Goal: Task Accomplishment & Management: Use online tool/utility

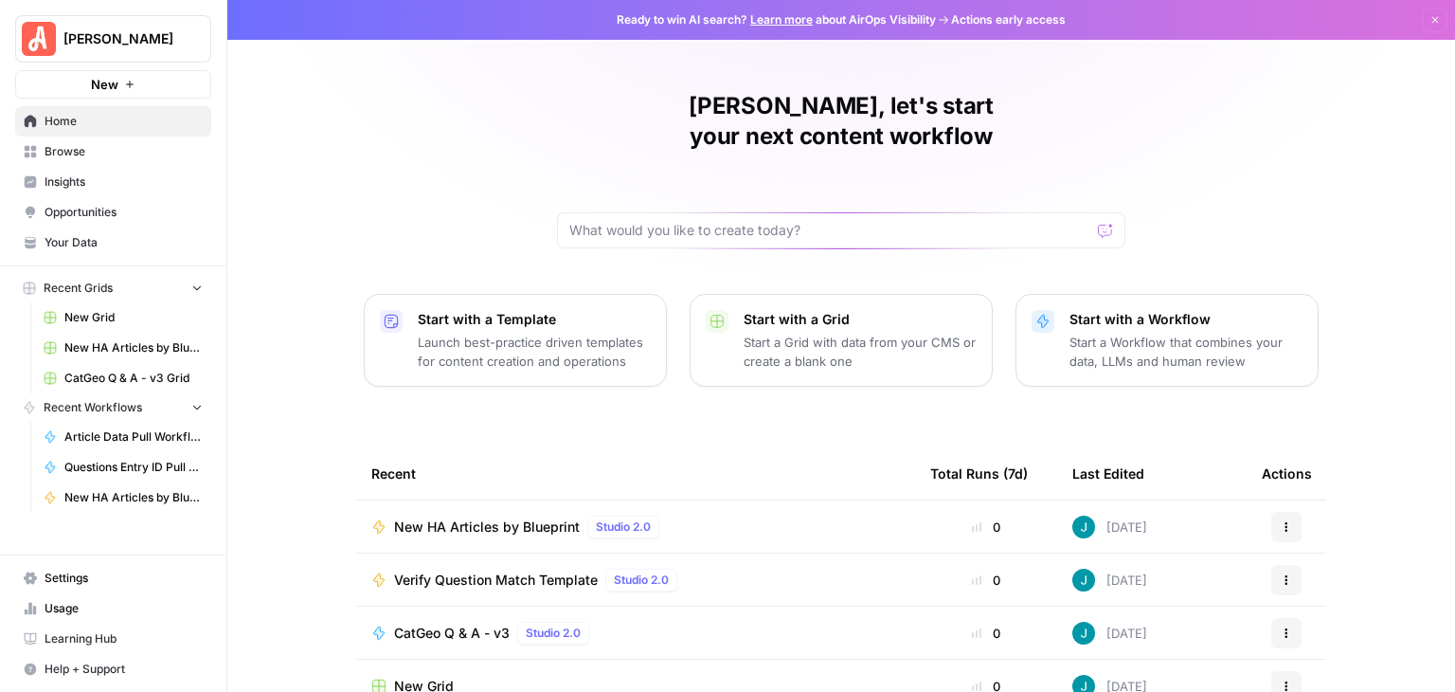
click at [1423, 21] on button "Dismiss" at bounding box center [1435, 20] width 25 height 25
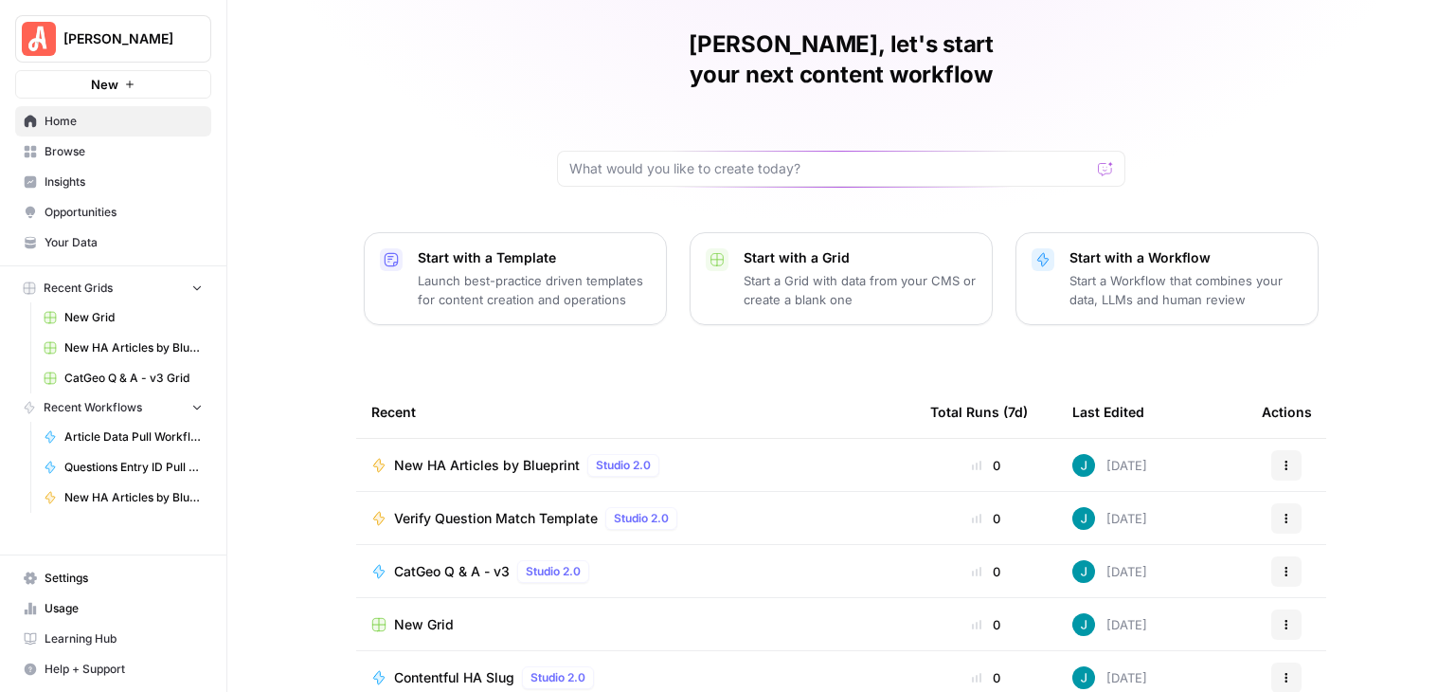
scroll to position [95, 0]
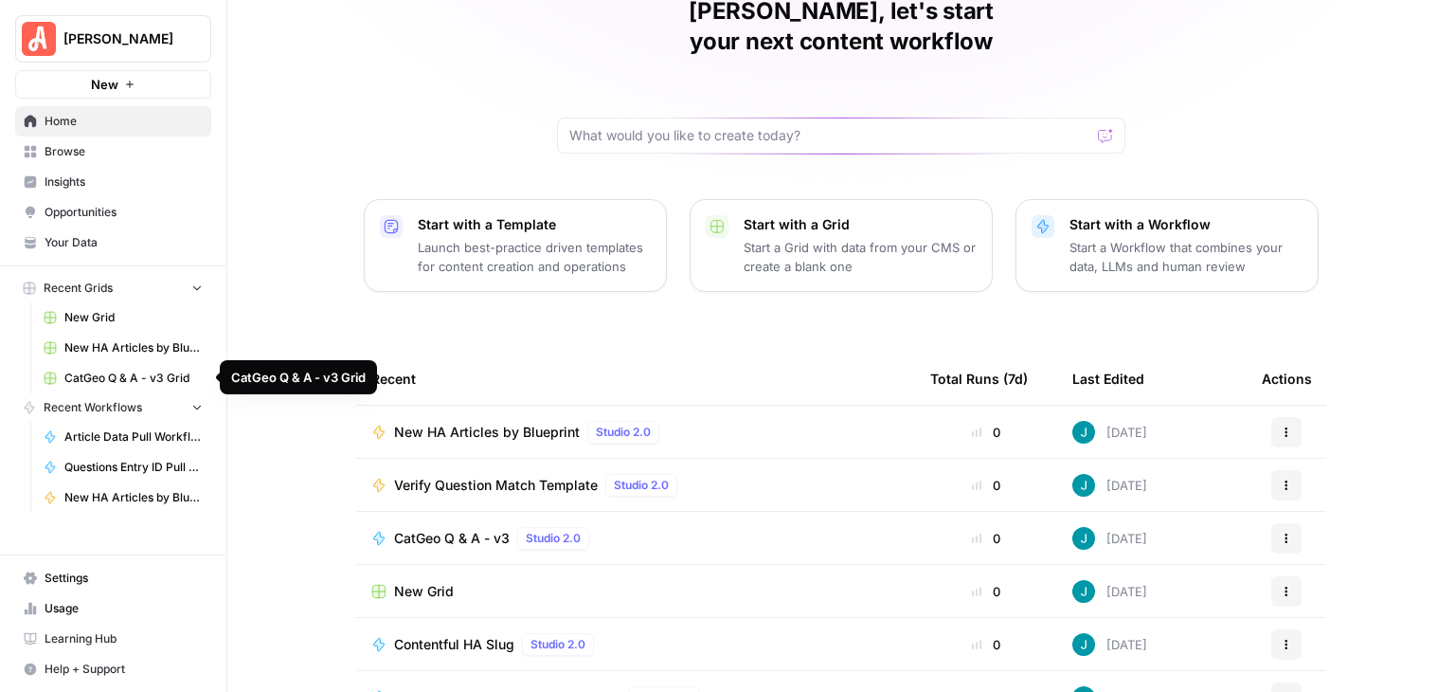
click at [171, 376] on span "CatGeo Q & A - v3 Grid" at bounding box center [133, 378] width 138 height 17
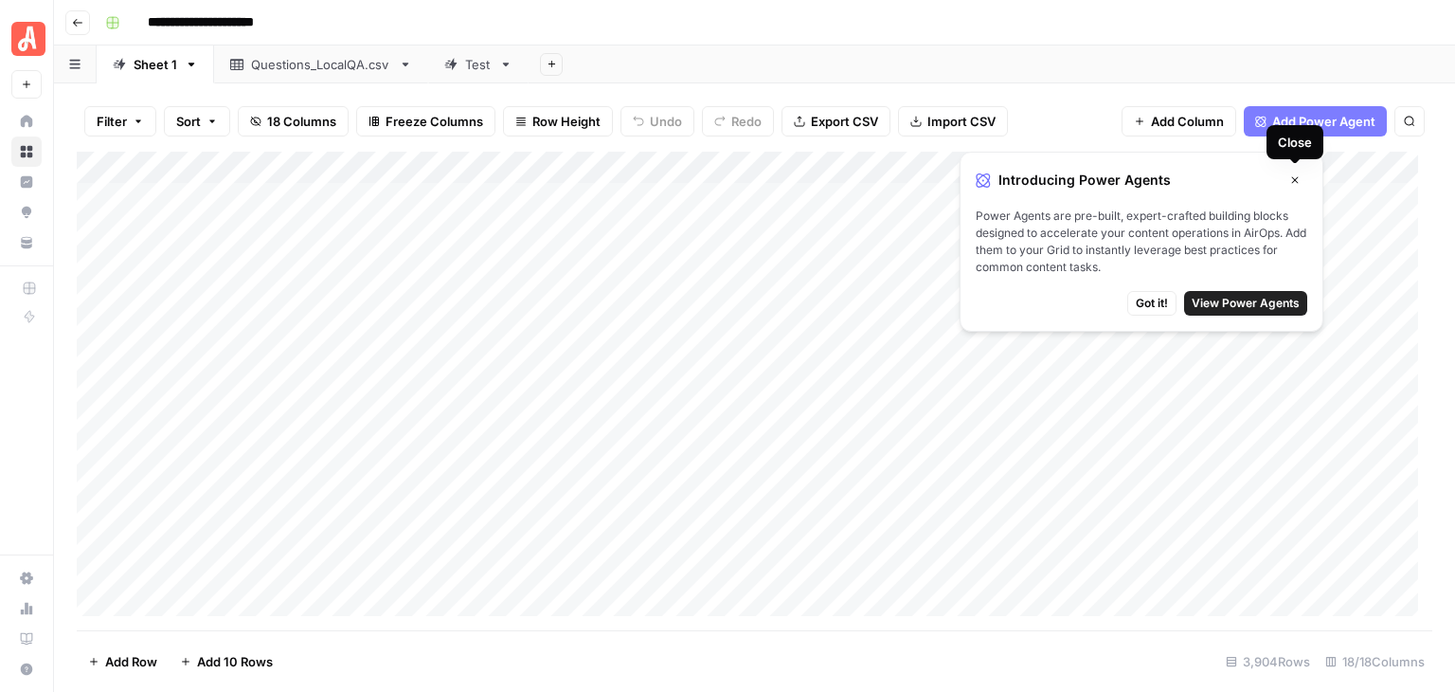
click at [1289, 179] on button "Close" at bounding box center [1295, 180] width 25 height 25
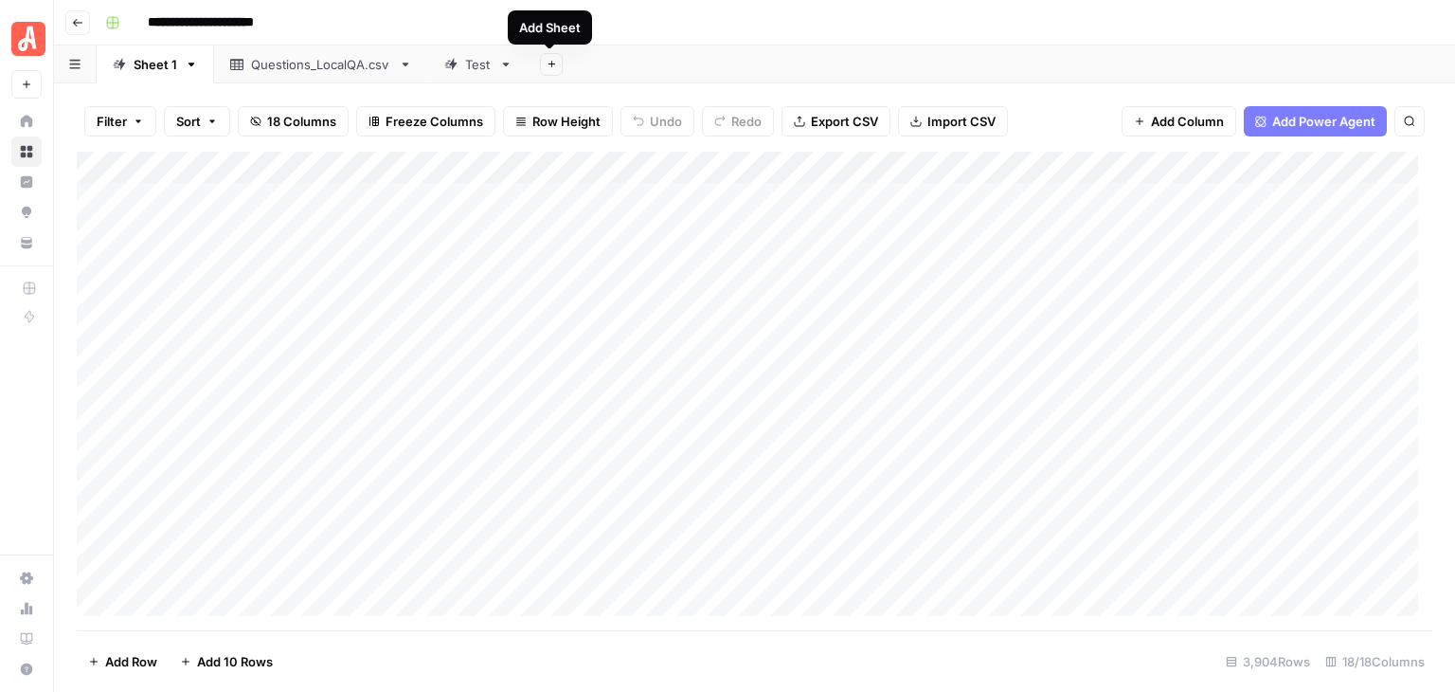
click at [548, 65] on icon "button" at bounding box center [552, 64] width 10 height 10
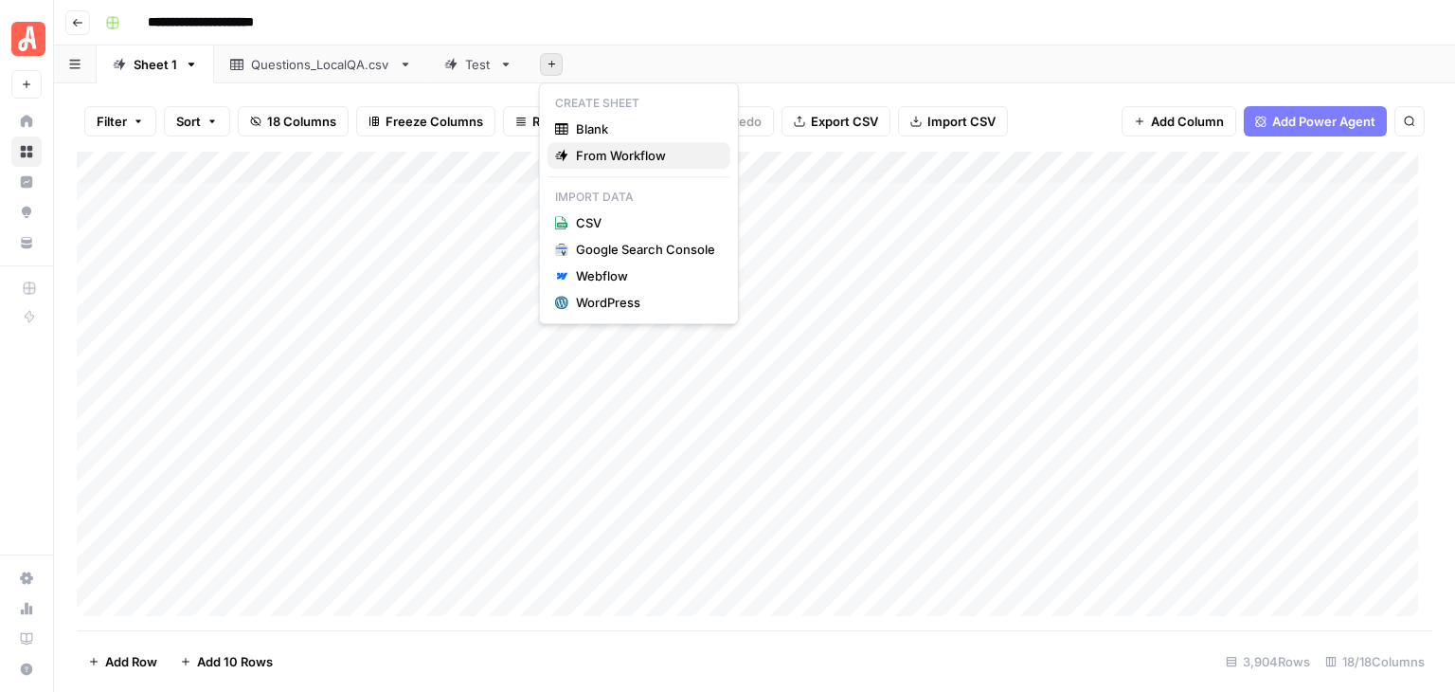
click at [644, 146] on span "From Workflow" at bounding box center [645, 155] width 139 height 19
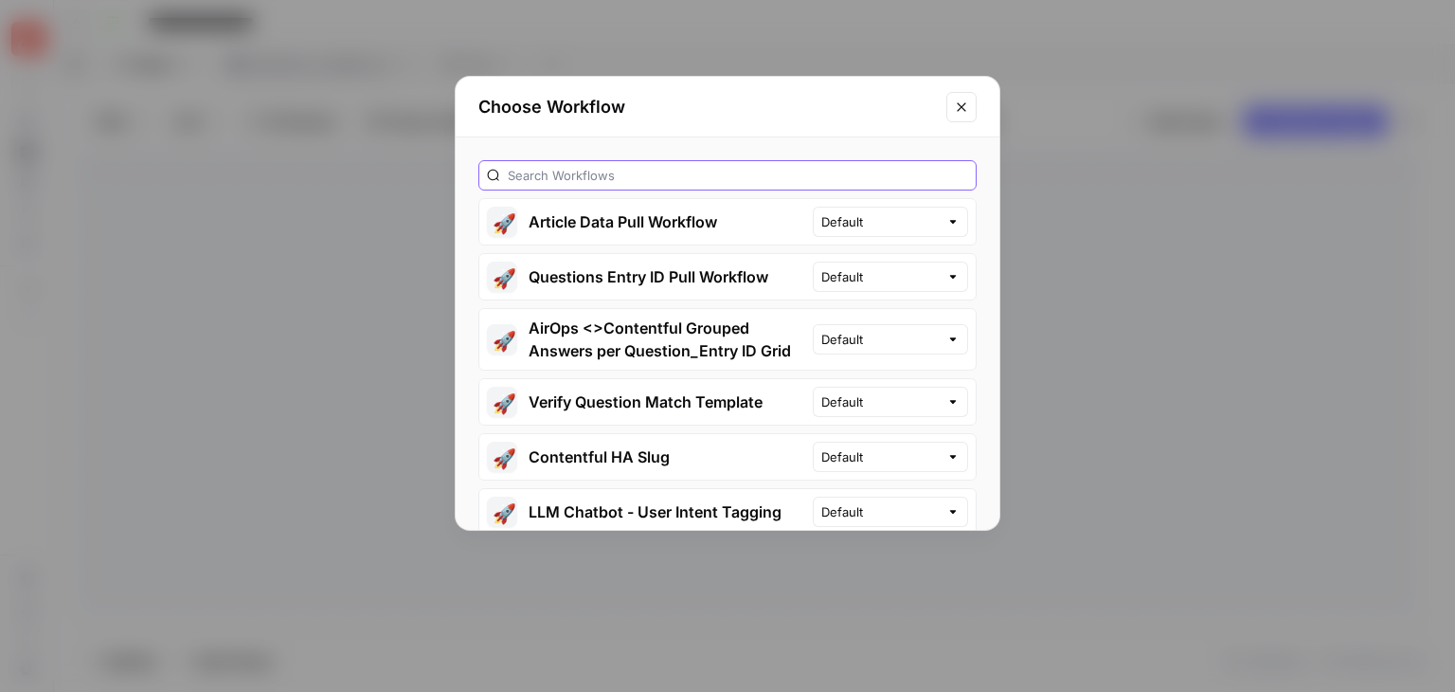
click at [765, 166] on input "text" at bounding box center [738, 175] width 461 height 19
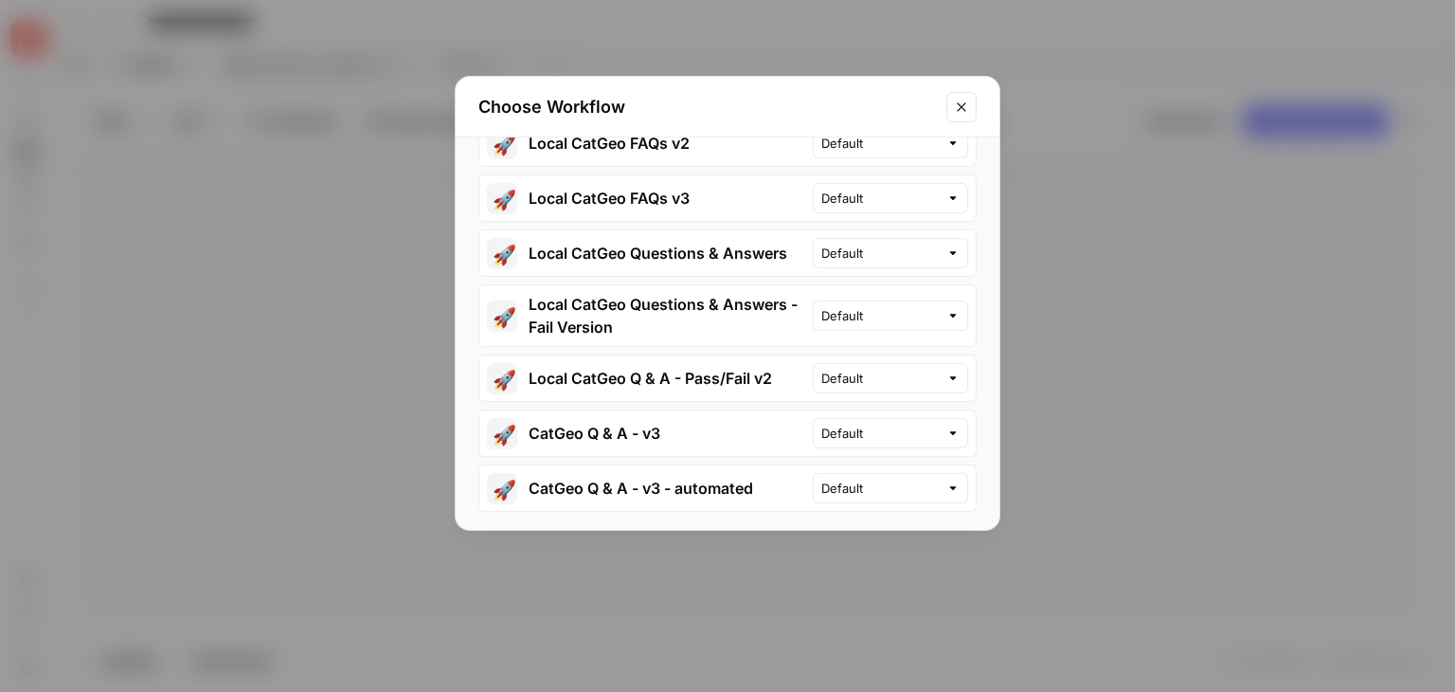
scroll to position [135, 0]
type input "catgeo"
click at [652, 425] on button "🚀 CatGeo Q & A - v3" at bounding box center [646, 431] width 334 height 45
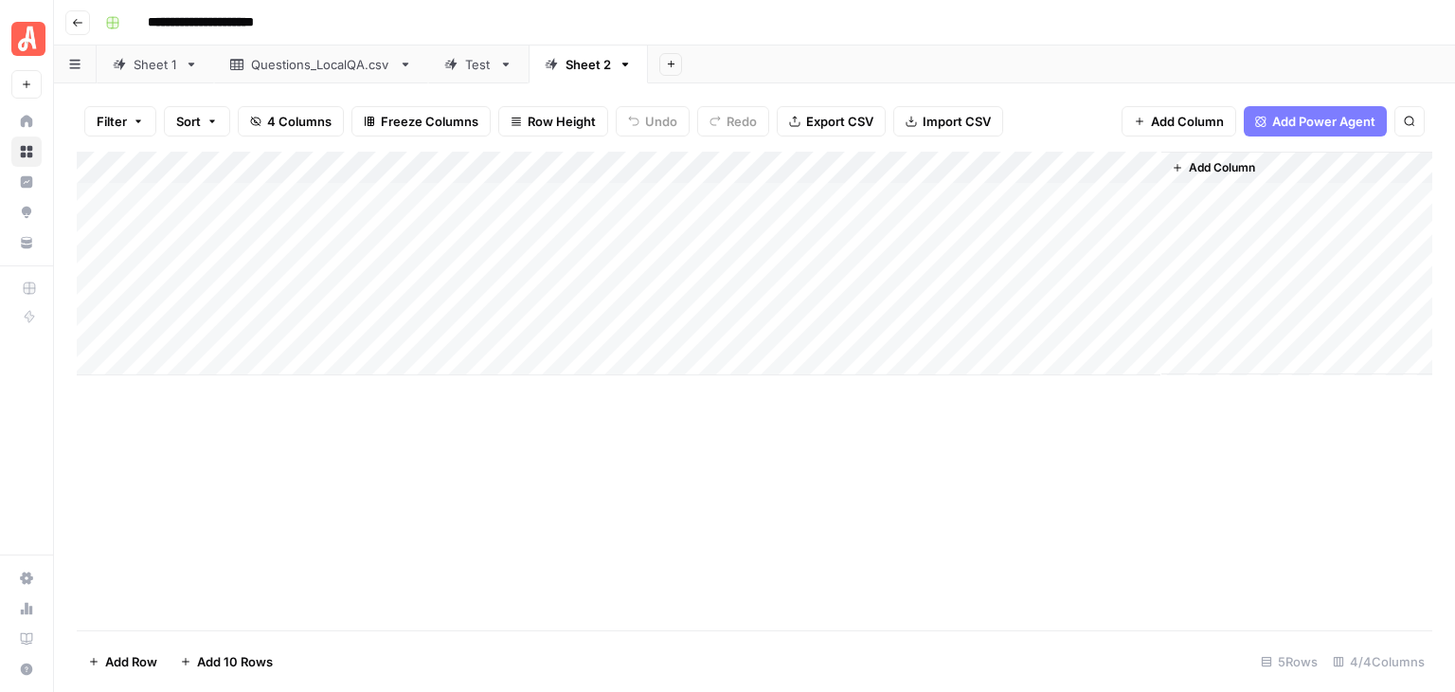
click at [481, 63] on div "Test" at bounding box center [478, 64] width 27 height 19
click at [577, 71] on div "Sheet 2" at bounding box center [588, 64] width 45 height 19
click at [318, 190] on div "Add Column" at bounding box center [755, 264] width 1356 height 224
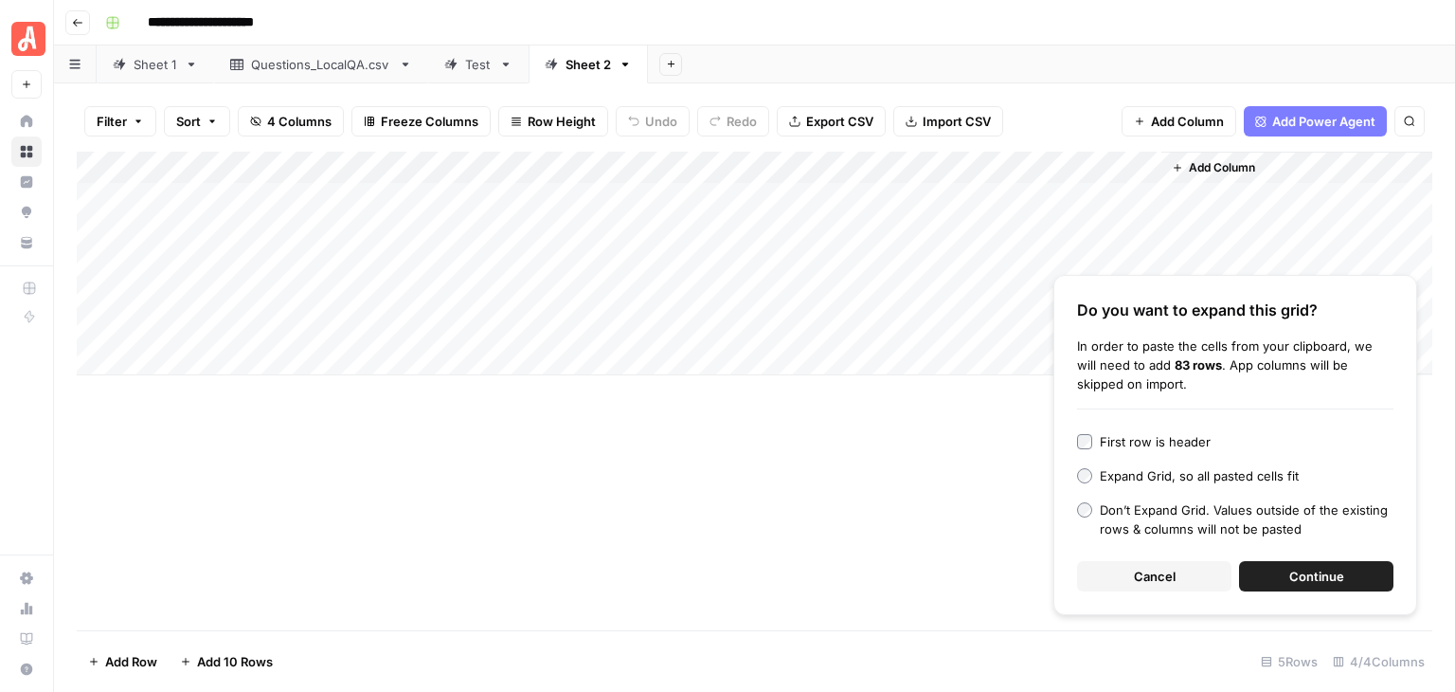
click at [1330, 580] on span "Continue" at bounding box center [1317, 576] width 55 height 19
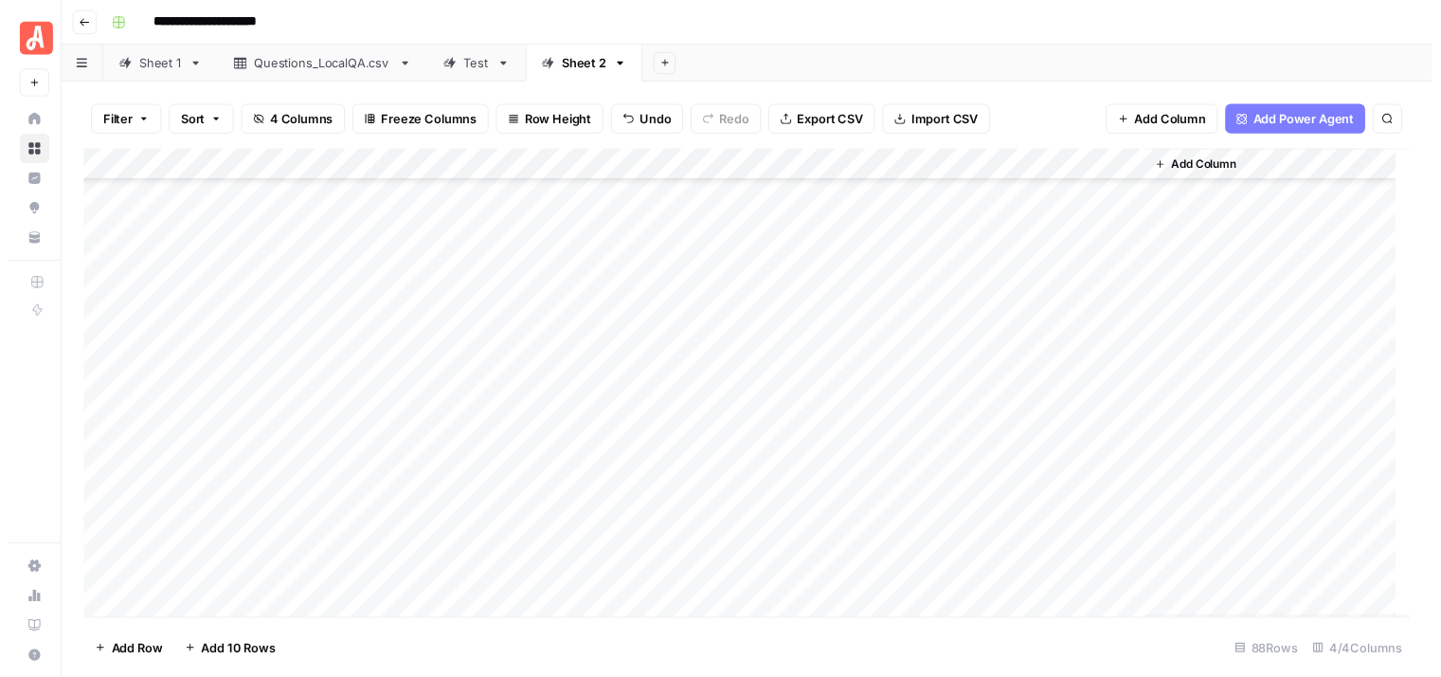
scroll to position [2419, 0]
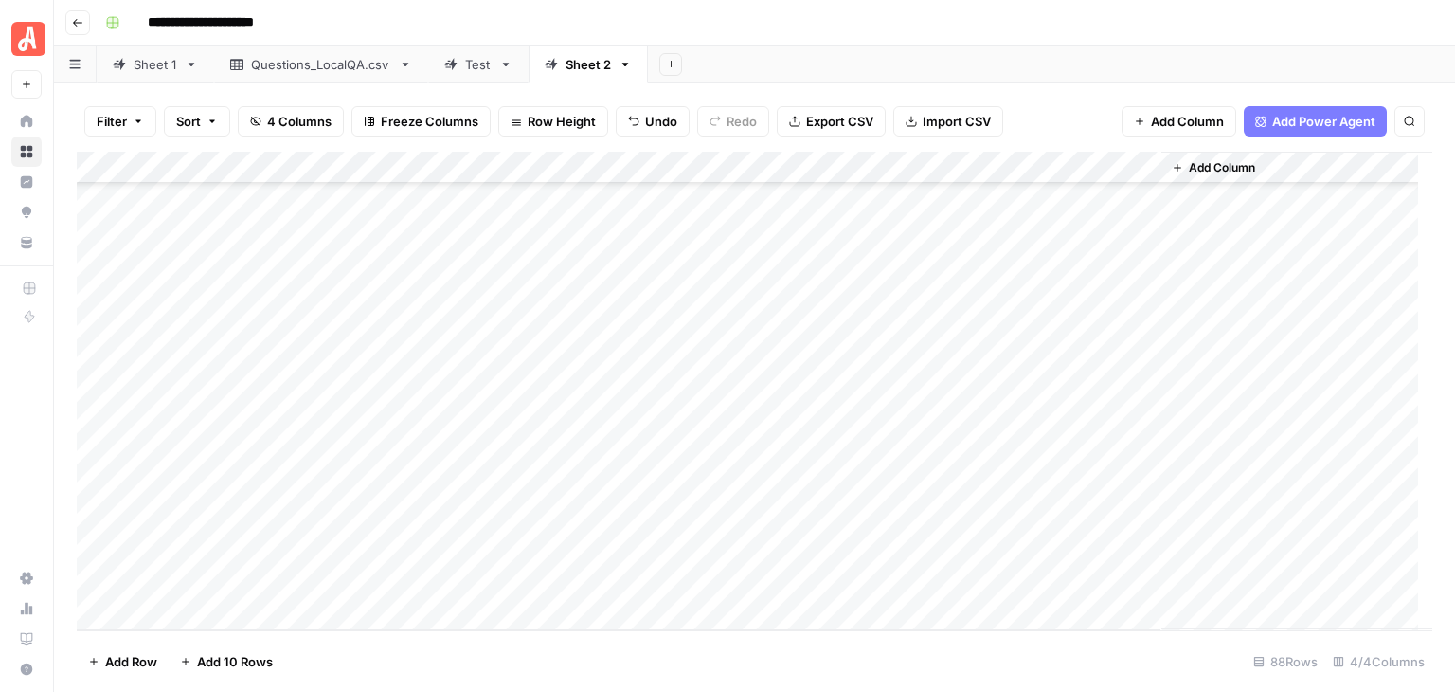
click at [480, 67] on div "Test" at bounding box center [478, 64] width 27 height 19
click at [820, 266] on div "Add Column" at bounding box center [755, 391] width 1356 height 479
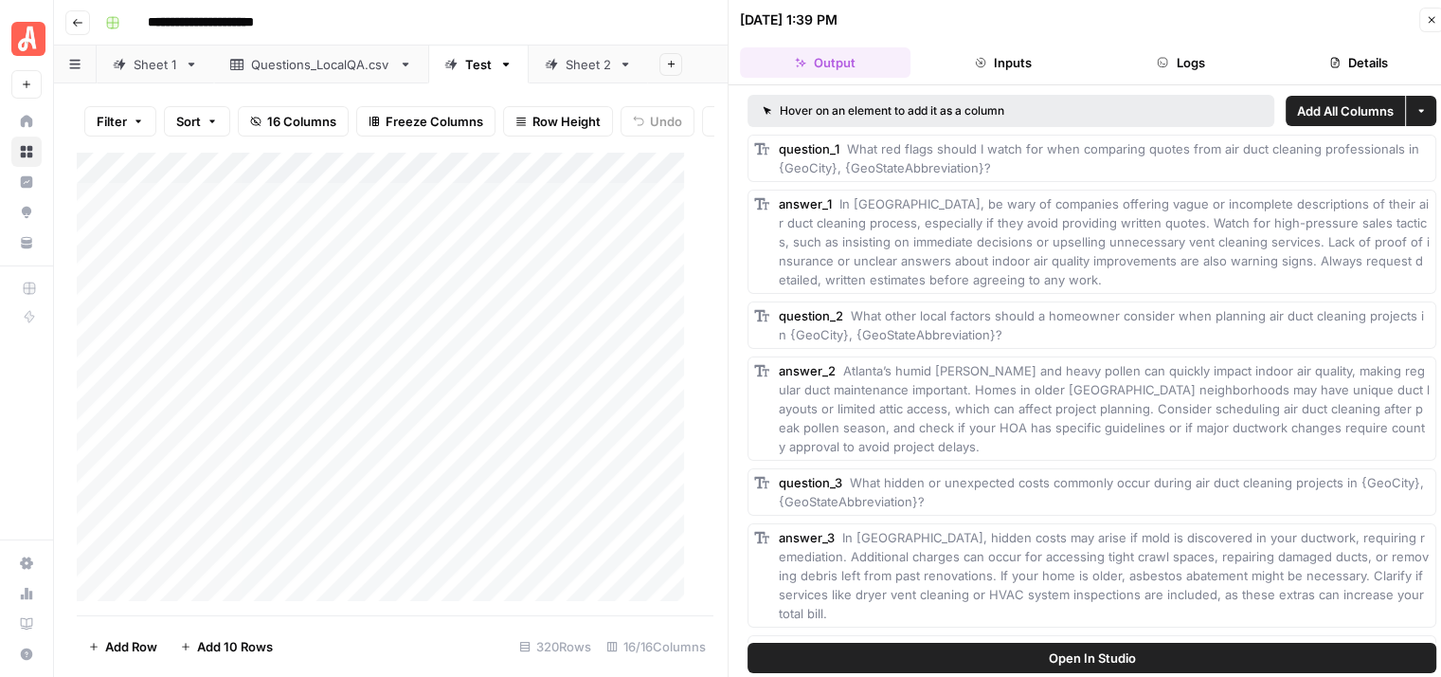
click at [1176, 64] on button "Logs" at bounding box center [1181, 62] width 171 height 30
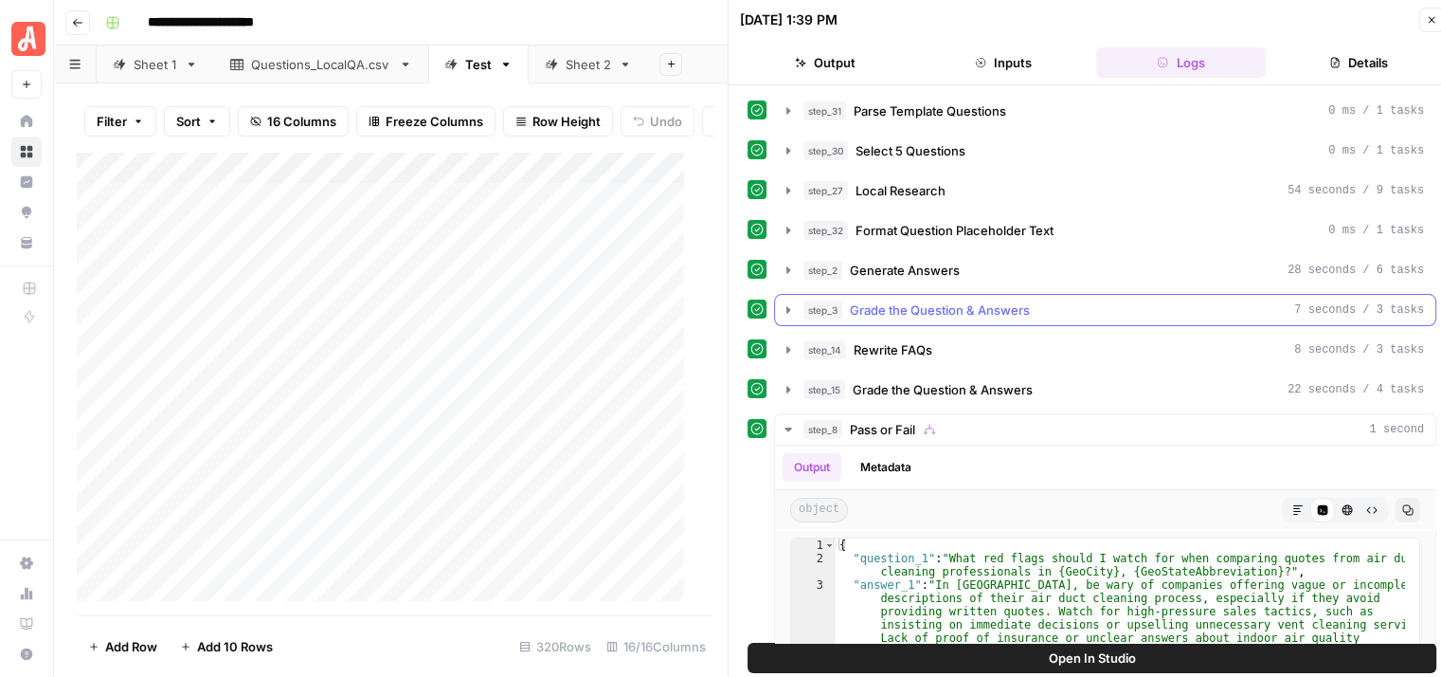
click at [782, 305] on icon "button" at bounding box center [788, 309] width 15 height 15
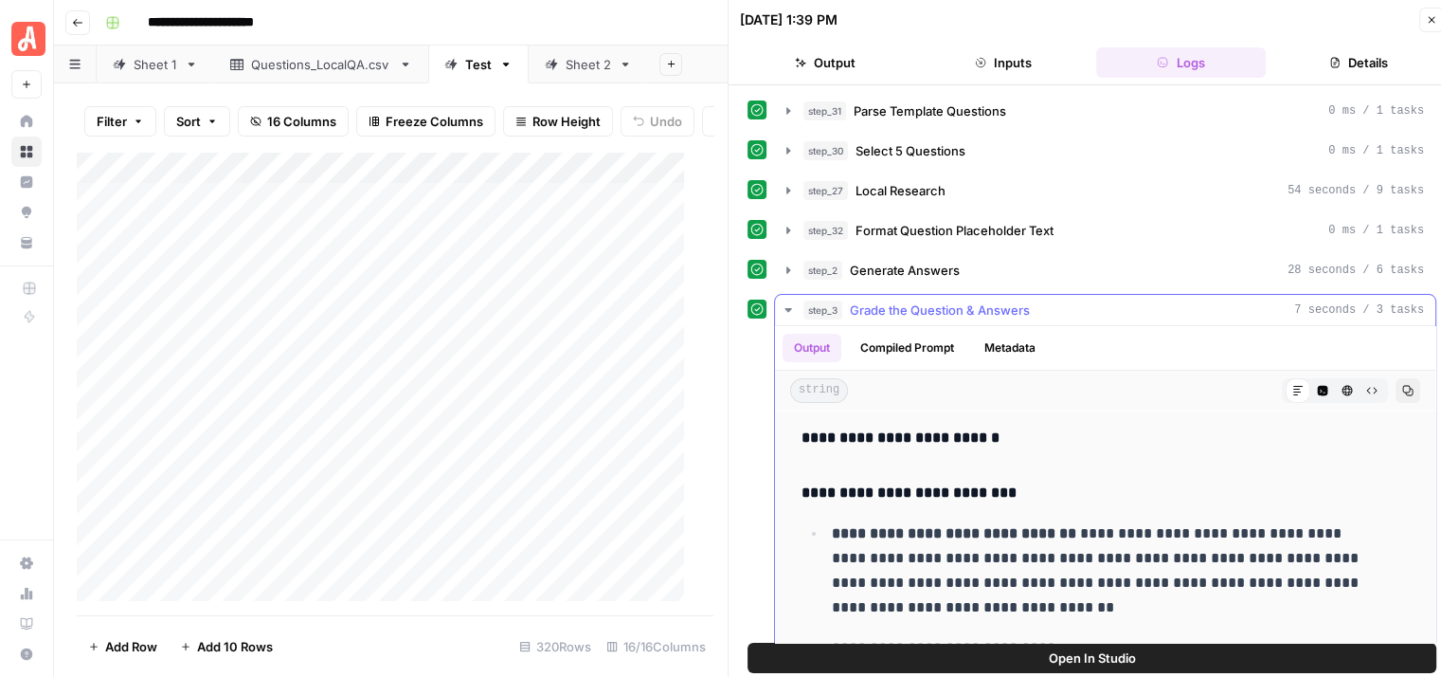
click at [782, 305] on icon "button" at bounding box center [788, 309] width 15 height 15
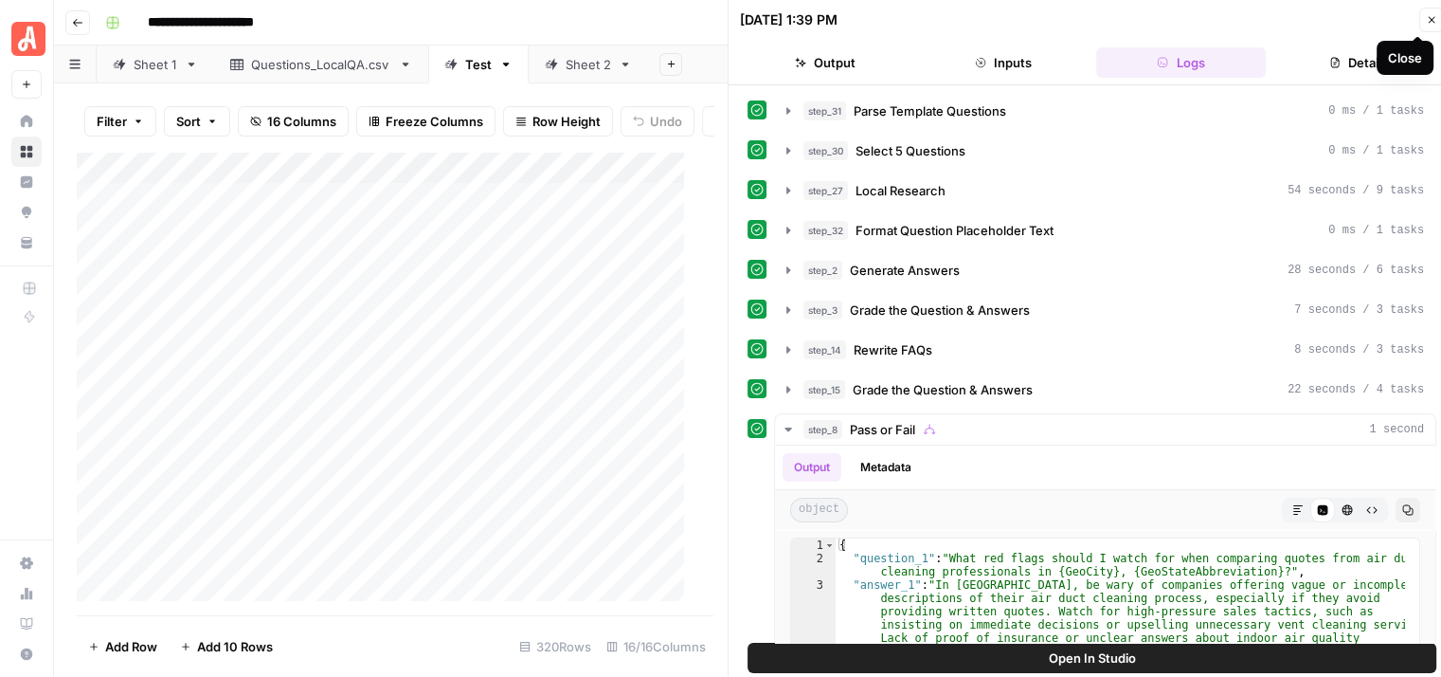
click at [1426, 20] on icon "button" at bounding box center [1431, 19] width 11 height 11
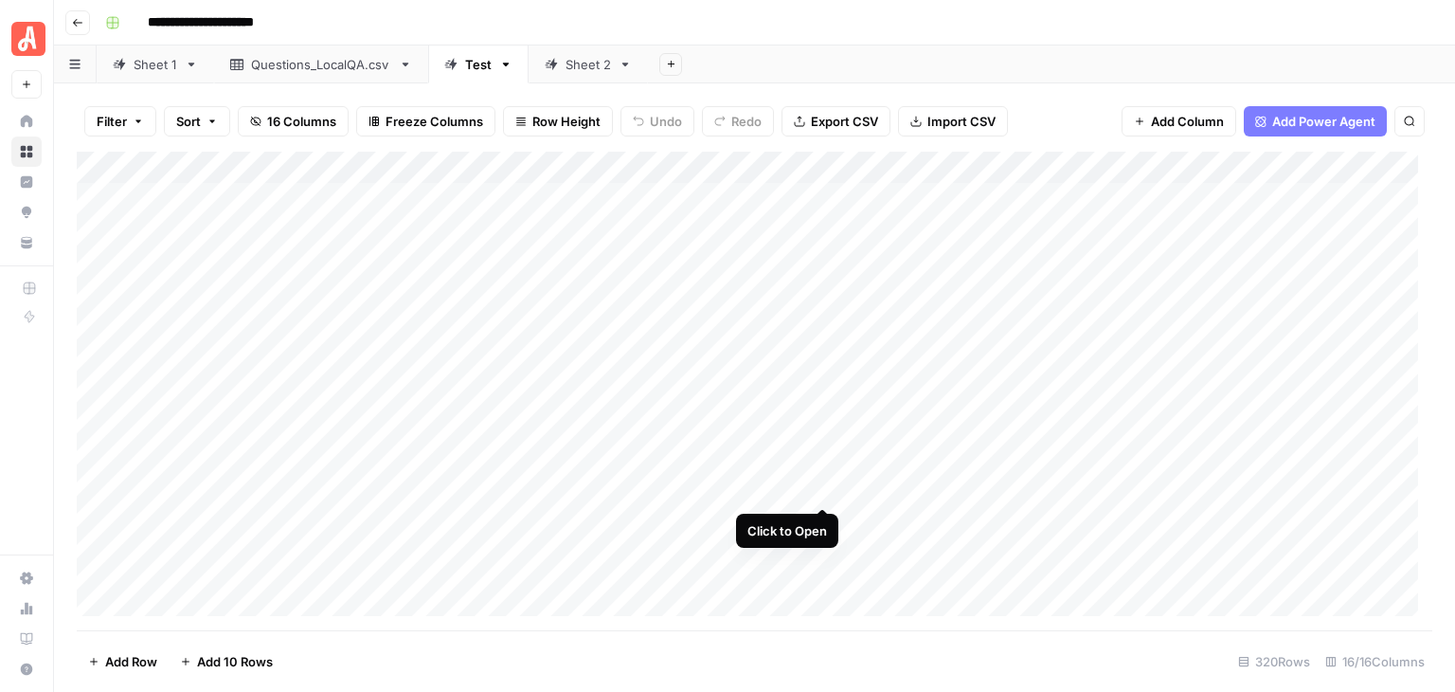
click at [822, 494] on div "Add Column" at bounding box center [755, 391] width 1356 height 479
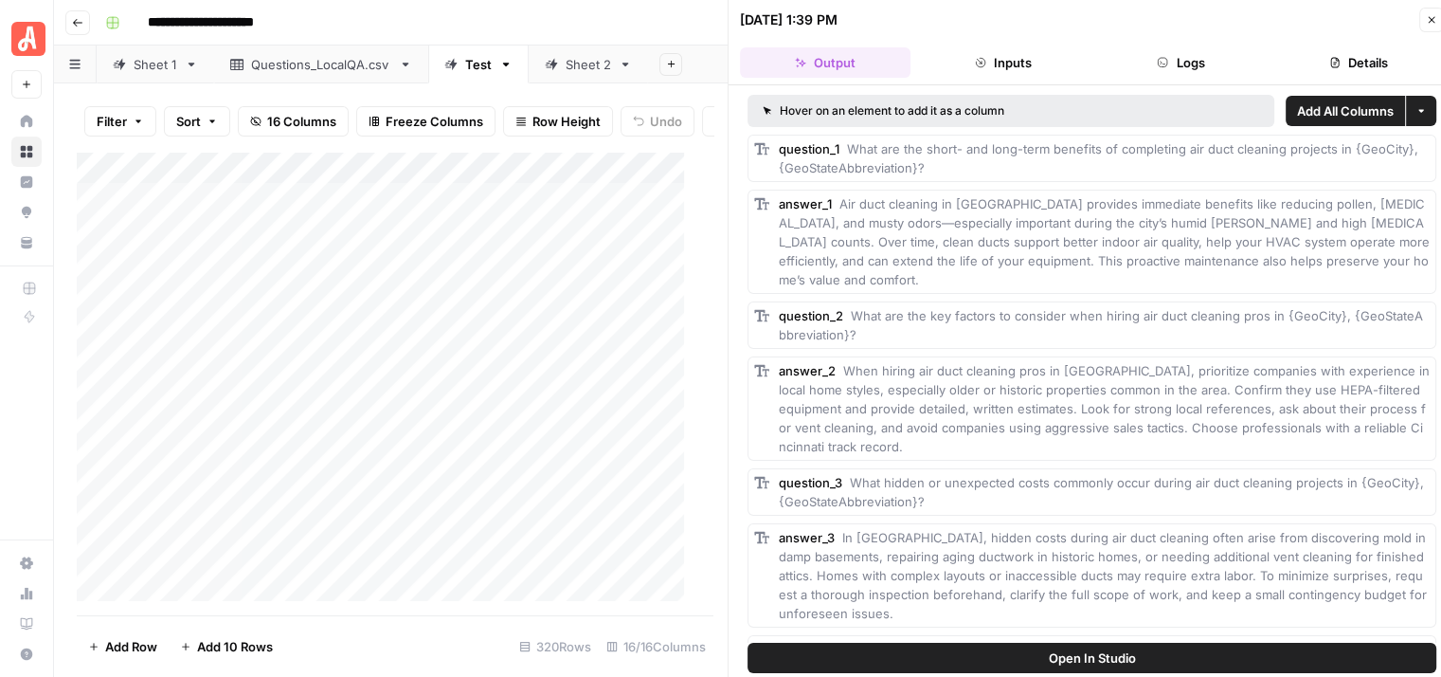
click at [1185, 62] on button "Logs" at bounding box center [1181, 62] width 171 height 30
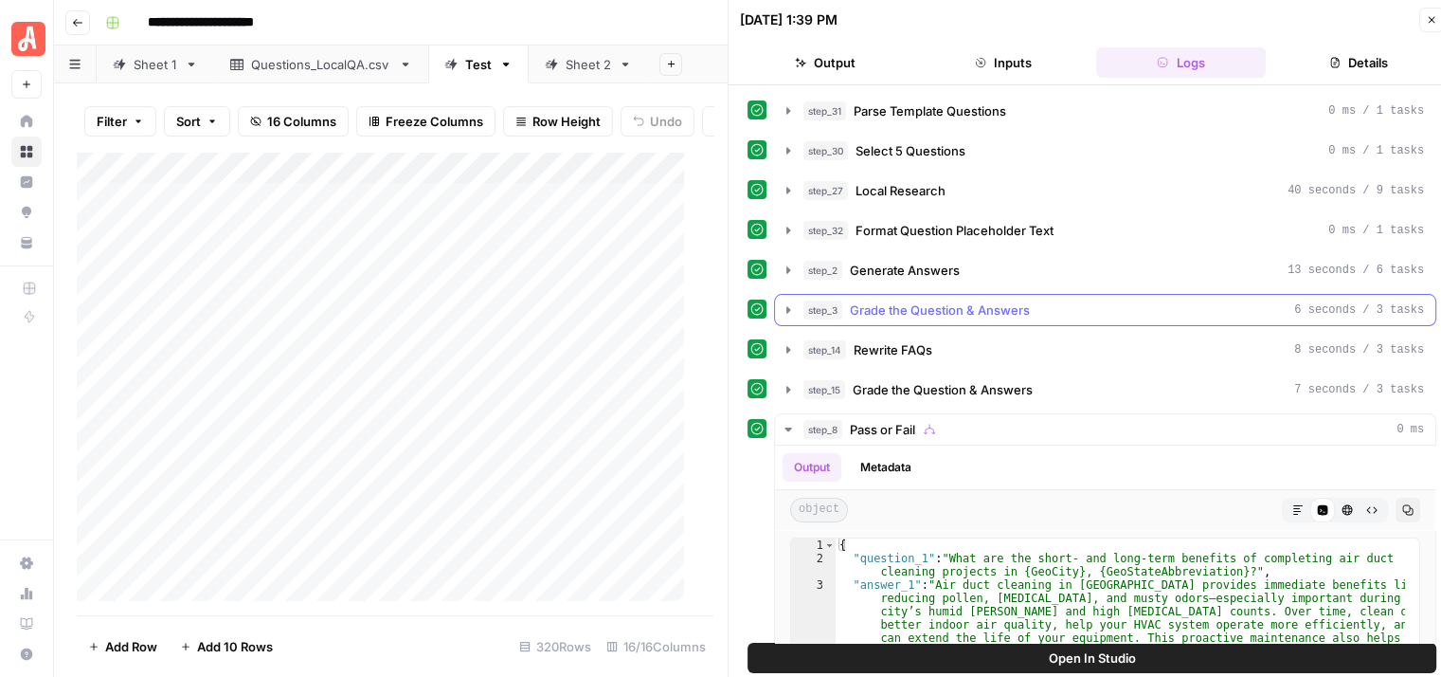
click at [783, 306] on icon "button" at bounding box center [788, 309] width 15 height 15
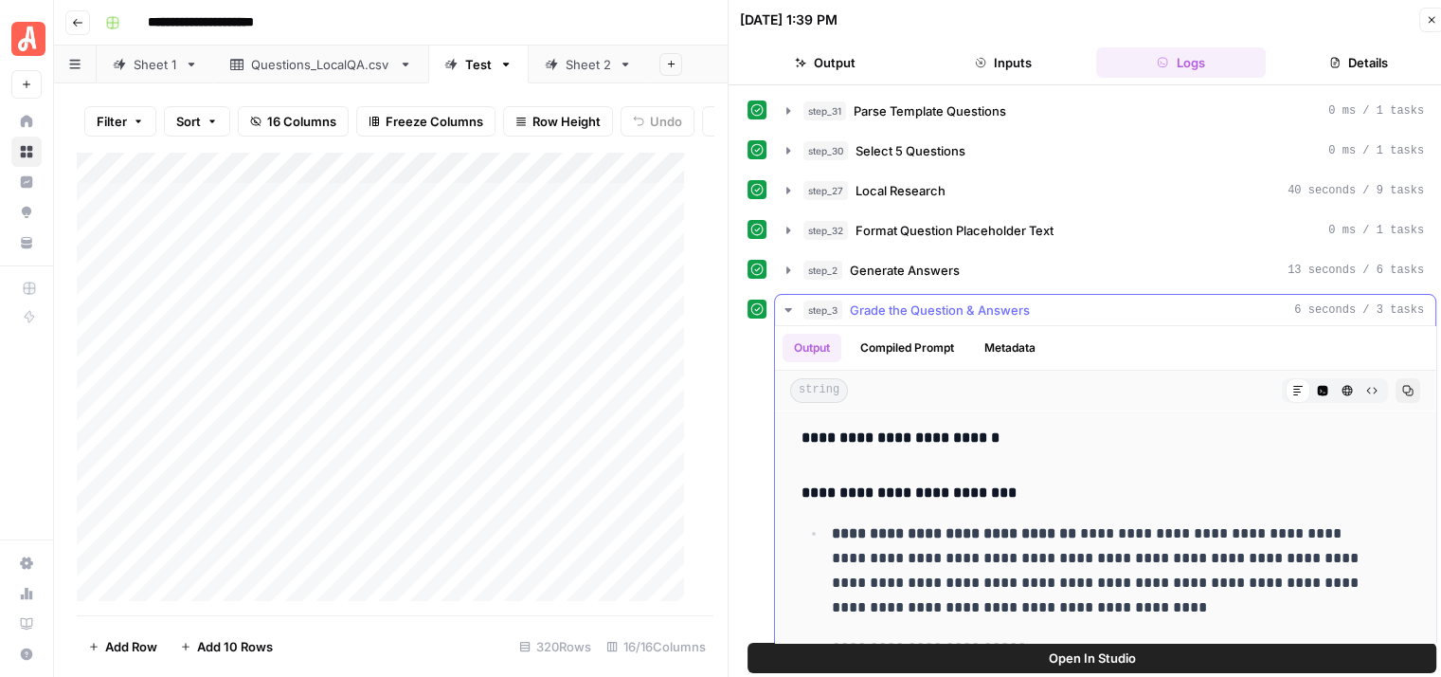
click at [783, 306] on icon "button" at bounding box center [788, 309] width 15 height 15
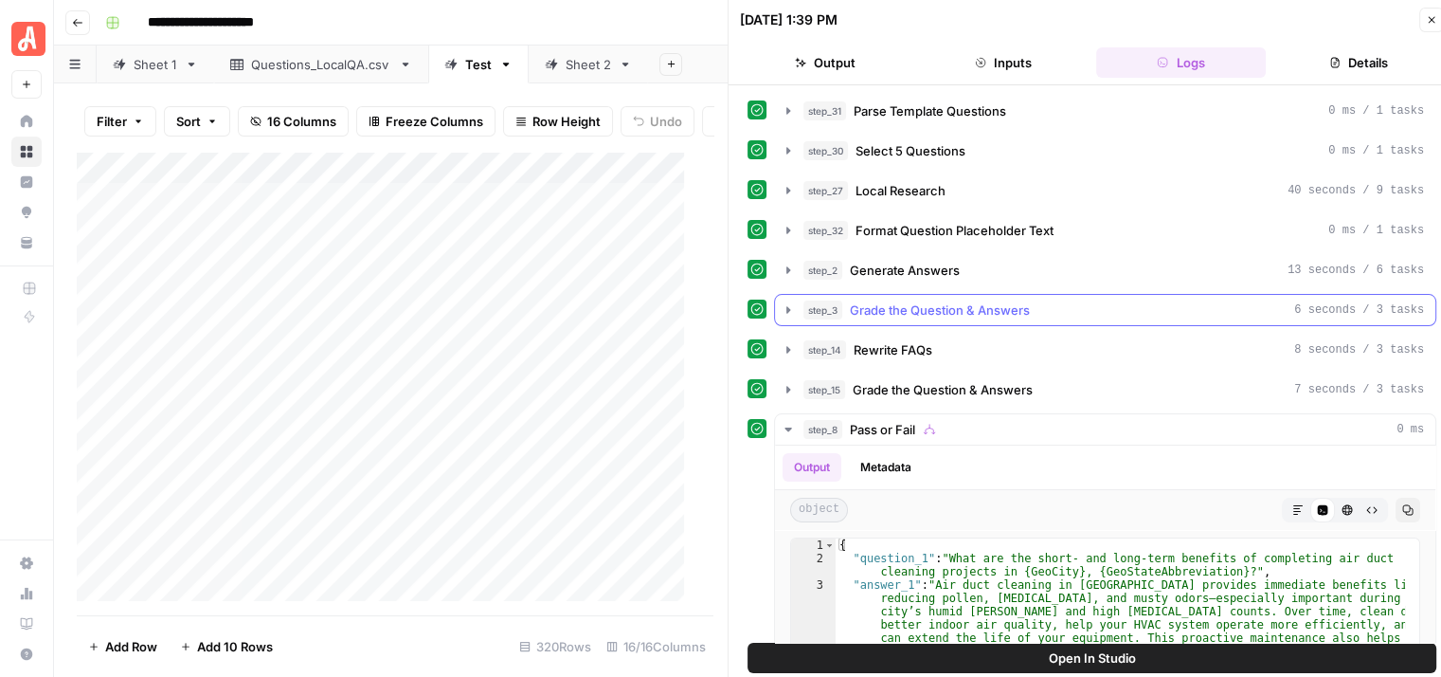
click at [783, 306] on icon "button" at bounding box center [788, 309] width 15 height 15
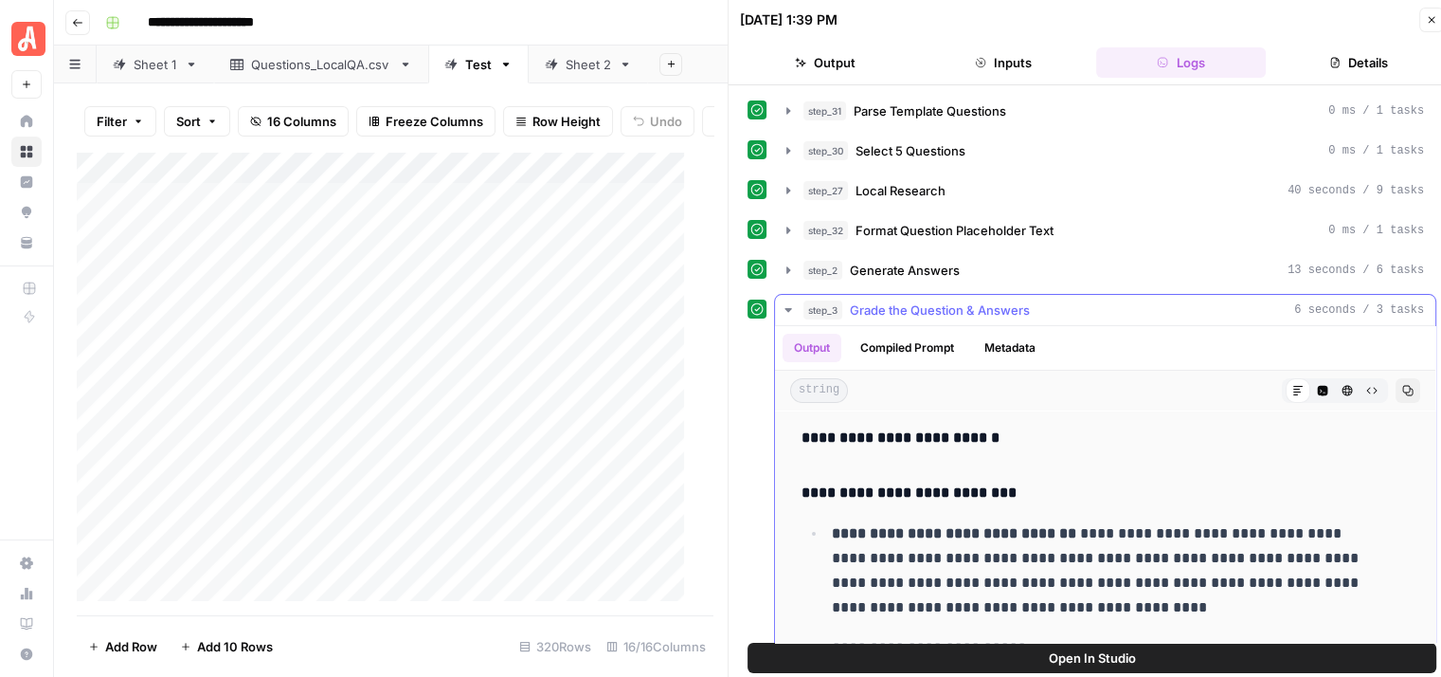
drag, startPoint x: 997, startPoint y: 429, endPoint x: 789, endPoint y: 440, distance: 207.8
click at [785, 308] on icon "button" at bounding box center [788, 309] width 15 height 15
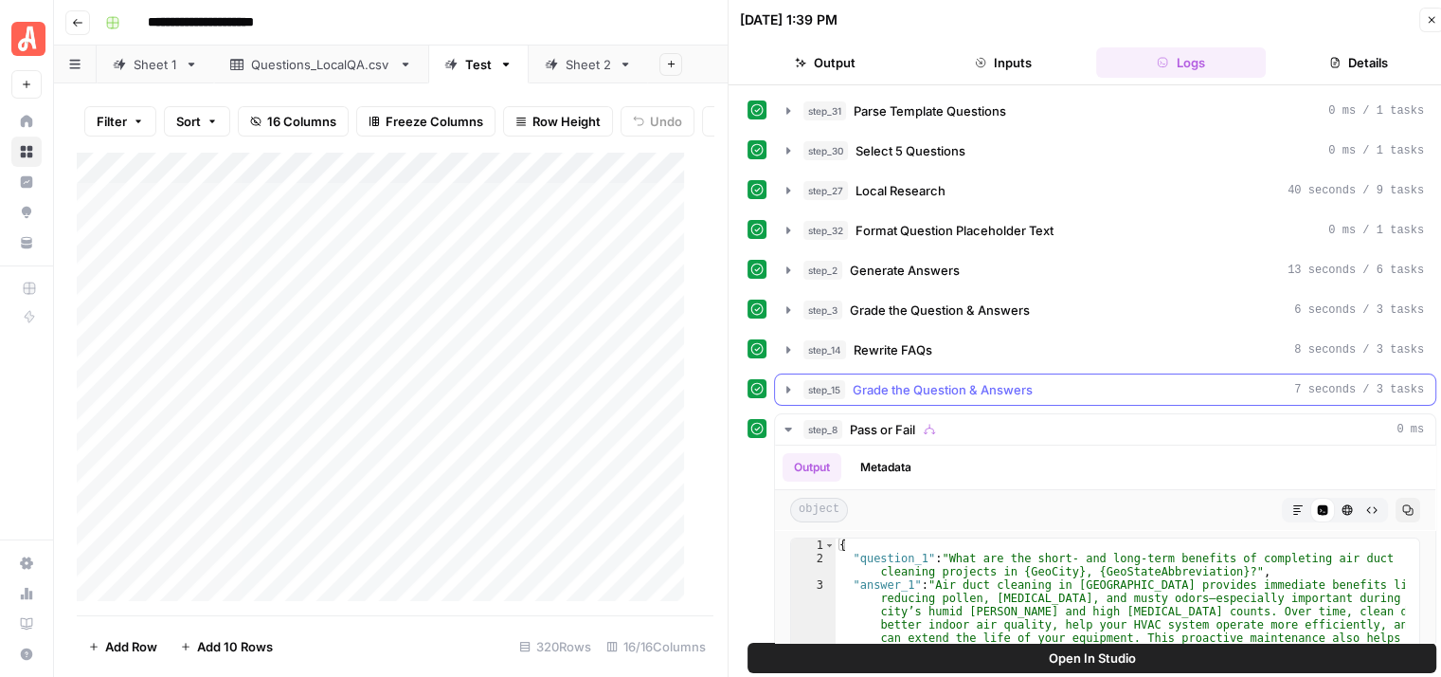
click at [782, 386] on icon "button" at bounding box center [788, 389] width 15 height 15
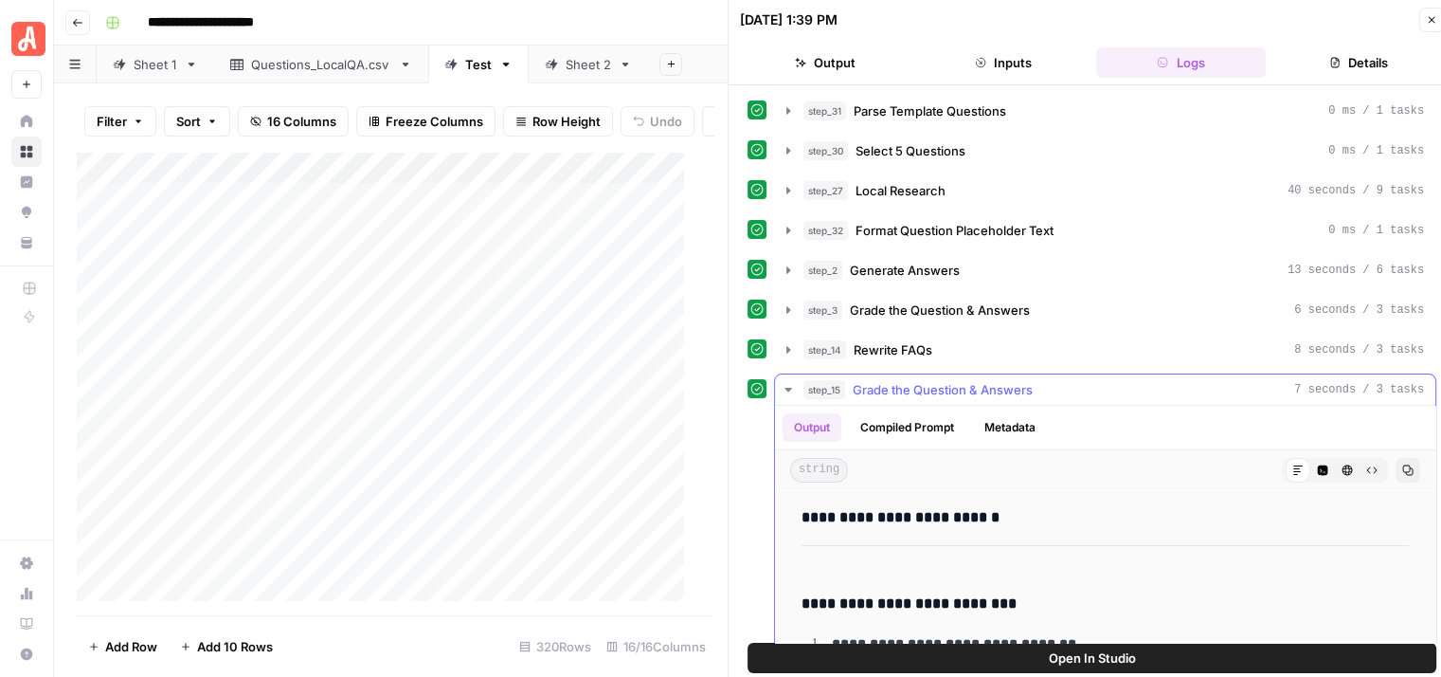
click at [782, 386] on icon "button" at bounding box center [788, 389] width 15 height 15
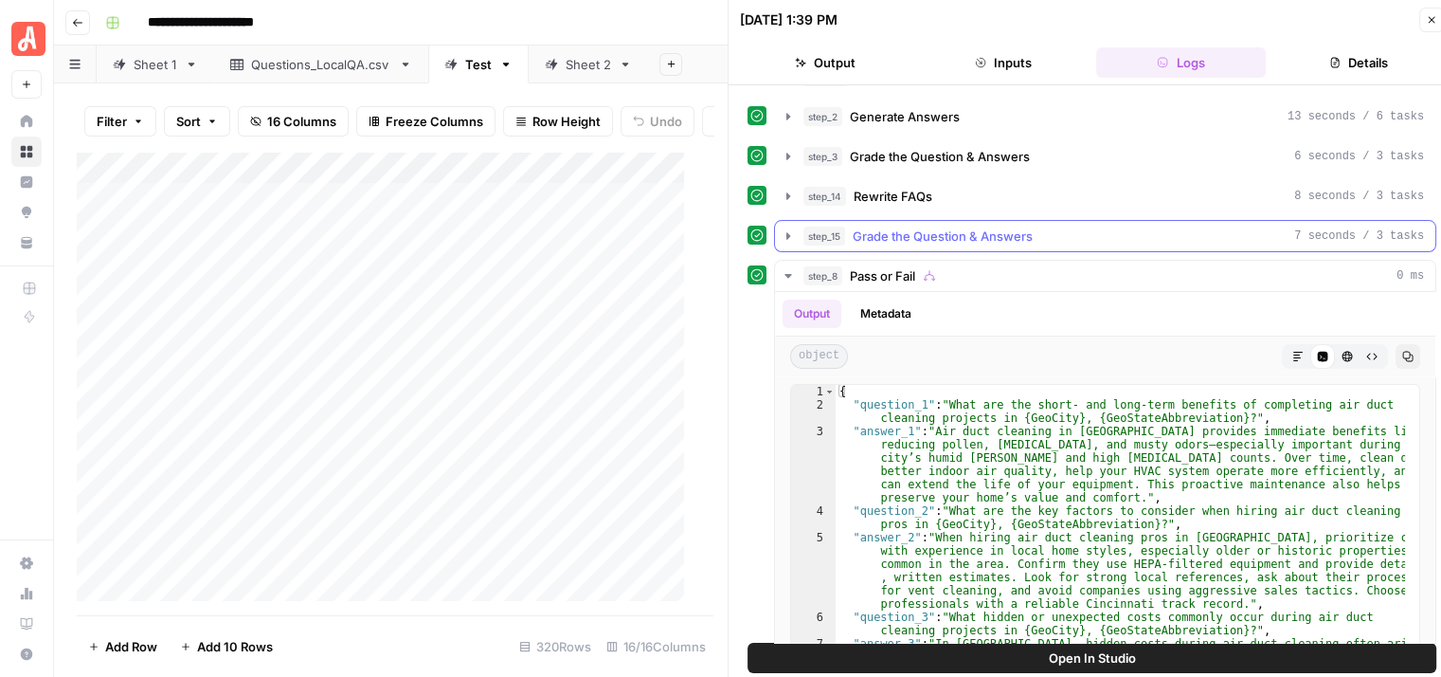
scroll to position [190, 0]
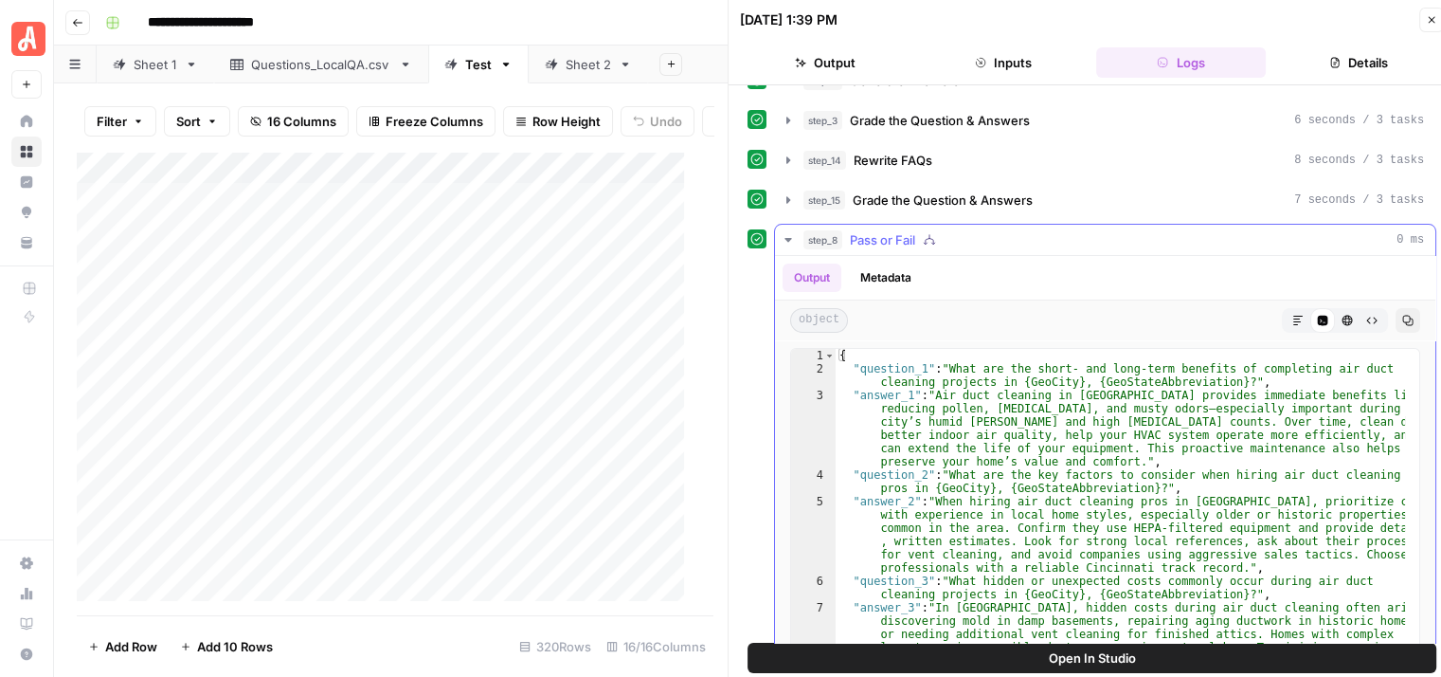
click at [779, 229] on button "step_8 Pass or Fail 0 ms" at bounding box center [1105, 240] width 660 height 30
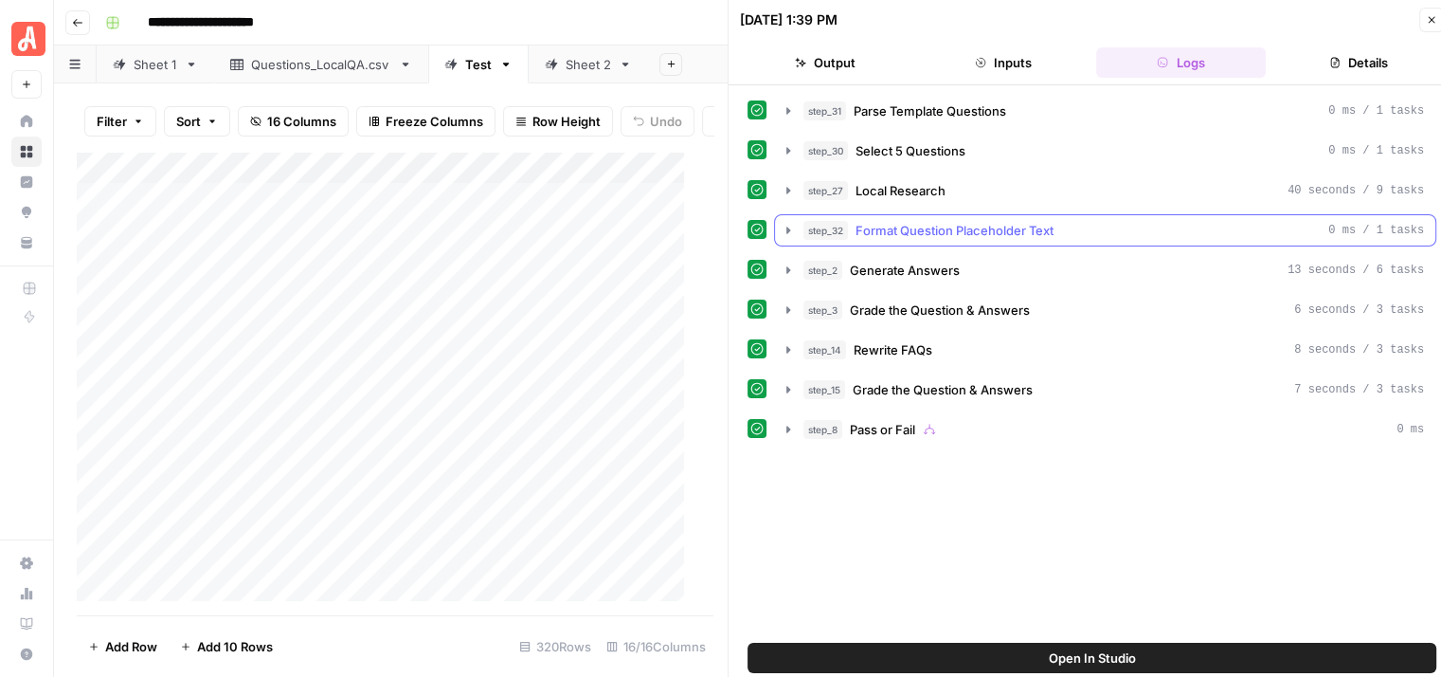
scroll to position [0, 0]
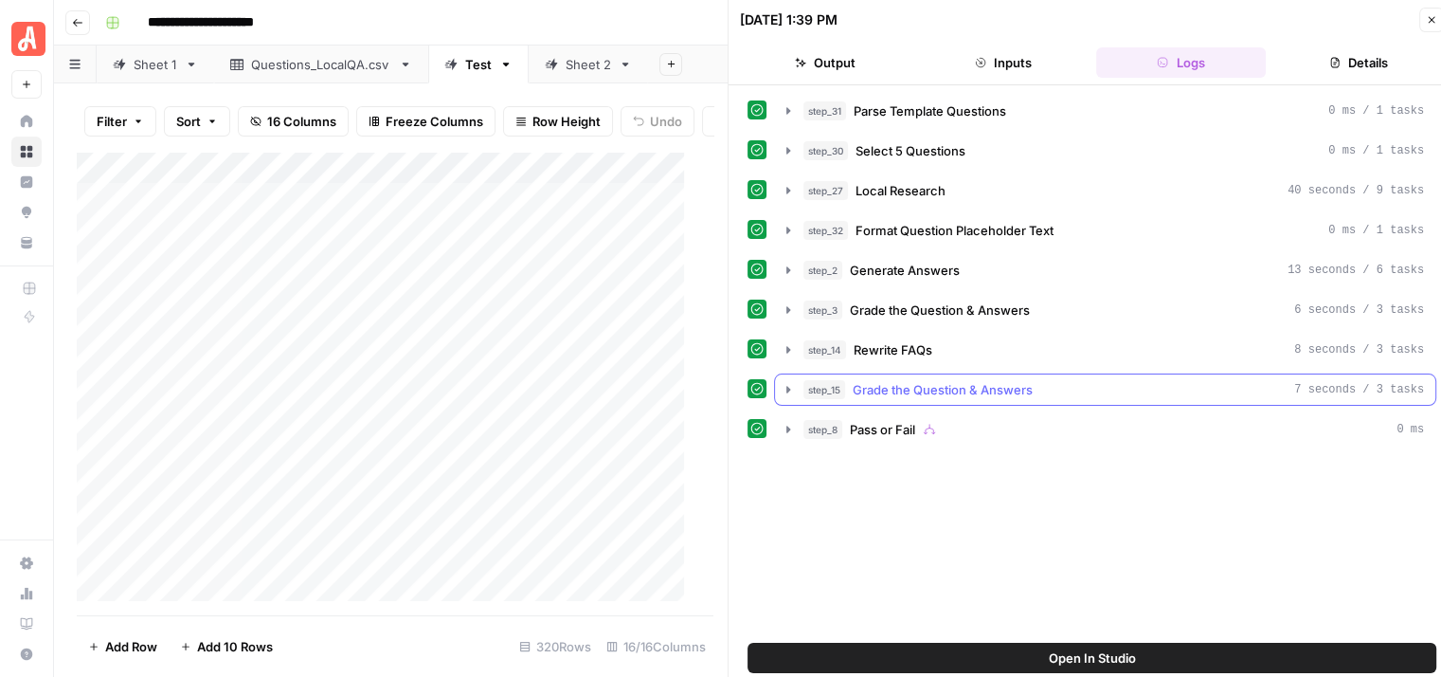
click at [788, 388] on icon "button" at bounding box center [788, 389] width 4 height 7
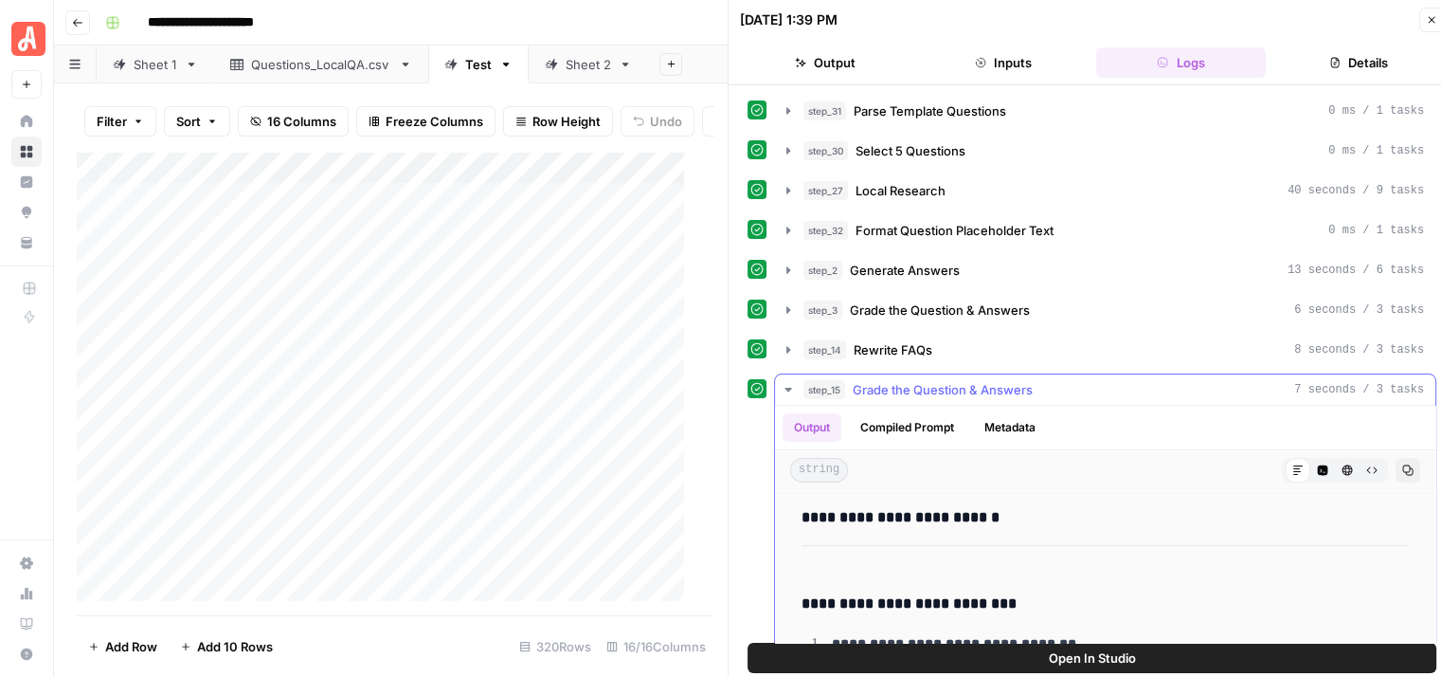
click at [785, 388] on icon "button" at bounding box center [788, 390] width 7 height 4
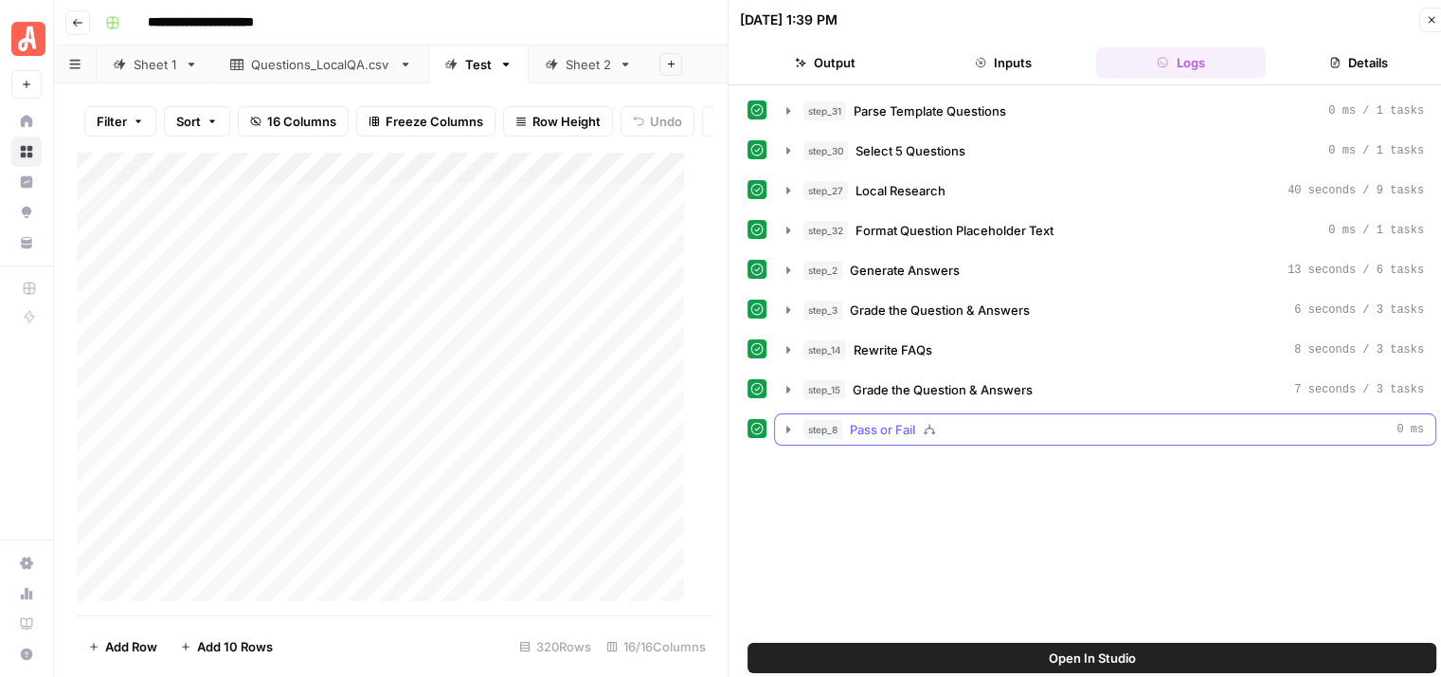
click at [788, 425] on icon "button" at bounding box center [788, 428] width 4 height 7
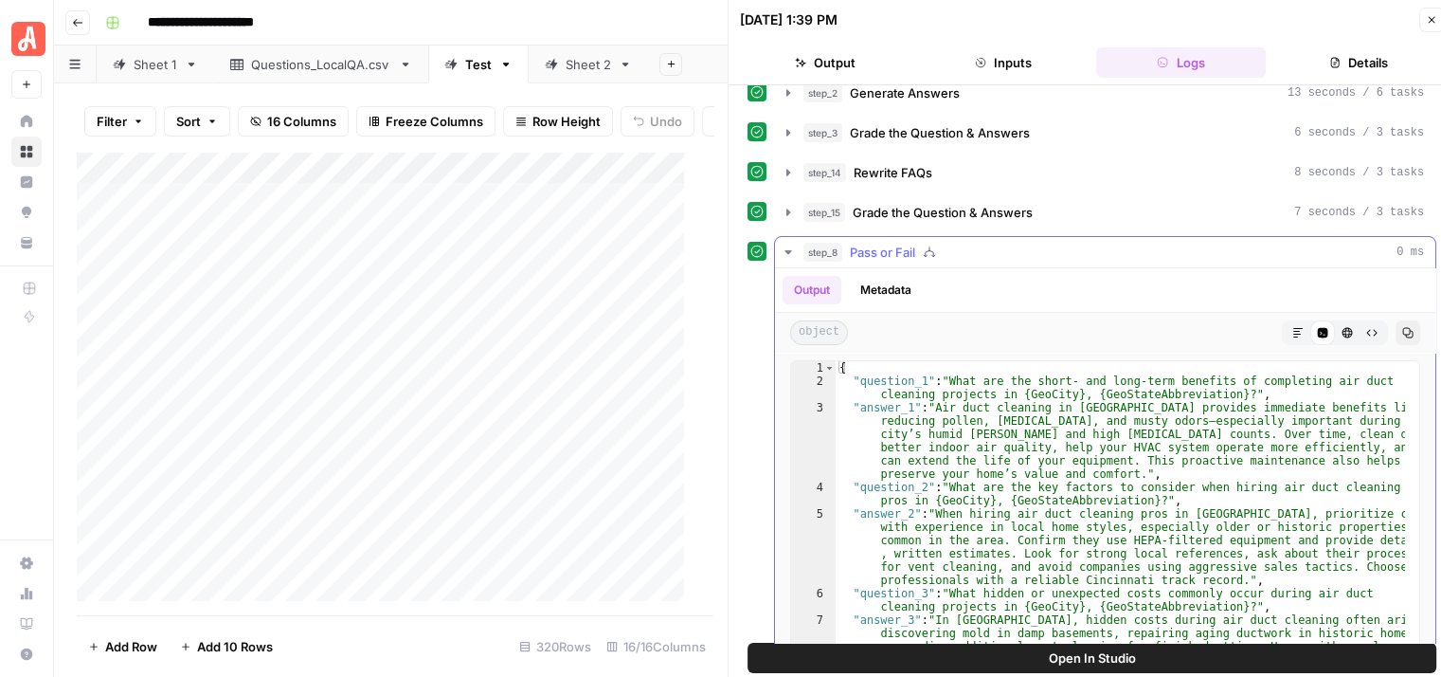
scroll to position [190, 0]
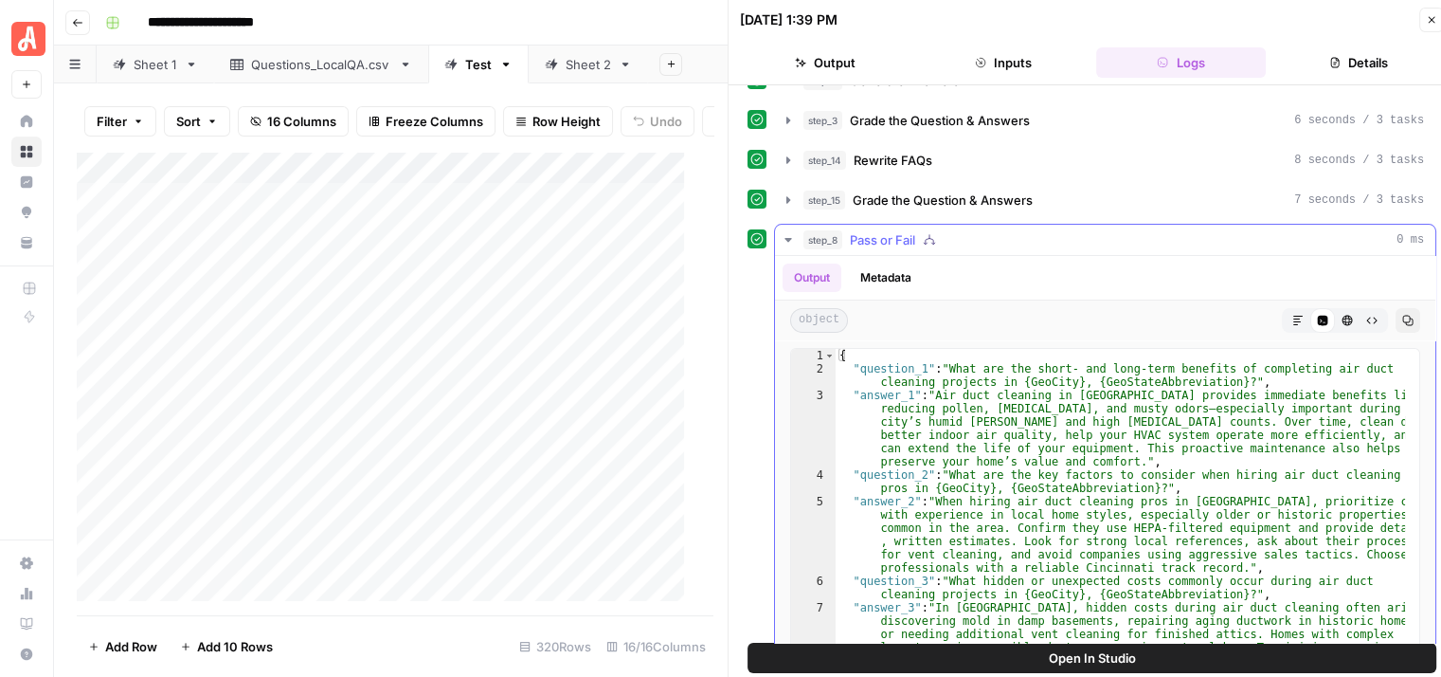
click at [781, 234] on icon "button" at bounding box center [788, 239] width 15 height 15
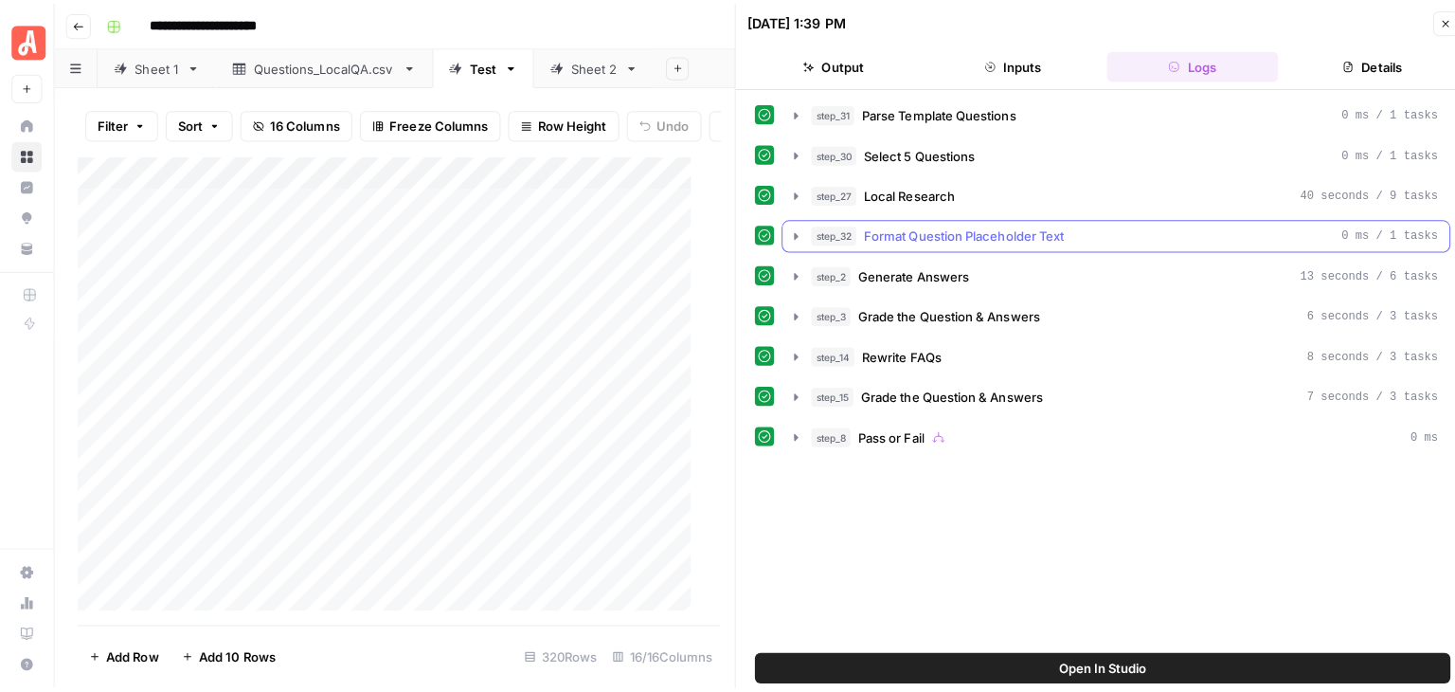
scroll to position [0, 0]
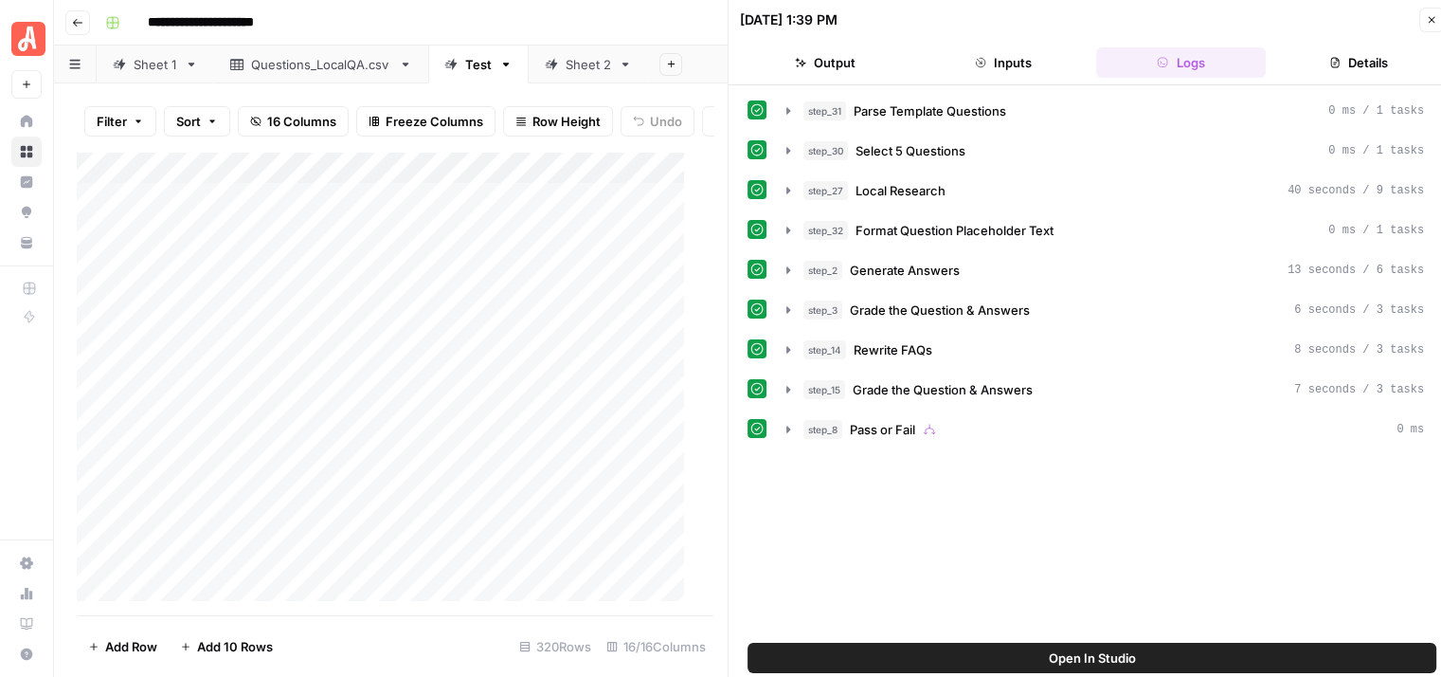
click at [1098, 664] on span "Open In Studio" at bounding box center [1092, 657] width 87 height 19
click at [1432, 11] on button "Close" at bounding box center [1431, 20] width 25 height 25
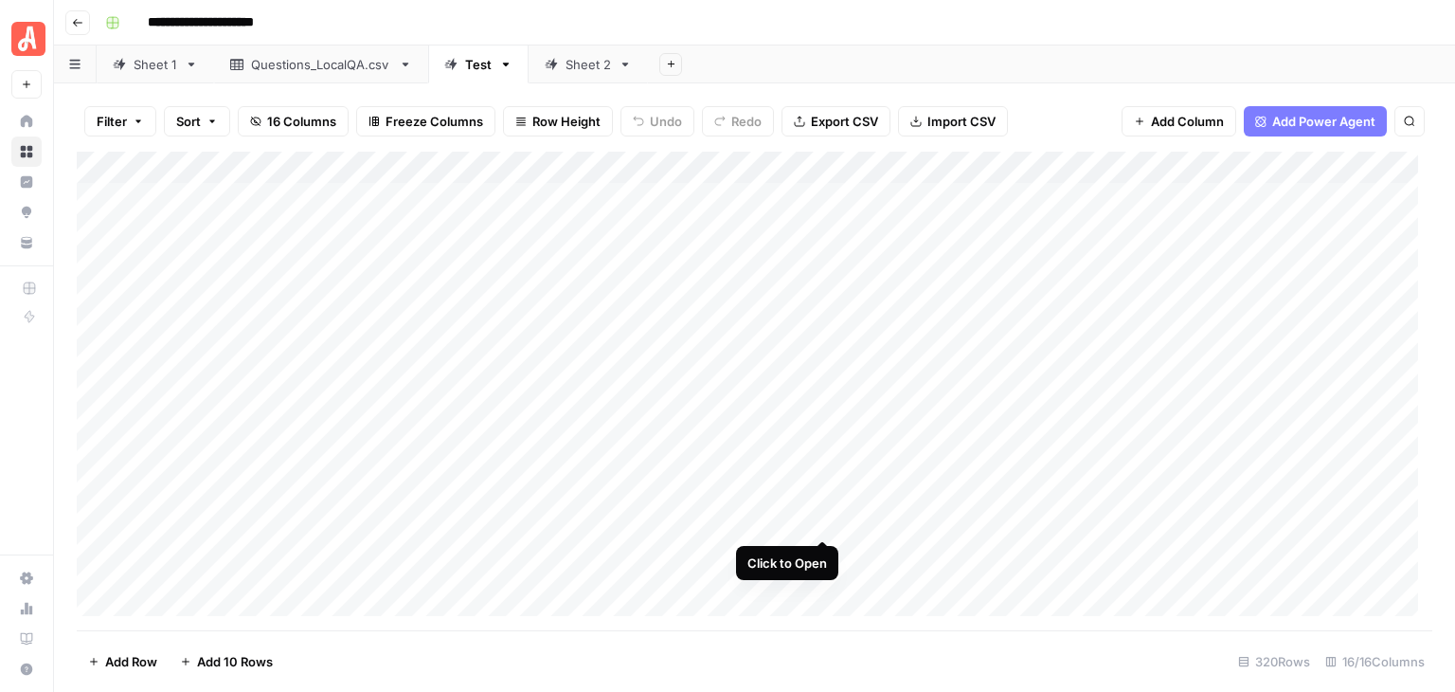
click at [825, 520] on div "Add Column" at bounding box center [755, 391] width 1356 height 479
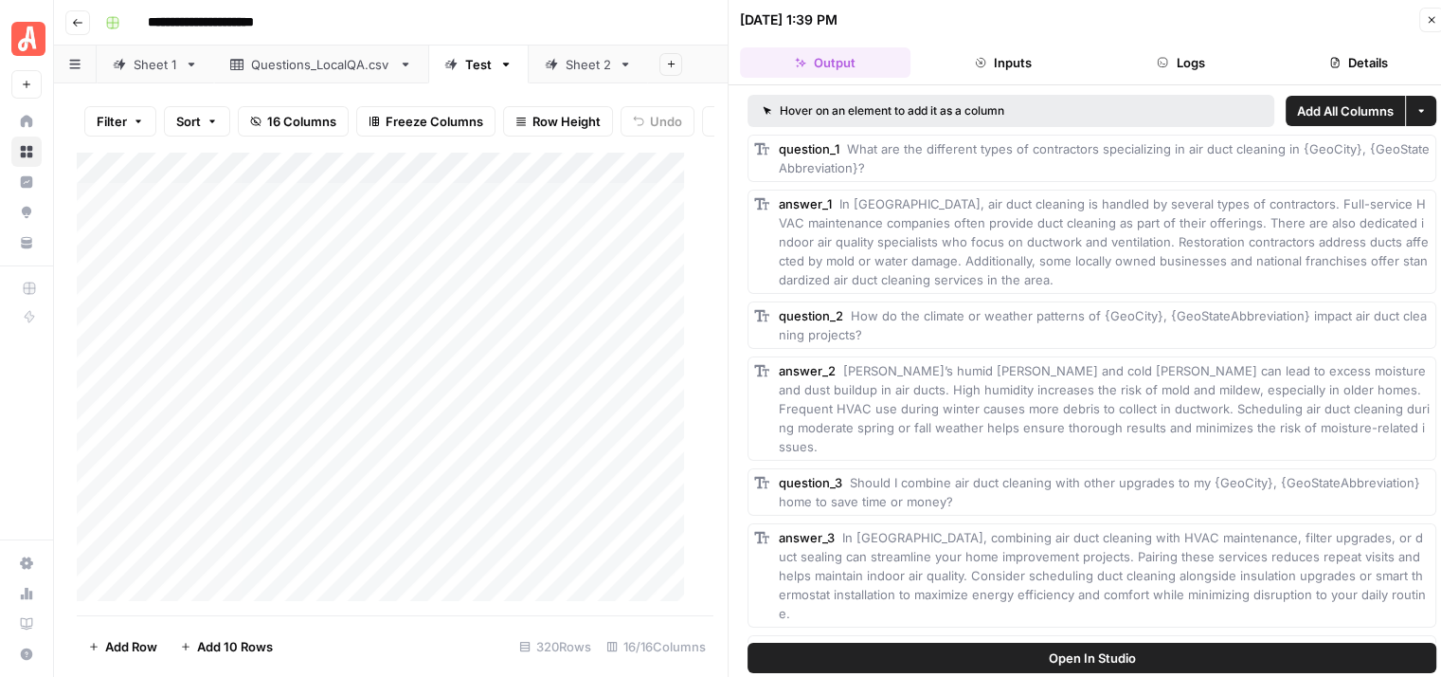
click at [1099, 651] on span "Open In Studio" at bounding box center [1092, 657] width 87 height 19
click at [1422, 20] on button "Close" at bounding box center [1431, 20] width 25 height 25
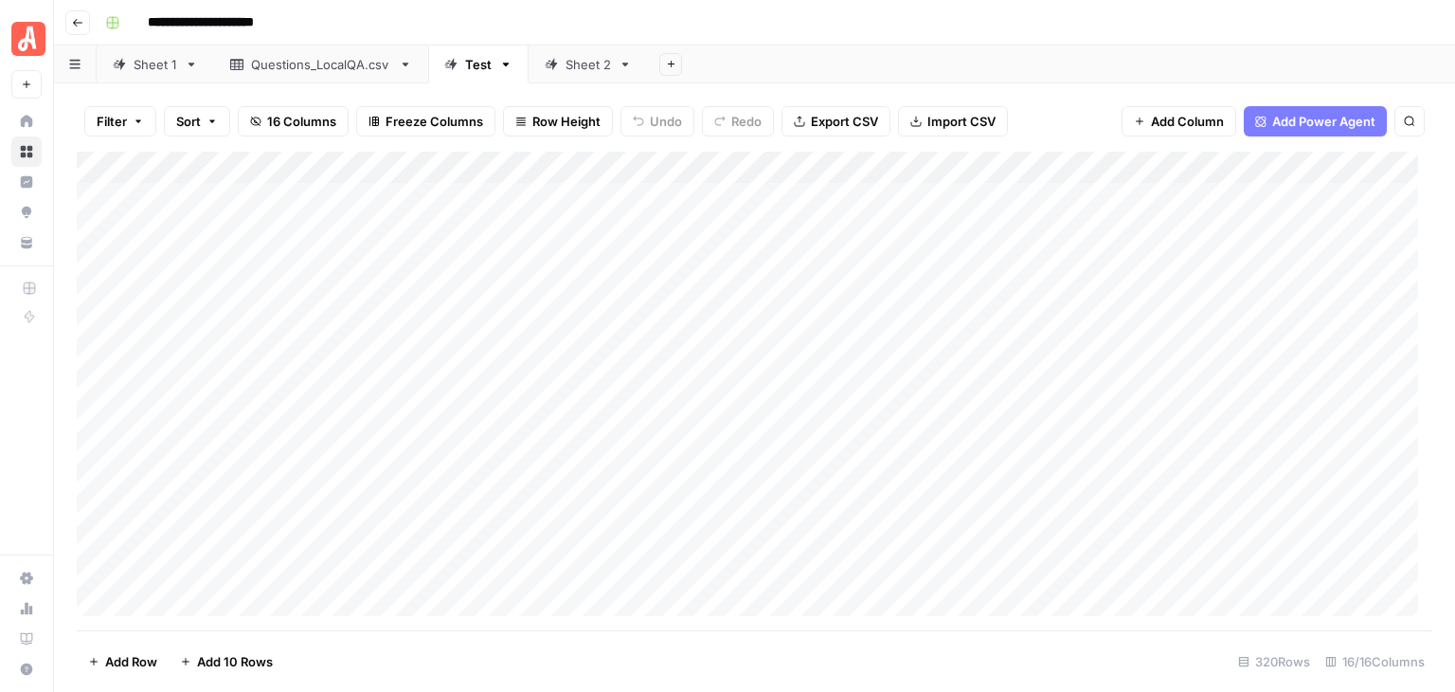
click at [587, 69] on div "Sheet 2" at bounding box center [588, 64] width 45 height 19
click at [1119, 167] on div "Add Column" at bounding box center [755, 391] width 1356 height 479
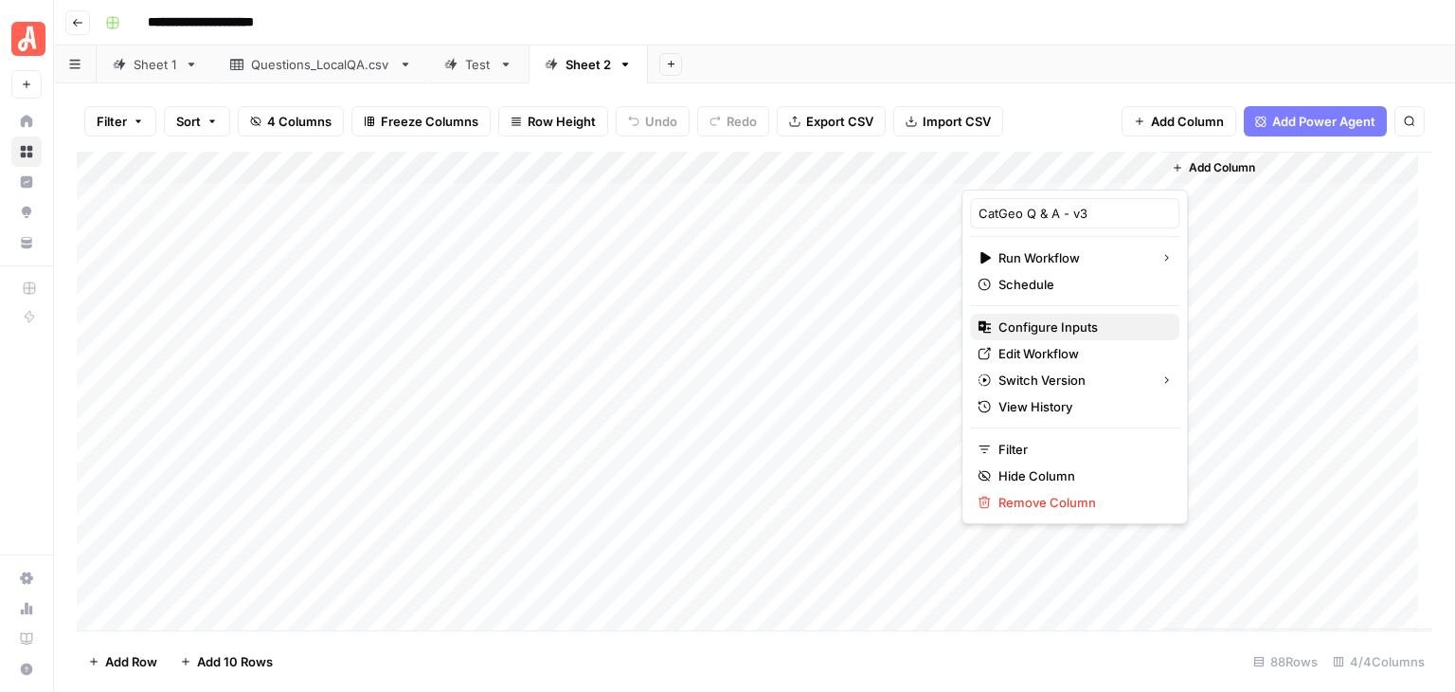
click at [1056, 331] on span "Configure Inputs" at bounding box center [1082, 326] width 166 height 19
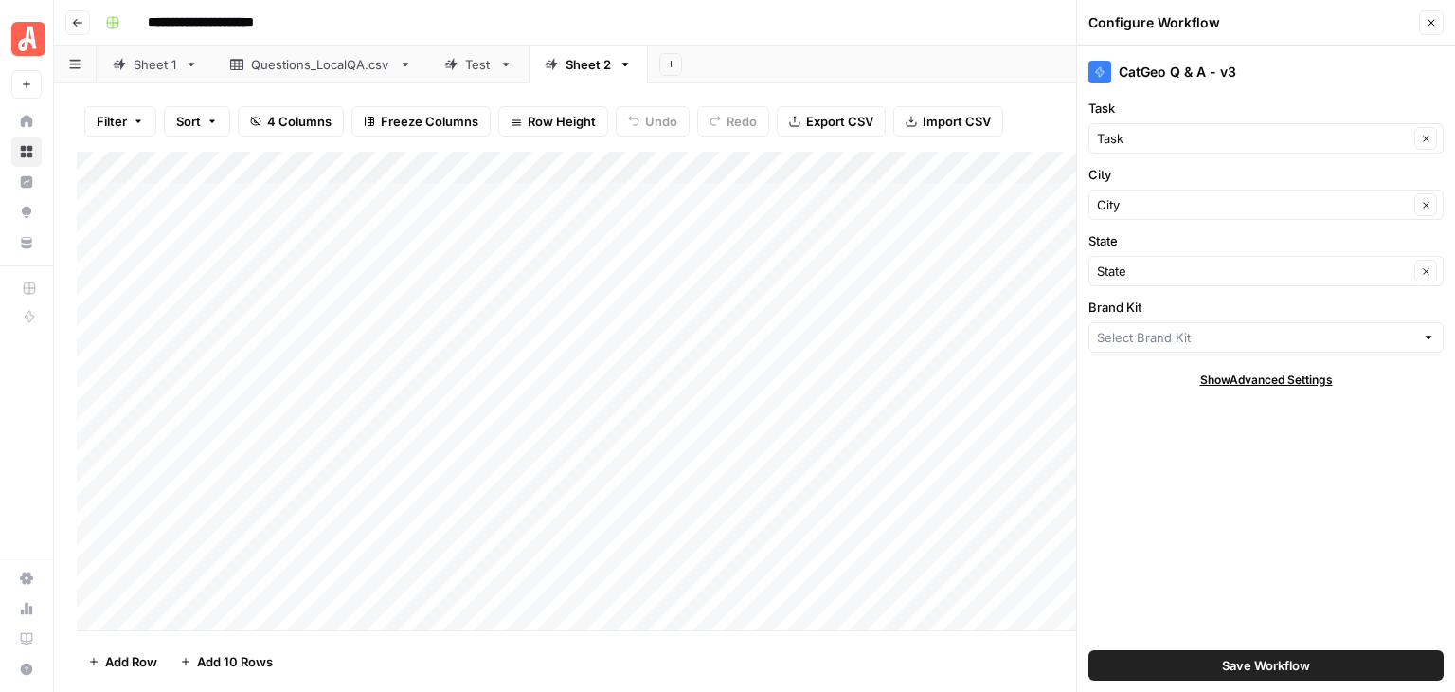
type input "Angi - FAQs"
click at [1292, 667] on span "Save Workflow" at bounding box center [1266, 665] width 88 height 19
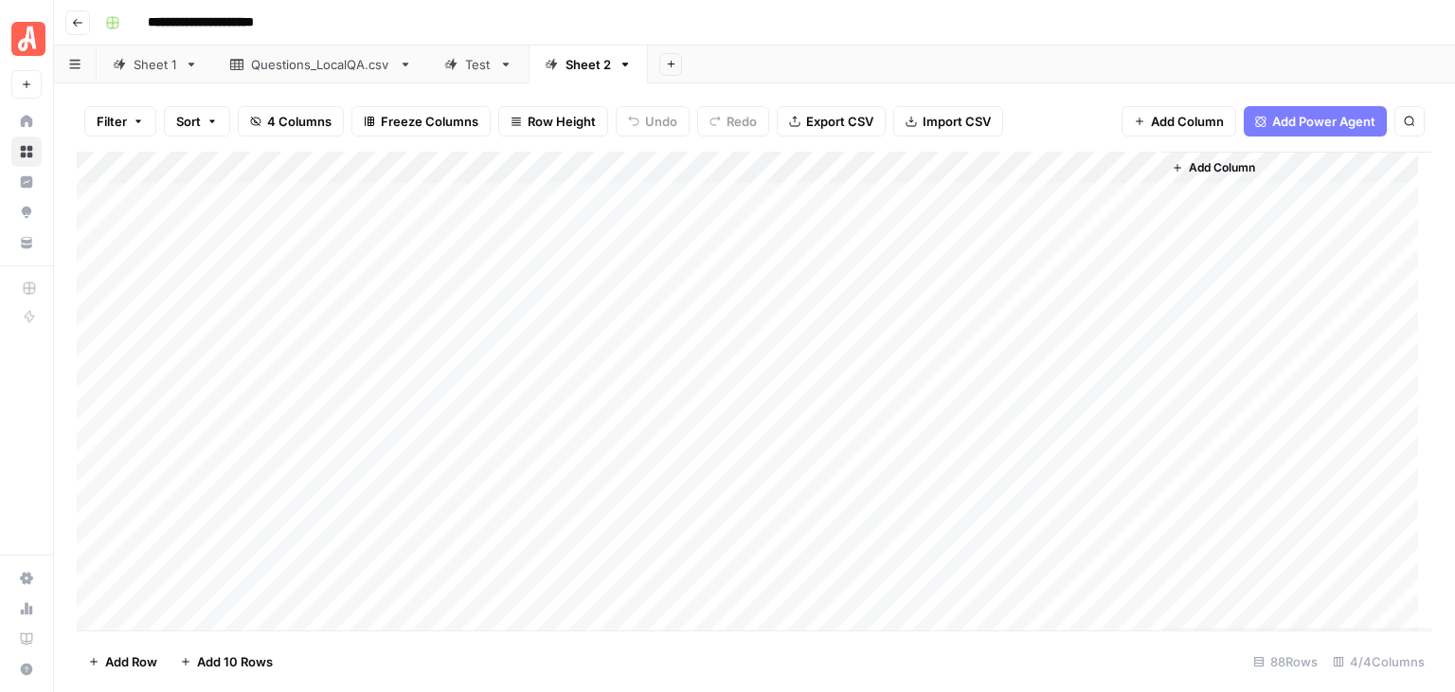
click at [1061, 199] on div "Add Column" at bounding box center [755, 391] width 1356 height 479
drag, startPoint x: 416, startPoint y: 160, endPoint x: 318, endPoint y: 168, distance: 97.9
click at [318, 168] on div "Add Column" at bounding box center [755, 391] width 1356 height 479
click at [1118, 166] on span "Add Column" at bounding box center [1125, 167] width 66 height 17
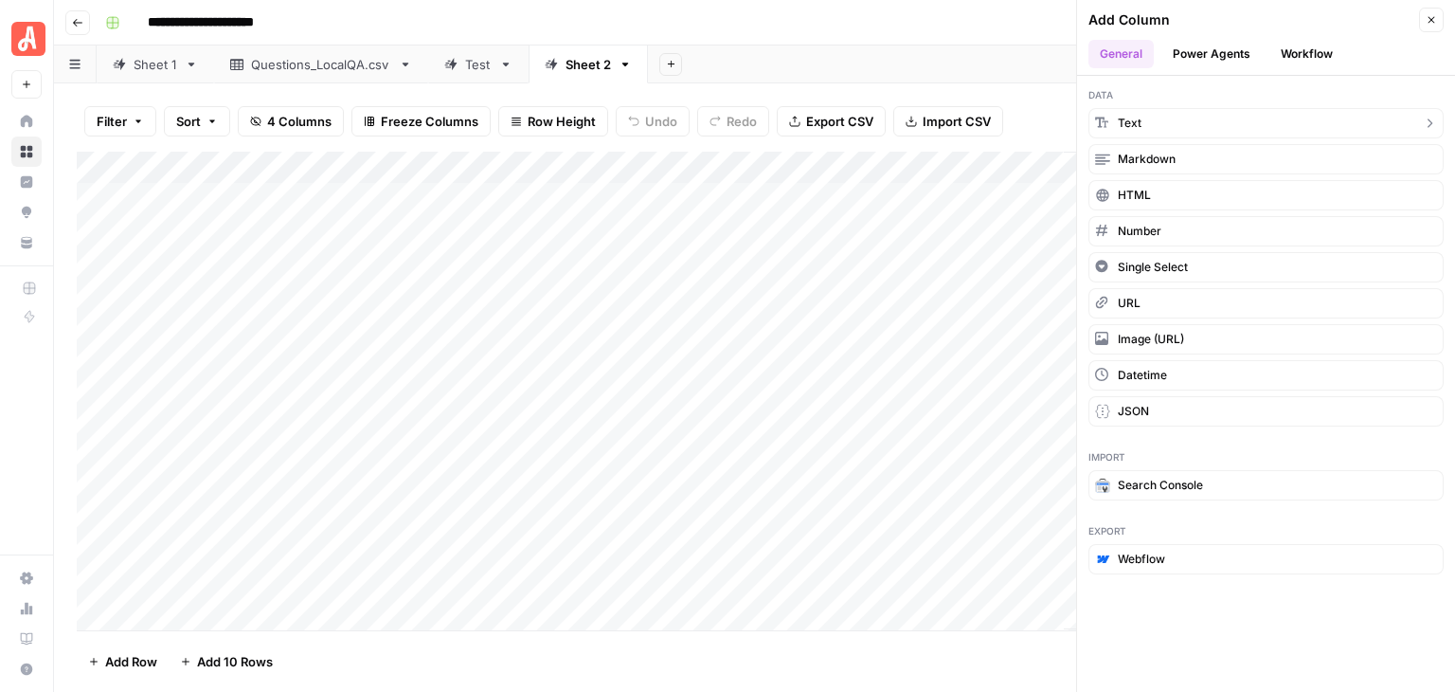
click at [1270, 122] on button "Text" at bounding box center [1266, 123] width 355 height 30
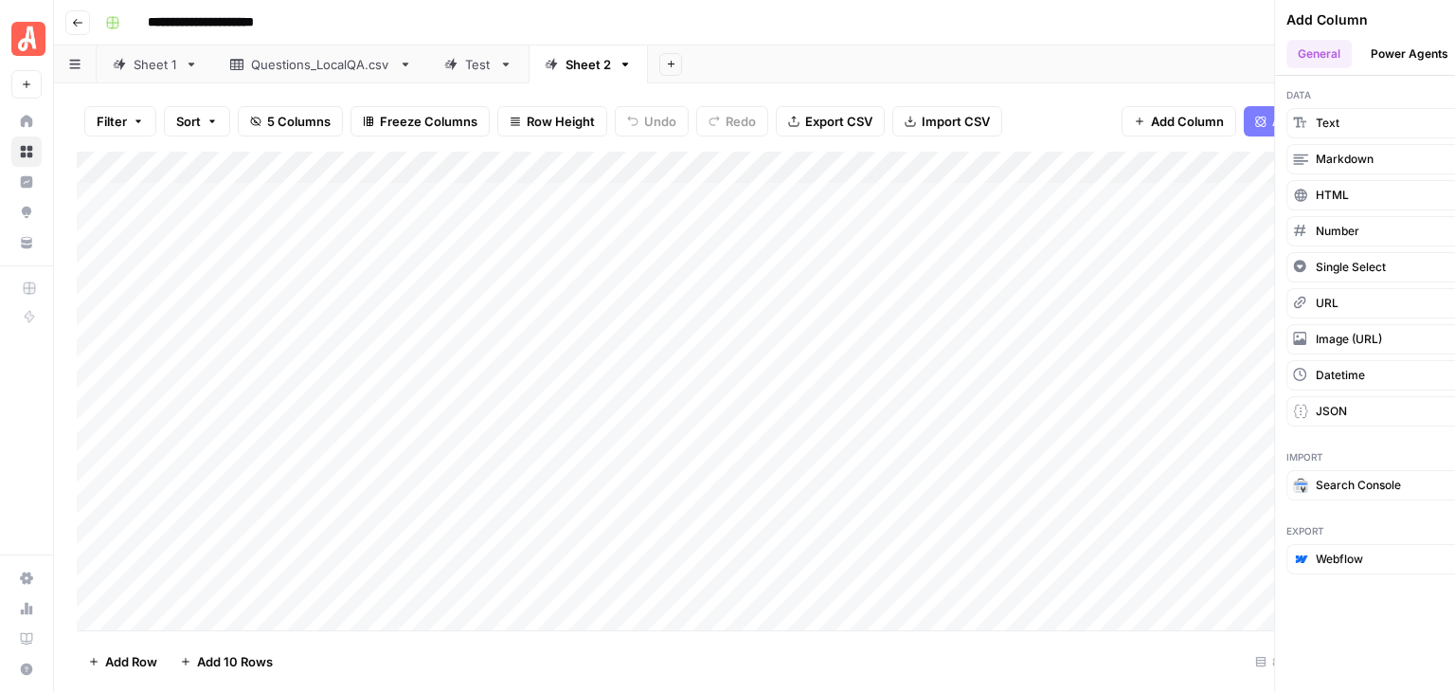
scroll to position [0, 24]
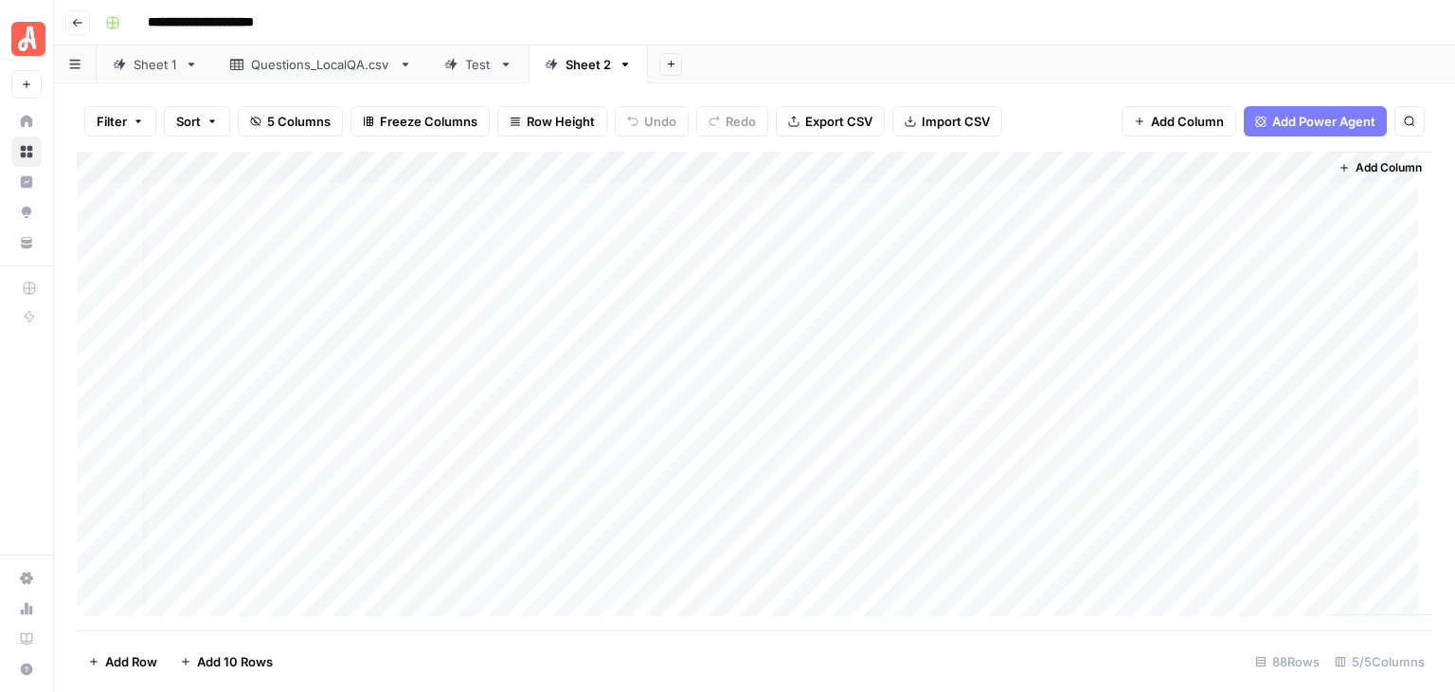
drag, startPoint x: 1111, startPoint y: 161, endPoint x: 170, endPoint y: 205, distance: 941.9
click at [170, 205] on div "Add Column" at bounding box center [755, 391] width 1356 height 479
click at [148, 65] on div "Sheet 1" at bounding box center [156, 64] width 44 height 19
click at [566, 65] on div "Sheet 2" at bounding box center [588, 64] width 45 height 19
click at [211, 165] on div "Add Column" at bounding box center [755, 391] width 1356 height 479
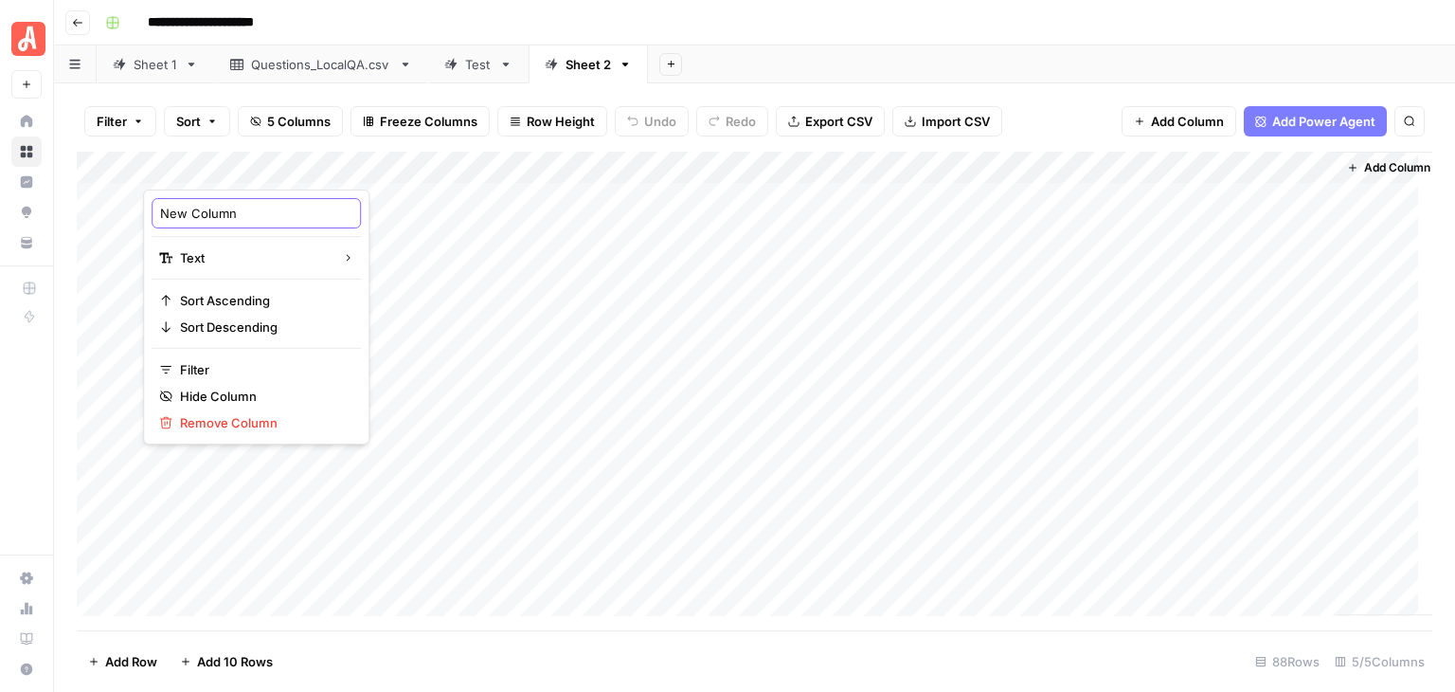
drag, startPoint x: 234, startPoint y: 209, endPoint x: 155, endPoint y: 209, distance: 78.6
click at [155, 209] on div "New Column" at bounding box center [256, 213] width 209 height 30
type input "Unified Task"
click at [700, 24] on div "**********" at bounding box center [767, 23] width 1339 height 30
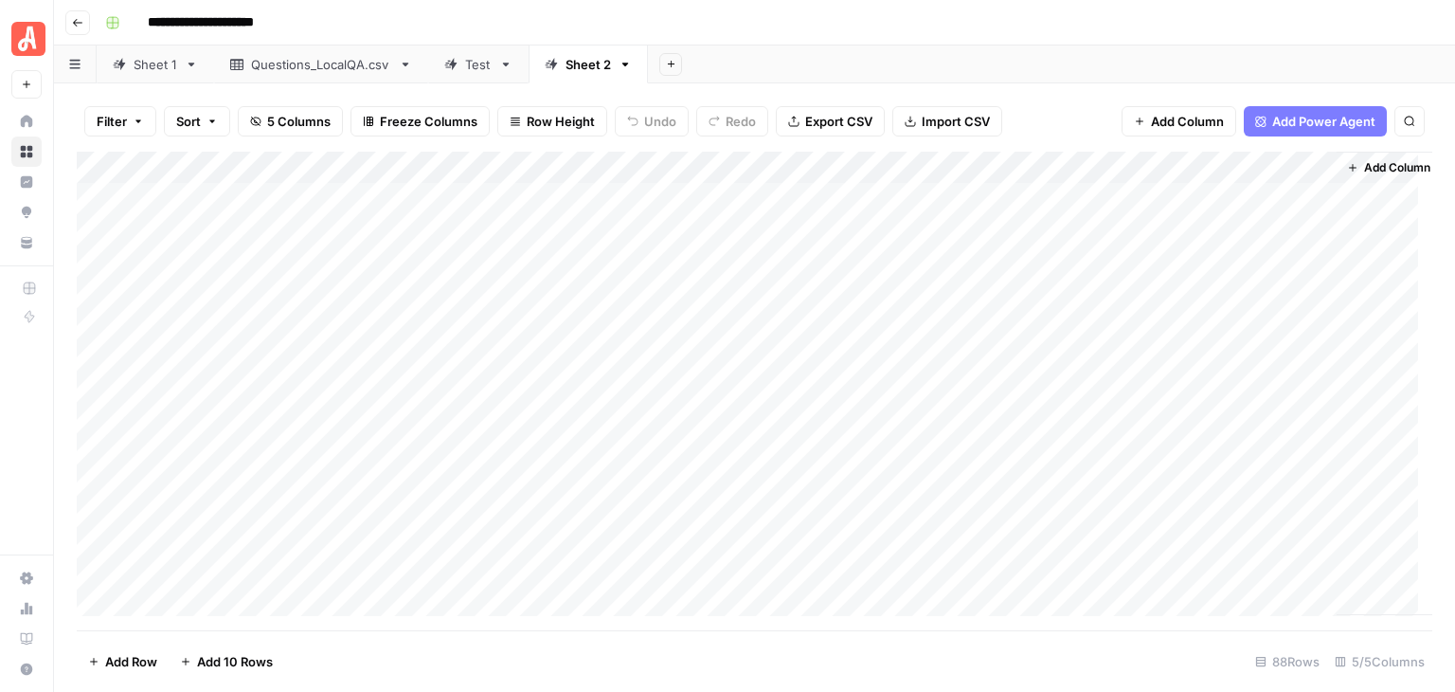
click at [235, 175] on div "Add Column" at bounding box center [755, 391] width 1356 height 479
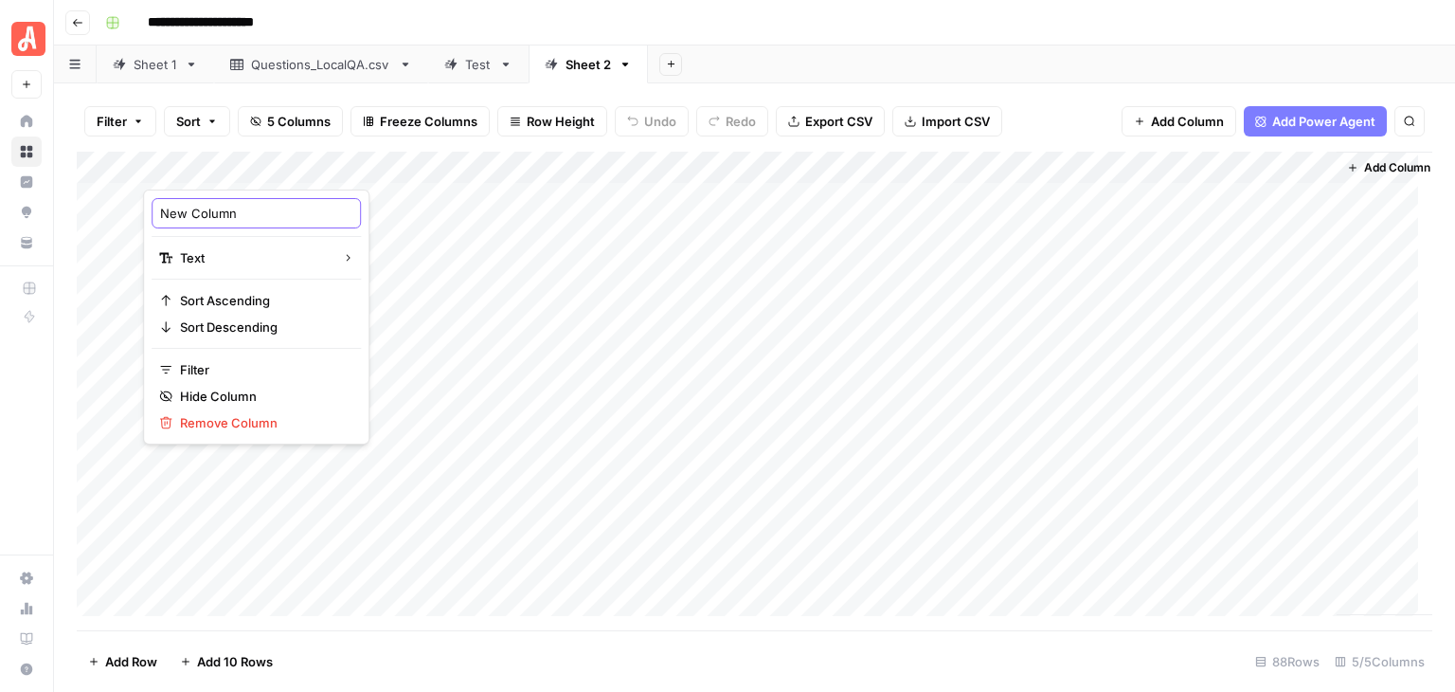
drag, startPoint x: 250, startPoint y: 210, endPoint x: 149, endPoint y: 216, distance: 101.5
click at [149, 216] on div "New Column Text Sort Ascending Sort Descending Filter Hide Column Remove Column" at bounding box center [256, 317] width 226 height 255
type input "Unified Task"
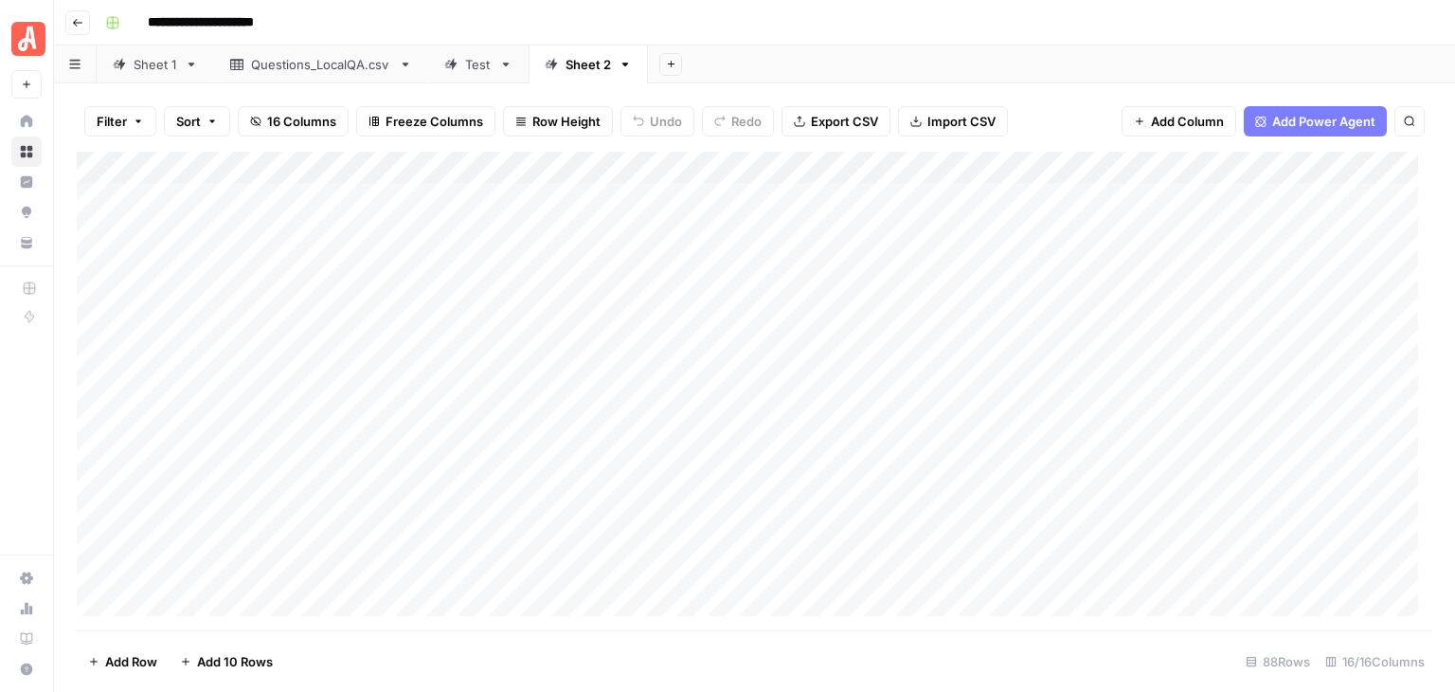
click at [299, 163] on div "Add Column" at bounding box center [755, 391] width 1356 height 479
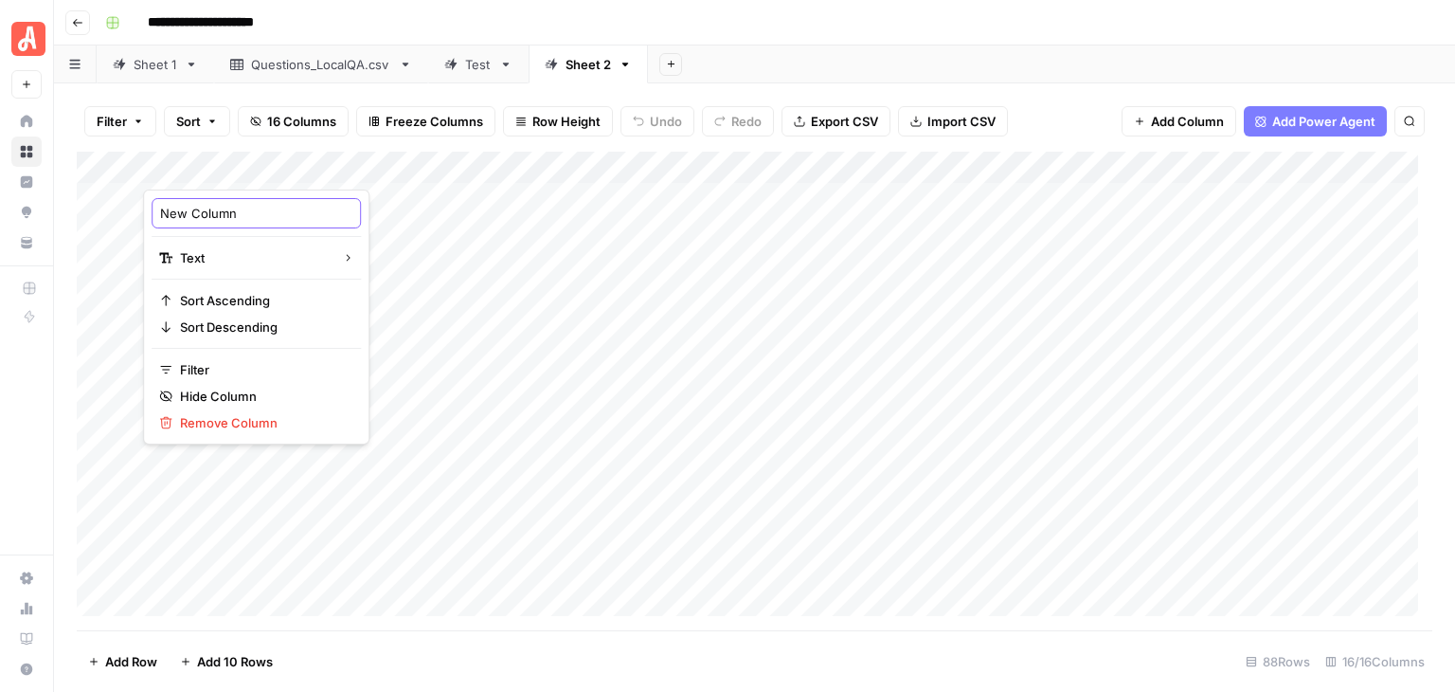
click at [255, 216] on input "New Column" at bounding box center [256, 213] width 192 height 19
type input "N"
type input "Unified Task"
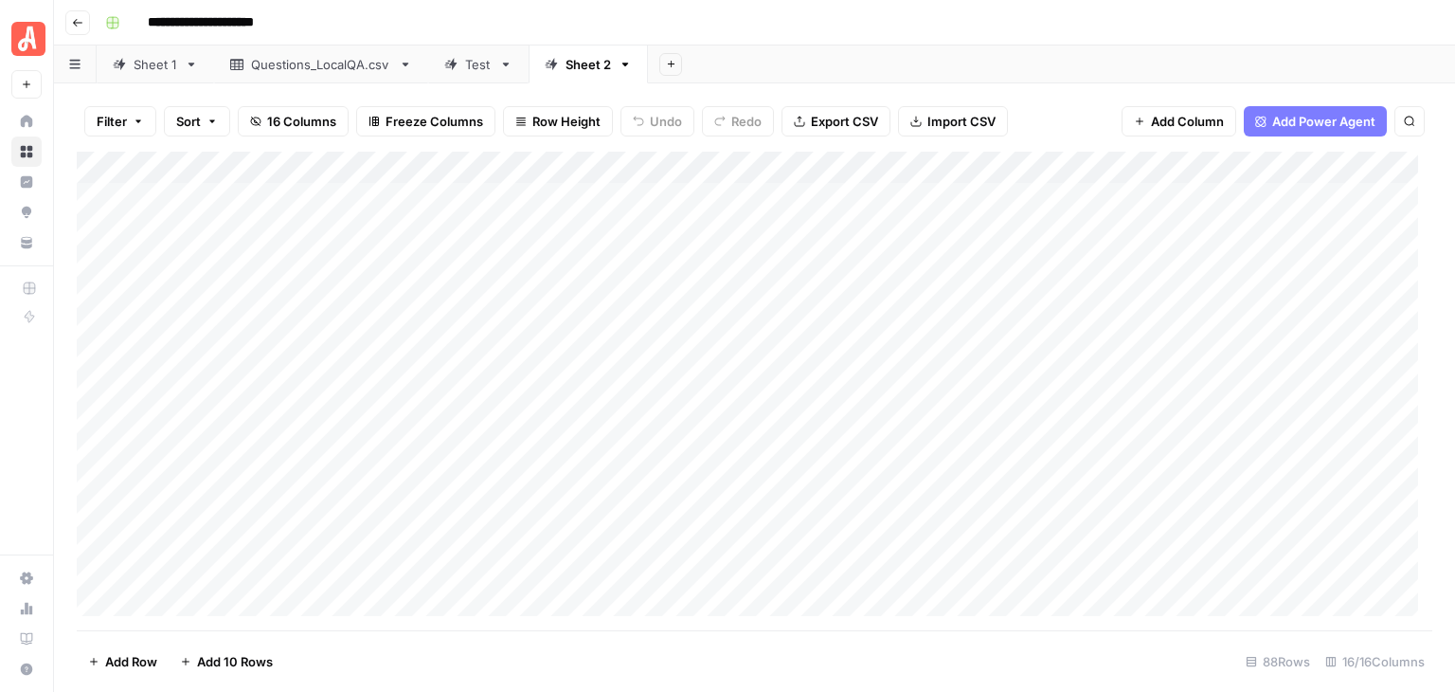
click at [840, 165] on div "Add Column" at bounding box center [755, 391] width 1356 height 479
drag, startPoint x: 860, startPoint y: 161, endPoint x: 798, endPoint y: 173, distance: 63.7
click at [798, 173] on div at bounding box center [728, 171] width 274 height 38
click at [840, 60] on div "Add Sheet" at bounding box center [1051, 64] width 807 height 38
drag, startPoint x: 864, startPoint y: 168, endPoint x: 734, endPoint y: 168, distance: 129.8
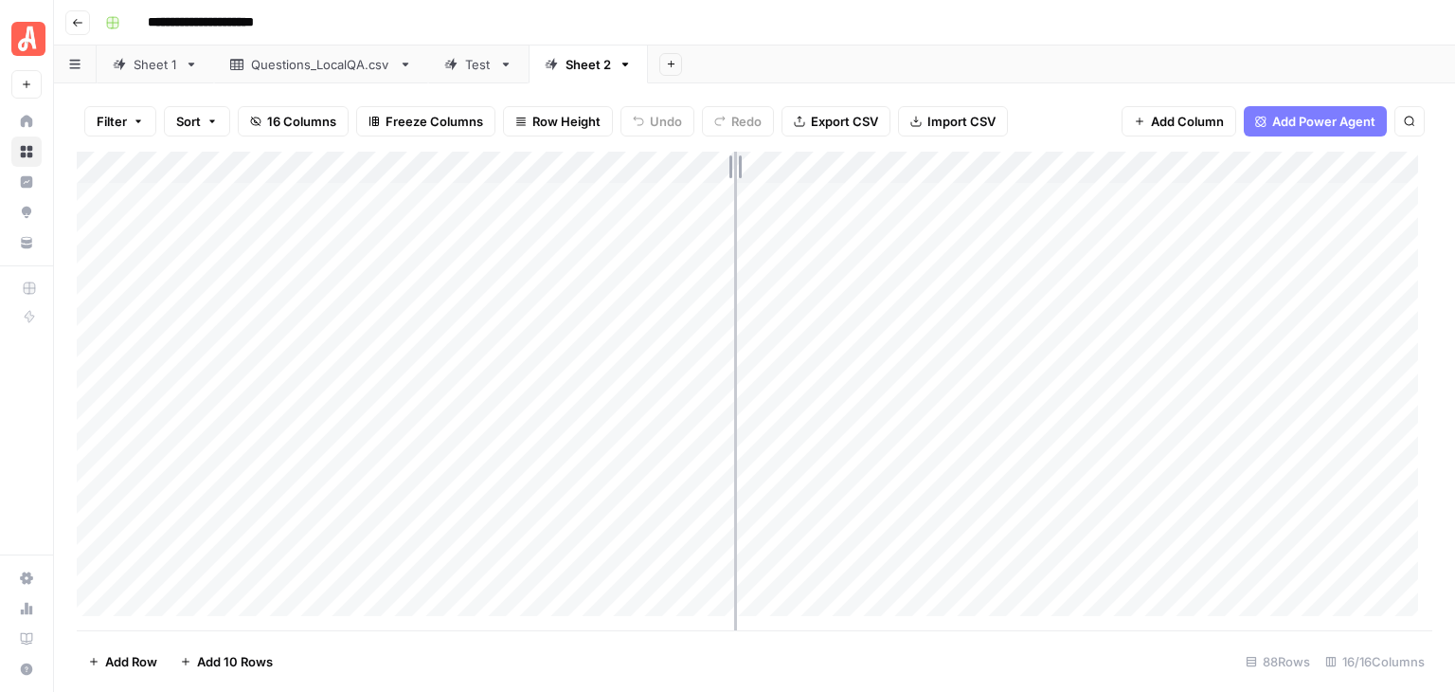
click at [734, 168] on div "Add Column" at bounding box center [755, 391] width 1356 height 479
drag, startPoint x: 1008, startPoint y: 160, endPoint x: 838, endPoint y: 172, distance: 171.0
click at [838, 172] on div "Add Column" at bounding box center [755, 391] width 1356 height 479
click at [913, 28] on div "**********" at bounding box center [767, 23] width 1339 height 30
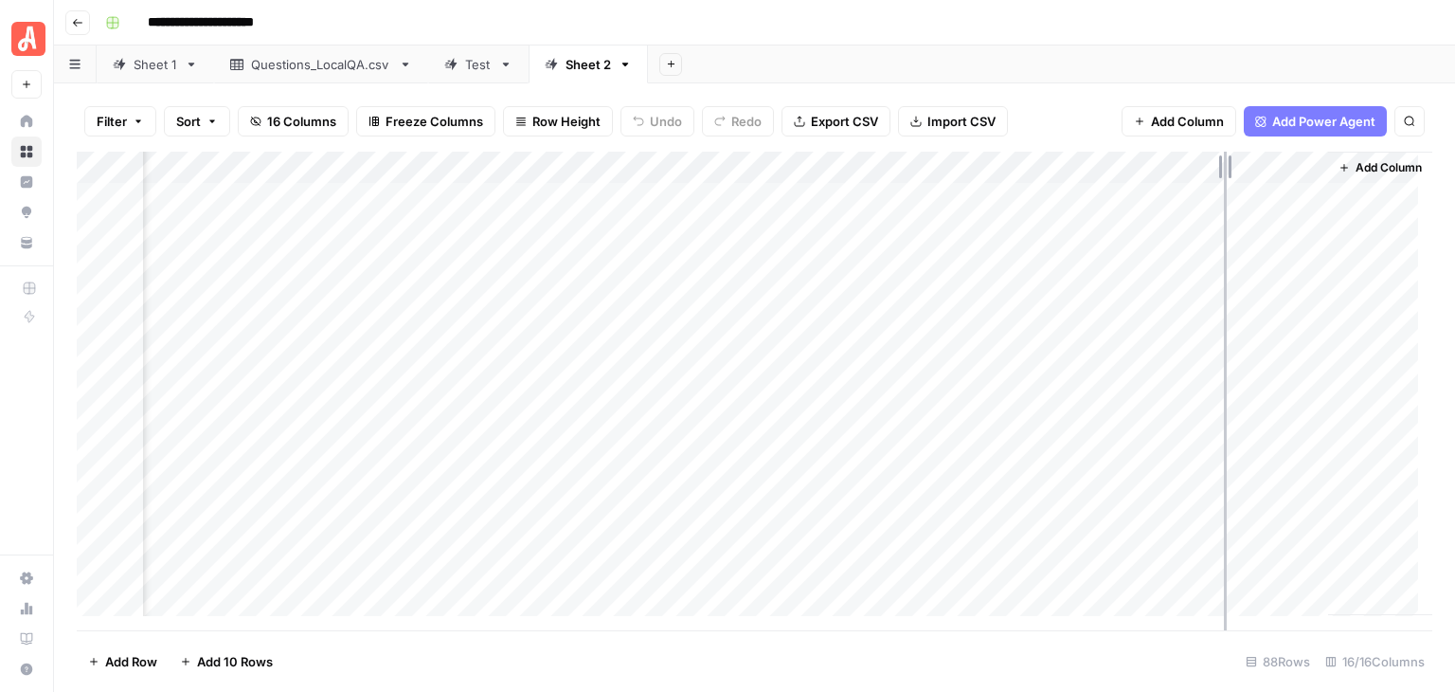
drag, startPoint x: 1309, startPoint y: 162, endPoint x: 1224, endPoint y: 192, distance: 89.6
click at [1224, 192] on div "Add Column" at bounding box center [755, 391] width 1356 height 479
click at [1356, 163] on span "Add Column" at bounding box center [1389, 167] width 66 height 17
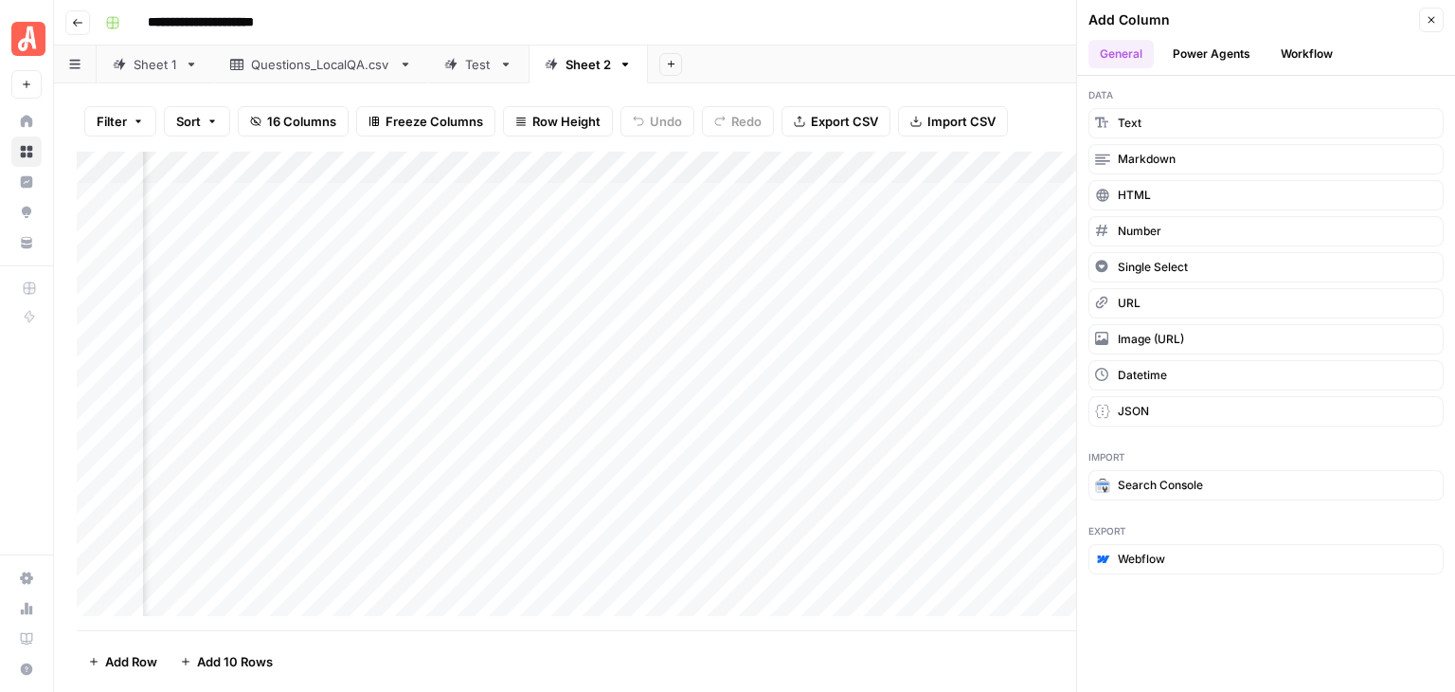
click at [1298, 46] on button "Workflow" at bounding box center [1307, 54] width 75 height 28
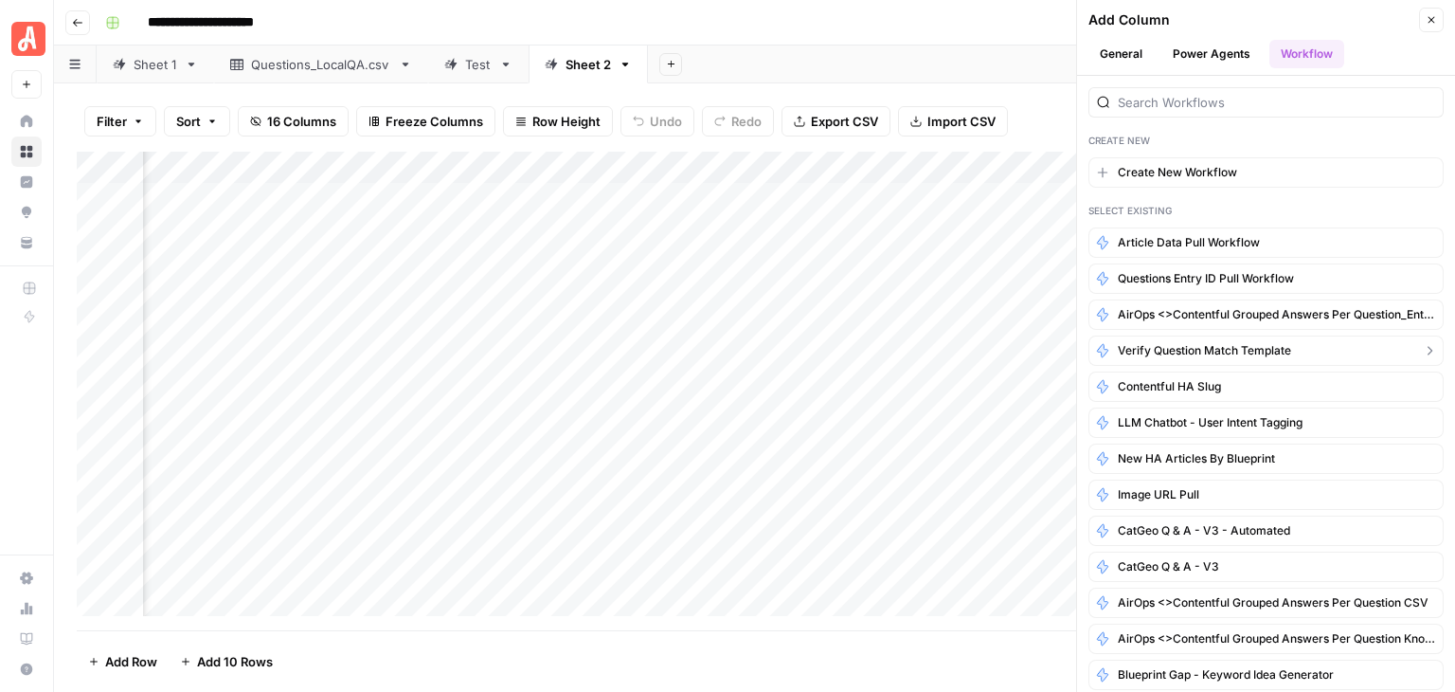
click at [1234, 345] on span "Verify Question Match Template" at bounding box center [1204, 350] width 173 height 17
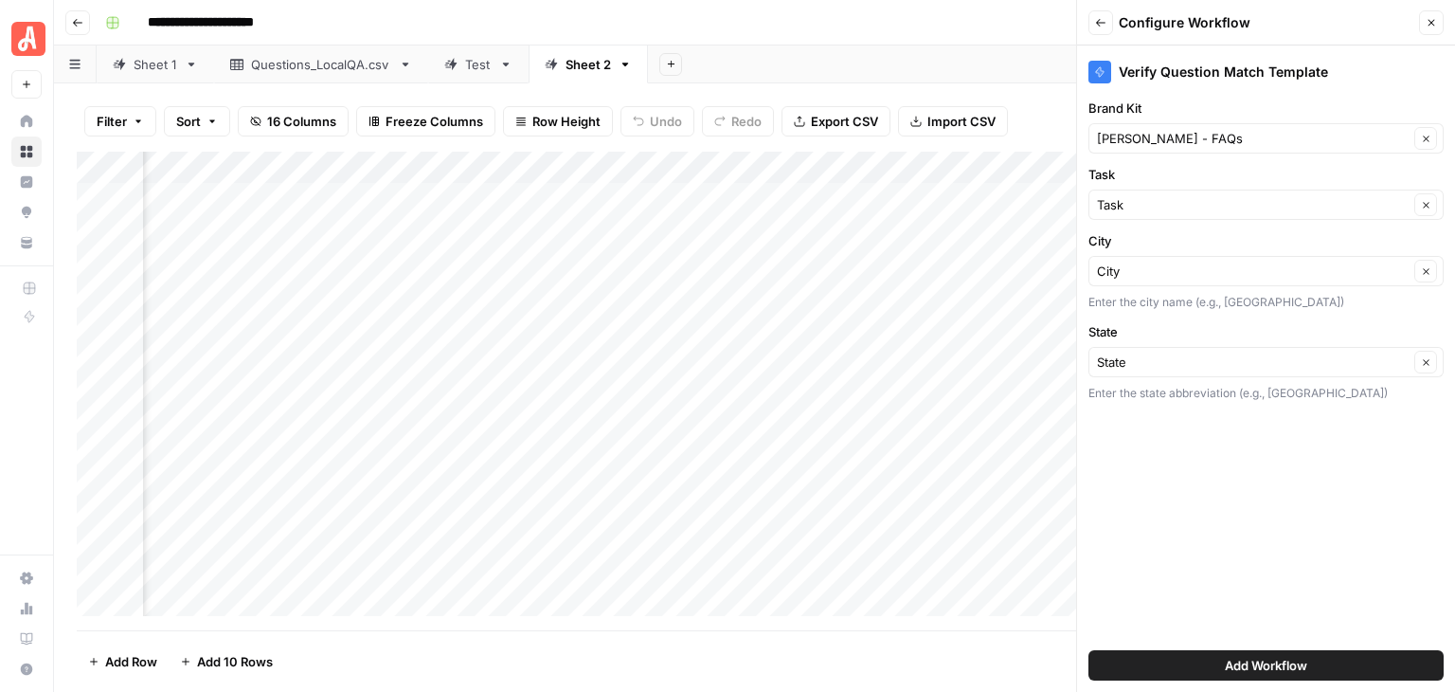
click at [1270, 668] on span "Add Workflow" at bounding box center [1266, 665] width 82 height 19
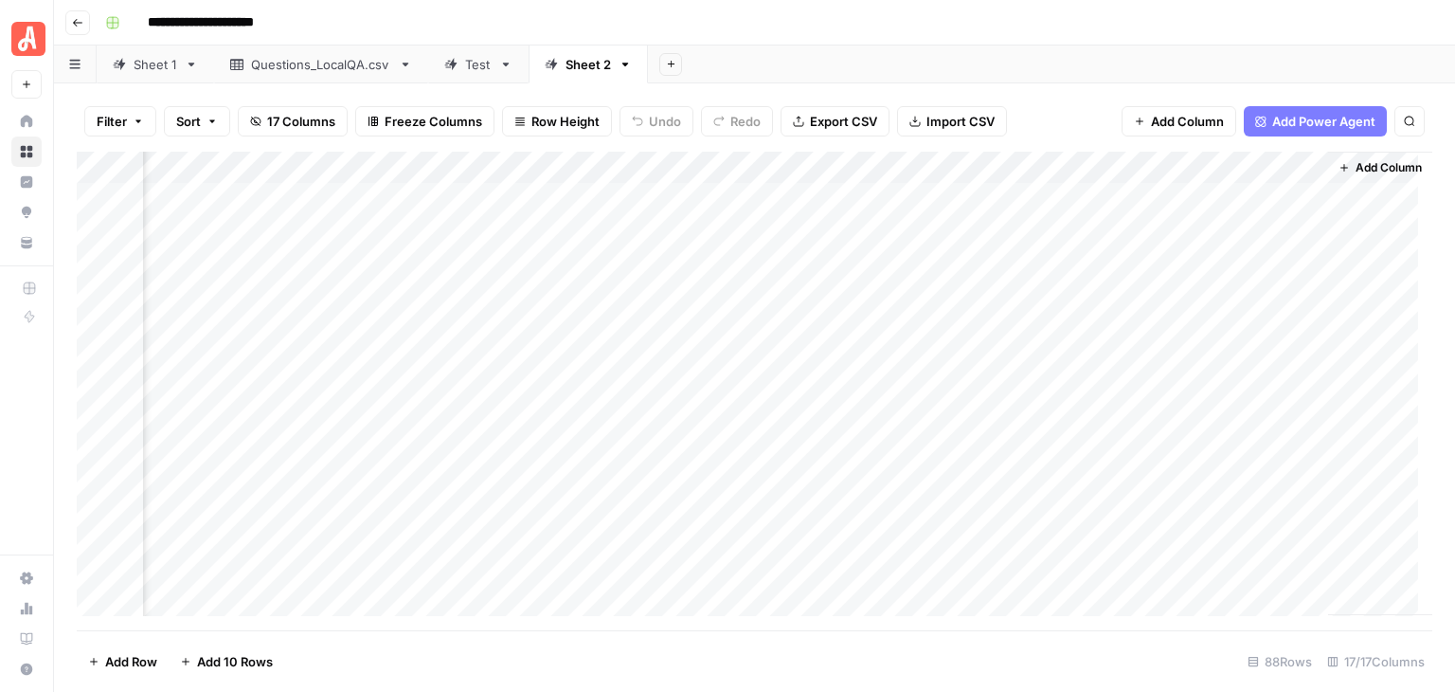
scroll to position [0, 1802]
drag, startPoint x: 1311, startPoint y: 169, endPoint x: 1220, endPoint y: 175, distance: 91.2
click at [1220, 175] on div "Add Column" at bounding box center [755, 391] width 1356 height 479
drag, startPoint x: 1311, startPoint y: 161, endPoint x: 1248, endPoint y: 161, distance: 63.5
click at [1248, 161] on div "Add Column" at bounding box center [755, 391] width 1356 height 479
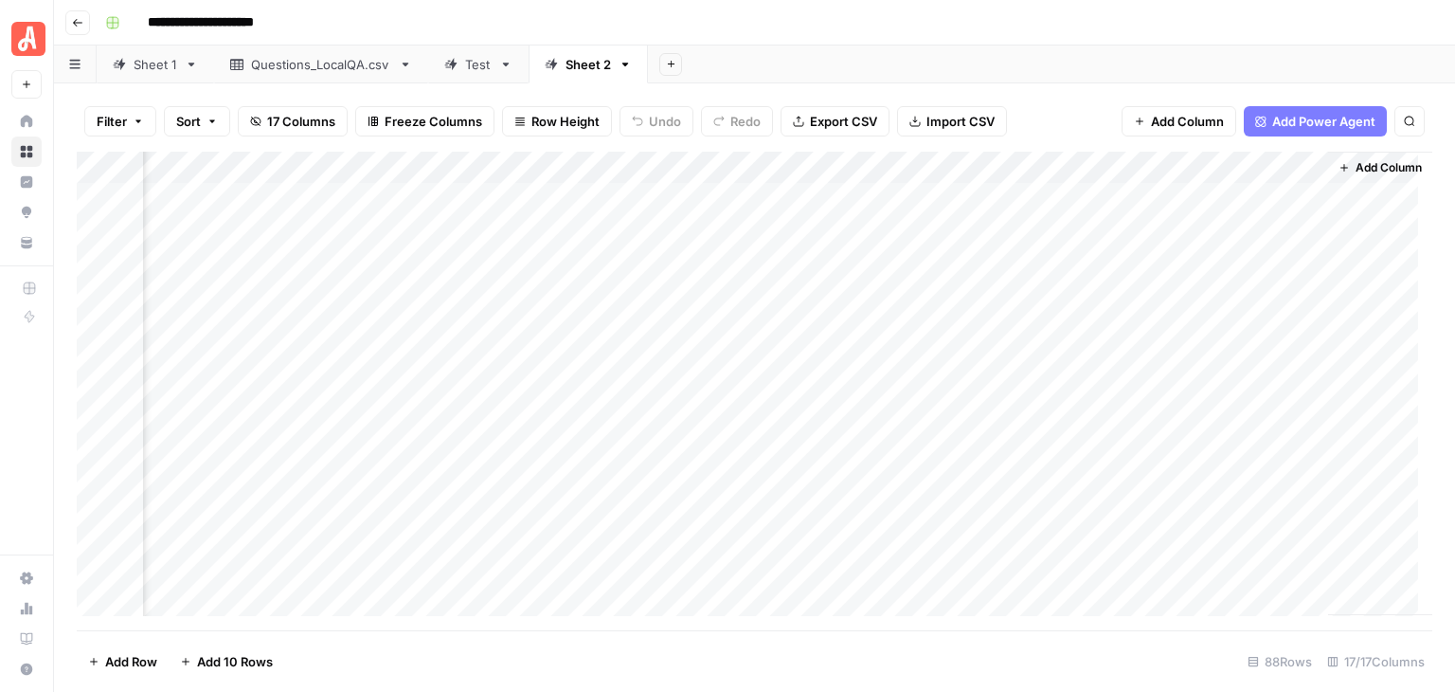
click at [1328, 163] on div "Add Column" at bounding box center [1380, 383] width 104 height 463
click at [1328, 160] on div "Add Column" at bounding box center [1380, 383] width 104 height 463
drag, startPoint x: 1310, startPoint y: 161, endPoint x: 1201, endPoint y: 175, distance: 109.9
click at [1201, 175] on div "Add Column" at bounding box center [755, 391] width 1356 height 479
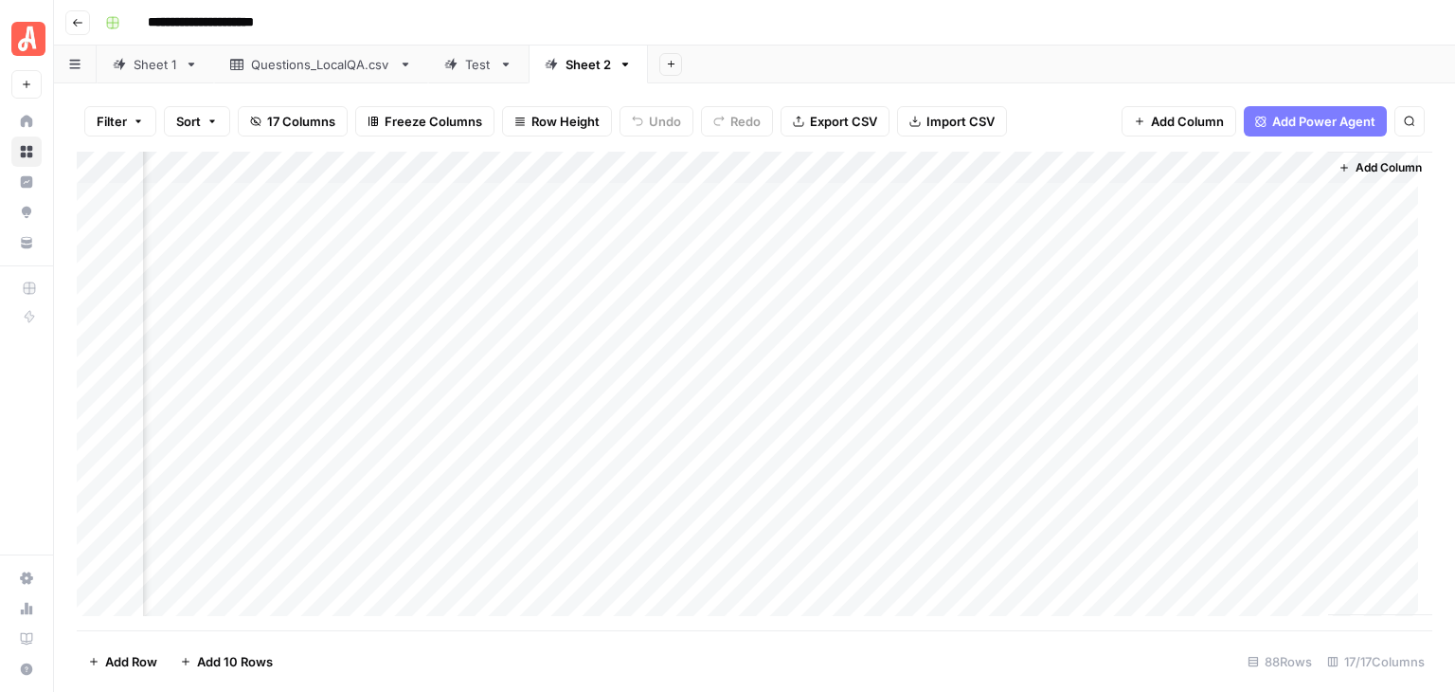
click at [1269, 166] on div "Add Column" at bounding box center [755, 391] width 1356 height 479
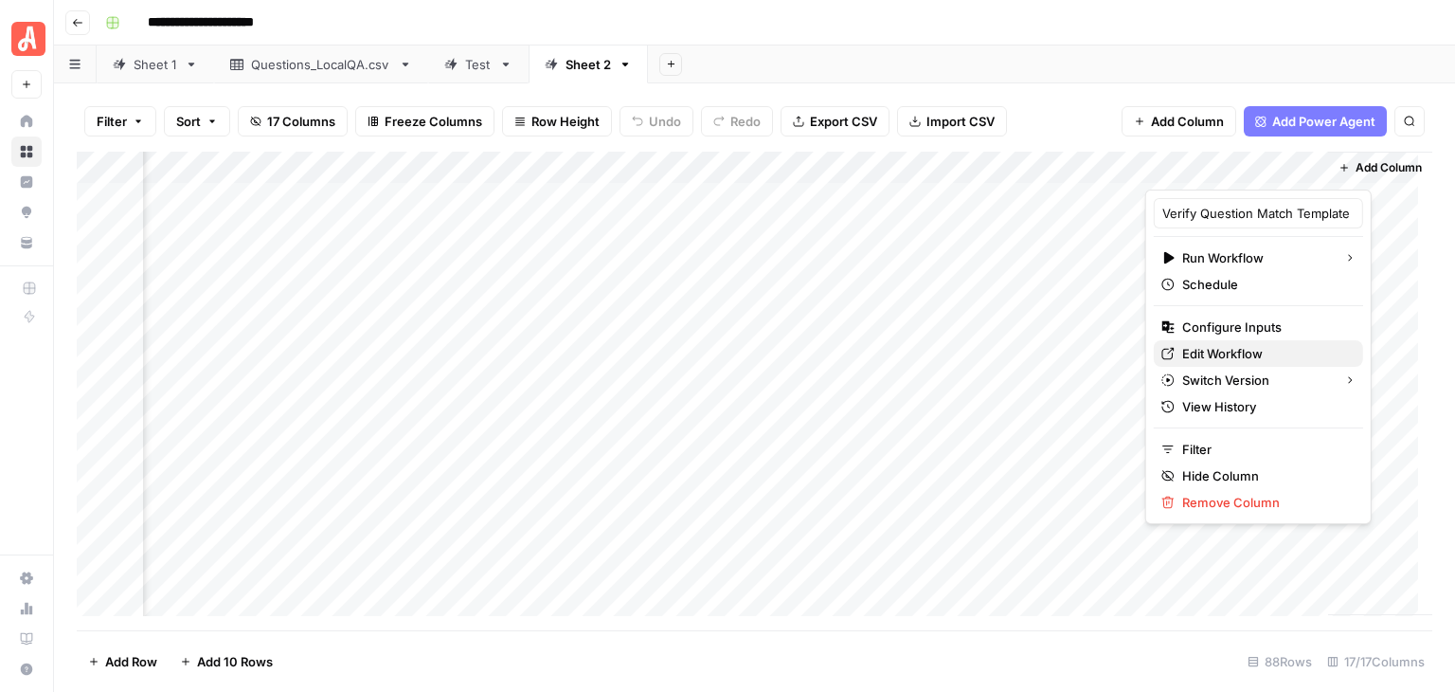
click at [1262, 346] on span "Edit Workflow" at bounding box center [1266, 353] width 166 height 19
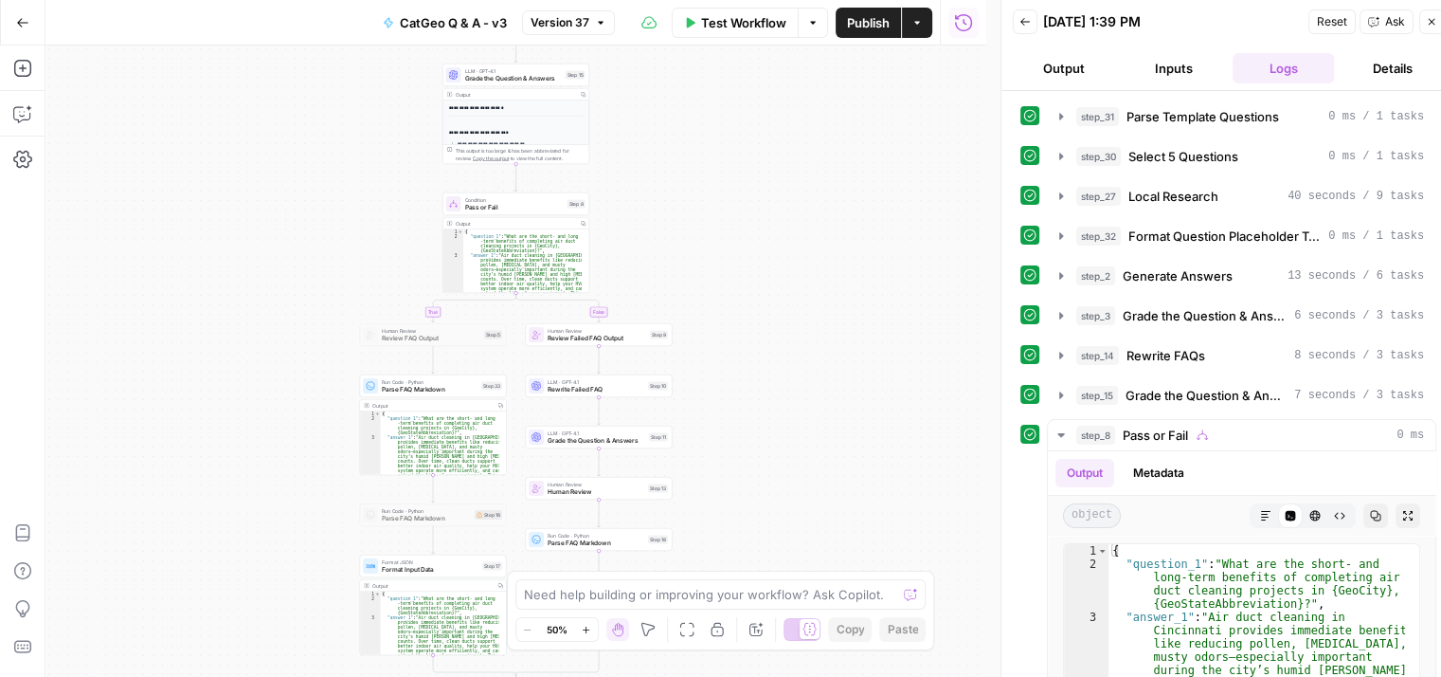
click at [507, 209] on span "Pass or Fail" at bounding box center [514, 207] width 99 height 9
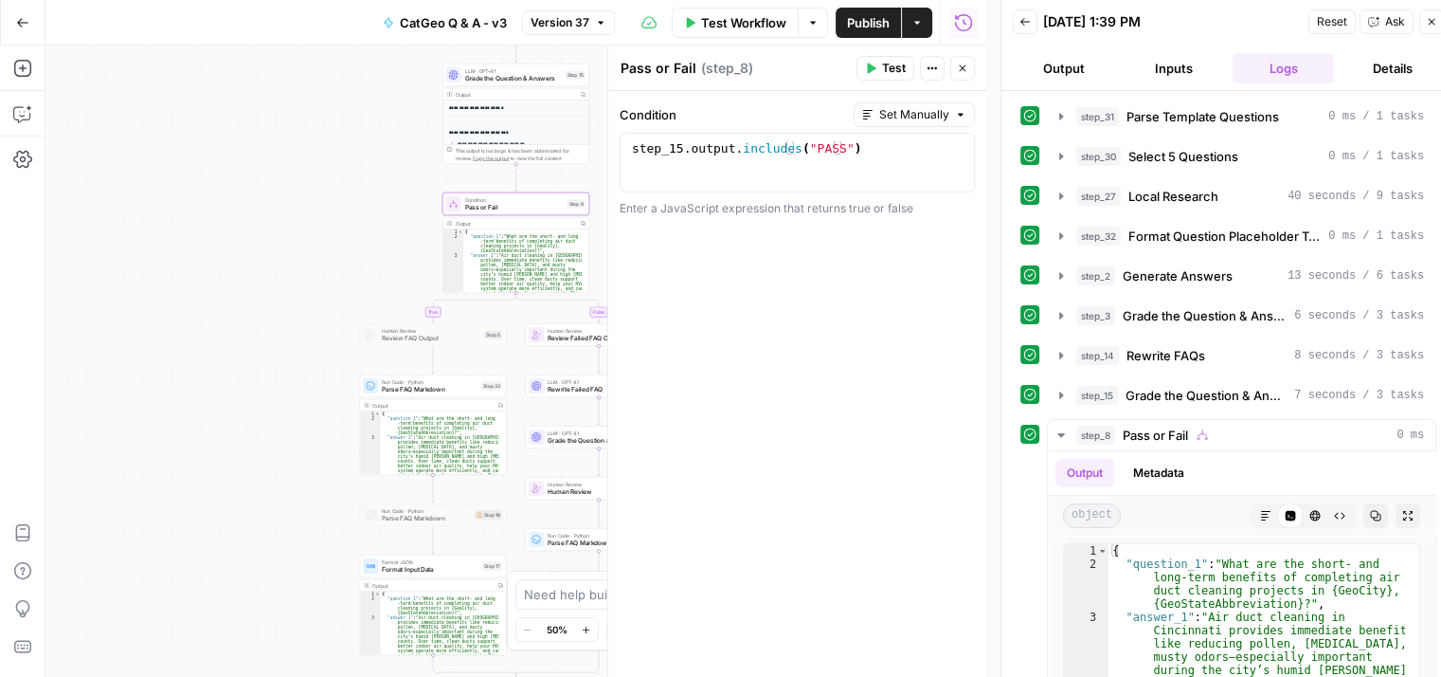
click at [963, 68] on icon "button" at bounding box center [962, 68] width 7 height 7
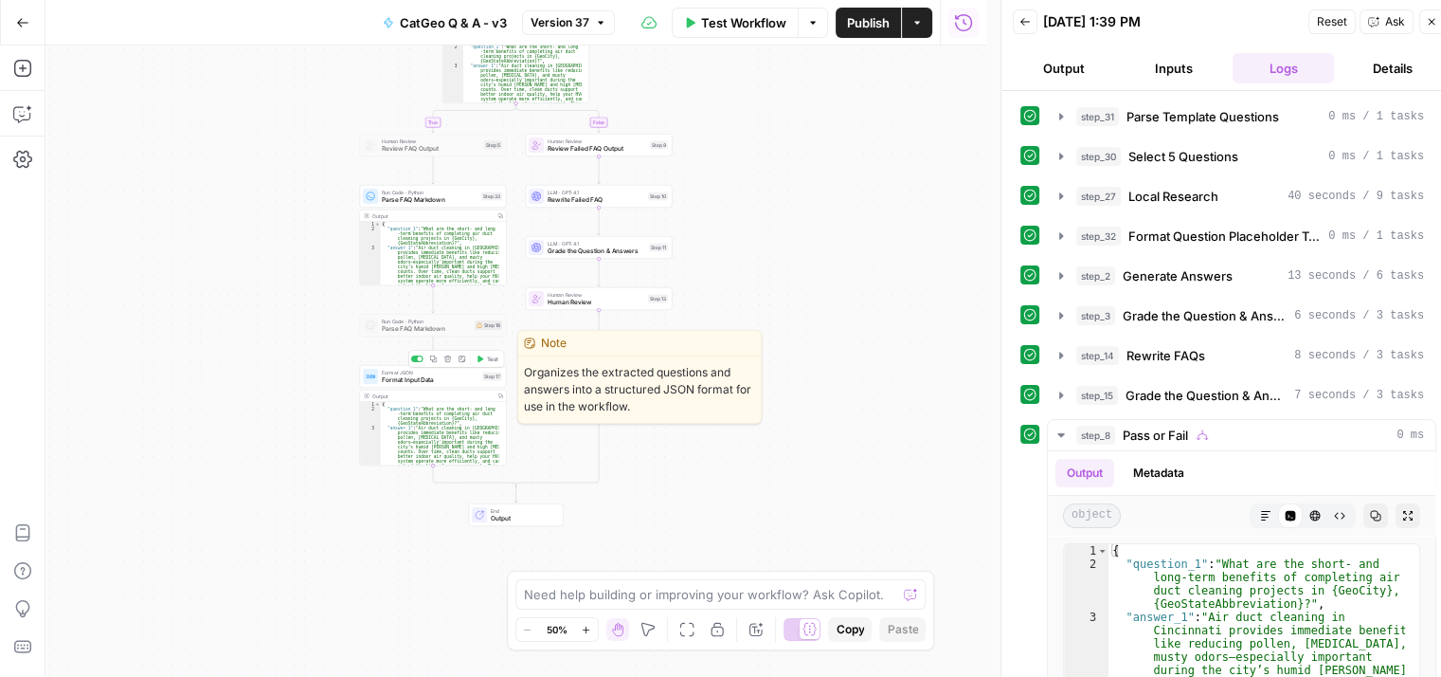
click at [436, 384] on span "Format Input Data" at bounding box center [430, 379] width 97 height 9
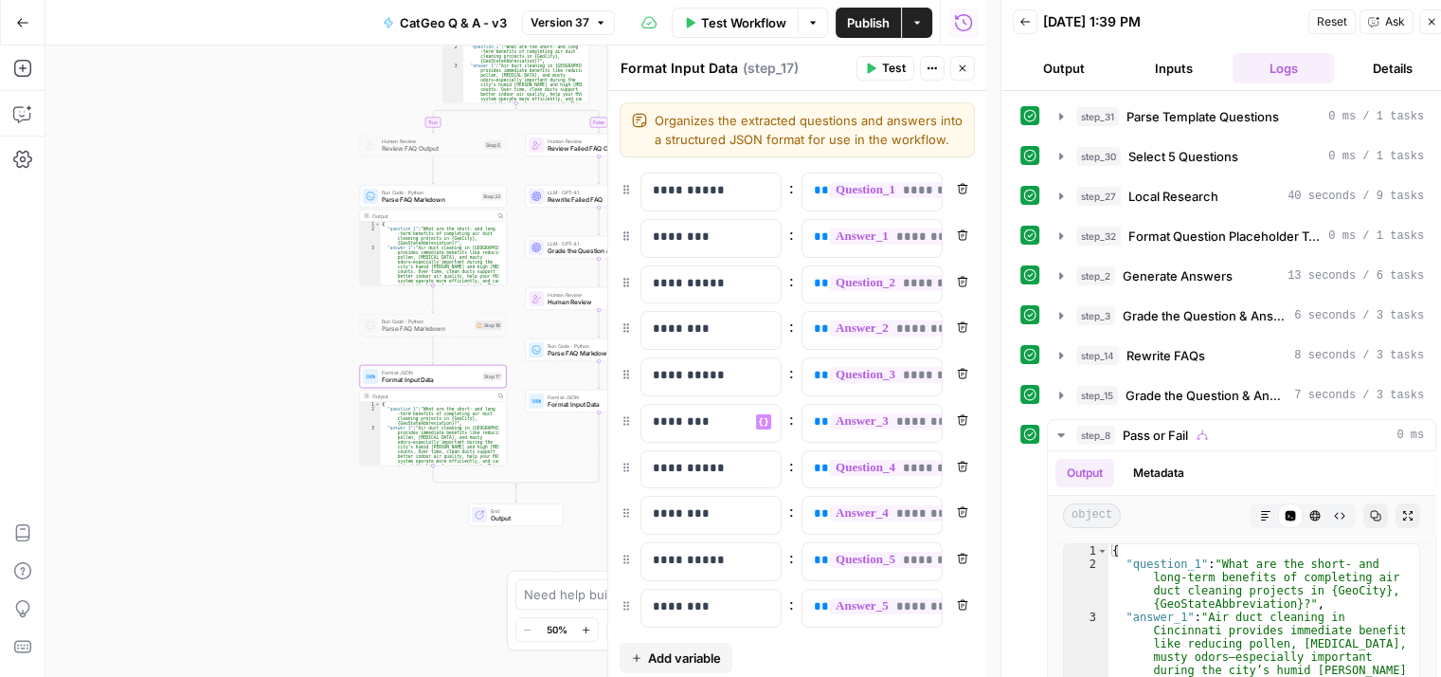
scroll to position [66, 0]
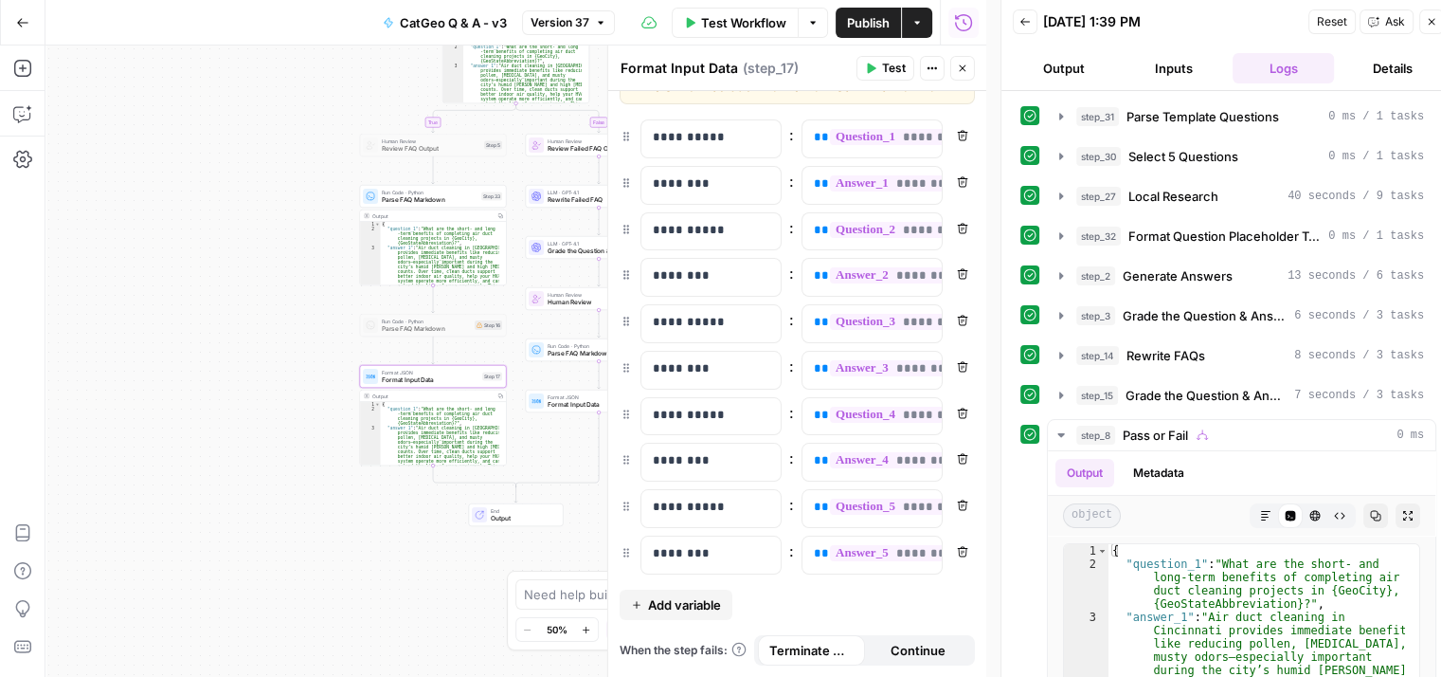
click at [965, 61] on button "Close" at bounding box center [962, 68] width 25 height 25
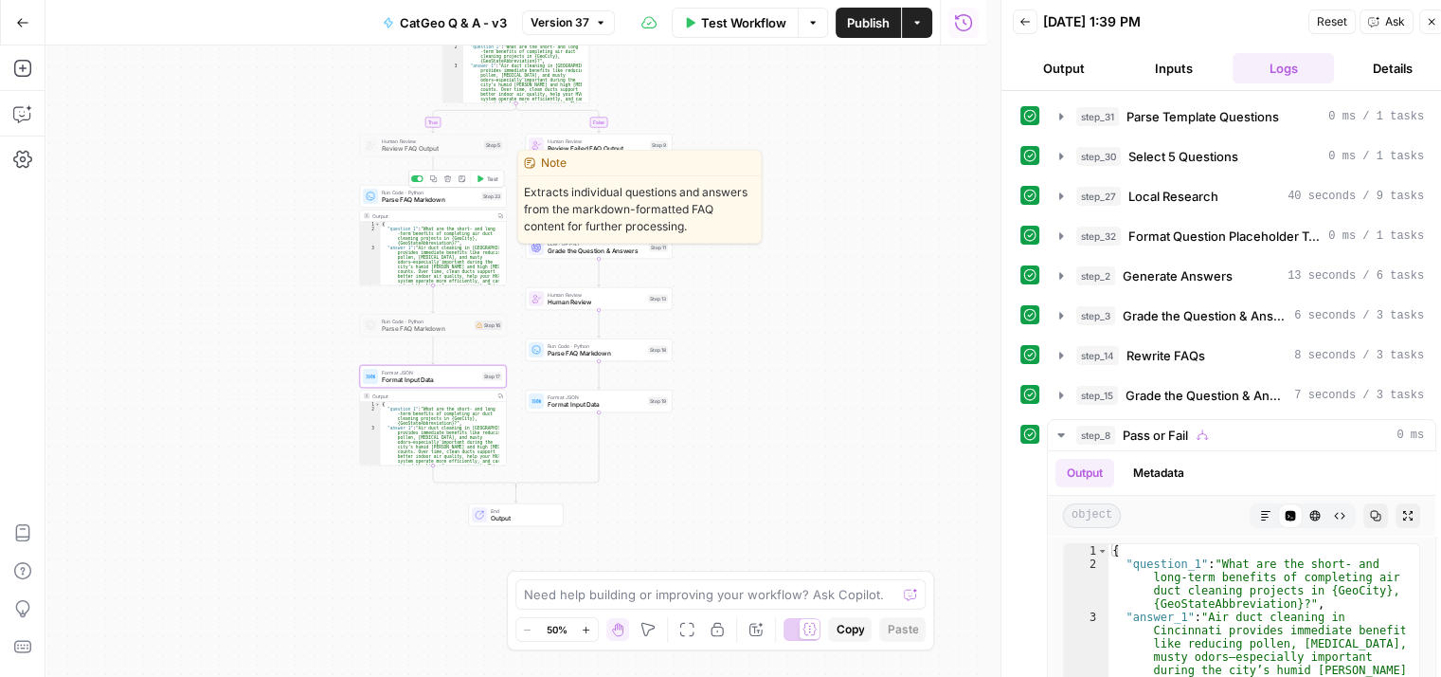
click at [432, 199] on span "Parse FAQ Markdown" at bounding box center [430, 199] width 96 height 9
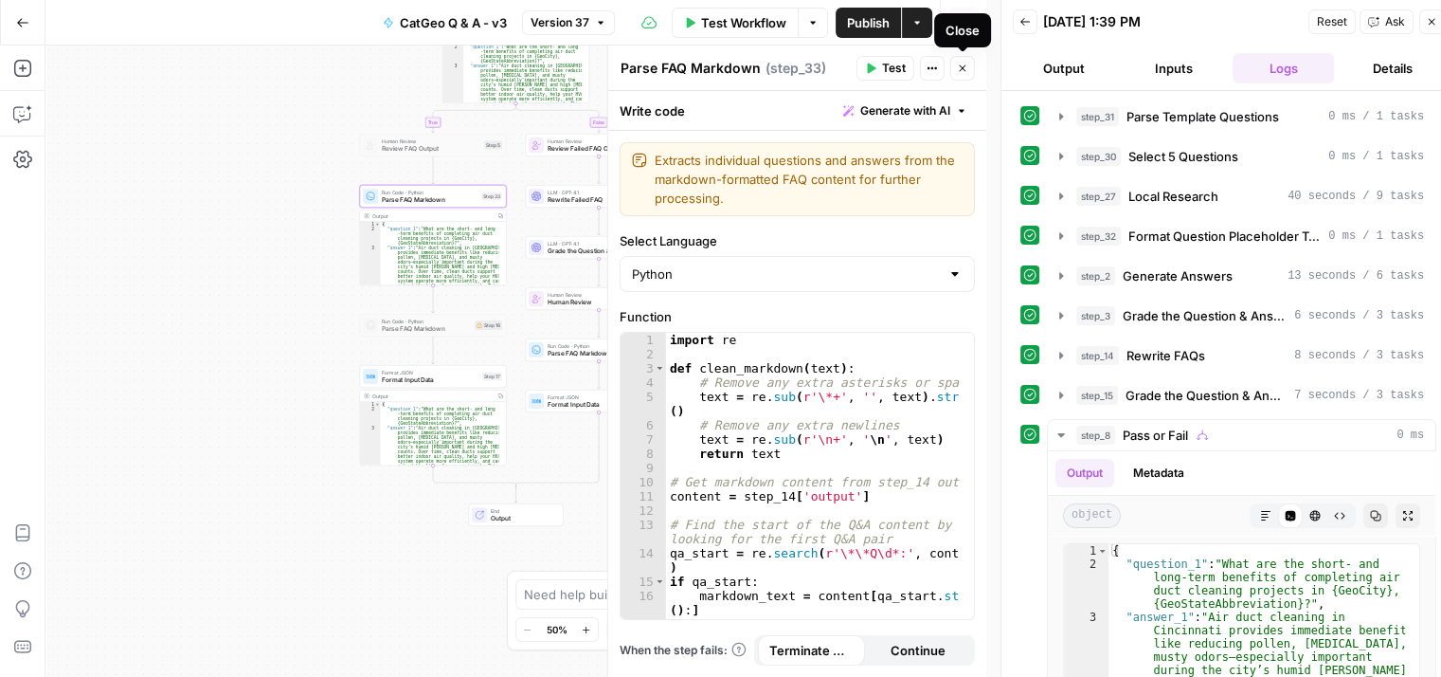
click at [955, 63] on button "Close" at bounding box center [962, 68] width 25 height 25
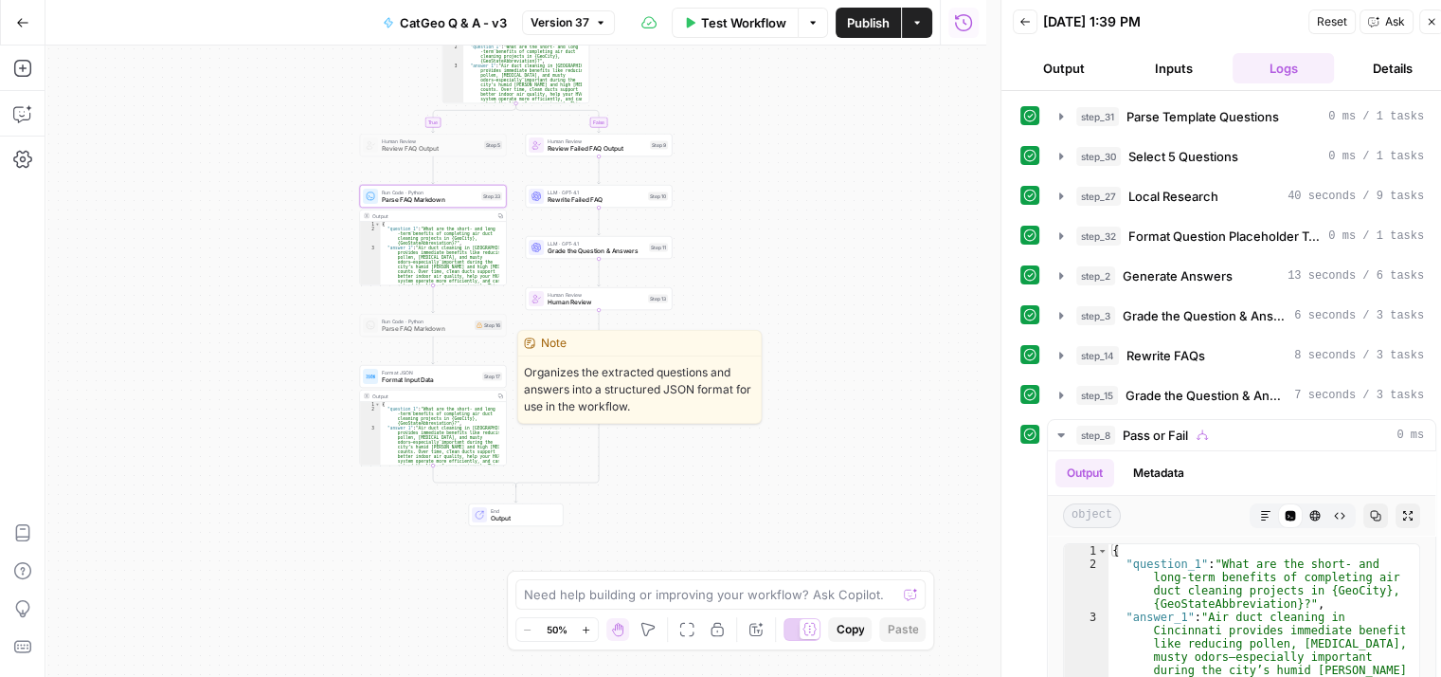
click at [421, 383] on span "Format Input Data" at bounding box center [430, 379] width 97 height 9
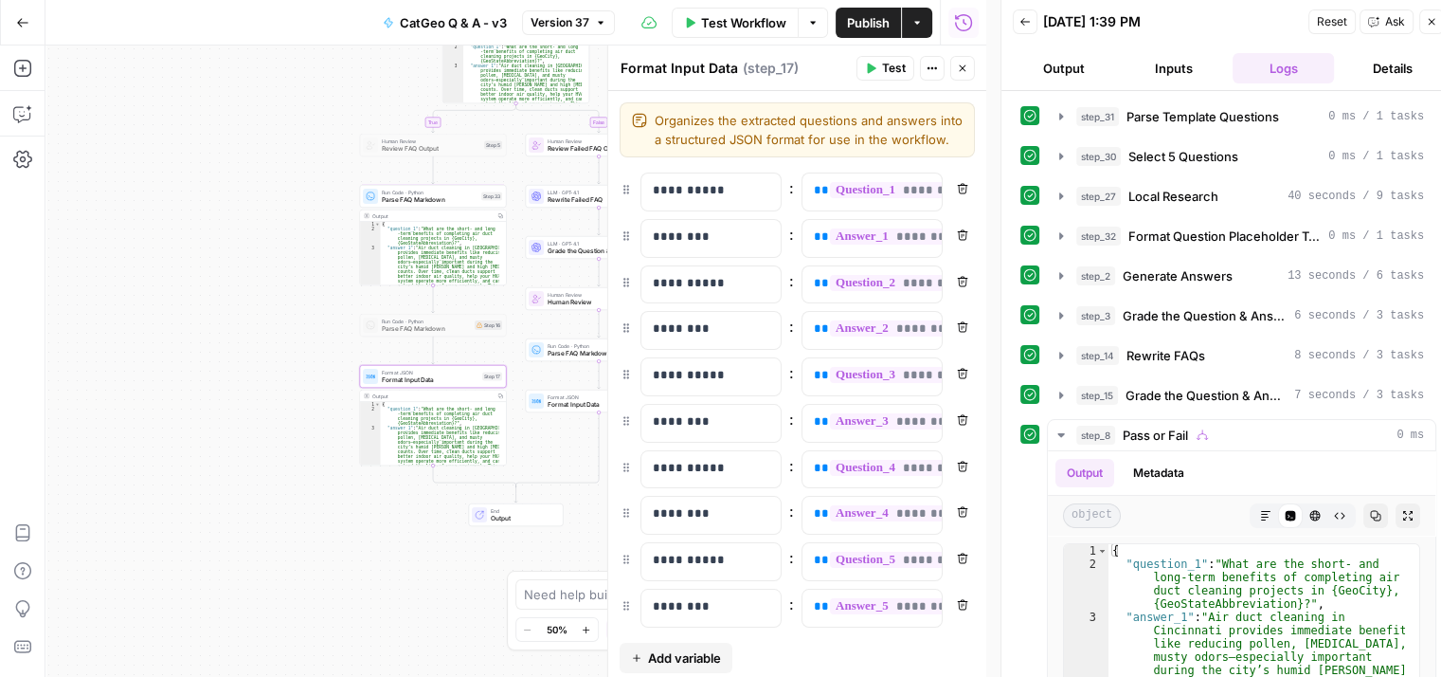
scroll to position [0, 0]
click at [958, 69] on icon "button" at bounding box center [962, 68] width 11 height 11
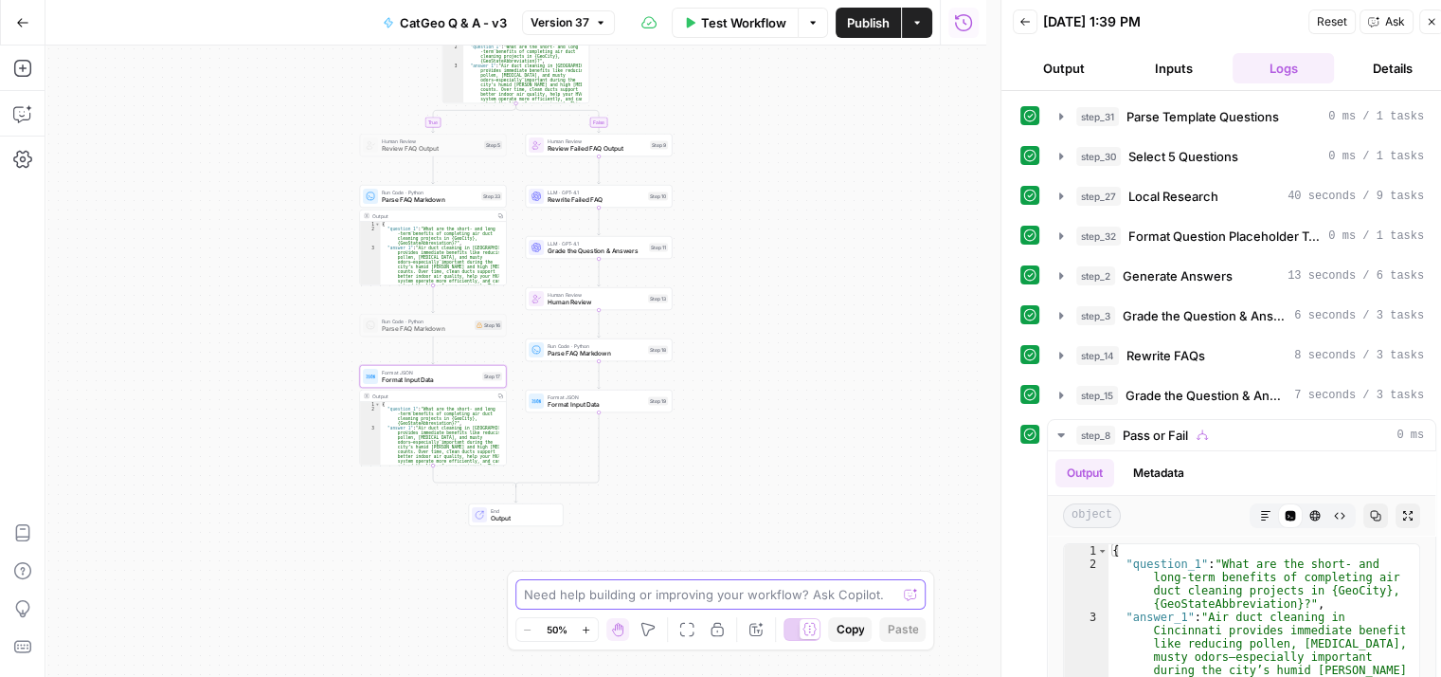
click at [773, 596] on textarea at bounding box center [710, 594] width 373 height 19
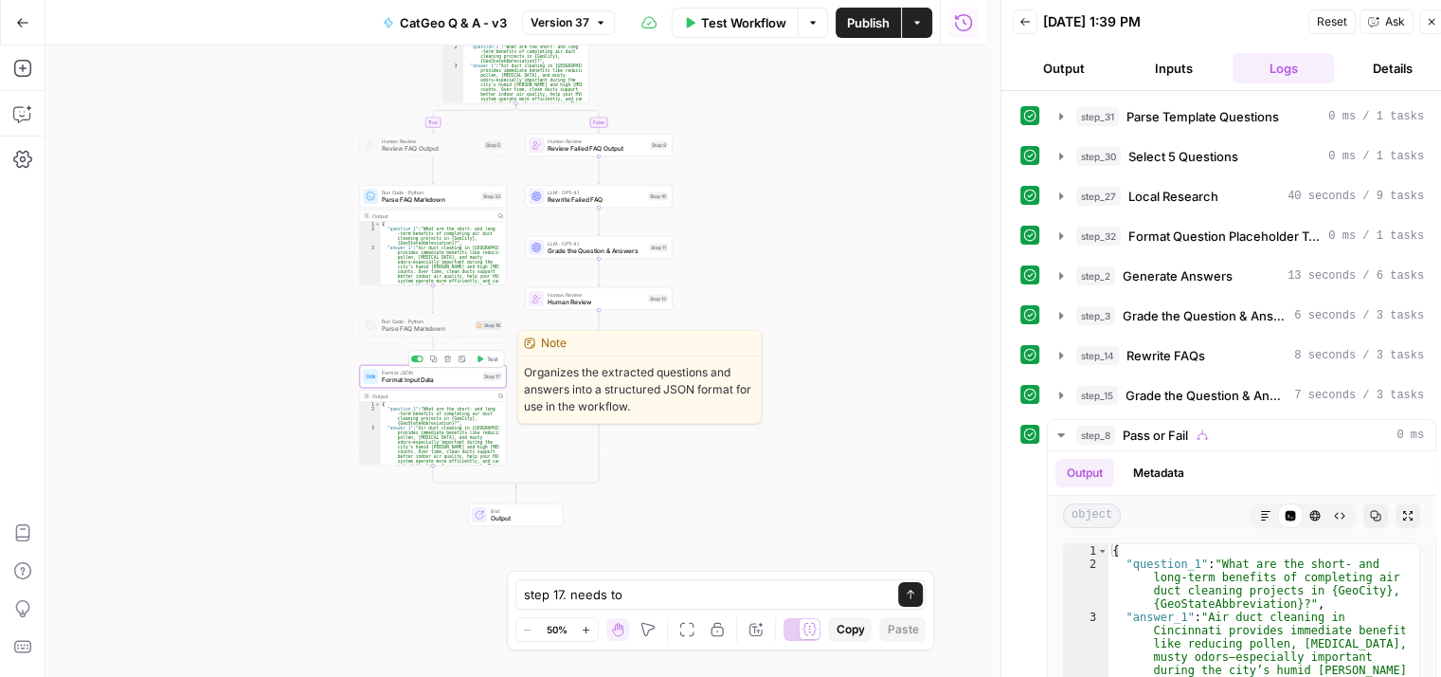
click at [420, 375] on span "Format Input Data" at bounding box center [430, 379] width 97 height 9
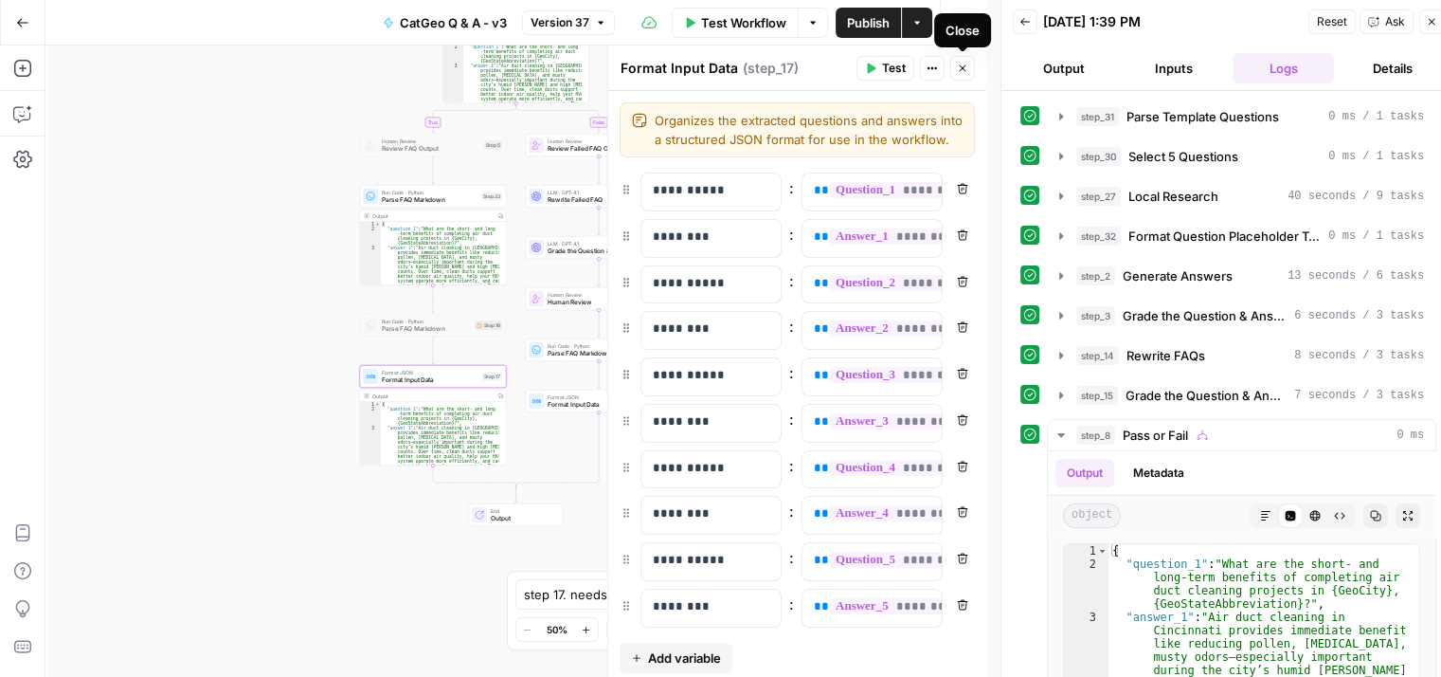
click at [960, 64] on icon "button" at bounding box center [962, 68] width 11 height 11
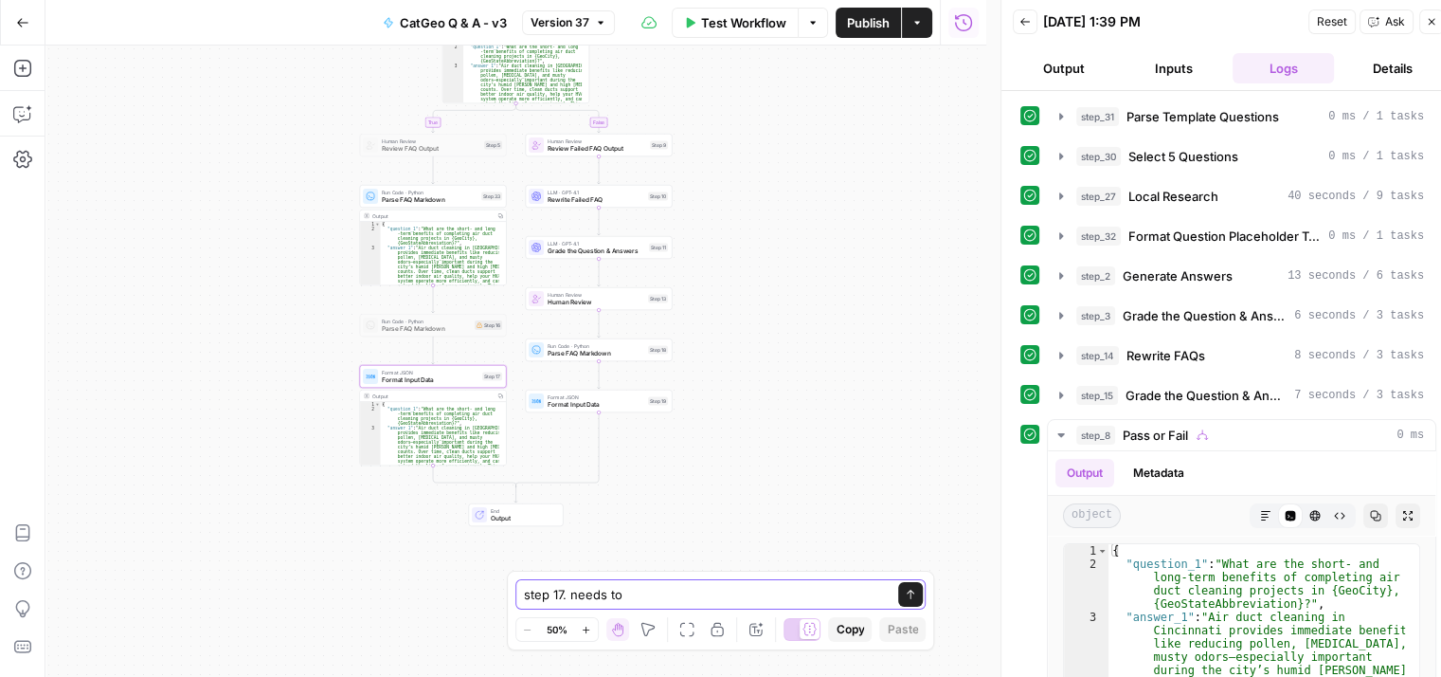
click at [690, 588] on textarea "step 17. needs to" at bounding box center [702, 594] width 356 height 19
click at [624, 592] on textarea "step 17. needs to display the score from step 15" at bounding box center [702, 594] width 356 height 19
click at [526, 592] on textarea "step 17. needs to also display the score from step 15" at bounding box center [702, 594] width 356 height 19
type textarea "Can step 17 also display the score from step 15"
click at [906, 592] on icon "submit" at bounding box center [910, 593] width 11 height 11
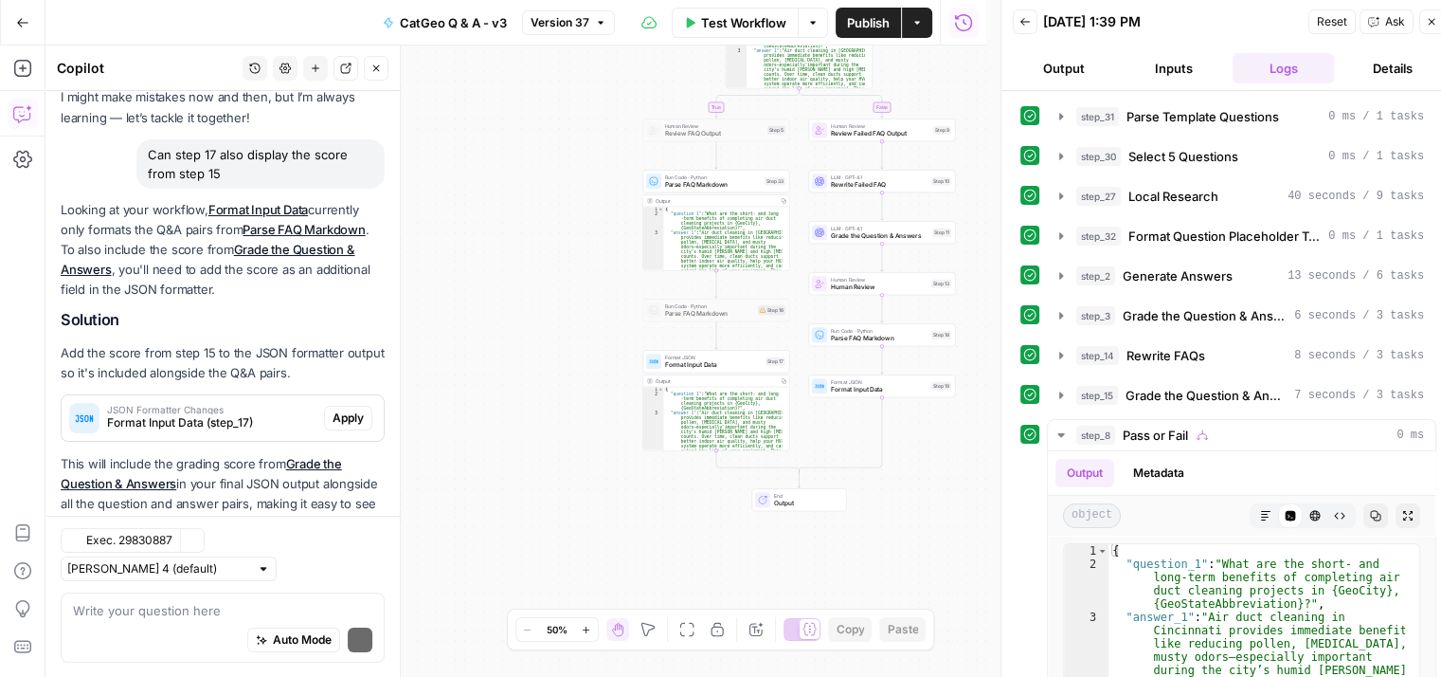
scroll to position [186, 0]
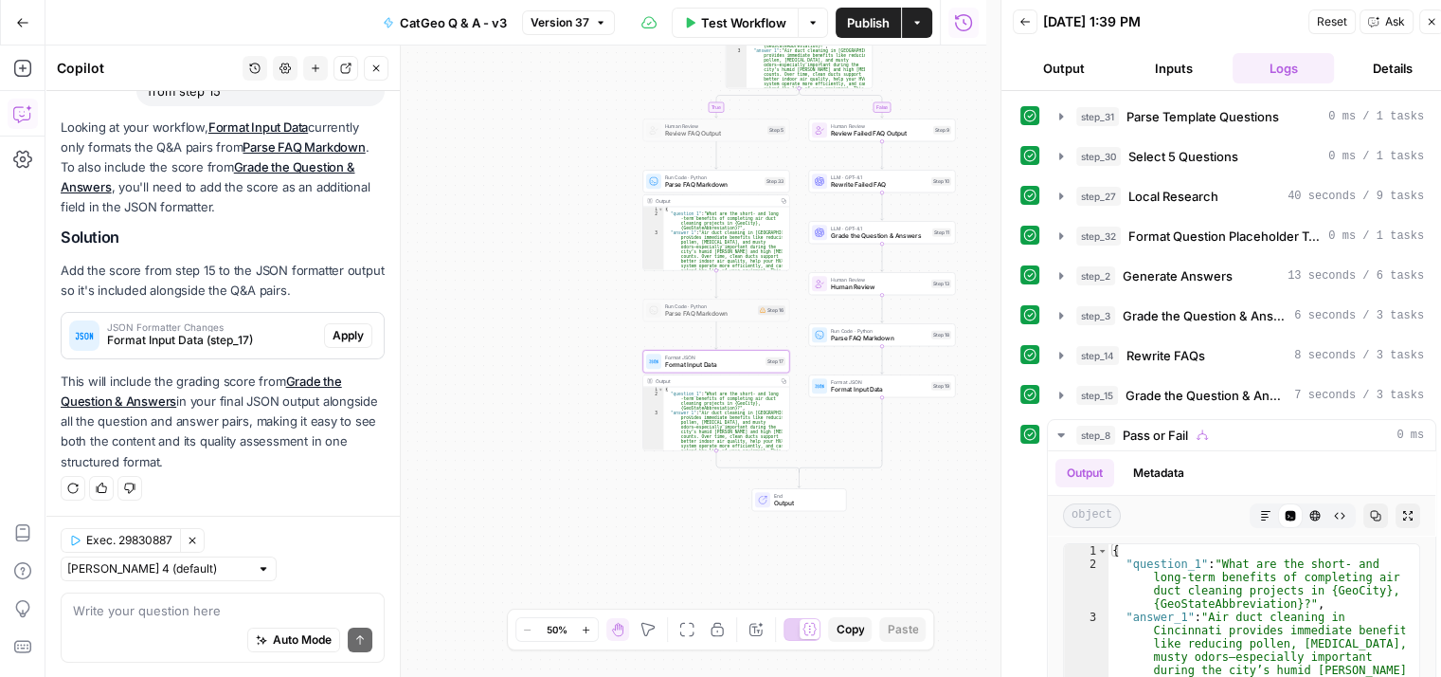
click at [210, 338] on span "Format Input Data (step_17)" at bounding box center [211, 340] width 209 height 17
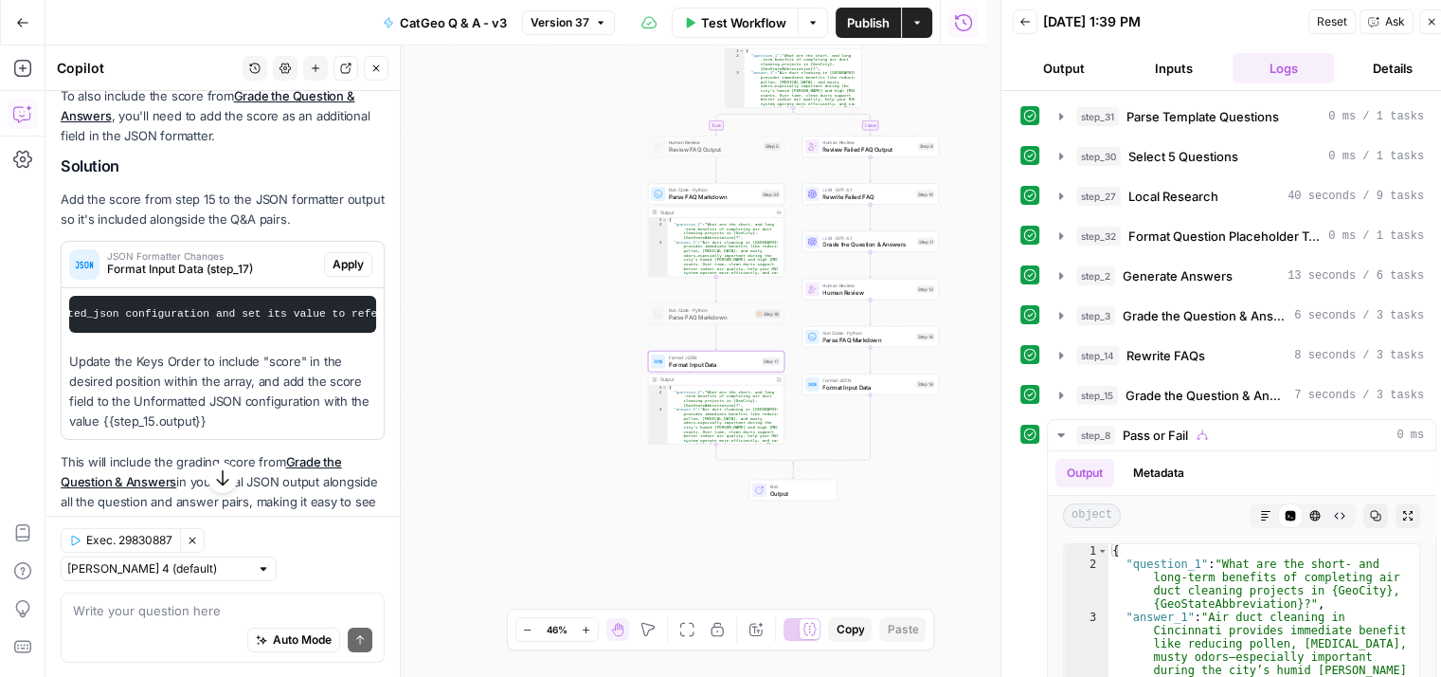
scroll to position [0, 0]
click at [333, 256] on span "Apply" at bounding box center [348, 264] width 31 height 17
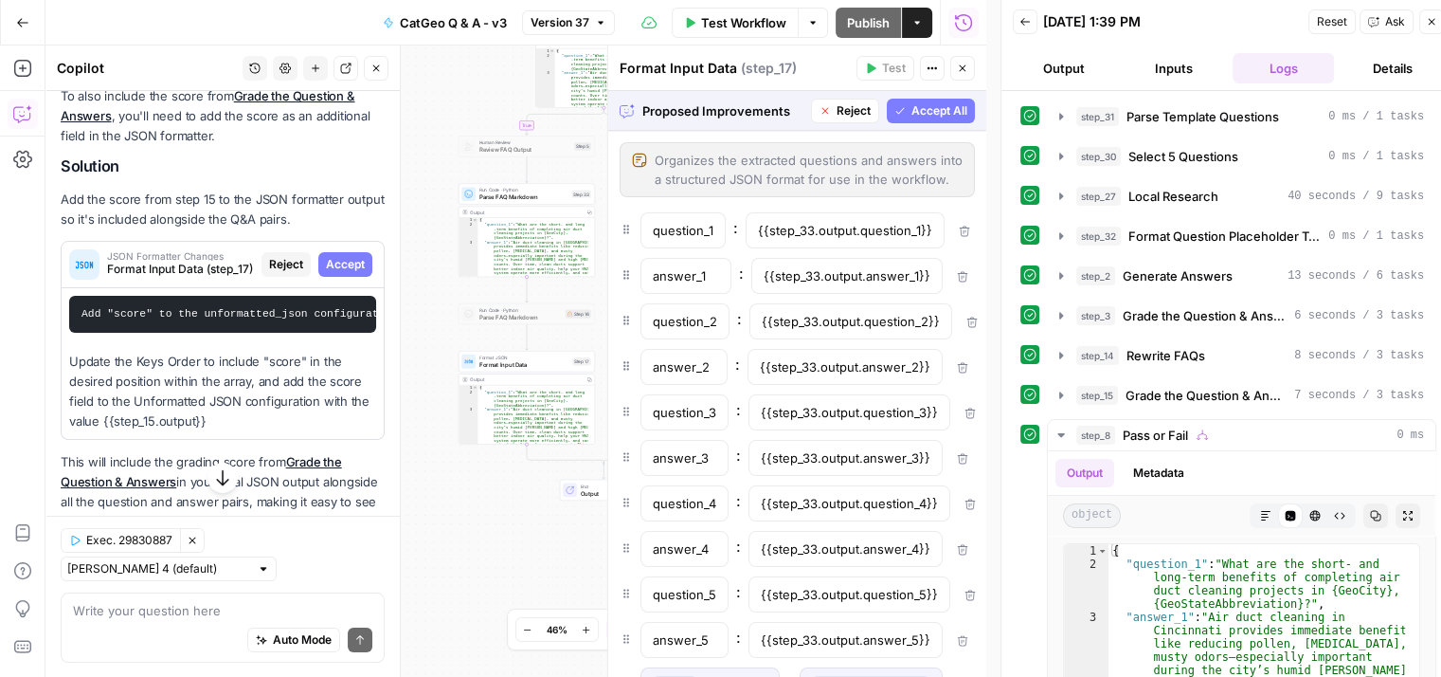
scroll to position [163, 0]
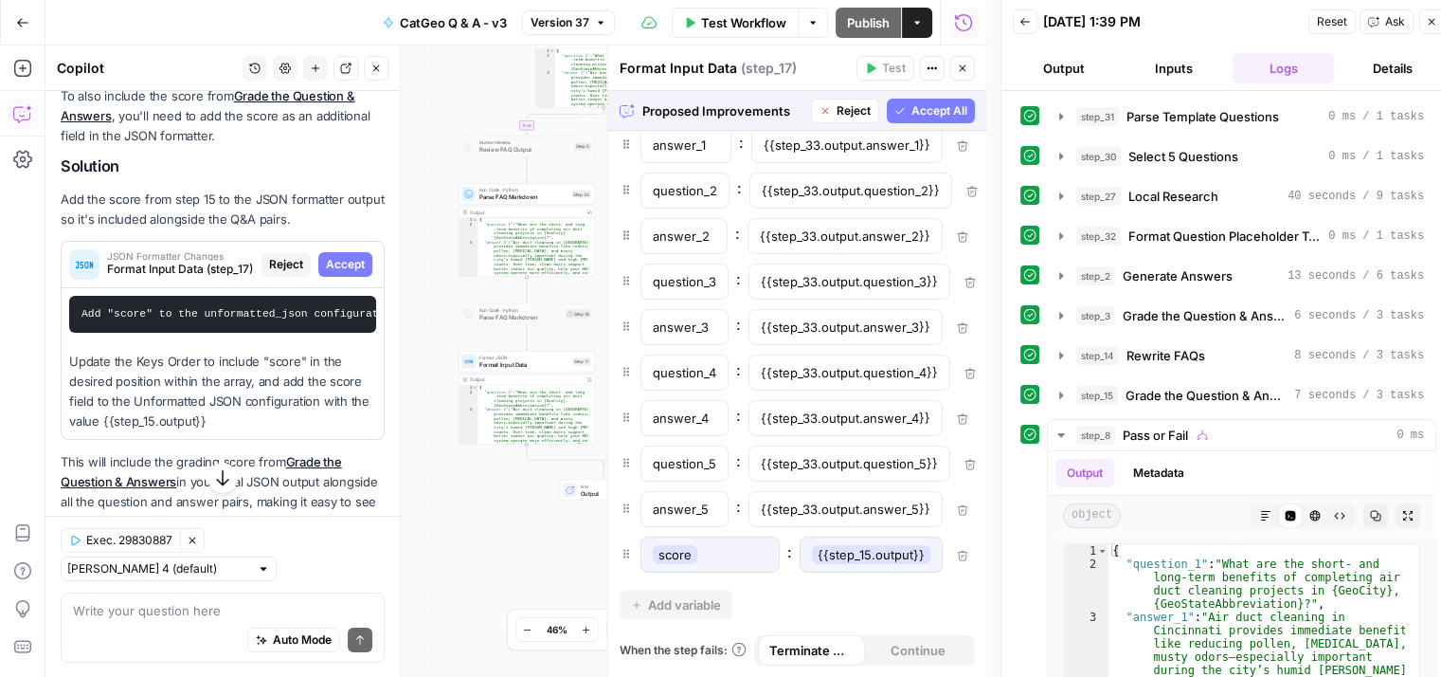
click at [932, 107] on span "Accept All" at bounding box center [940, 110] width 56 height 17
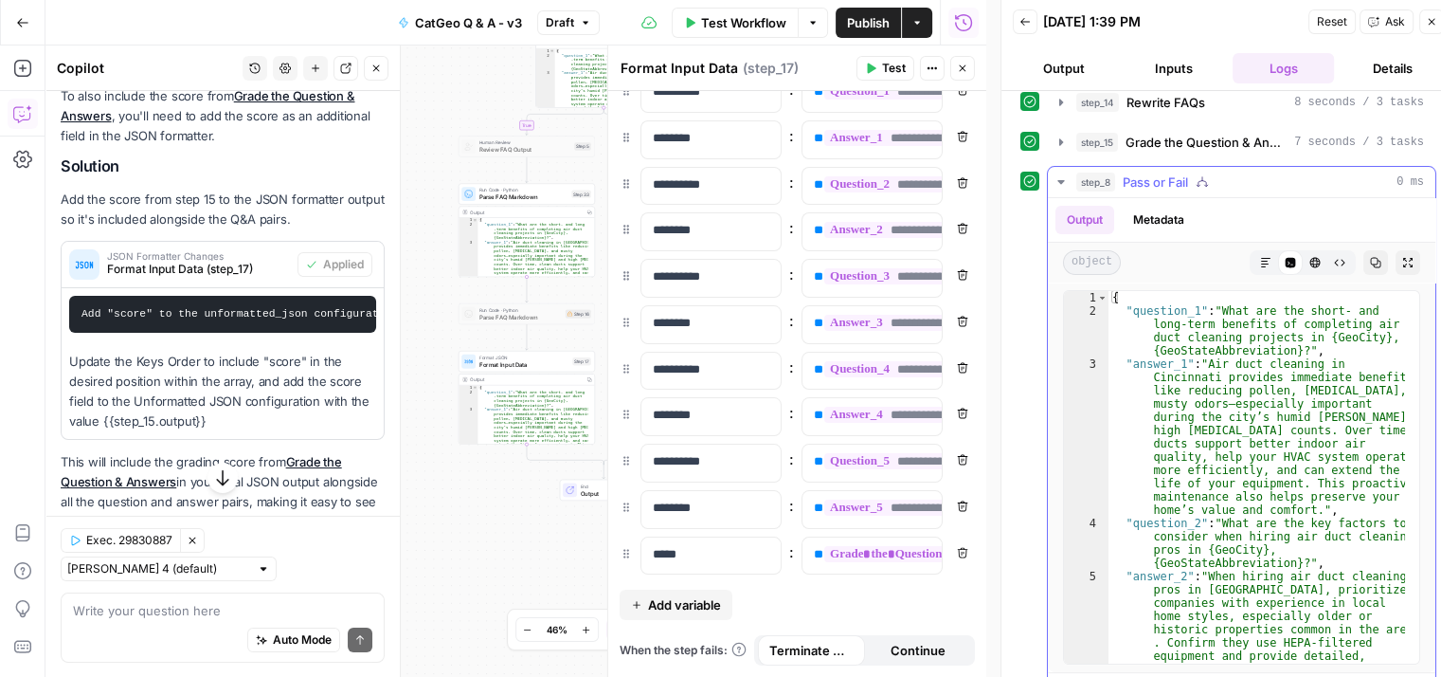
scroll to position [284, 0]
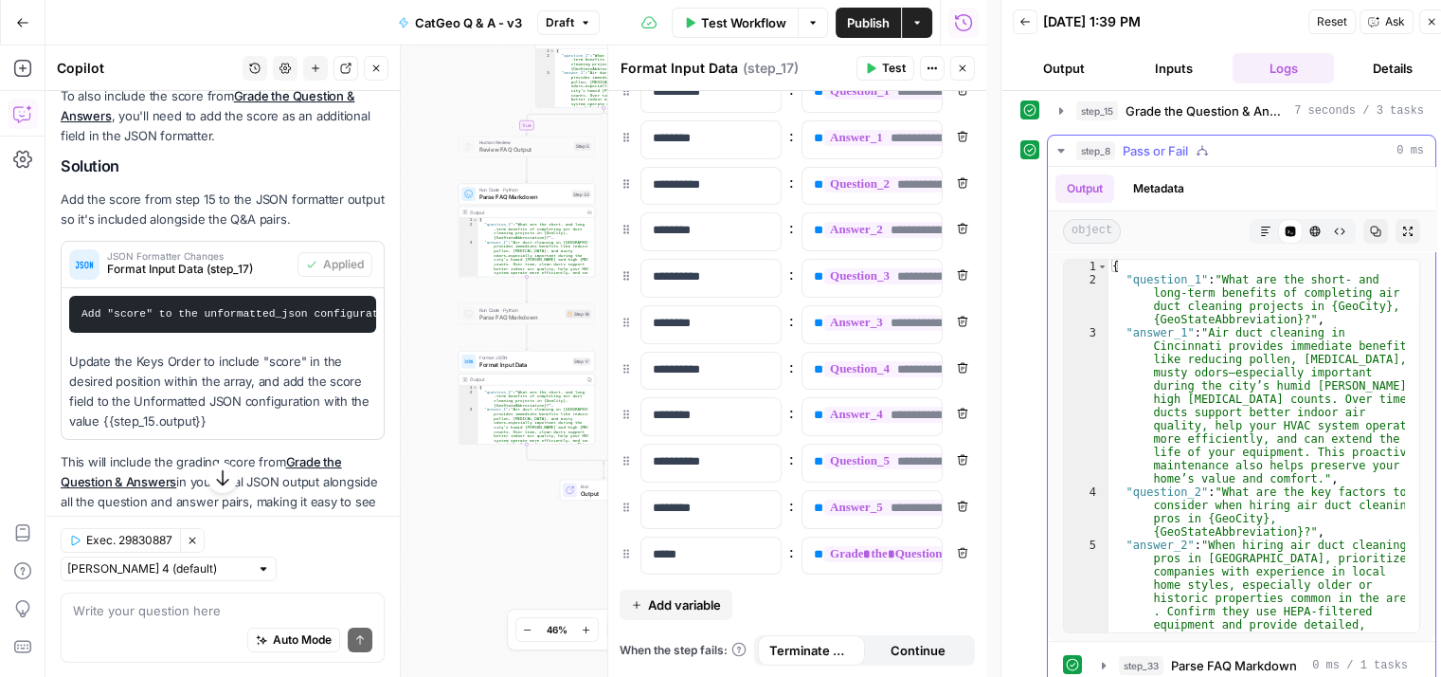
click at [1057, 145] on icon "button" at bounding box center [1061, 150] width 15 height 15
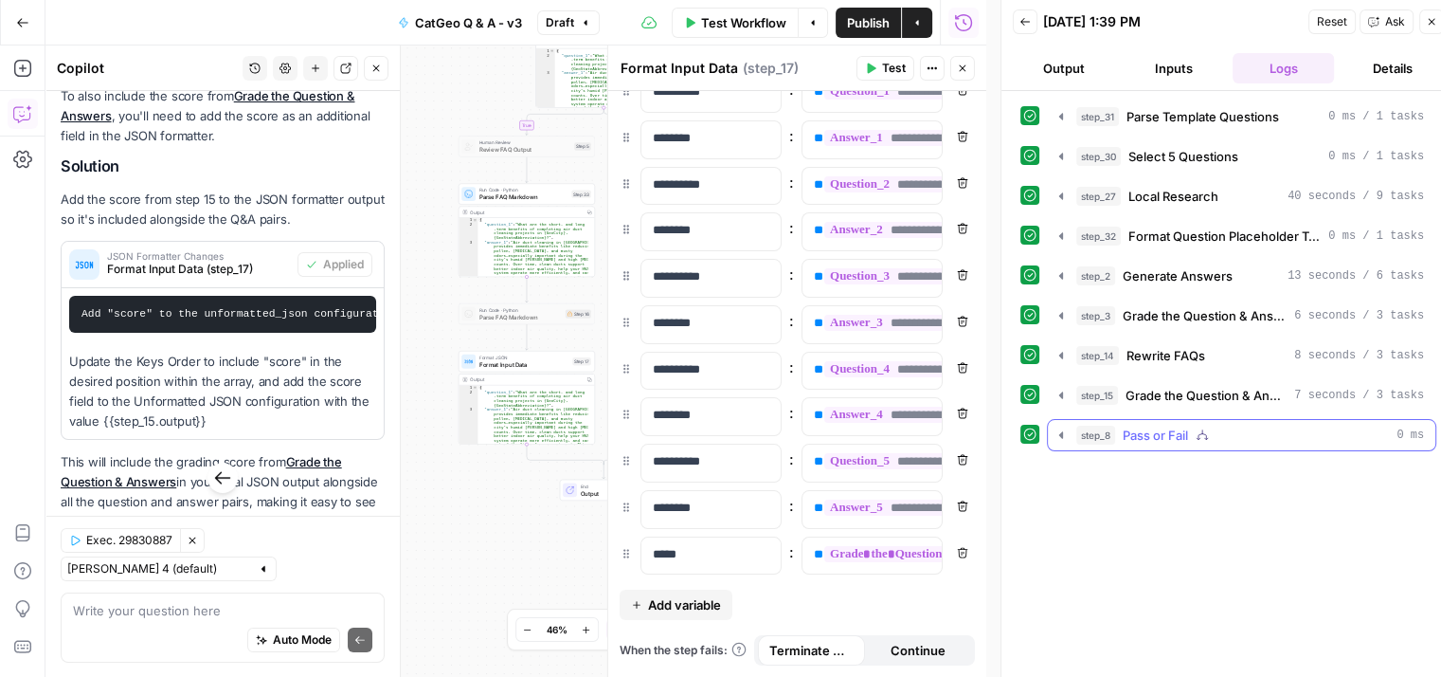
scroll to position [0, 0]
click at [1063, 432] on icon "button" at bounding box center [1061, 434] width 15 height 15
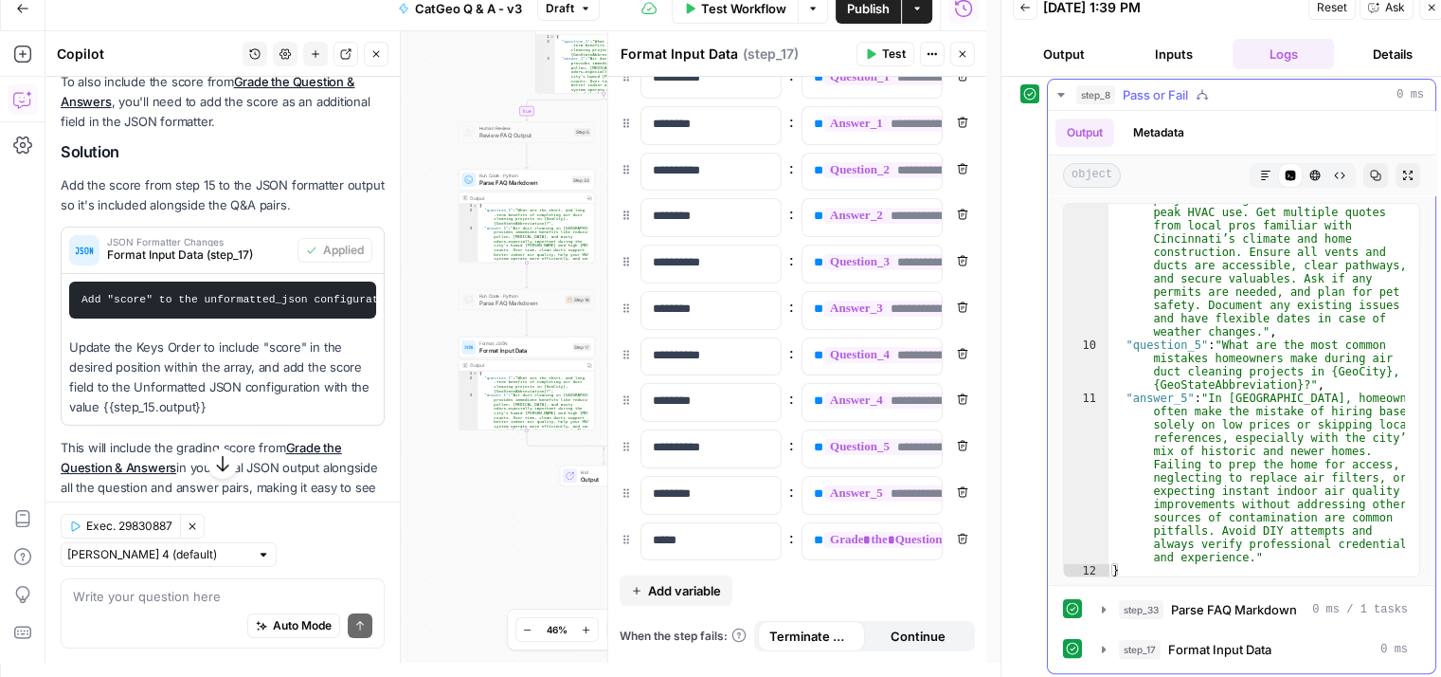
scroll to position [15, 0]
click at [1105, 633] on button "step_17 Format Input Data 0 ms" at bounding box center [1255, 648] width 329 height 30
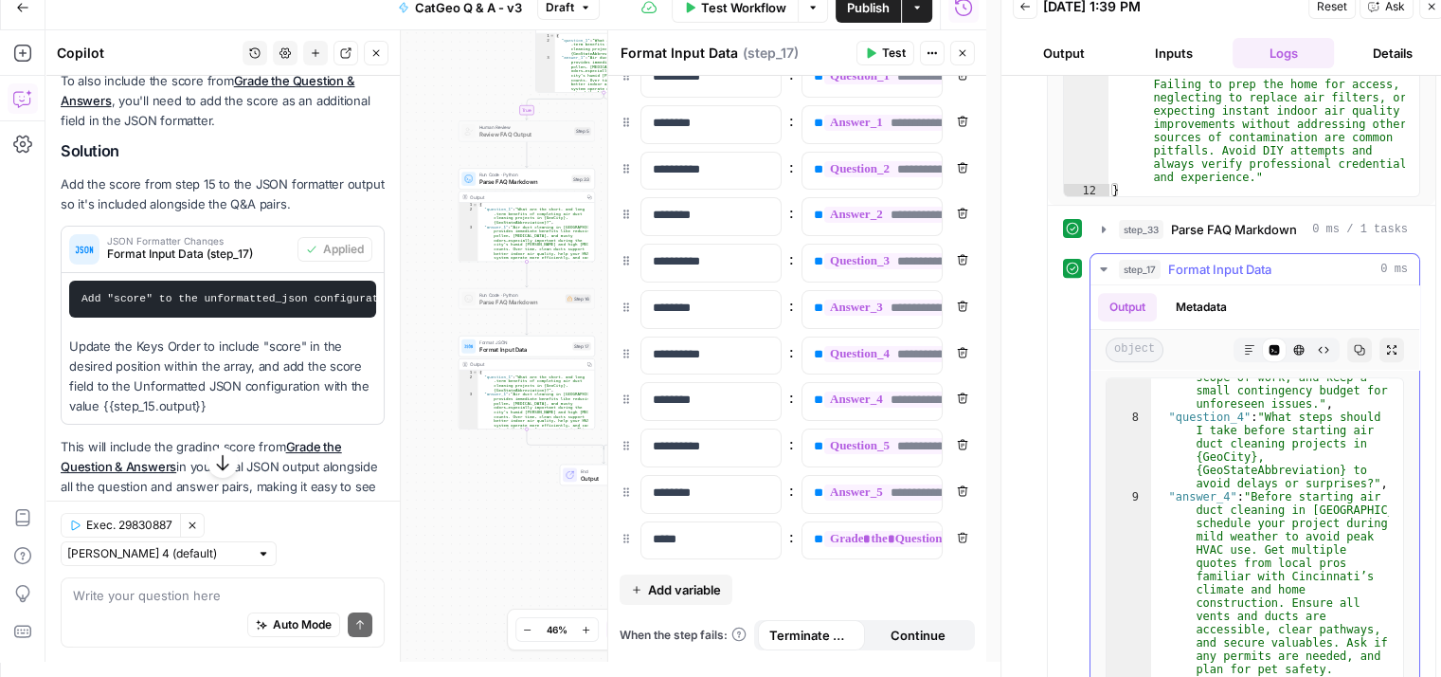
scroll to position [1023, 0]
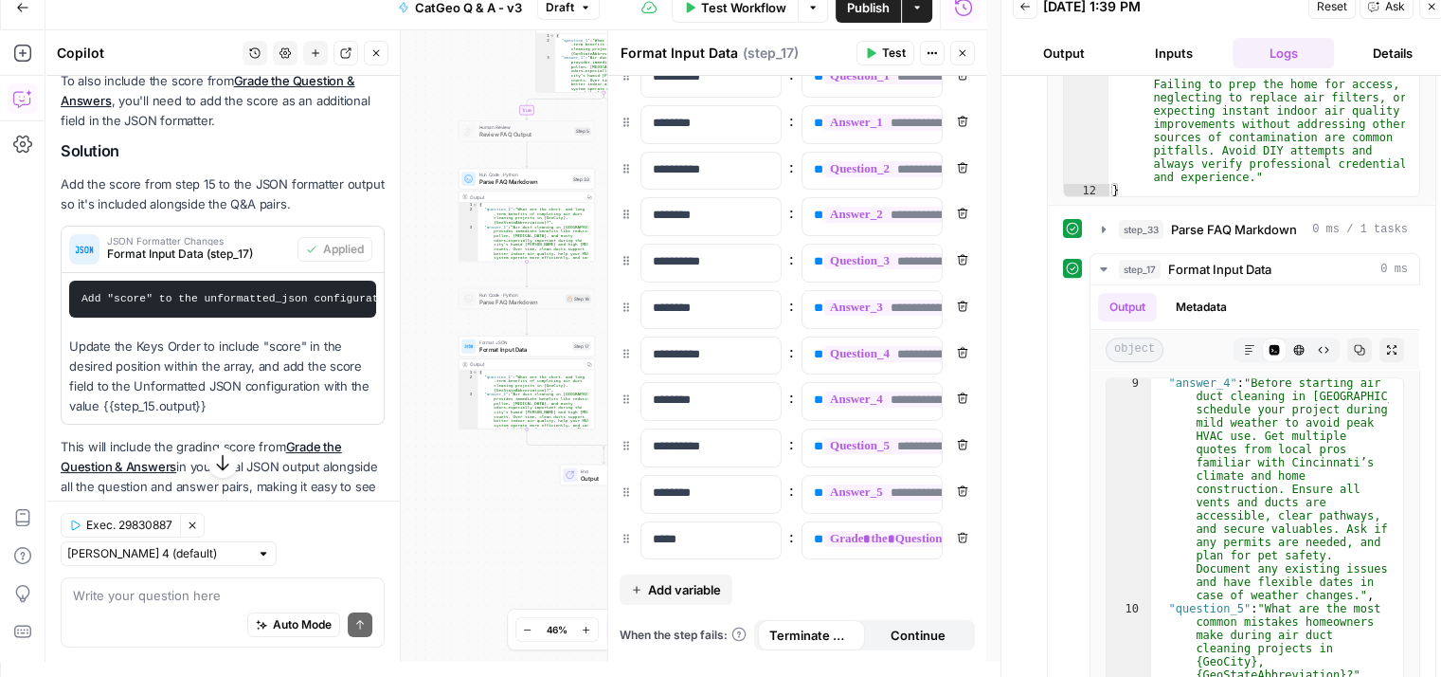
click at [876, 48] on icon "button" at bounding box center [870, 52] width 11 height 11
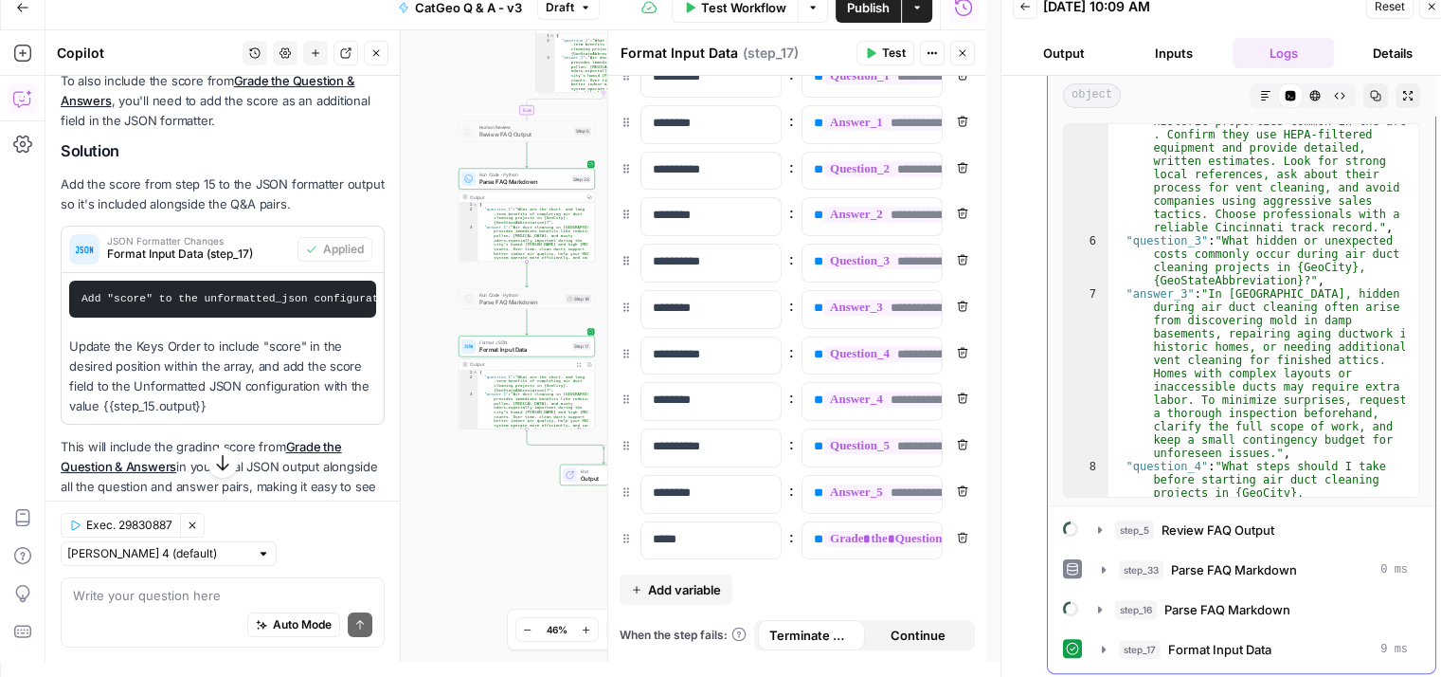
scroll to position [512, 0]
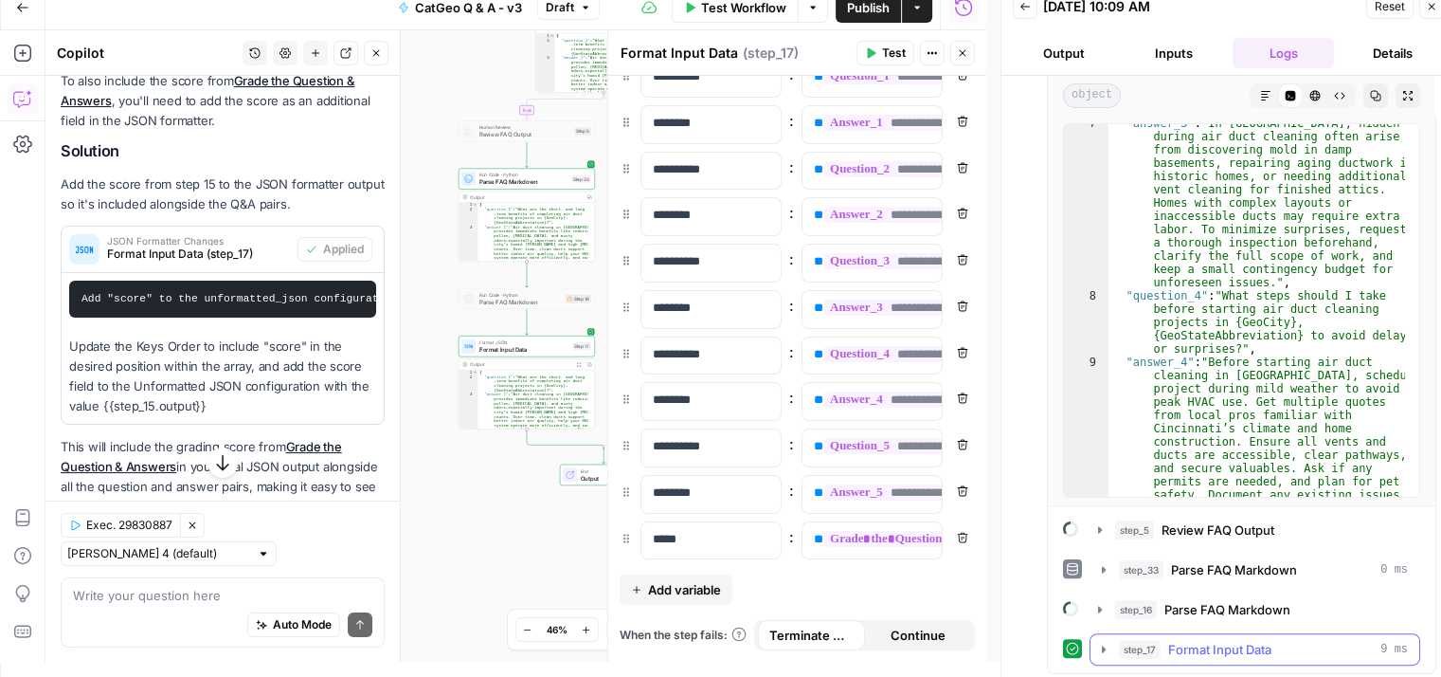
click at [1102, 642] on icon "button" at bounding box center [1103, 648] width 15 height 15
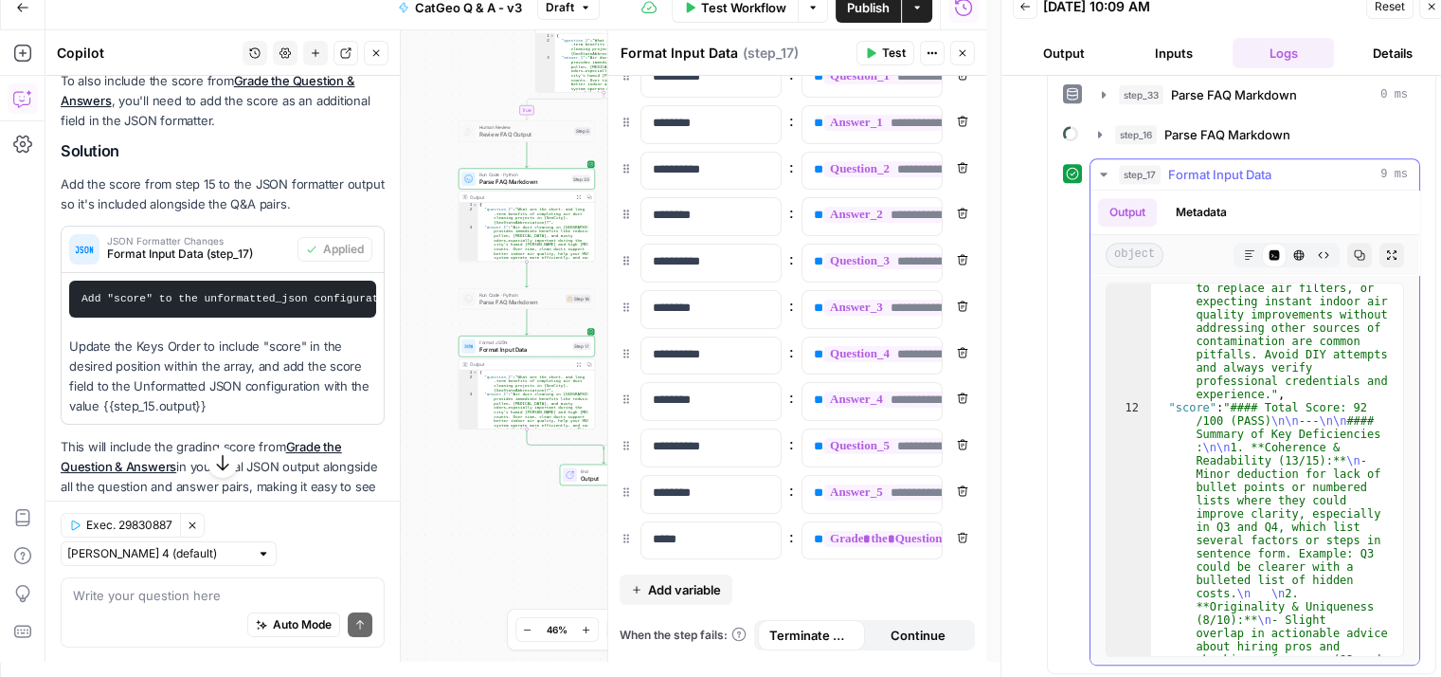
scroll to position [1448, 0]
type textarea "**********"
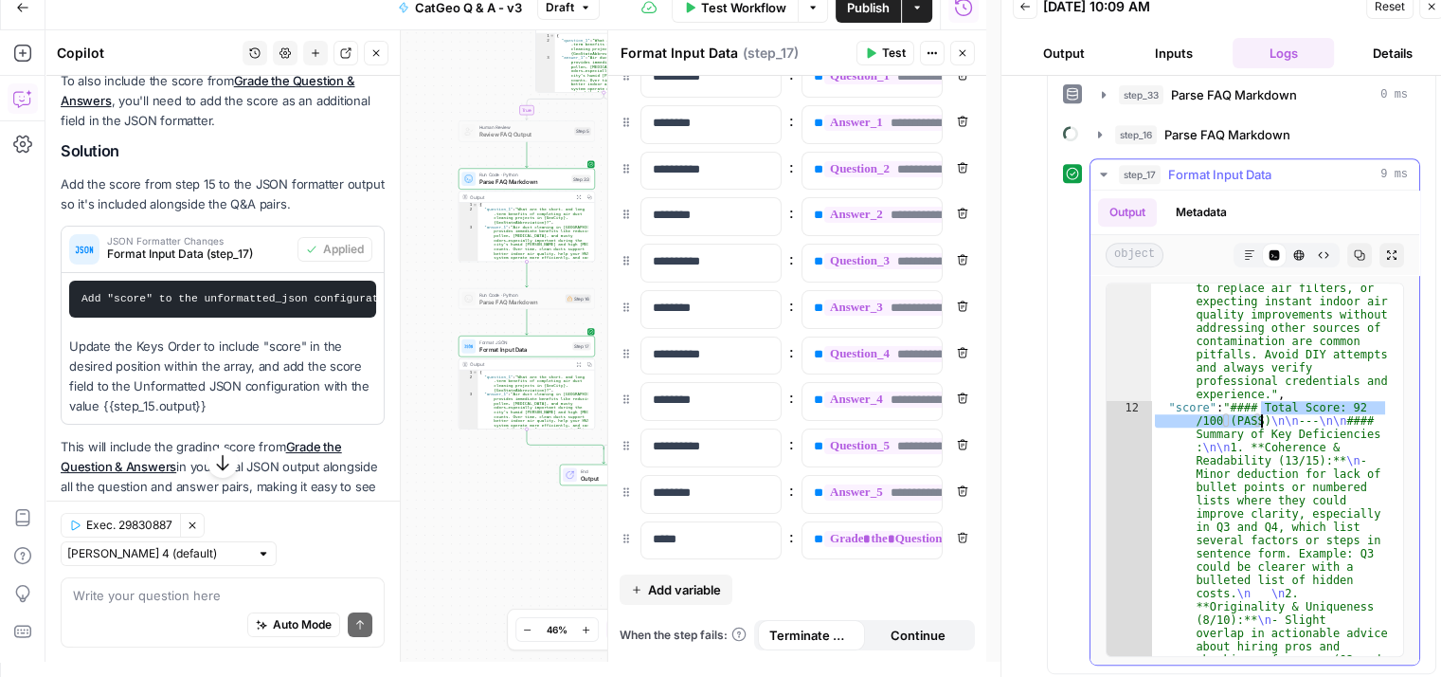
drag, startPoint x: 1262, startPoint y: 402, endPoint x: 1260, endPoint y: 416, distance: 14.3
click at [1311, 397] on div ""answer_5" : "In Cincinnati, homeowners often make the mistake of hiring based …" at bounding box center [1270, 469] width 238 height 372
drag, startPoint x: 1355, startPoint y: 399, endPoint x: 1339, endPoint y: 399, distance: 16.1
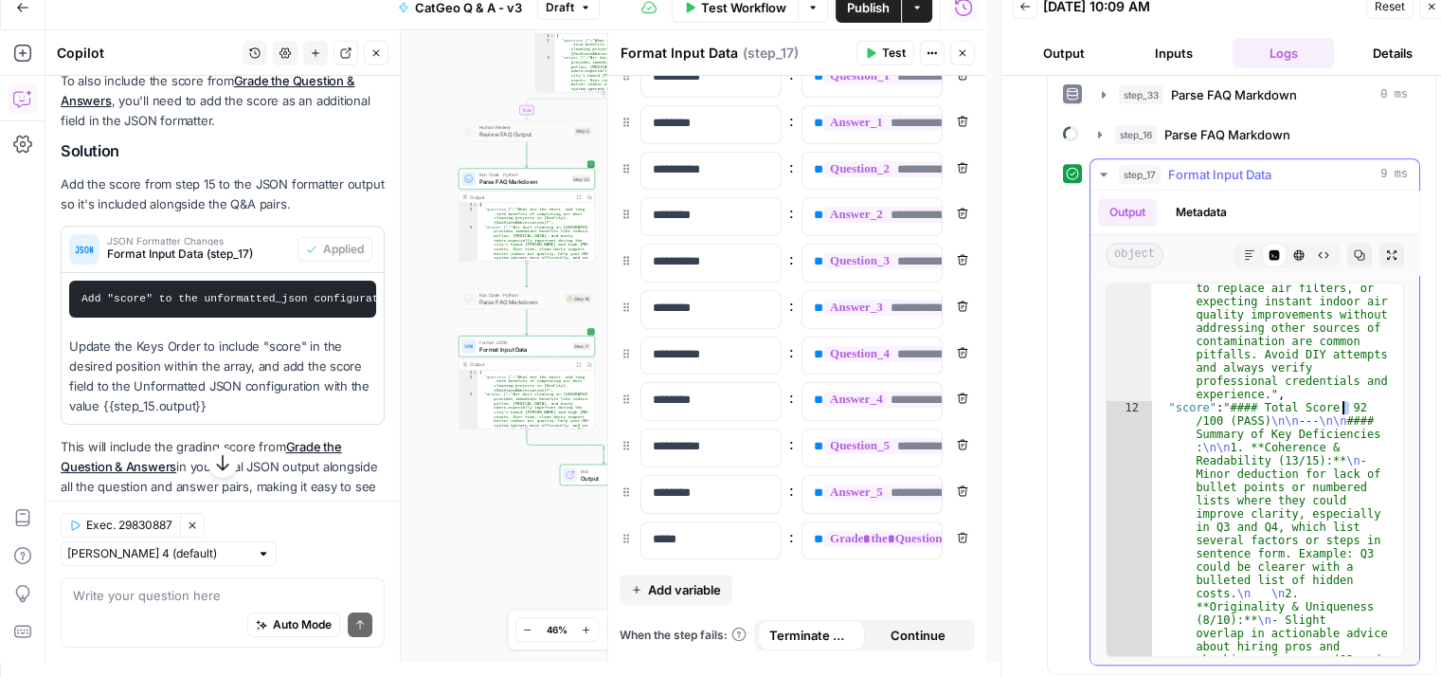
click at [1359, 399] on div ""answer_5" : "In Cincinnati, homeowners often make the mistake of hiring based …" at bounding box center [1270, 469] width 238 height 372
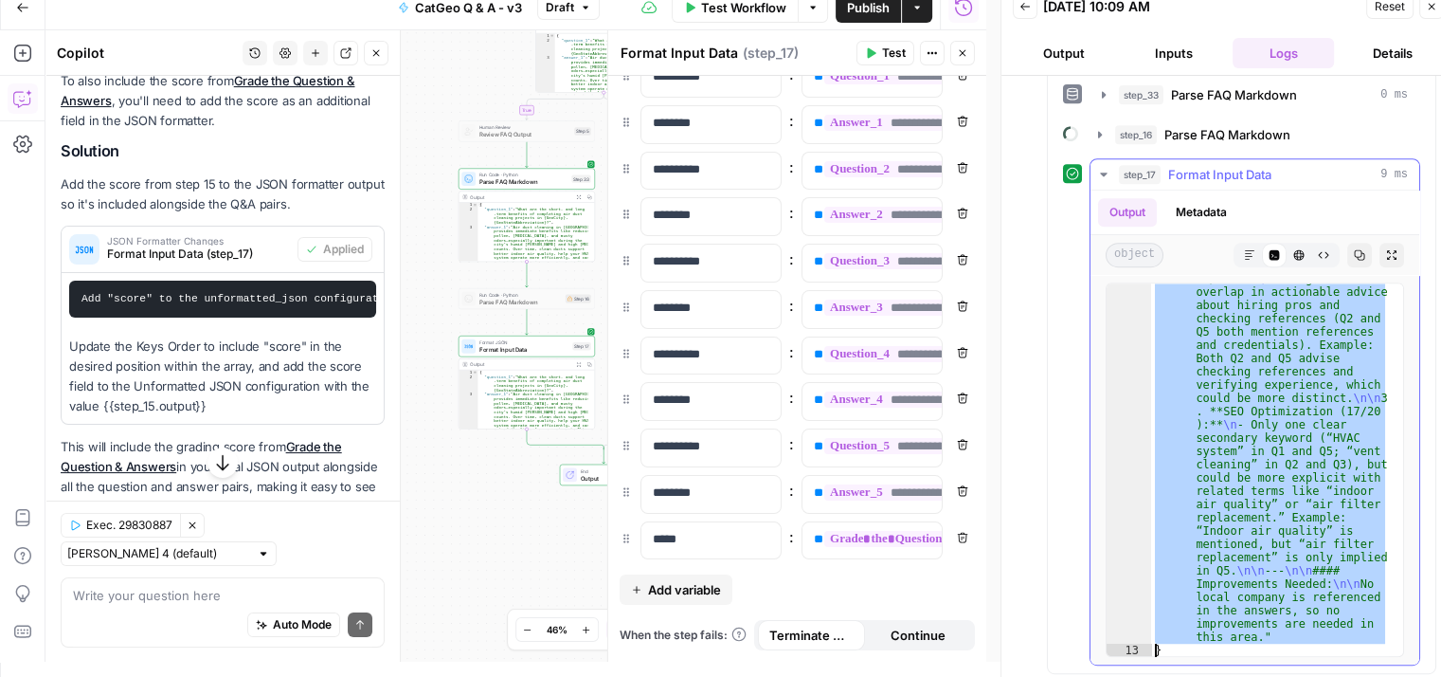
scroll to position [1789, 0]
click at [1303, 390] on div ""score" : "#### Total Score: 92 /100 (PASS) \n\n --- \n\n #### Summary of Key D…" at bounding box center [1270, 469] width 238 height 372
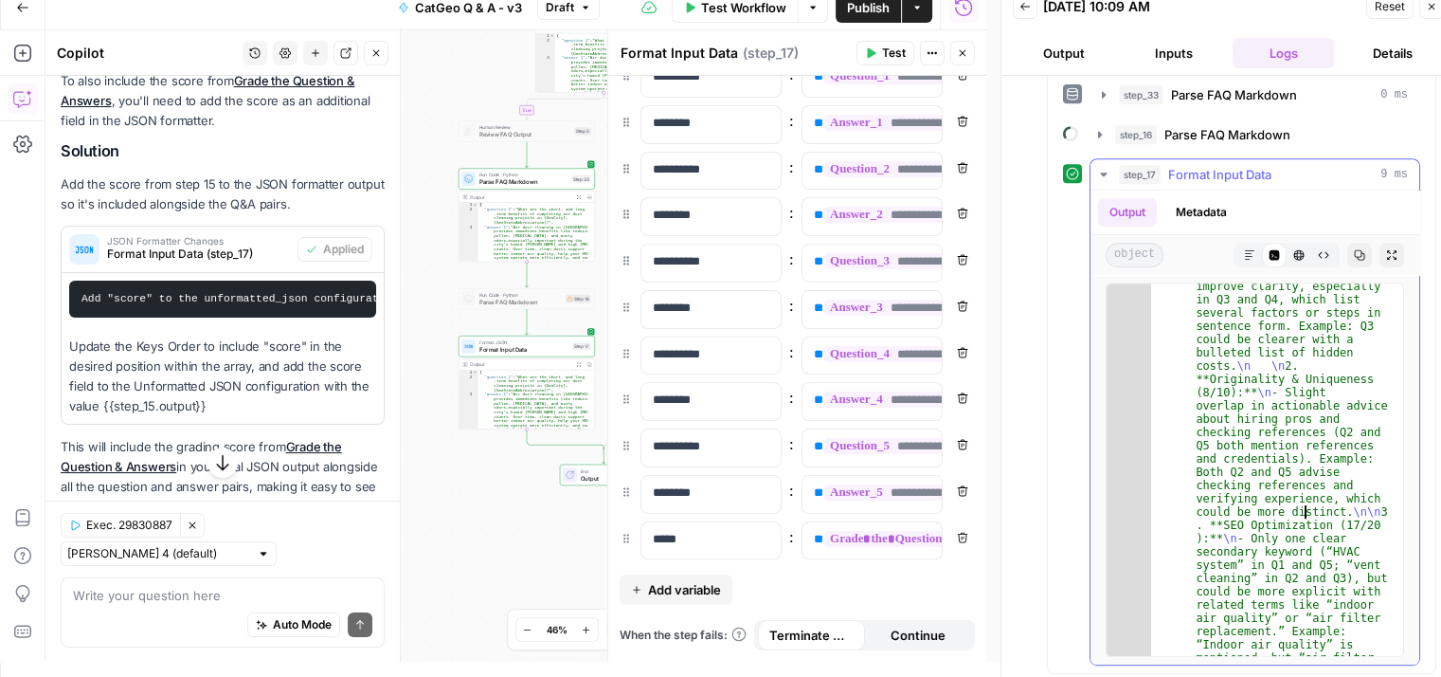
scroll to position [1448, 0]
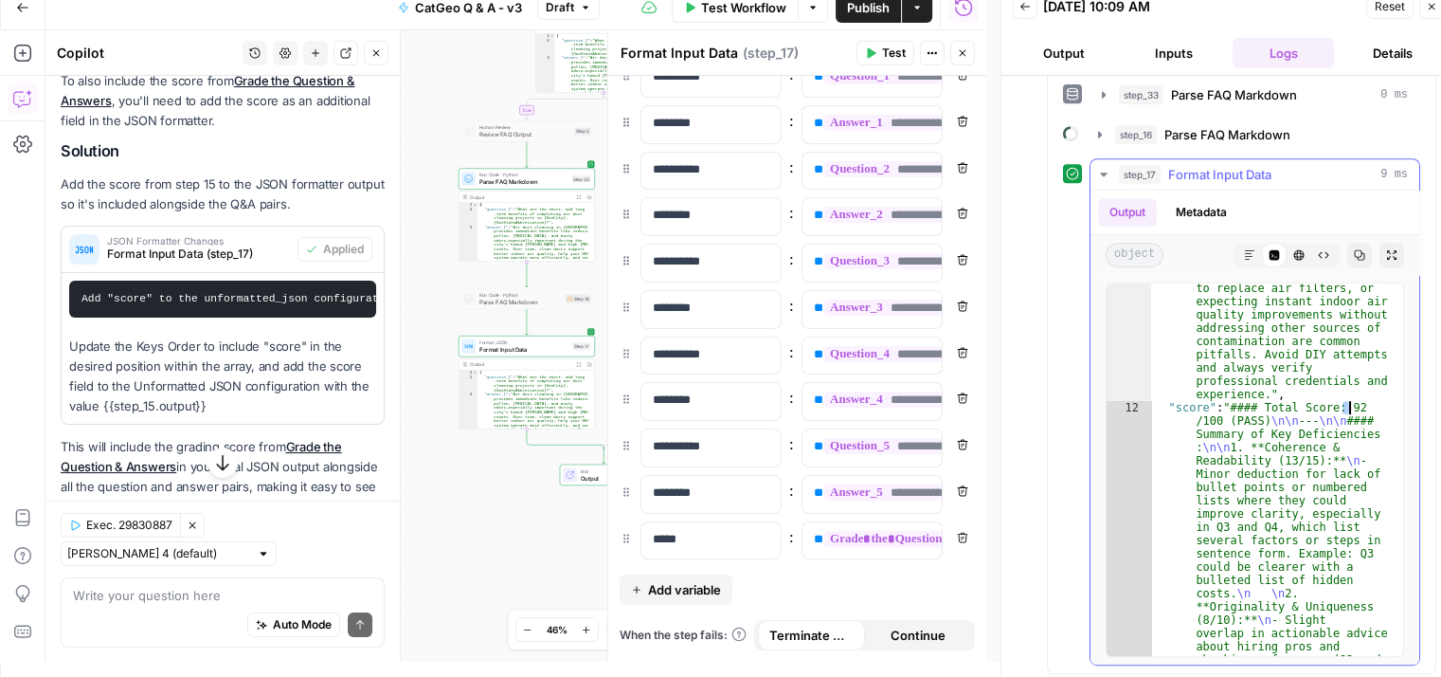
drag, startPoint x: 1346, startPoint y: 403, endPoint x: 1361, endPoint y: 397, distance: 16.2
type textarea "**********"
click at [306, 584] on div "Write your question here Auto Mode Send" at bounding box center [223, 611] width 324 height 70
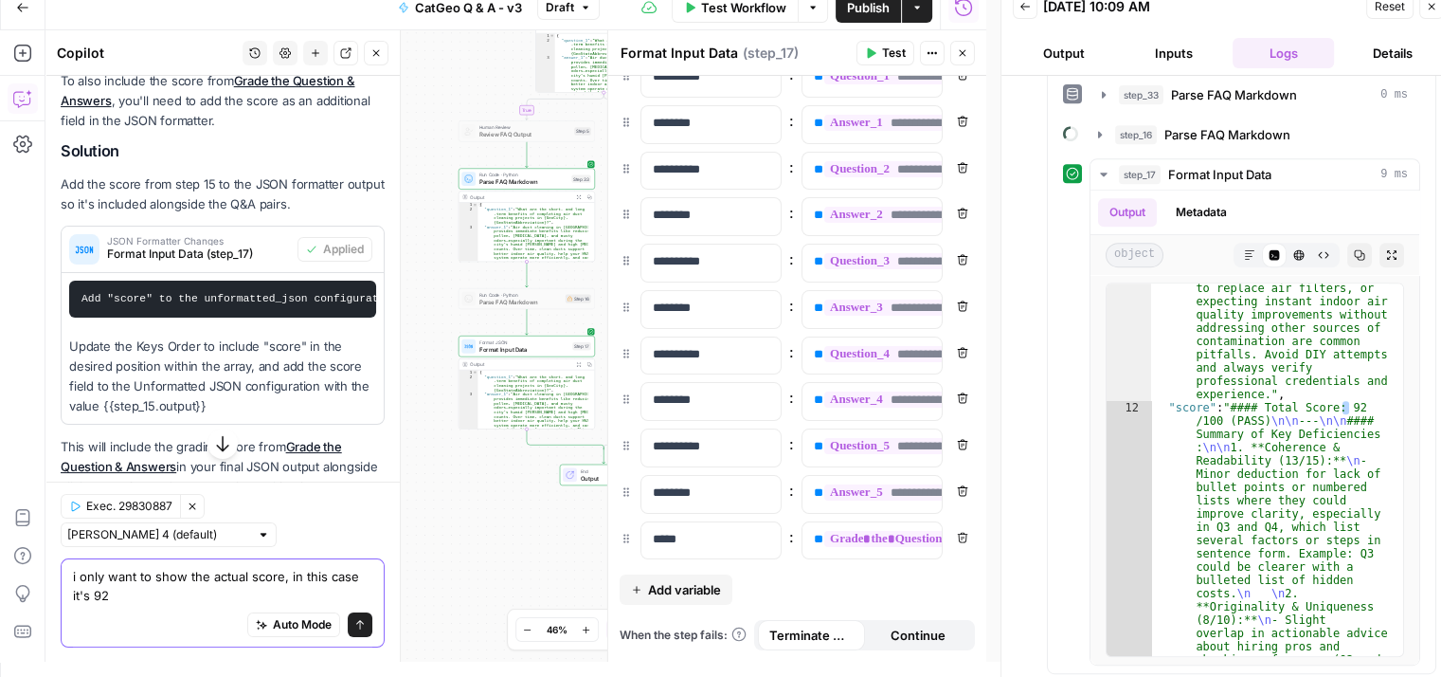
type textarea "i only want to show the actual score, in this case it's 92."
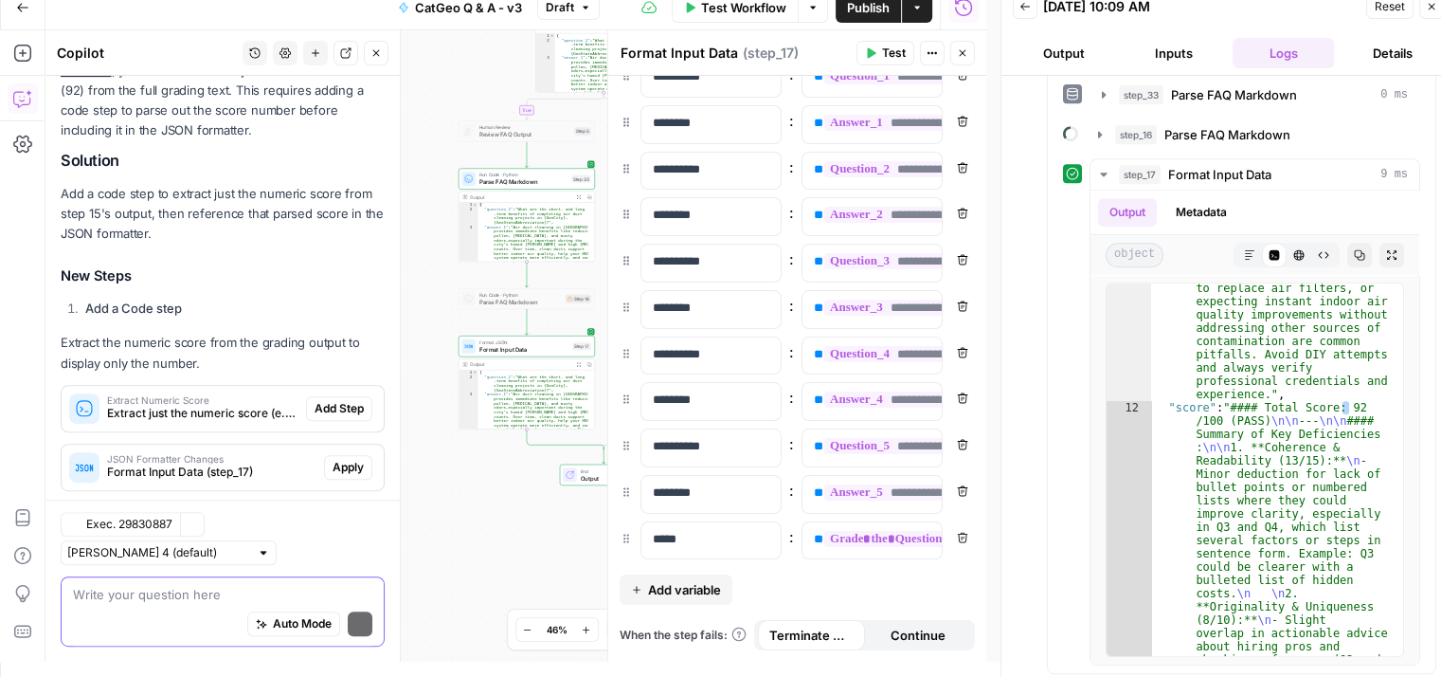
scroll to position [976, 0]
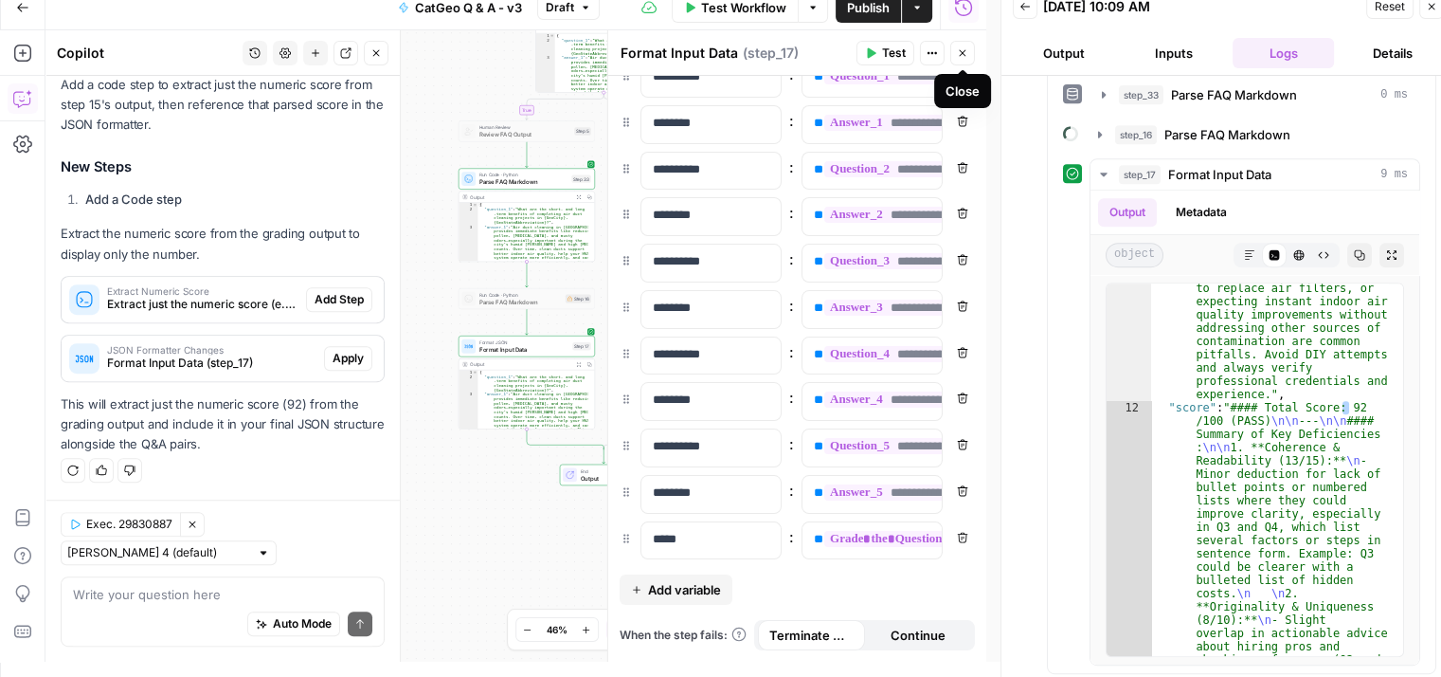
click at [960, 47] on icon "button" at bounding box center [962, 52] width 11 height 11
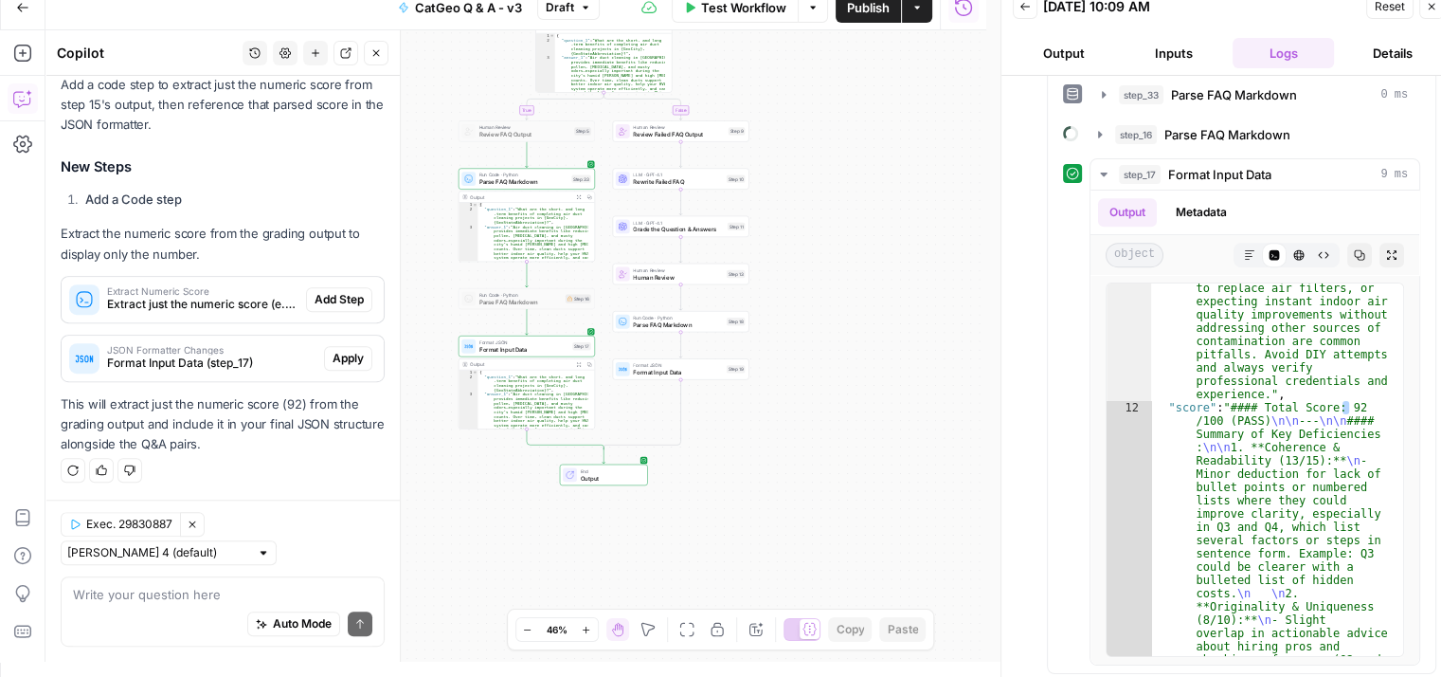
click at [1437, 9] on button "Close" at bounding box center [1431, 6] width 25 height 25
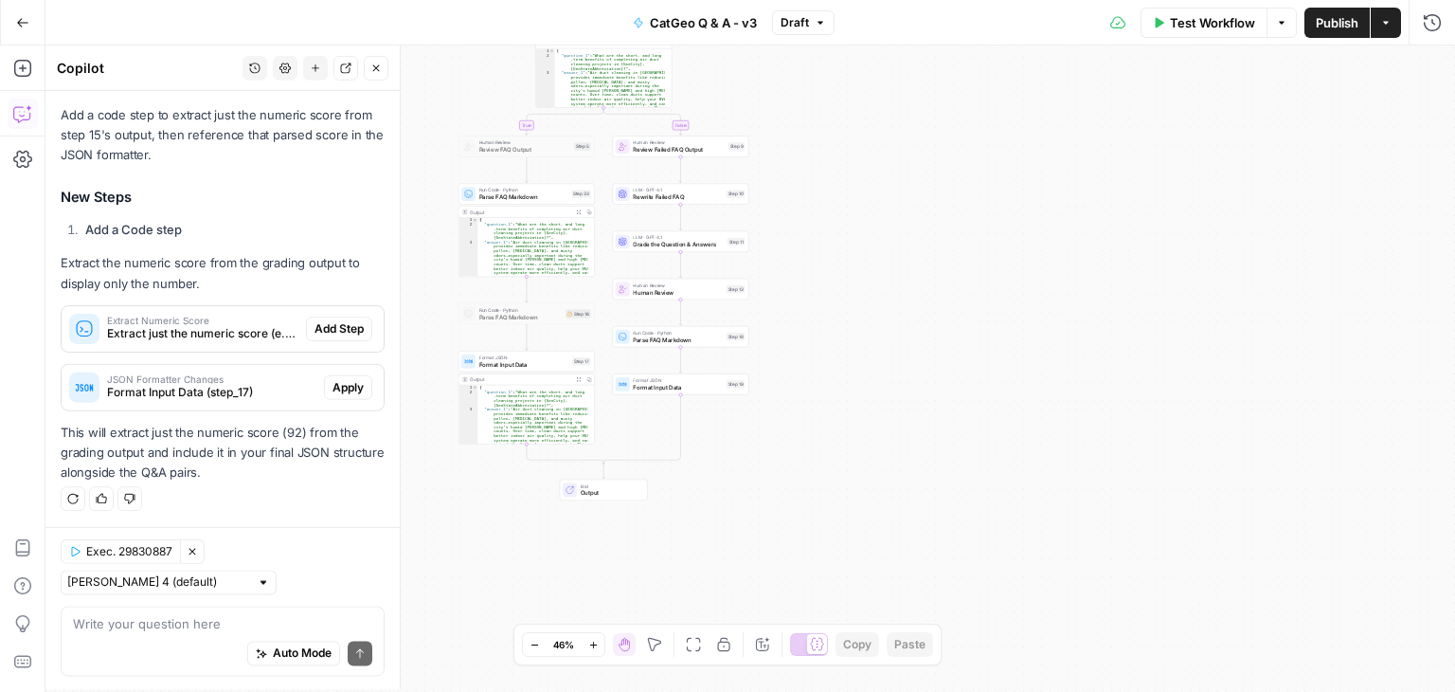
scroll to position [962, 0]
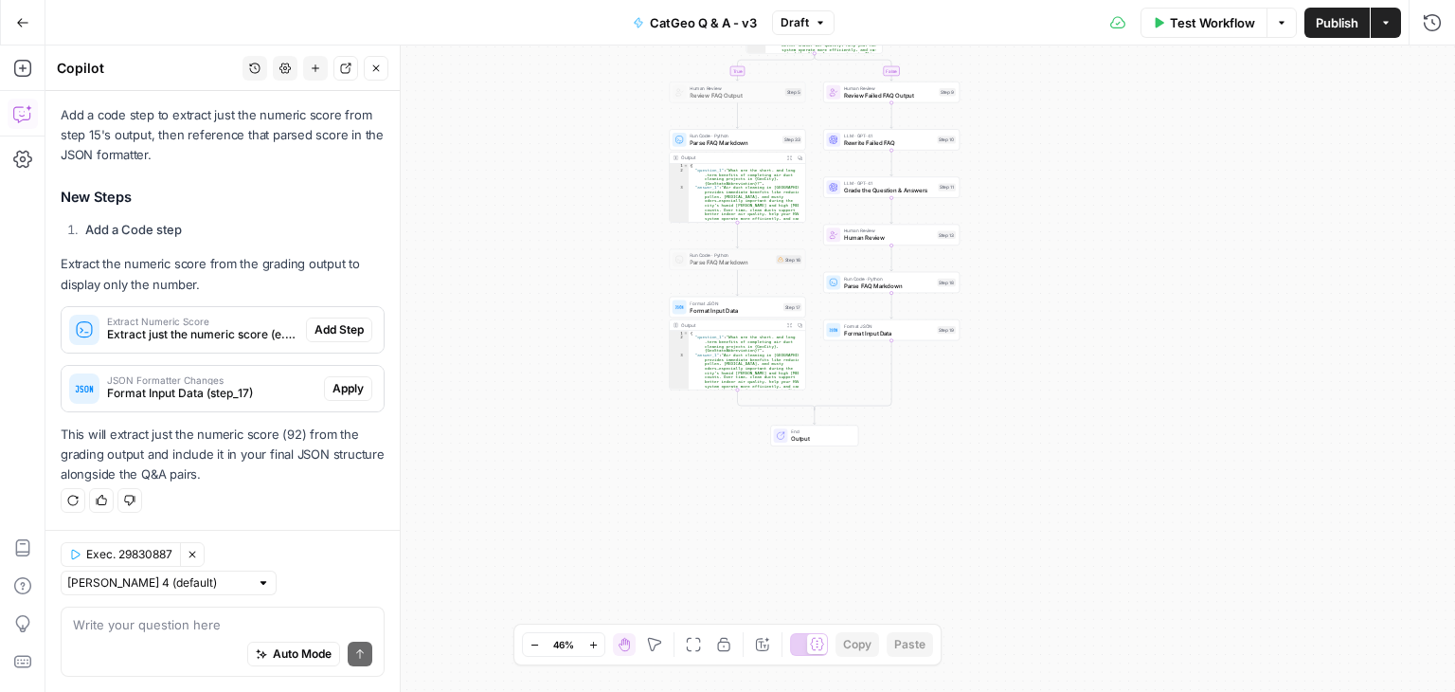
drag, startPoint x: 717, startPoint y: 461, endPoint x: 504, endPoint y: 352, distance: 239.4
click at [504, 352] on div "**********" at bounding box center [750, 368] width 1410 height 646
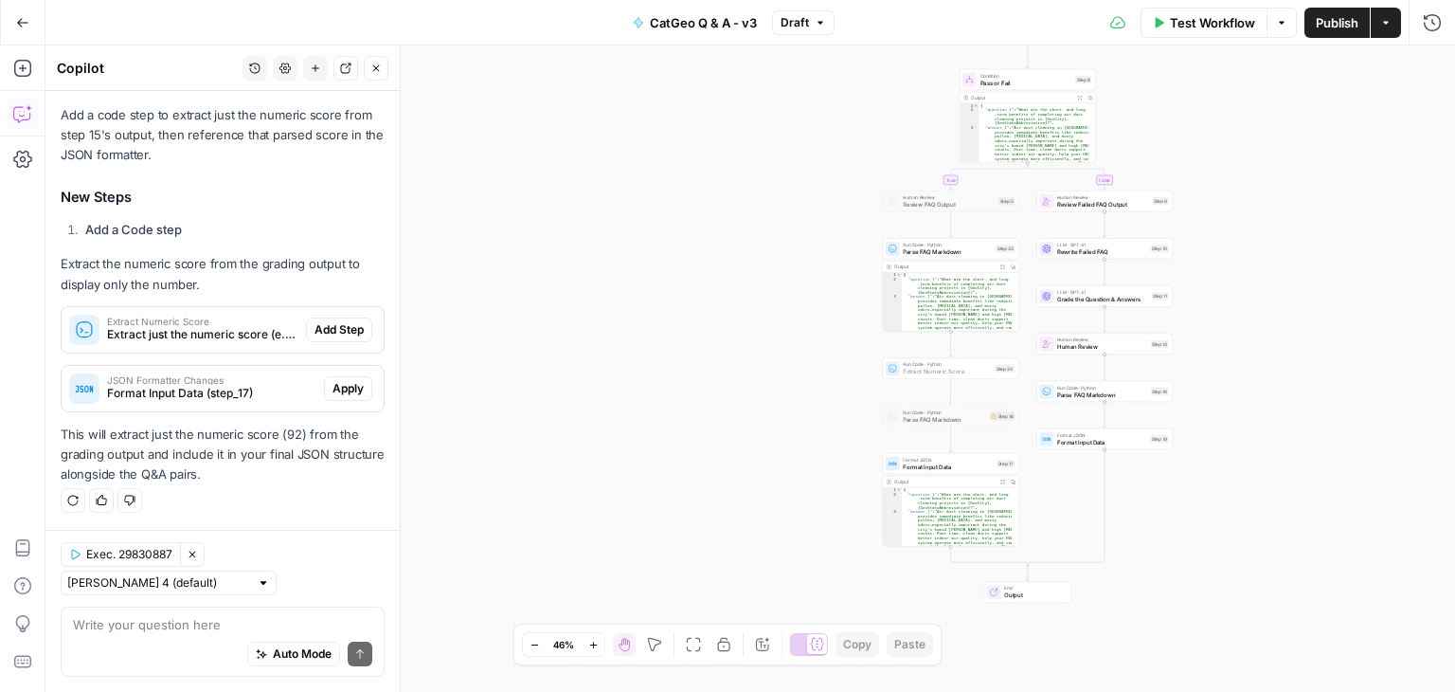
click at [318, 328] on span "Add Step" at bounding box center [339, 329] width 49 height 17
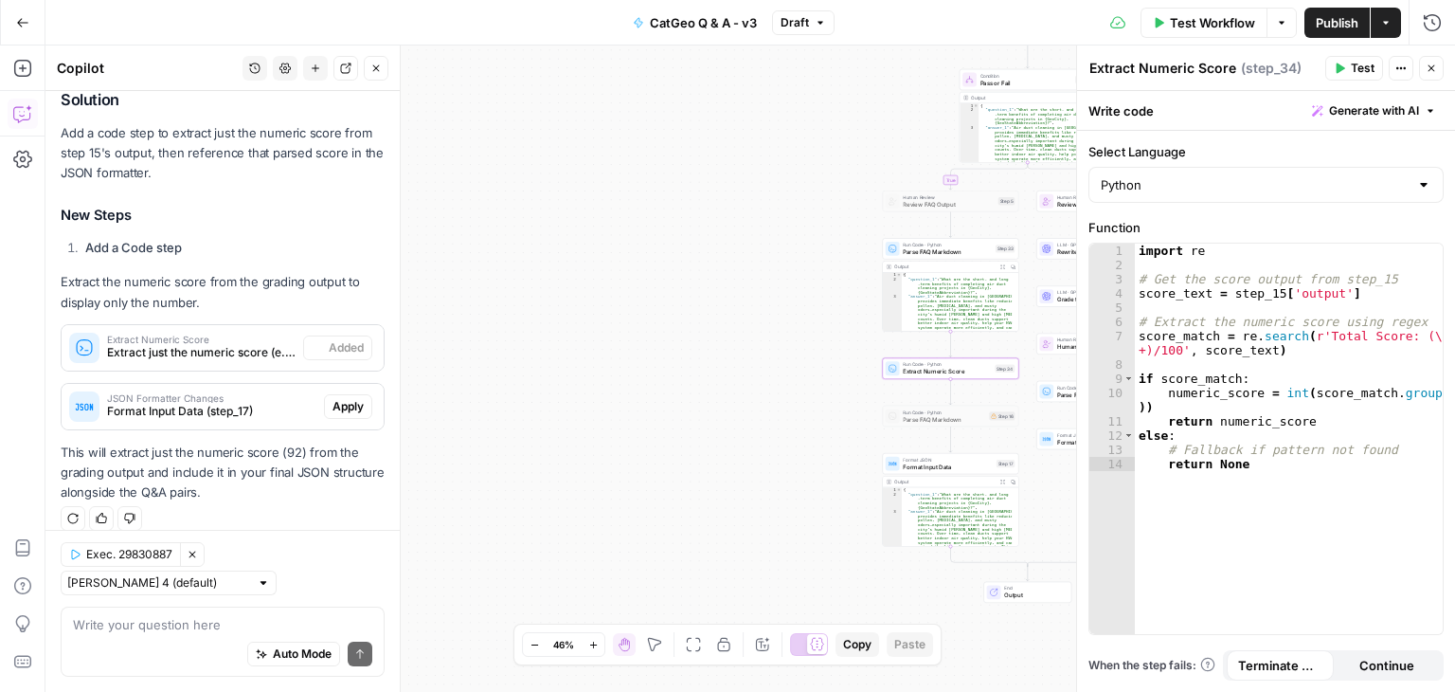
scroll to position [992, 0]
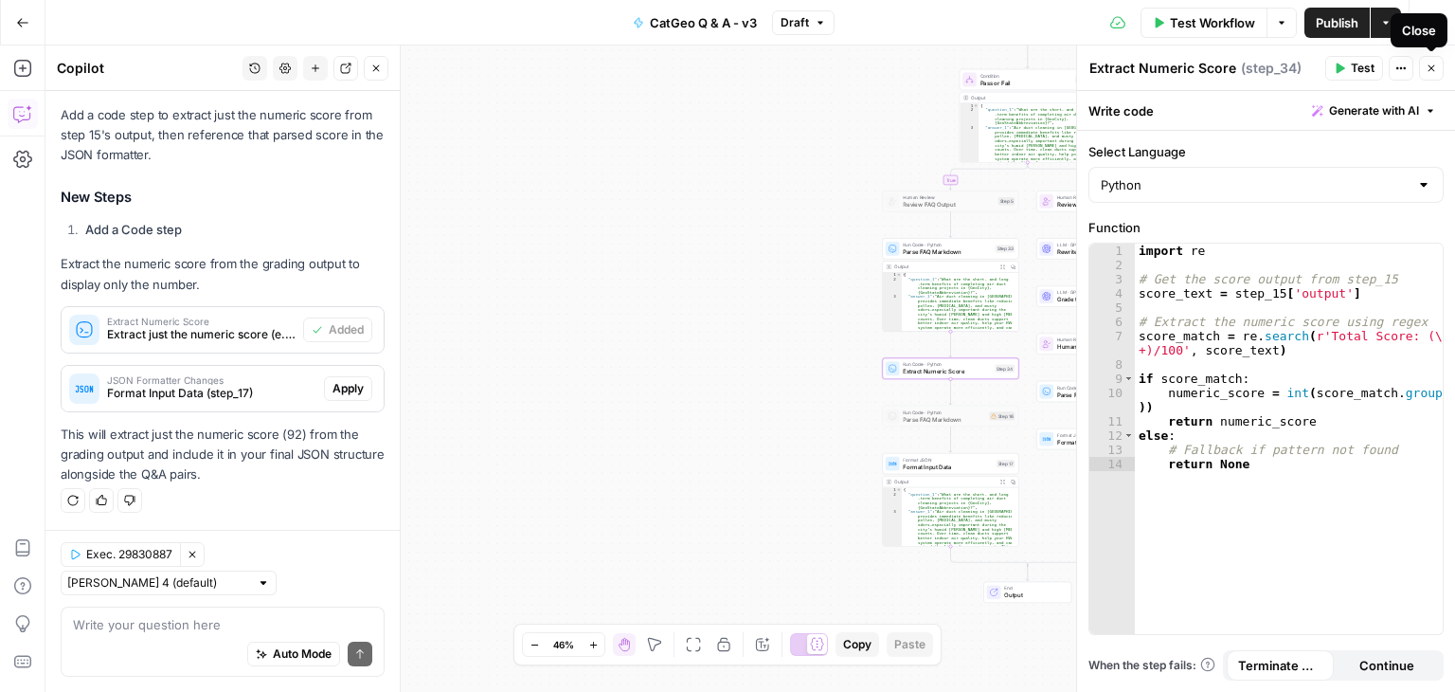
click at [1432, 61] on button "Close" at bounding box center [1431, 68] width 25 height 25
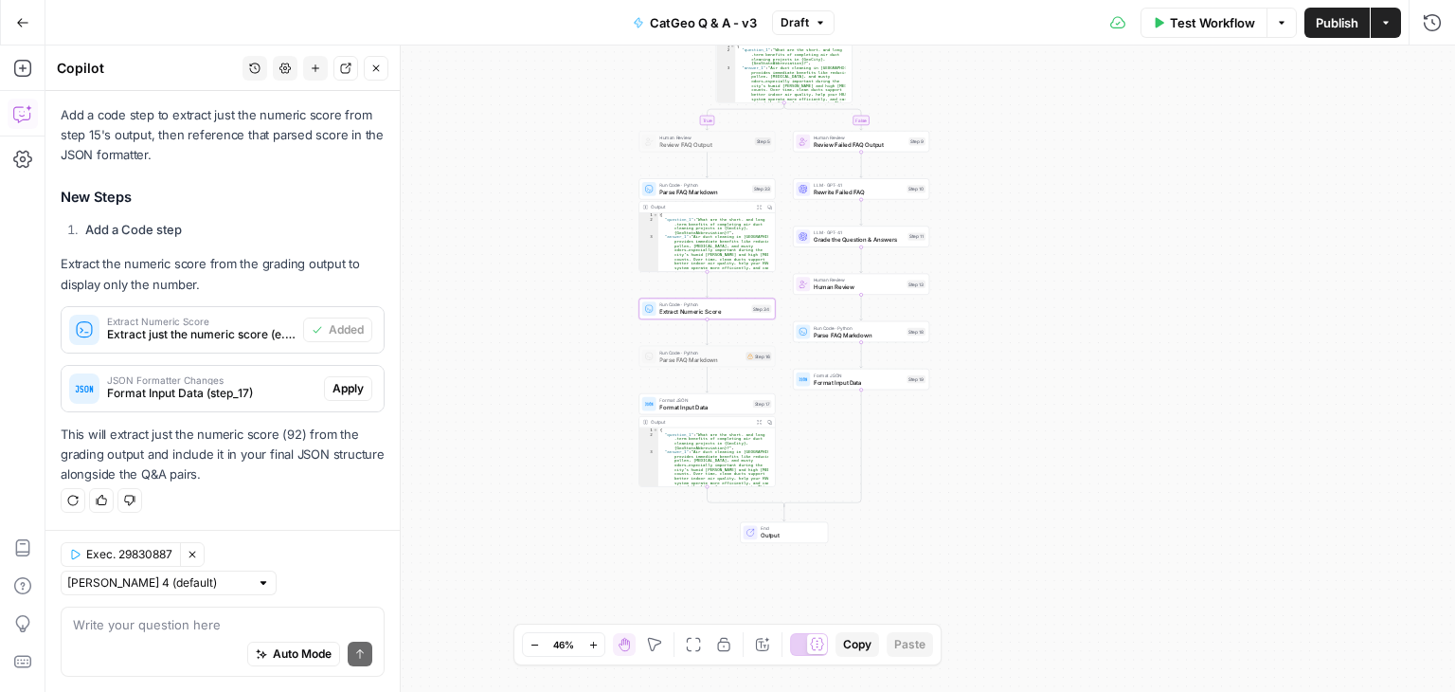
drag, startPoint x: 1320, startPoint y: 578, endPoint x: 1076, endPoint y: 518, distance: 250.7
click at [1076, 518] on div "**********" at bounding box center [750, 368] width 1410 height 646
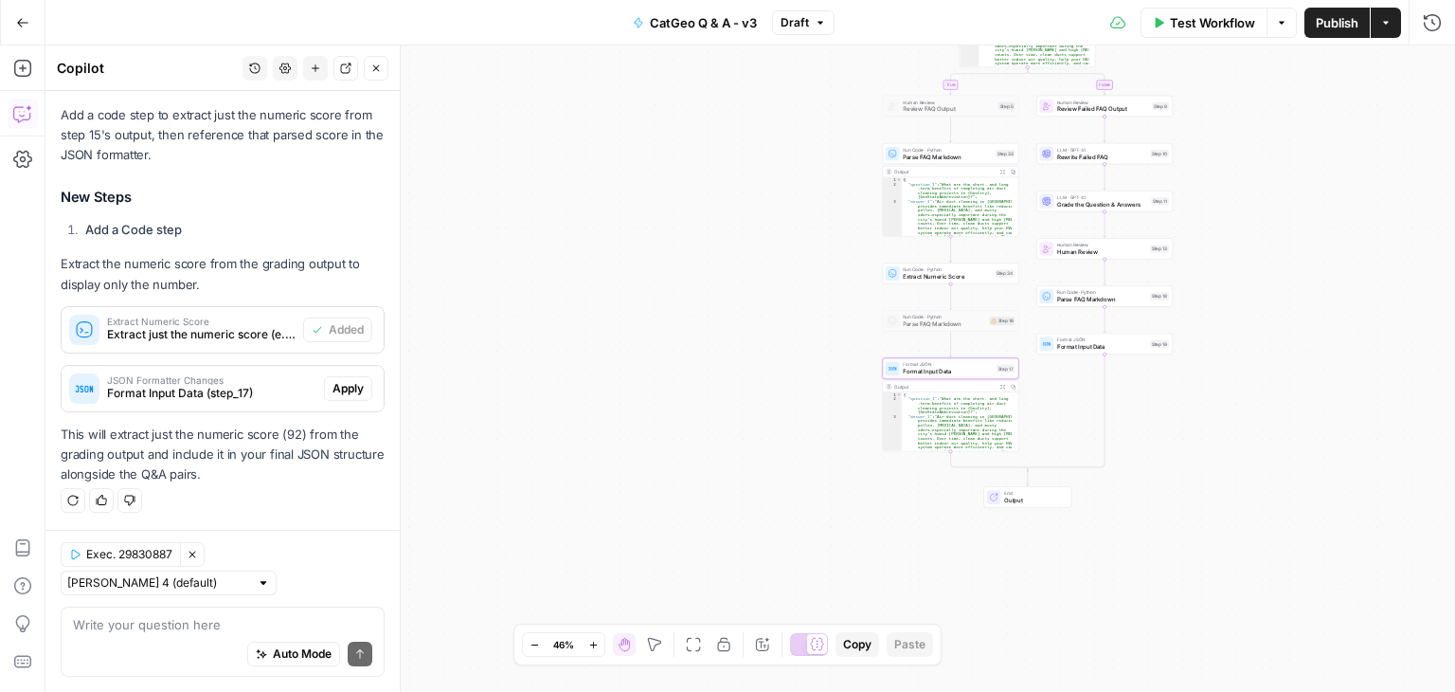
click at [246, 396] on span "Format Input Data (step_17)" at bounding box center [211, 393] width 209 height 17
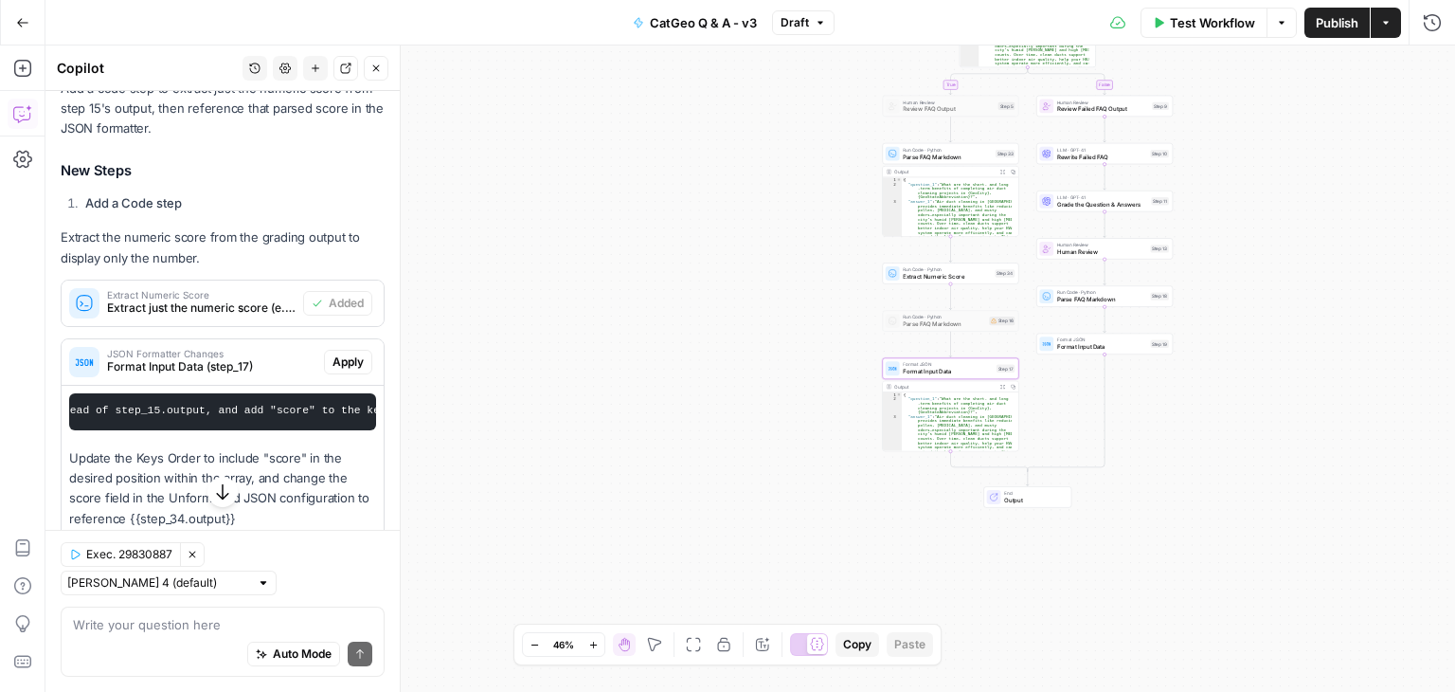
scroll to position [0, 638]
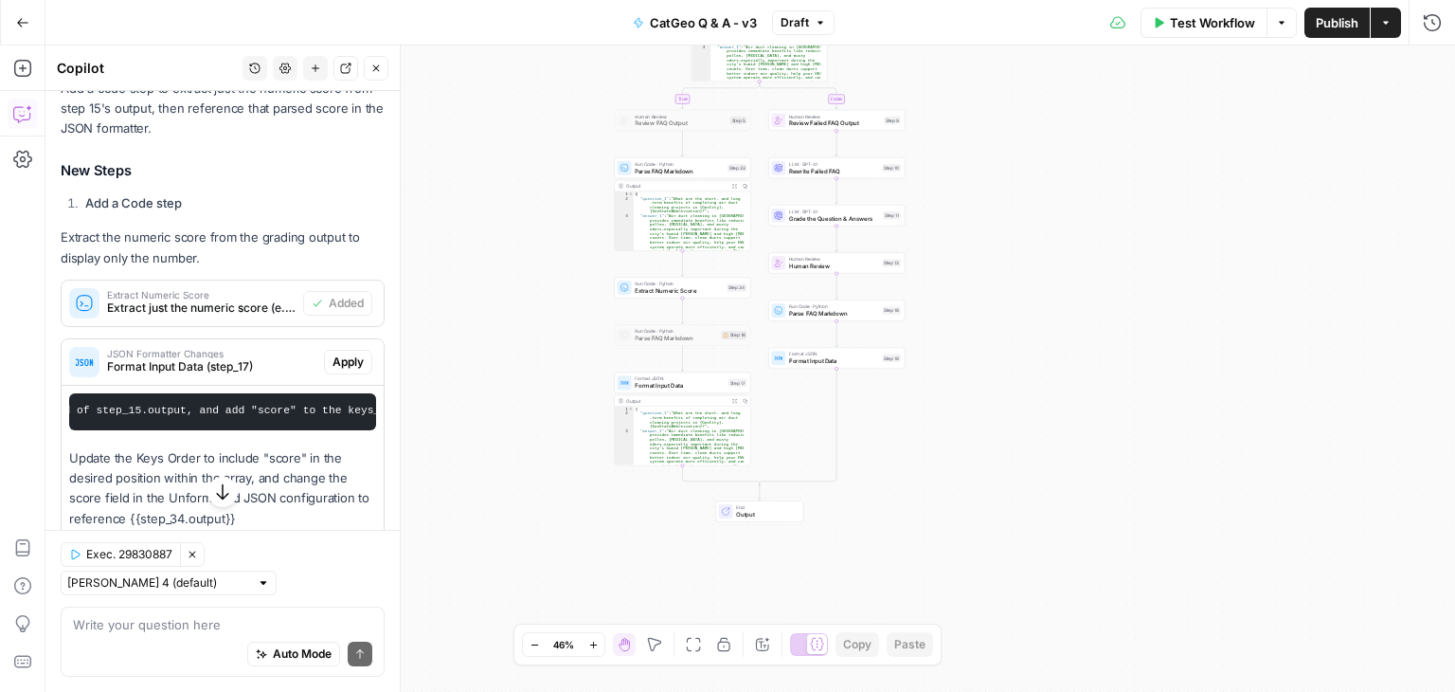
drag, startPoint x: 786, startPoint y: 426, endPoint x: 517, endPoint y: 441, distance: 268.5
click at [517, 441] on div "**********" at bounding box center [750, 368] width 1410 height 646
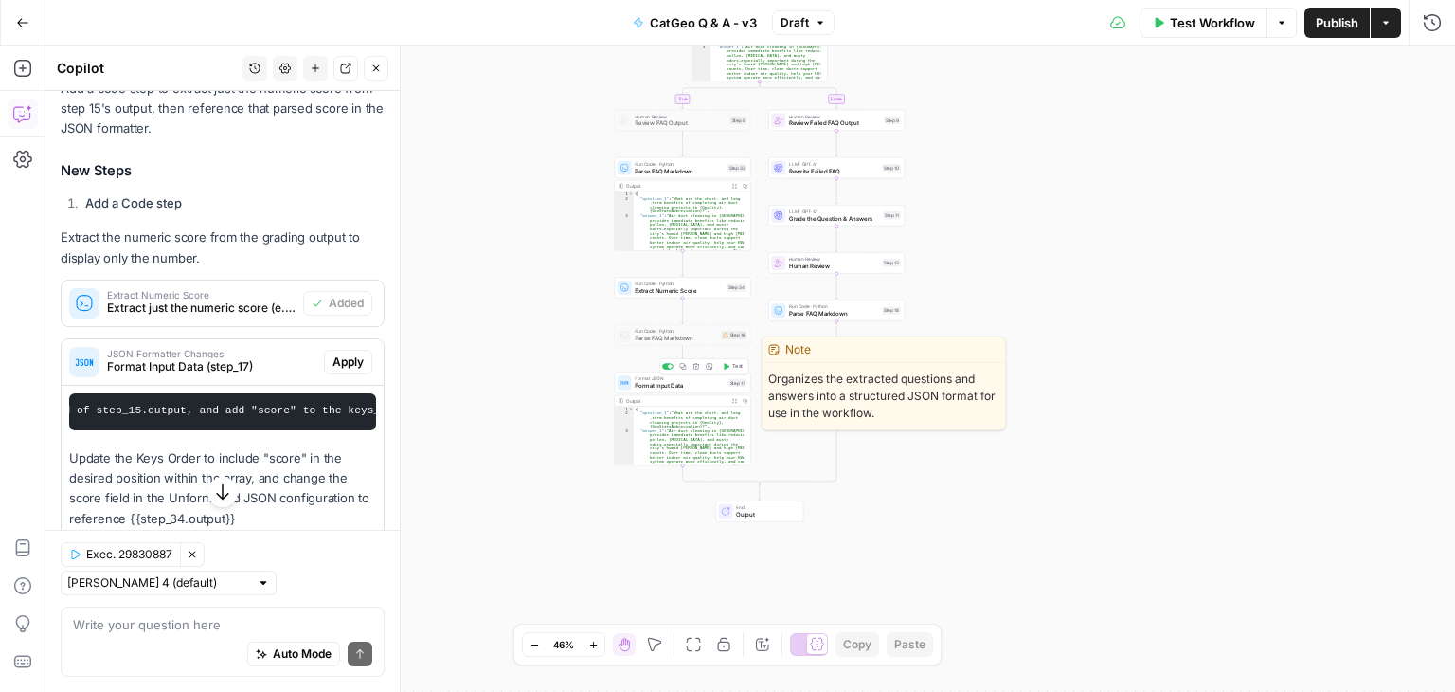
click at [692, 379] on span "Format JSON" at bounding box center [680, 378] width 90 height 7
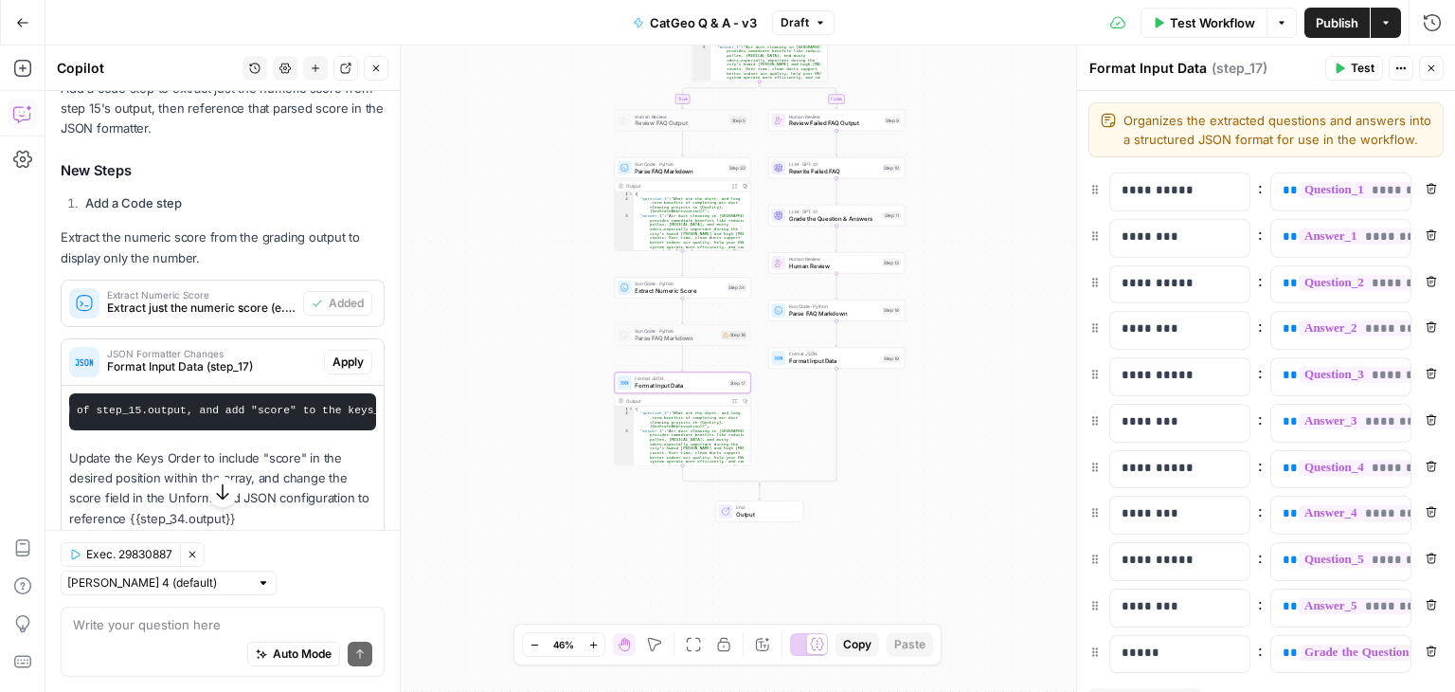
scroll to position [99, 0]
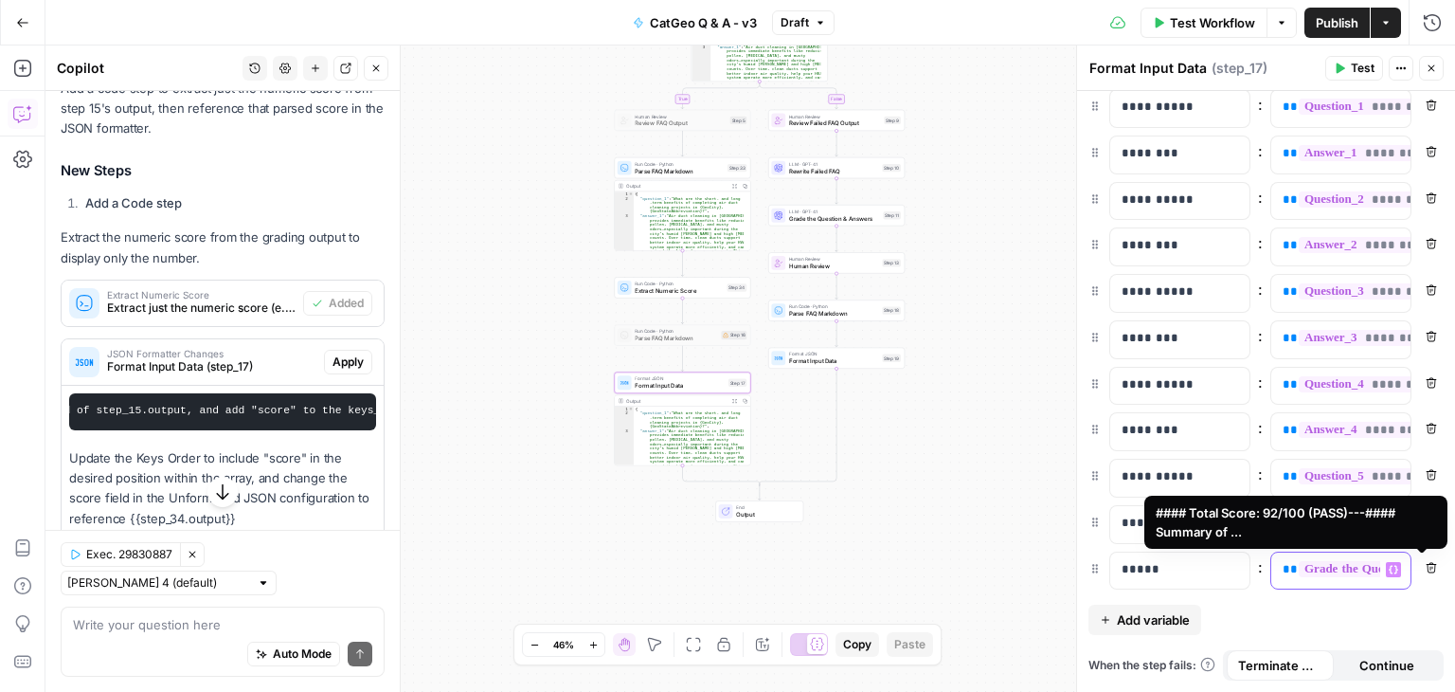
drag, startPoint x: 1354, startPoint y: 570, endPoint x: 1346, endPoint y: 576, distance: 10.2
click at [1354, 569] on span "**********" at bounding box center [1441, 569] width 285 height 16
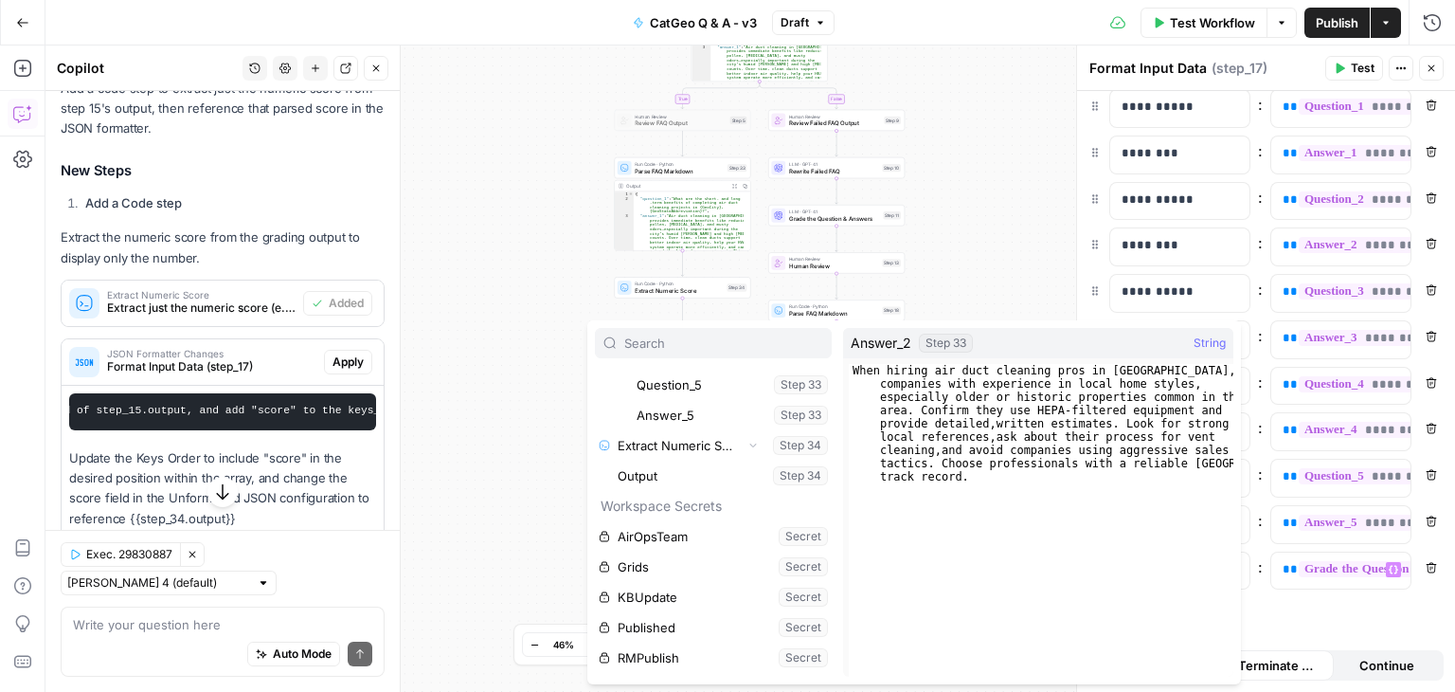
scroll to position [2182, 0]
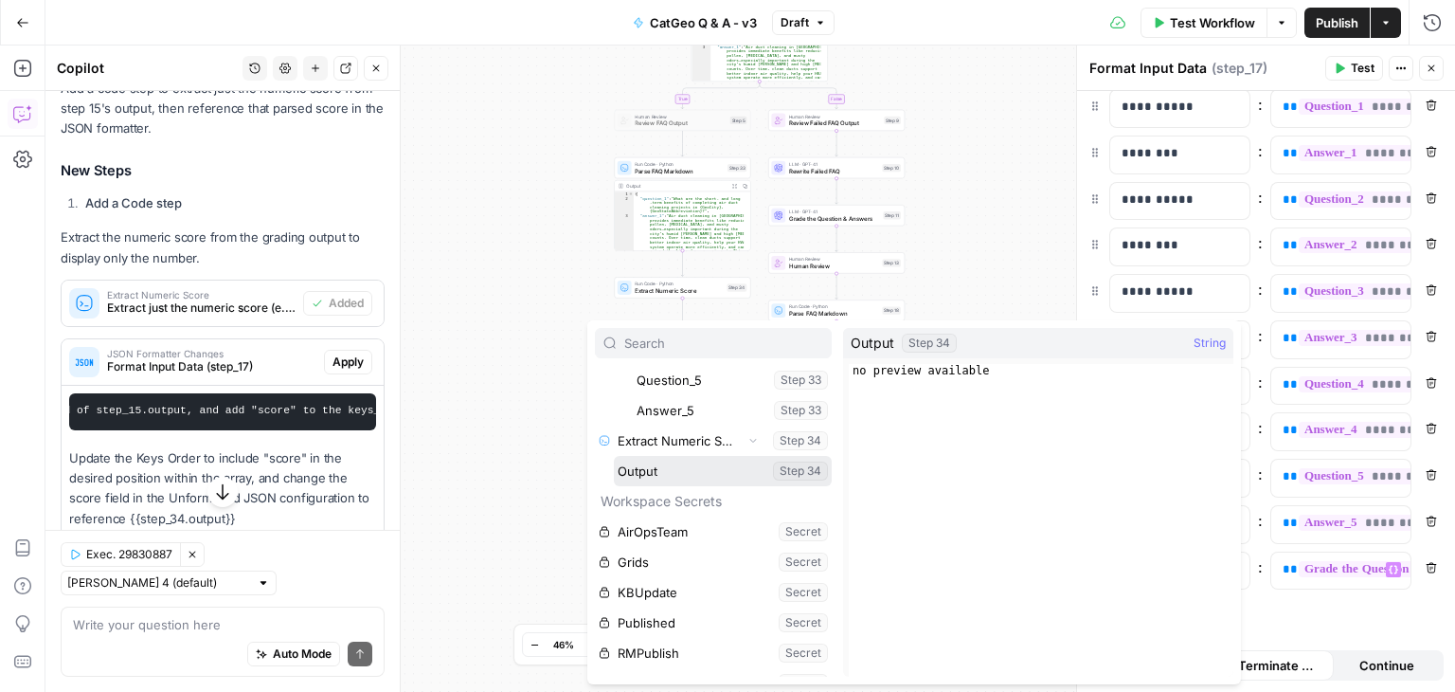
click at [683, 461] on button "Select variable Output" at bounding box center [723, 471] width 218 height 30
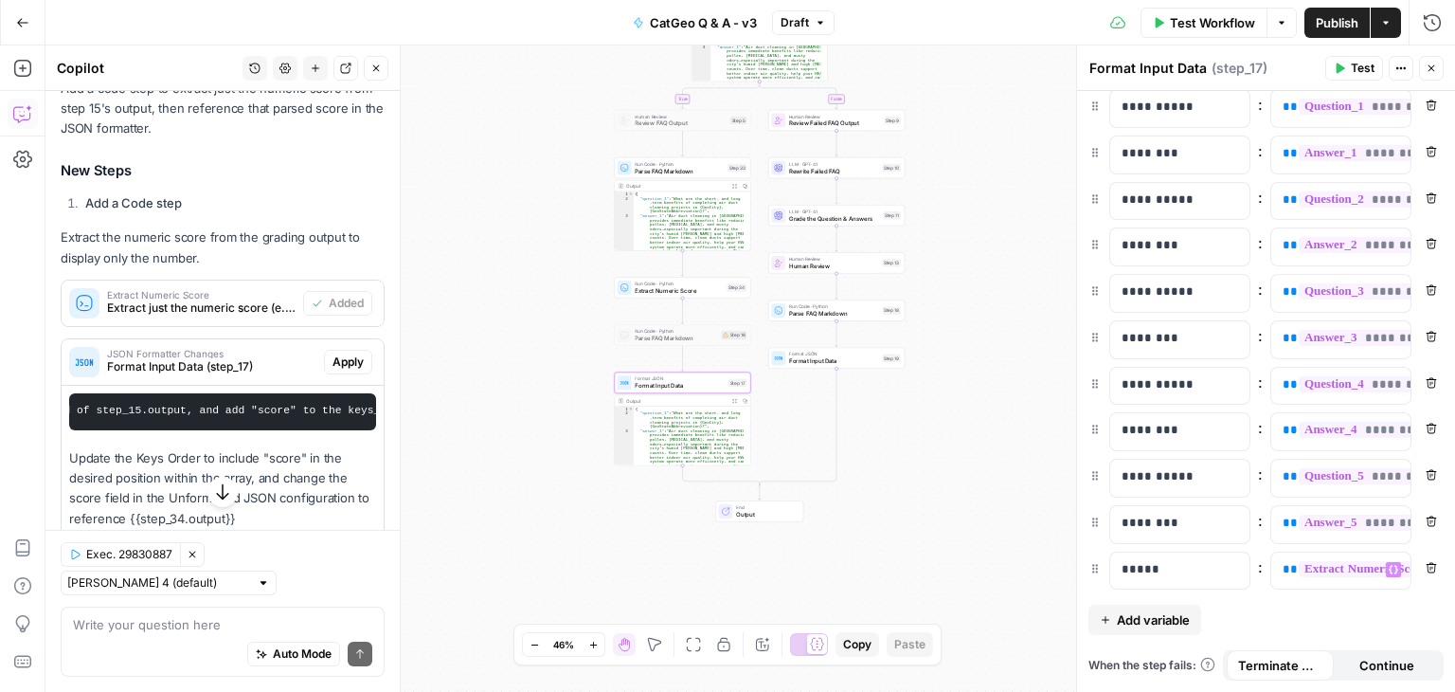
click at [1364, 62] on span "Test" at bounding box center [1363, 68] width 24 height 17
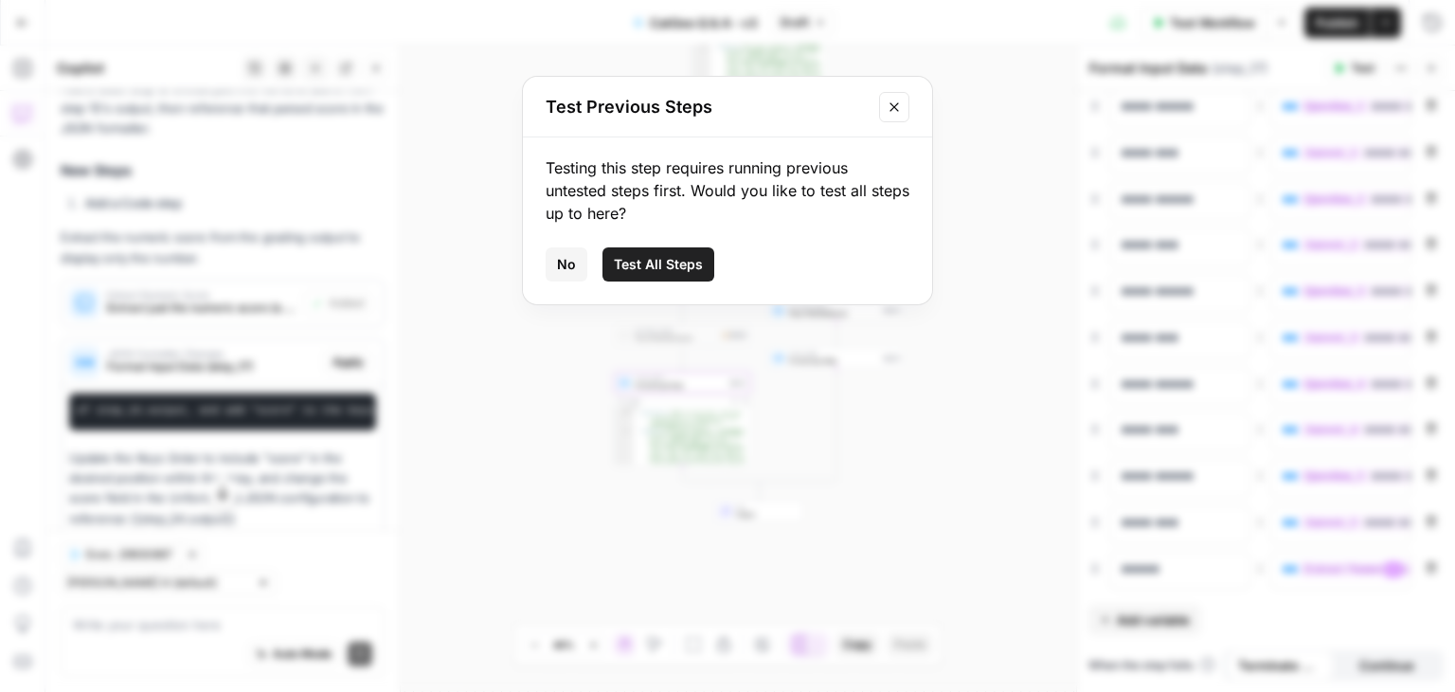
click at [566, 258] on span "No" at bounding box center [566, 264] width 19 height 19
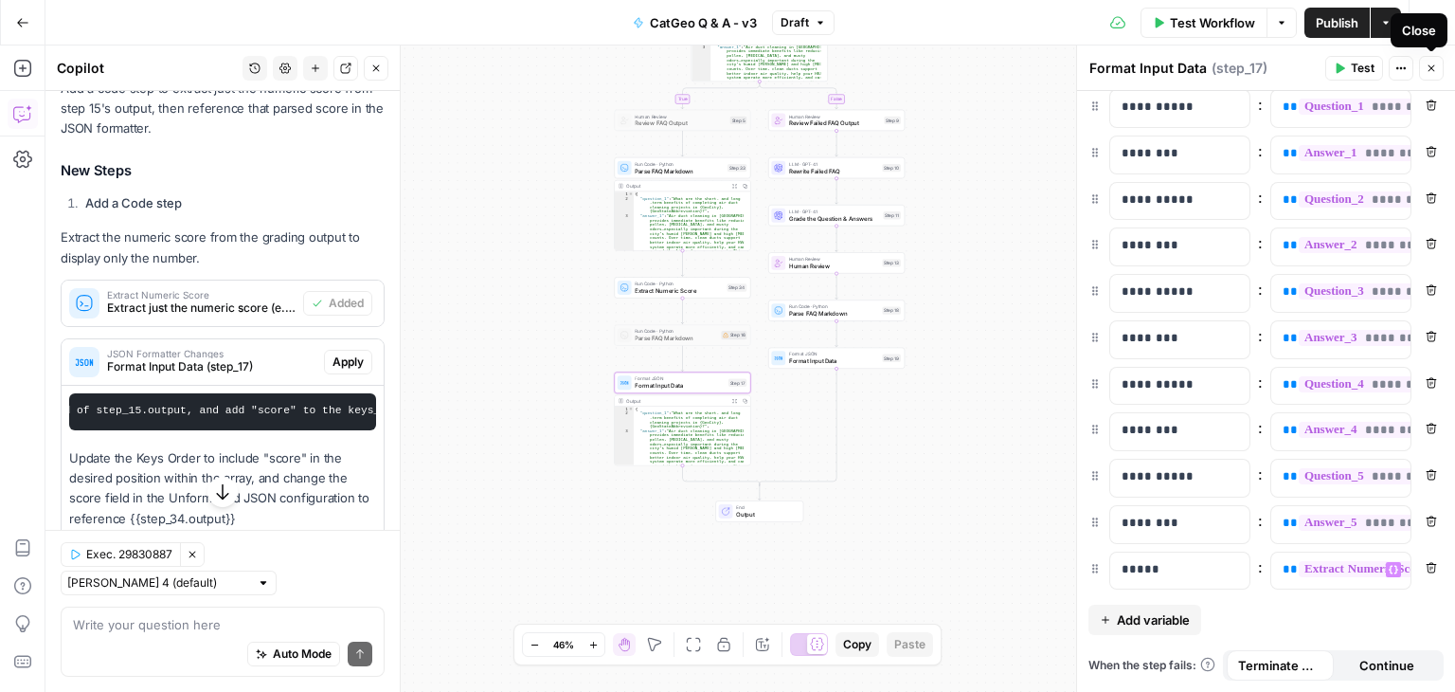
click at [1436, 63] on icon "button" at bounding box center [1431, 68] width 11 height 11
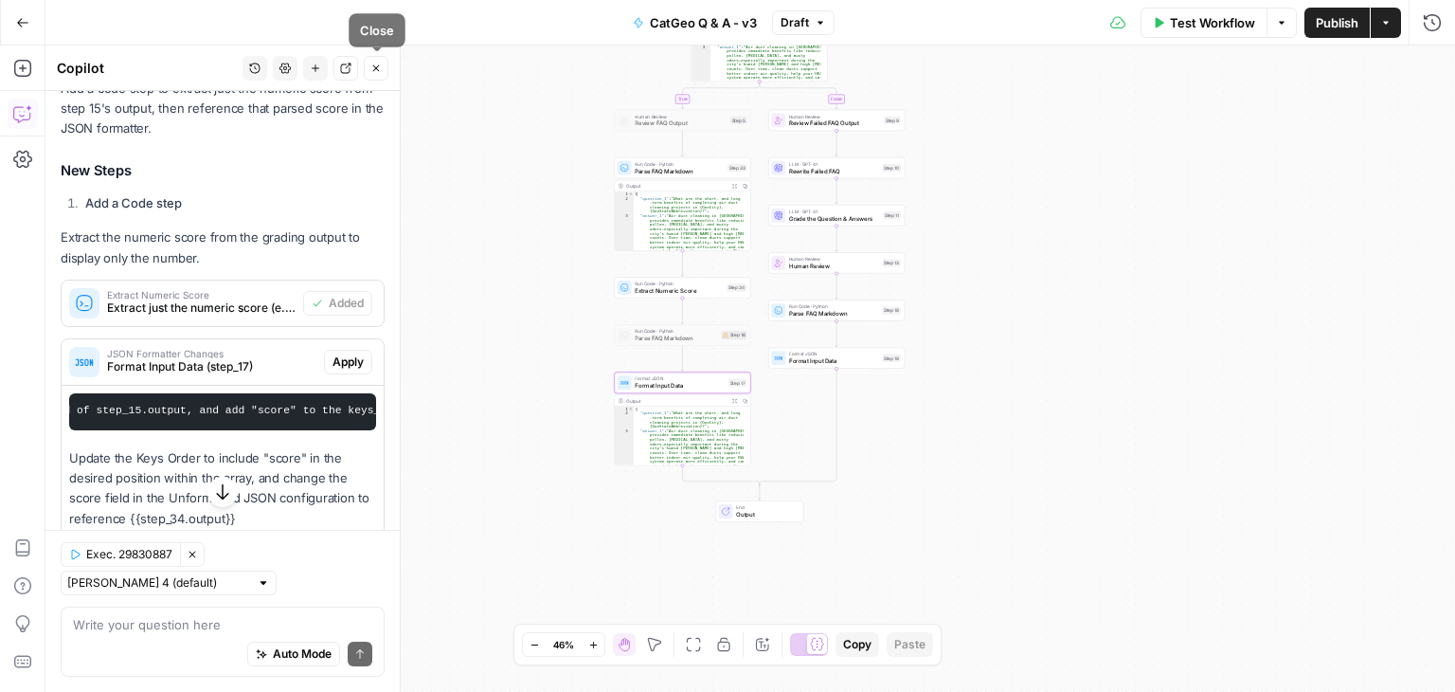
click at [375, 72] on icon "button" at bounding box center [375, 68] width 11 height 11
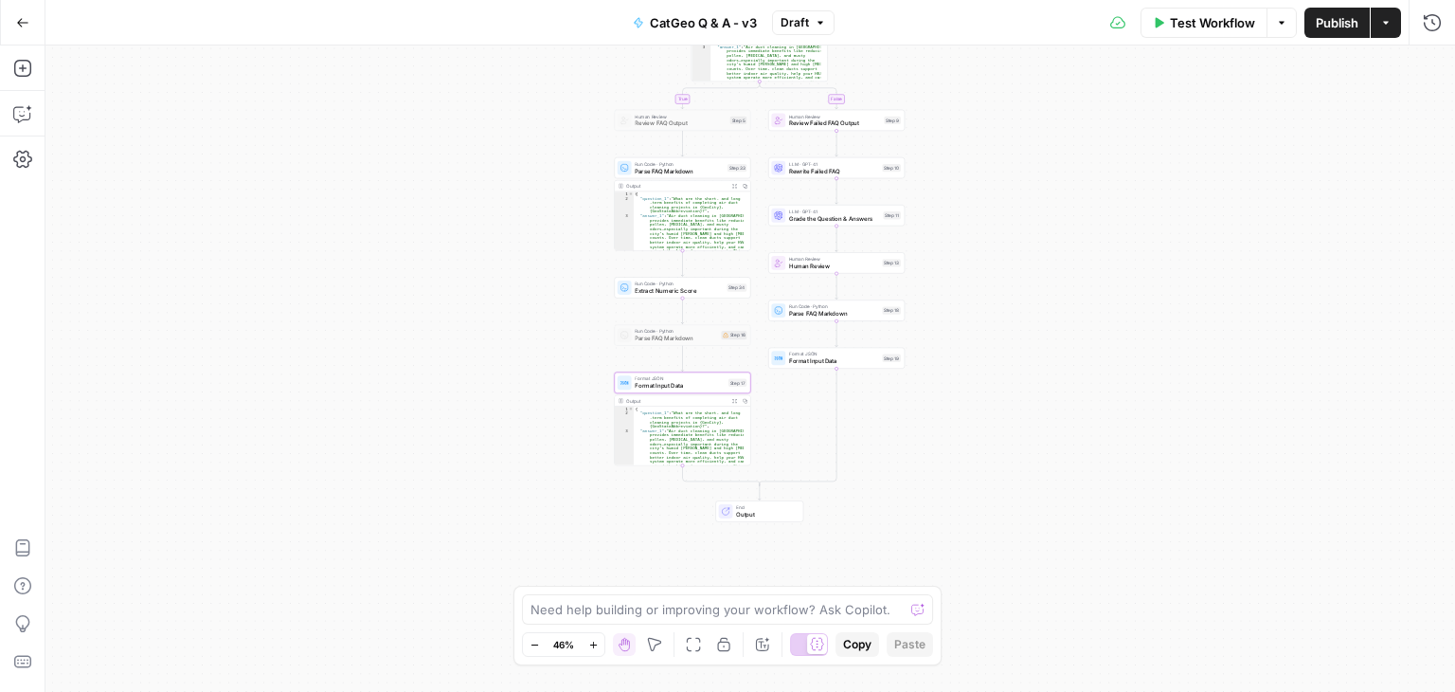
click at [1316, 29] on span "Publish" at bounding box center [1337, 22] width 43 height 19
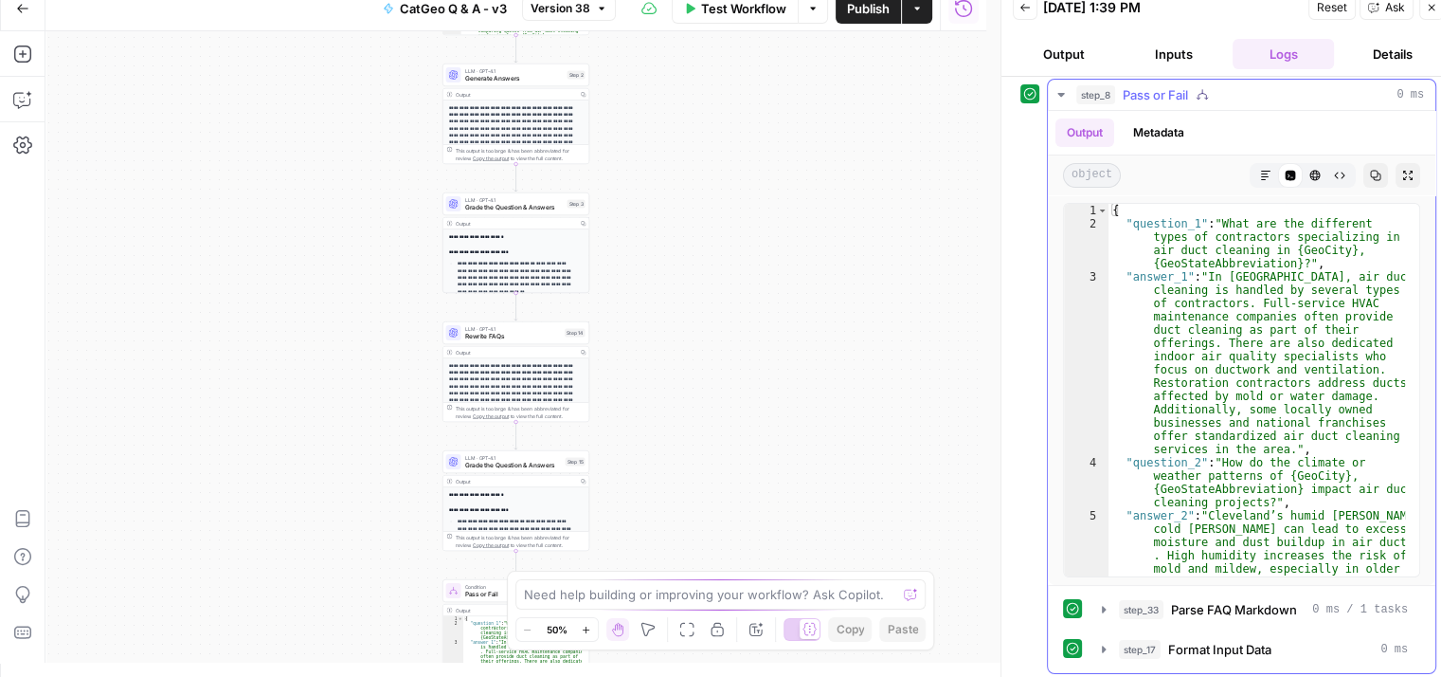
scroll to position [15, 0]
click at [1095, 642] on button "step_17 Format Input Data 0 ms" at bounding box center [1255, 648] width 329 height 30
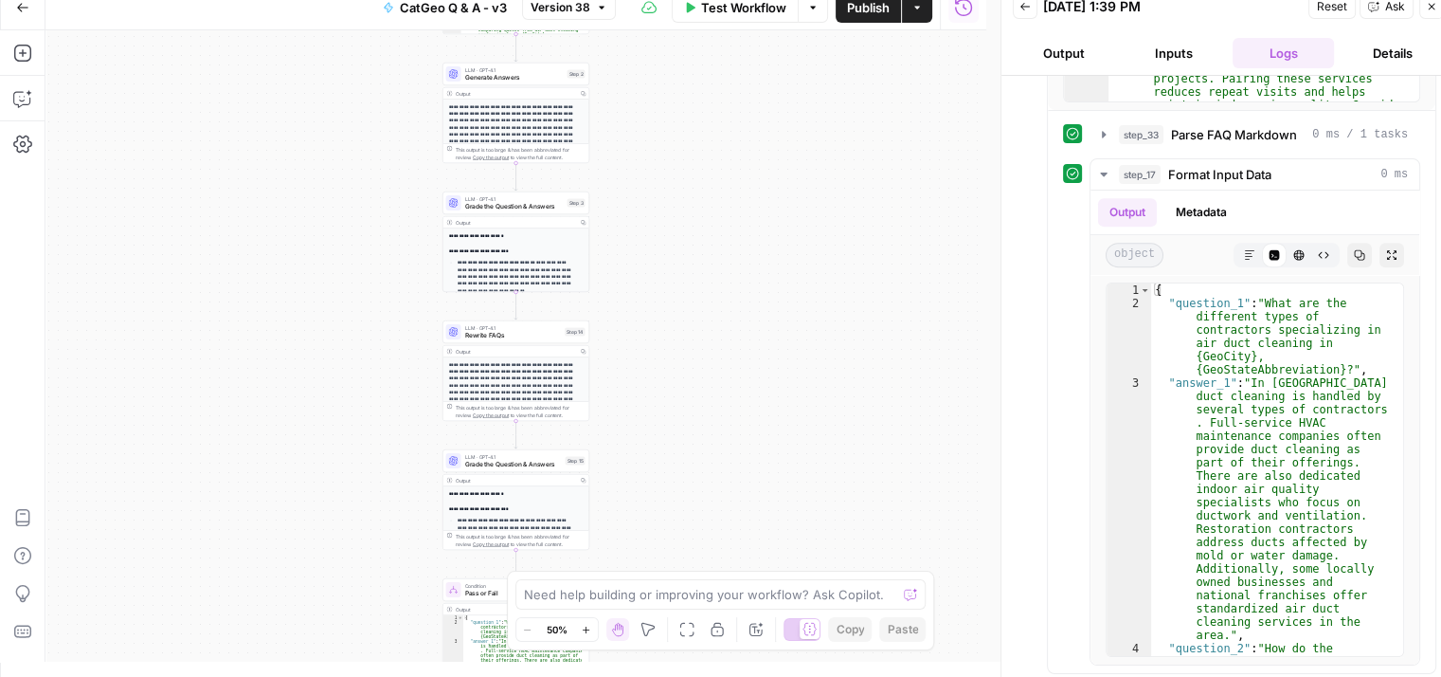
scroll to position [800, 0]
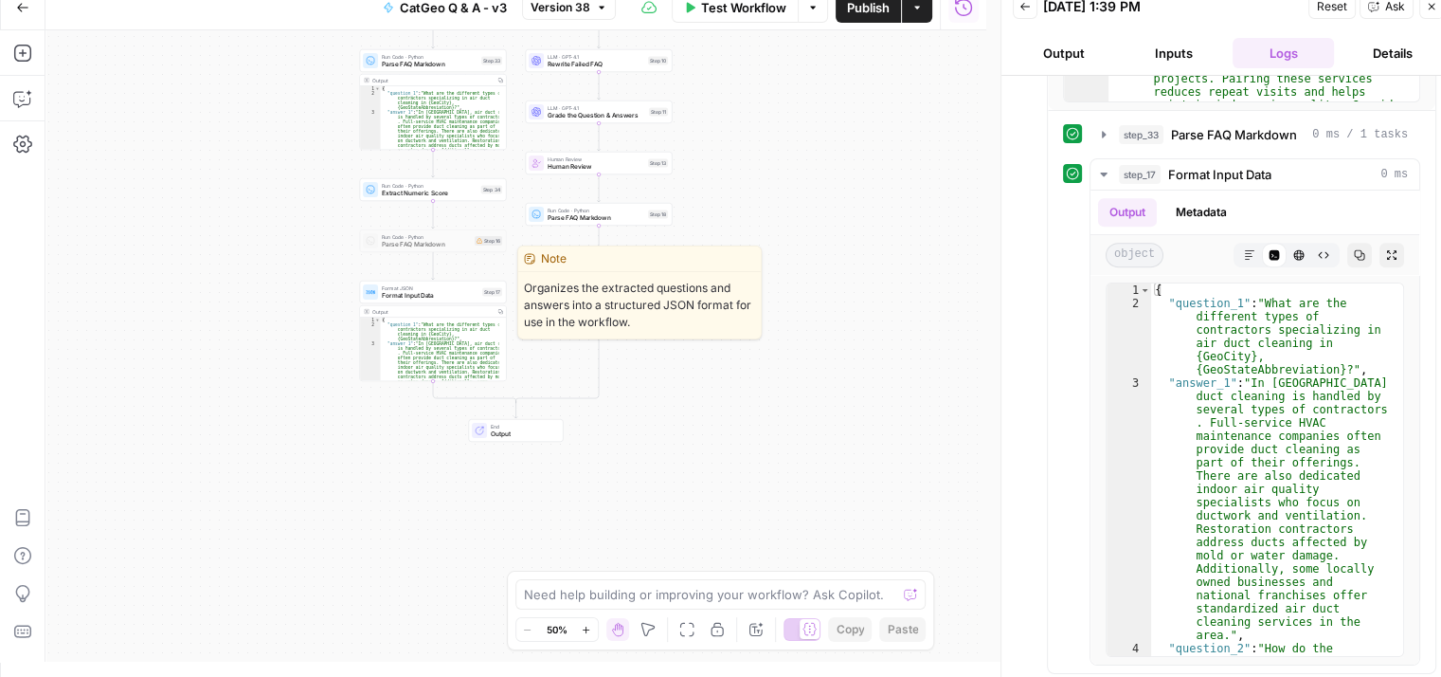
click at [418, 298] on span "Format Input Data" at bounding box center [430, 295] width 97 height 9
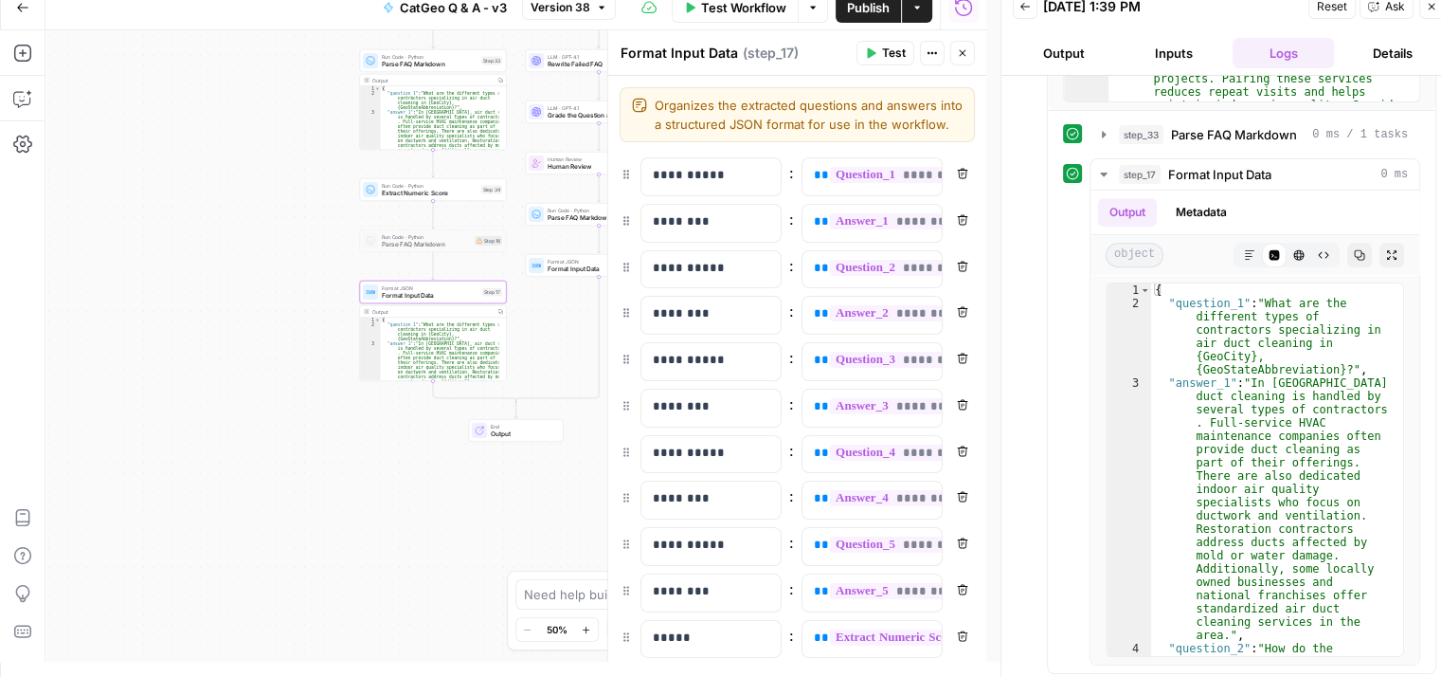
click at [876, 49] on icon "button" at bounding box center [870, 52] width 11 height 11
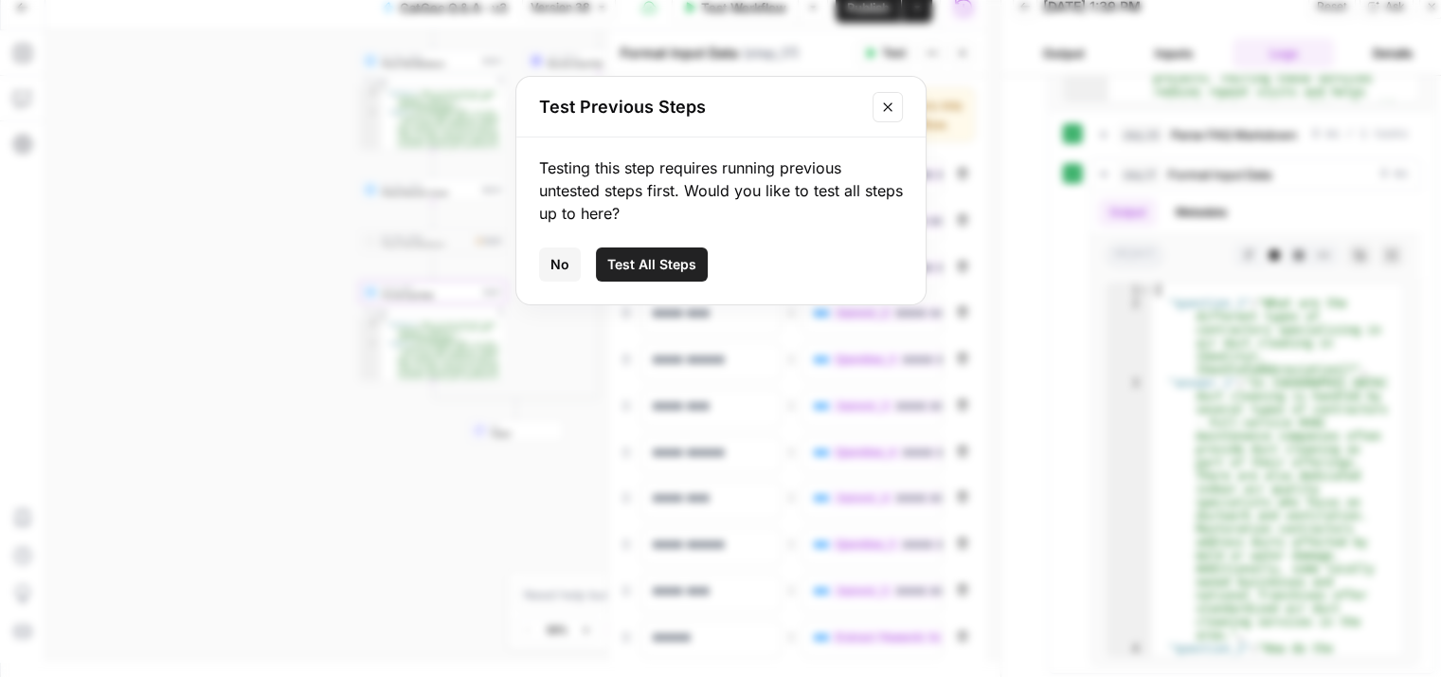
click at [562, 253] on button "No" at bounding box center [560, 264] width 42 height 34
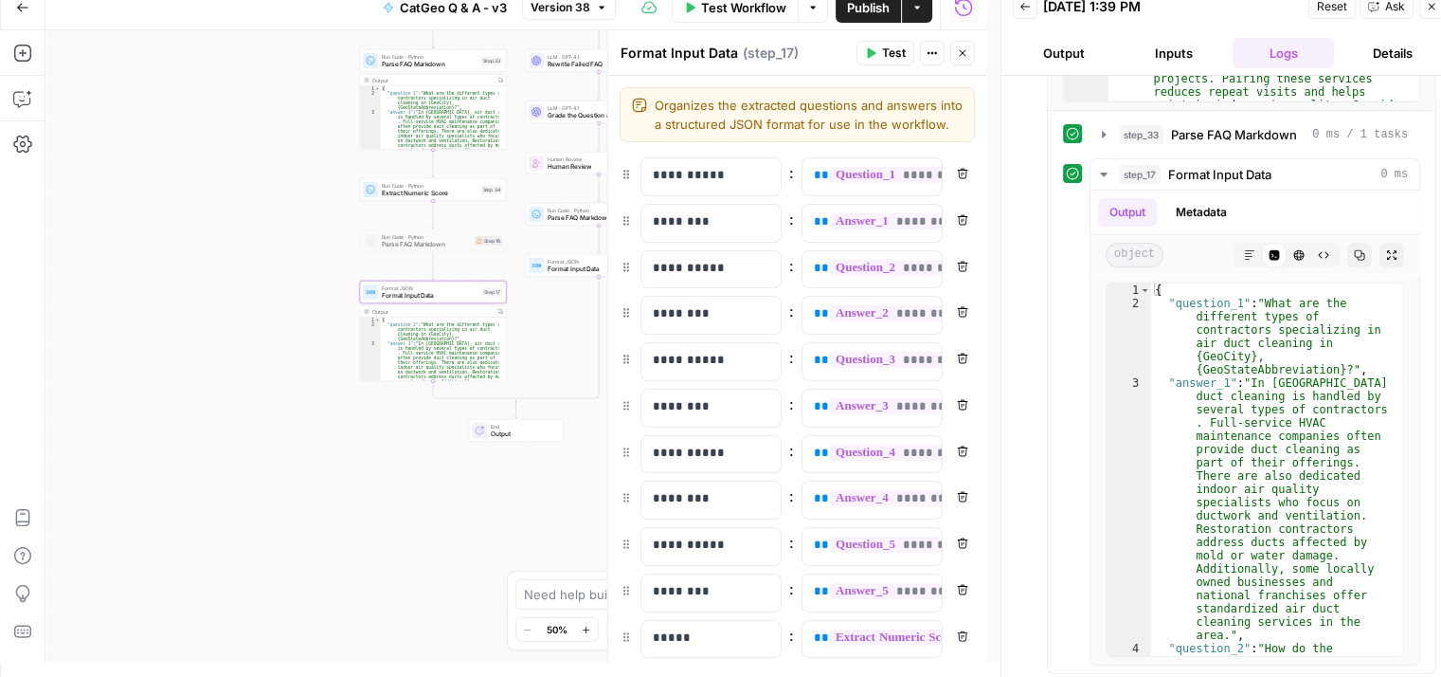
scroll to position [113, 0]
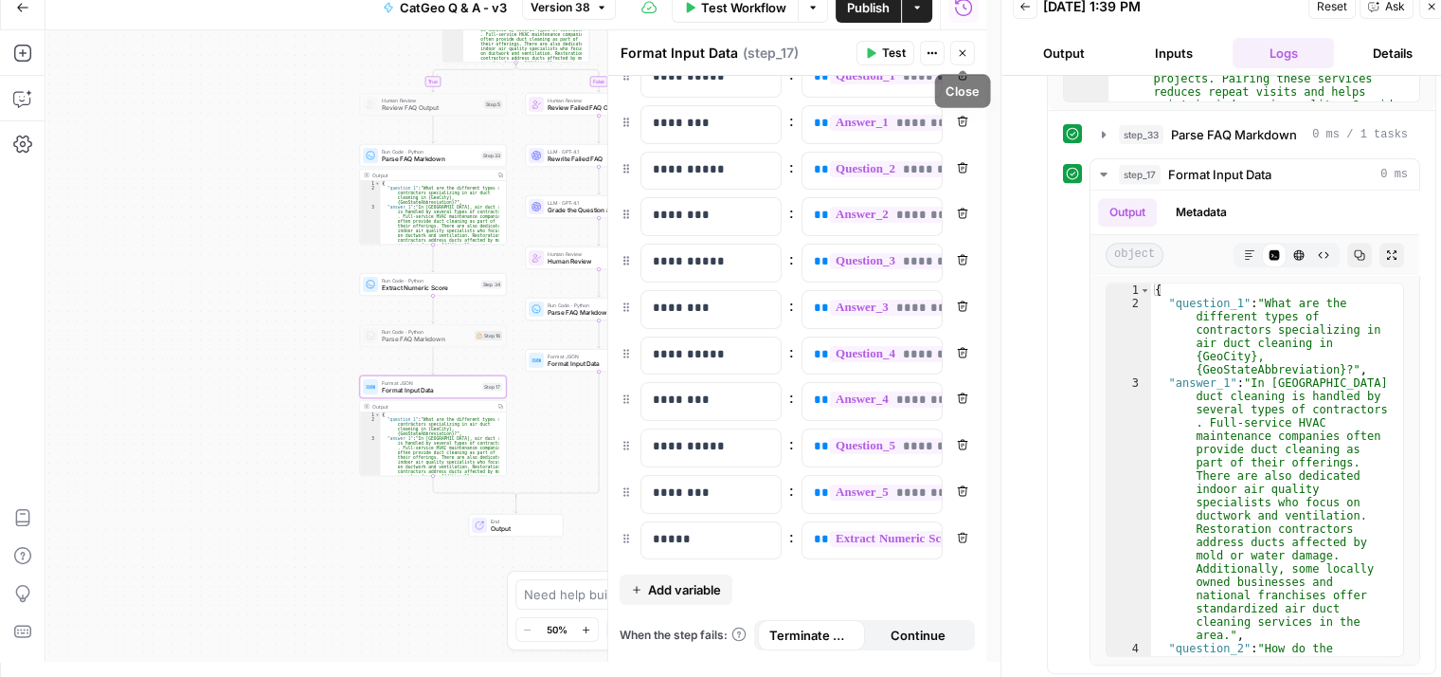
click at [958, 54] on icon "button" at bounding box center [962, 52] width 11 height 11
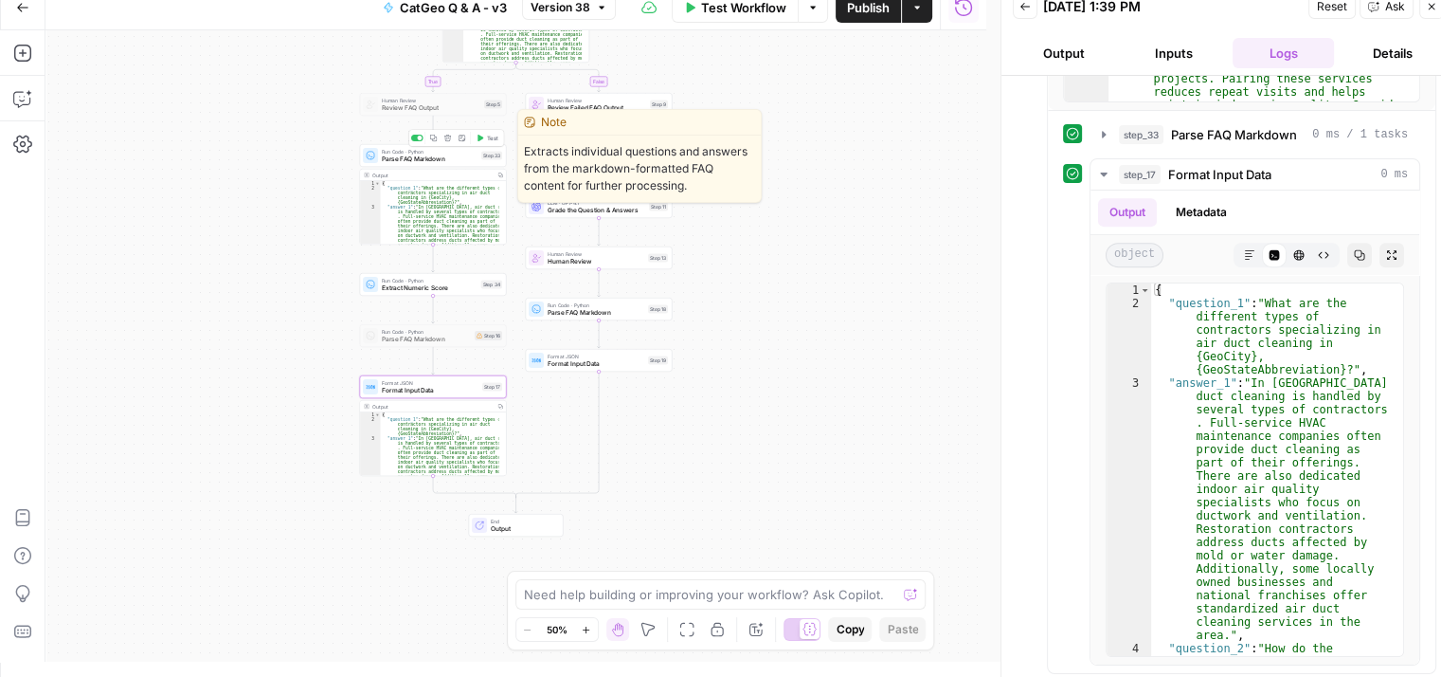
click at [488, 134] on span "Test" at bounding box center [492, 138] width 11 height 9
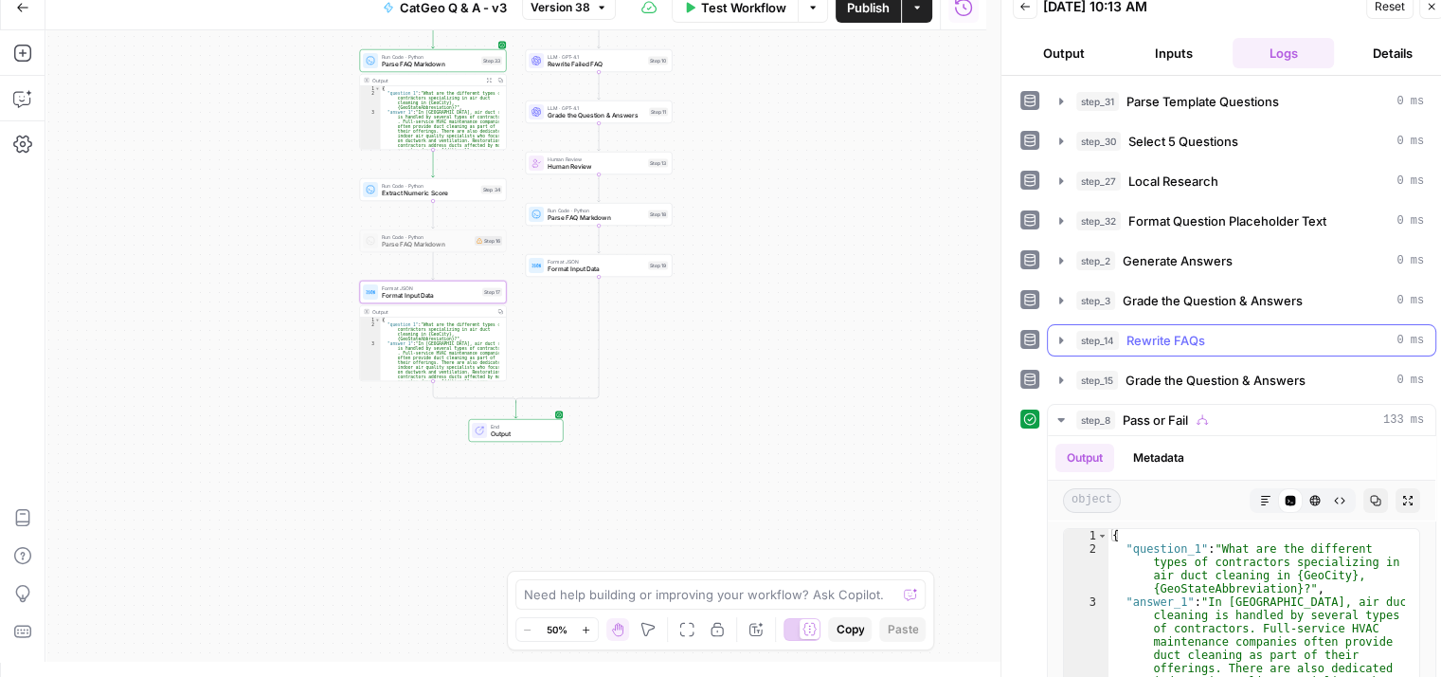
scroll to position [0, 0]
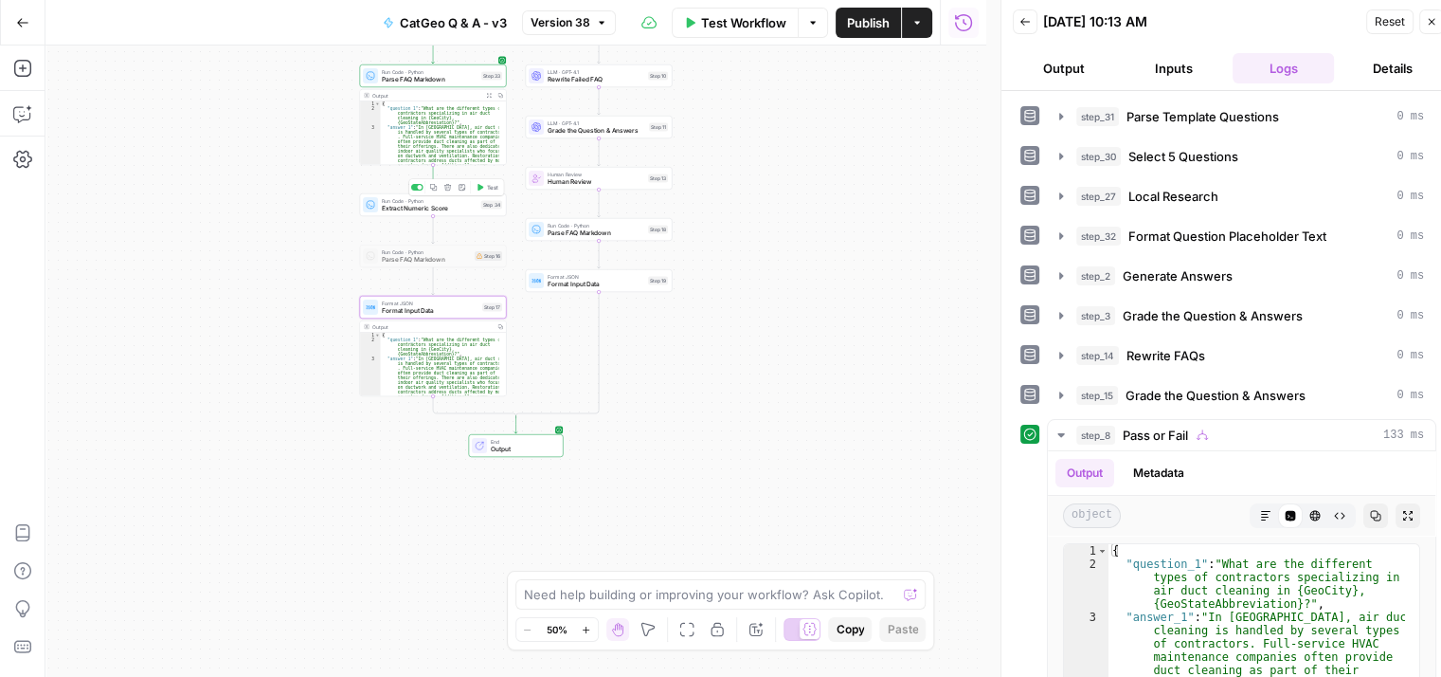
click at [487, 183] on span "Test" at bounding box center [492, 187] width 11 height 9
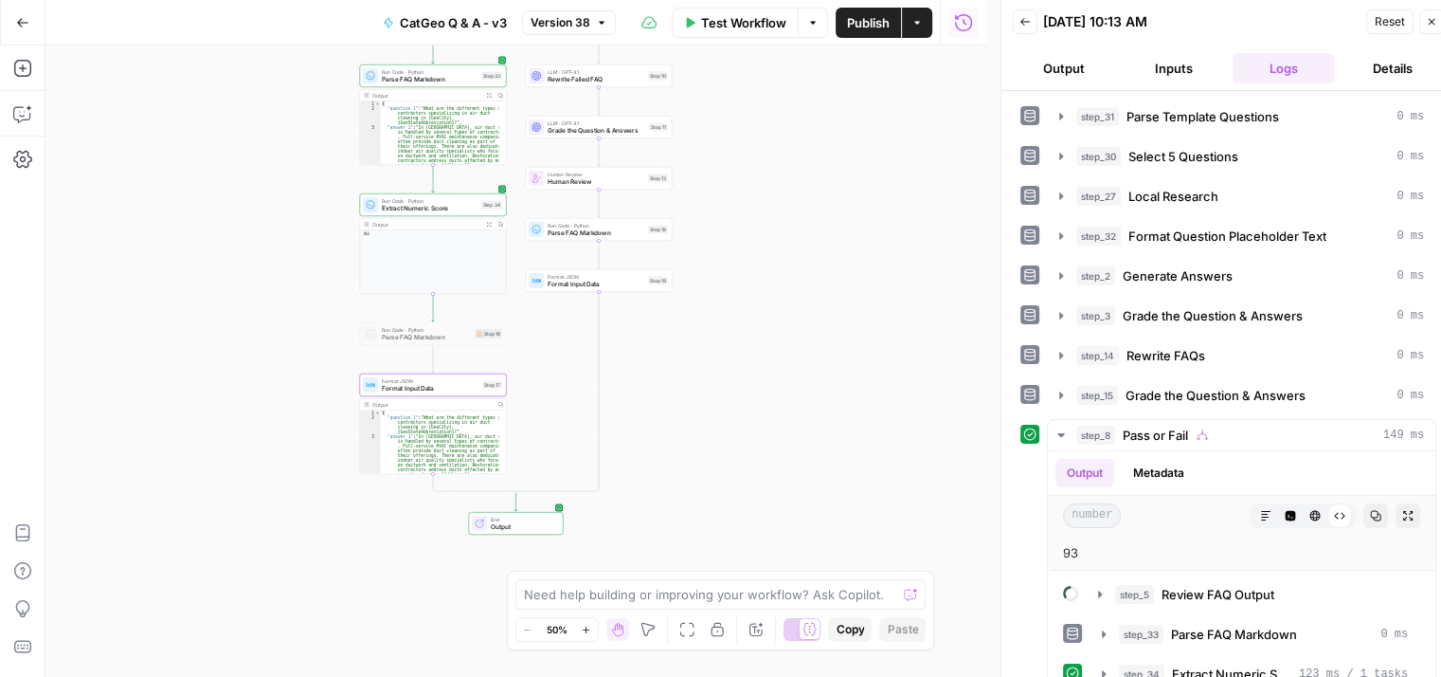
click at [438, 259] on div "Output Expand Output Copy 93" at bounding box center [433, 256] width 147 height 76
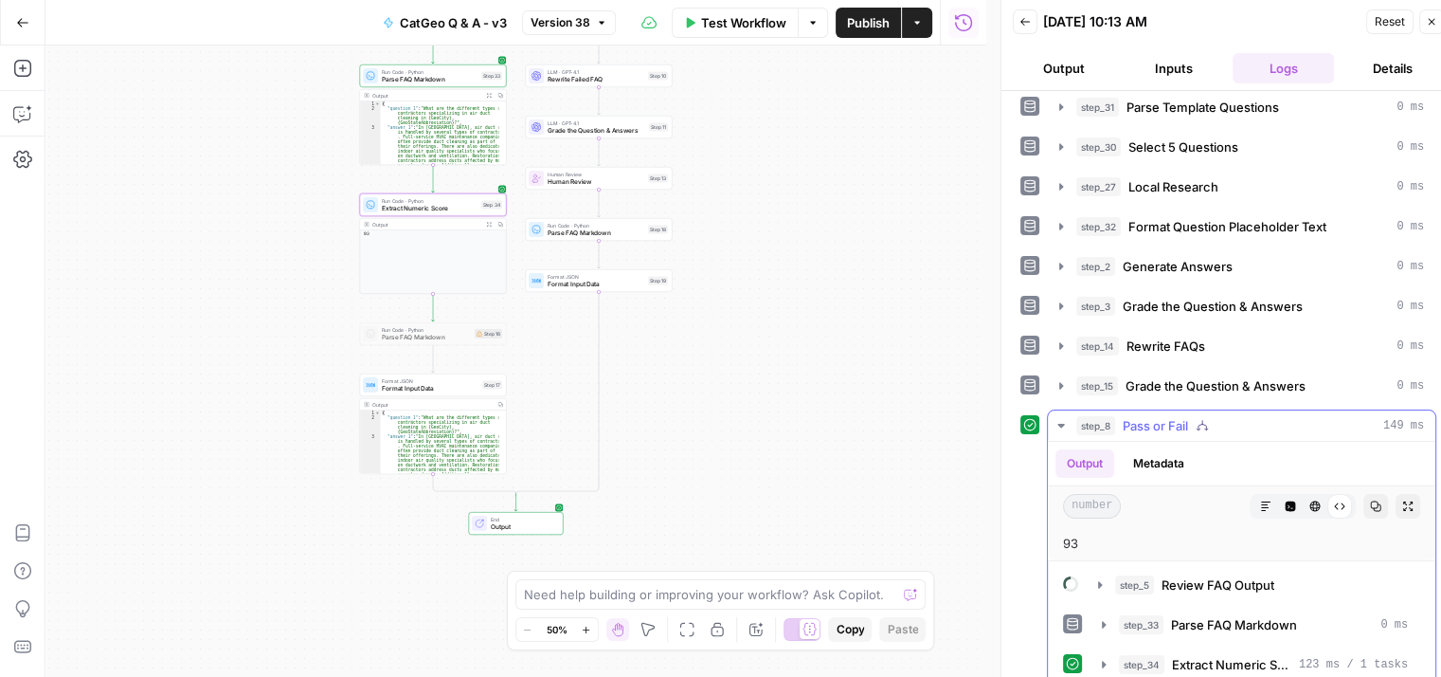
scroll to position [15, 0]
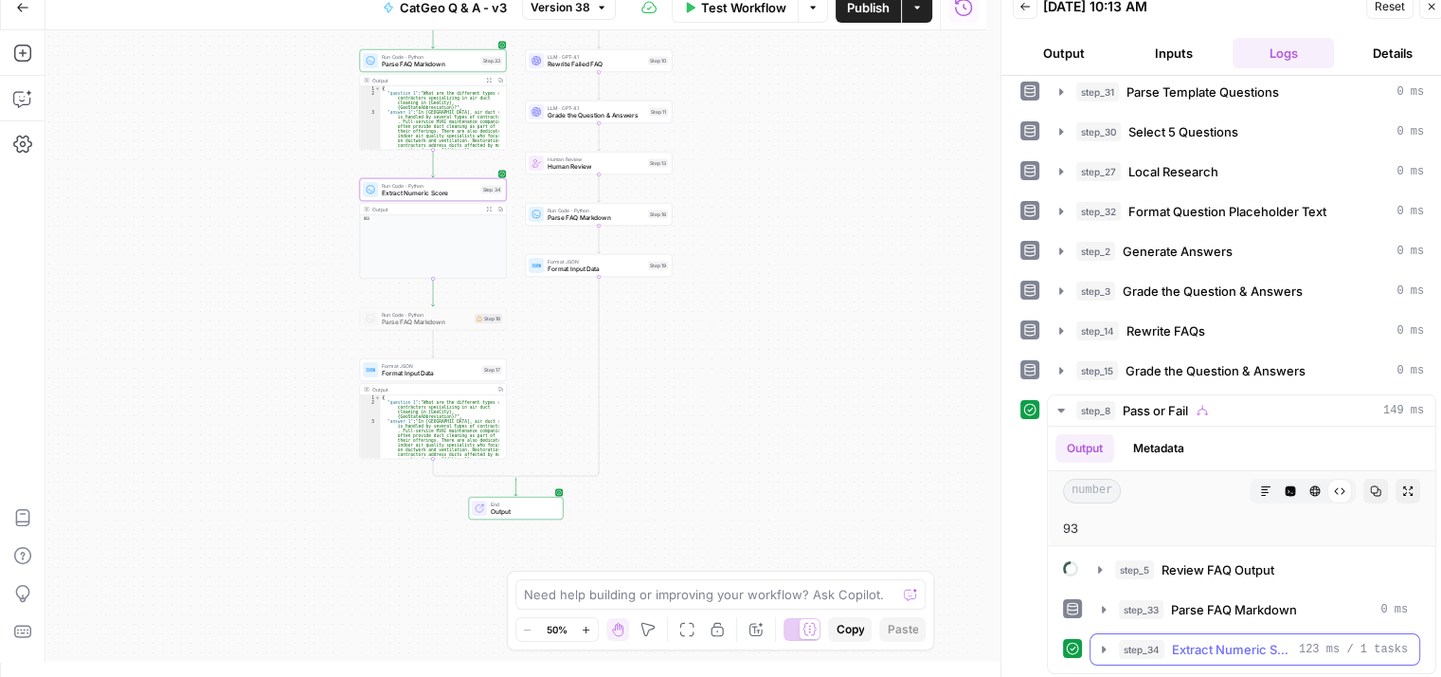
click at [1111, 653] on button "step_34 Extract Numeric Score 123 ms / 1 tasks" at bounding box center [1255, 649] width 329 height 30
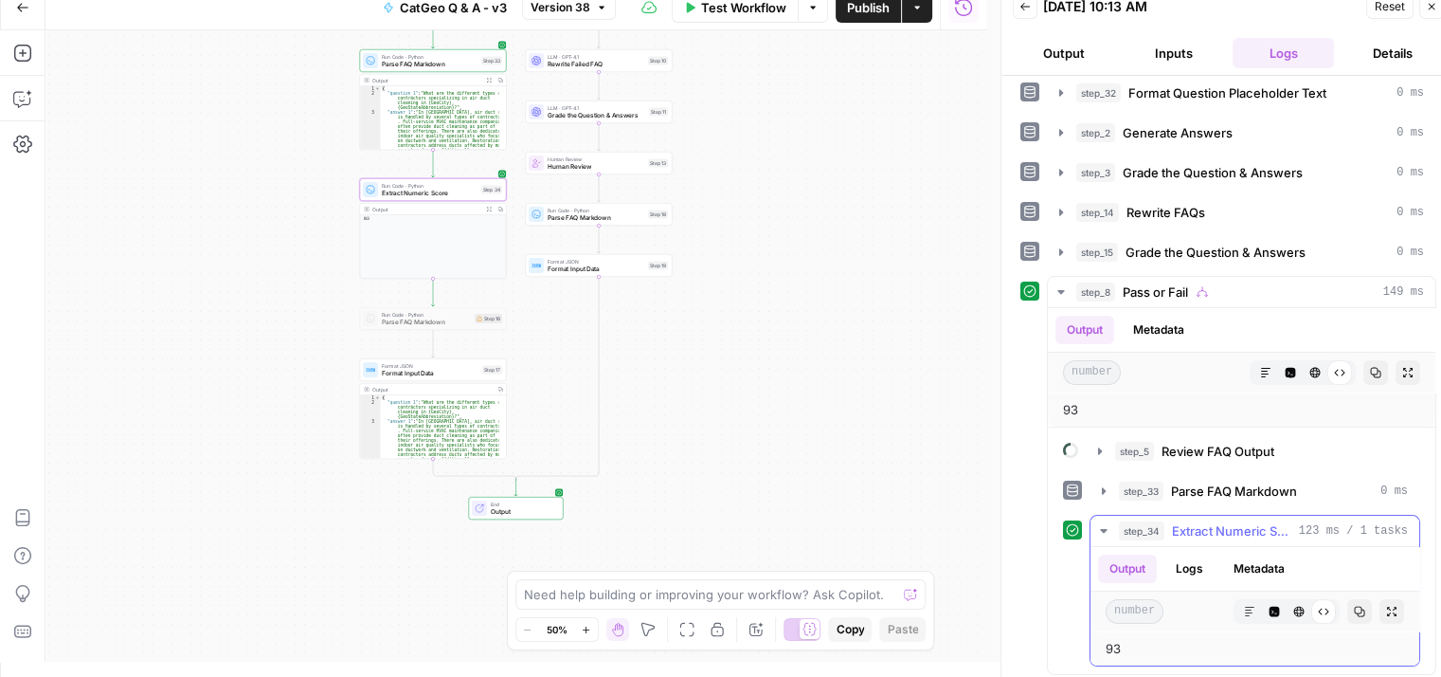
scroll to position [129, 0]
click at [1099, 522] on icon "button" at bounding box center [1103, 529] width 15 height 15
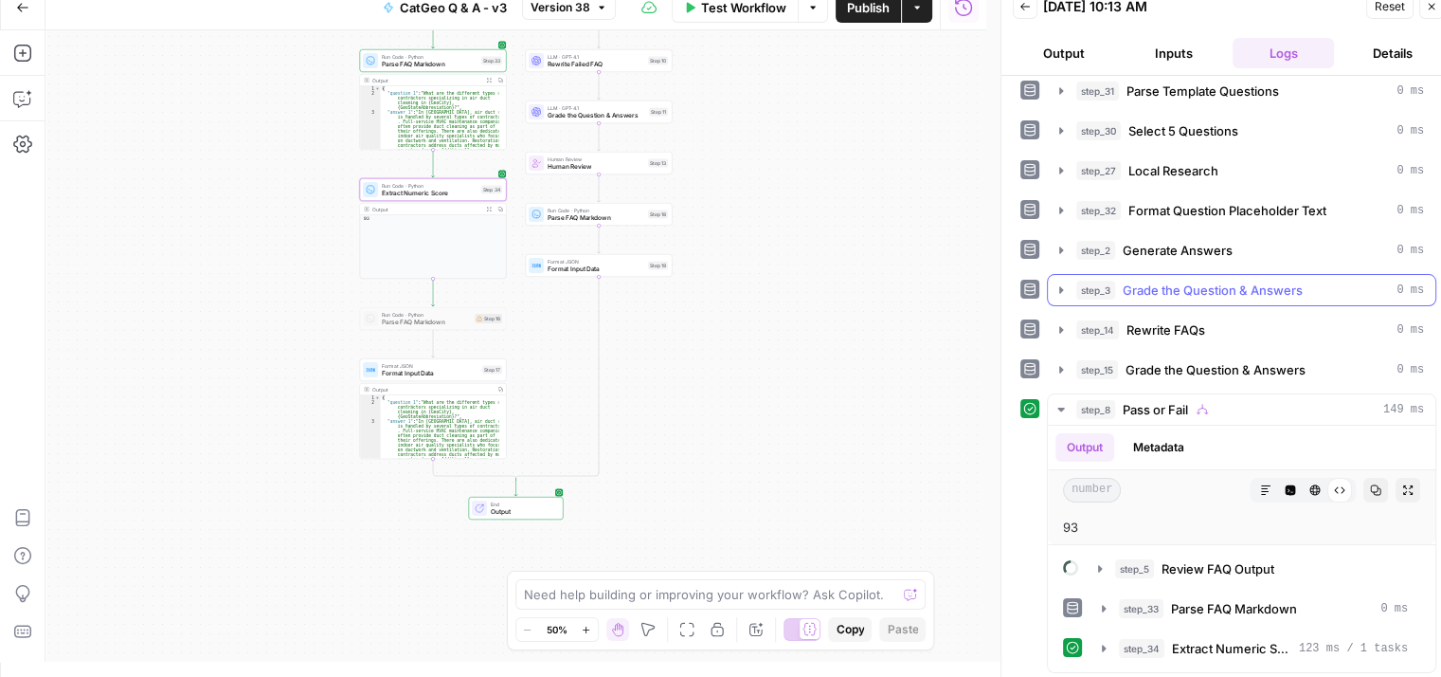
click at [1063, 283] on icon "button" at bounding box center [1061, 289] width 15 height 15
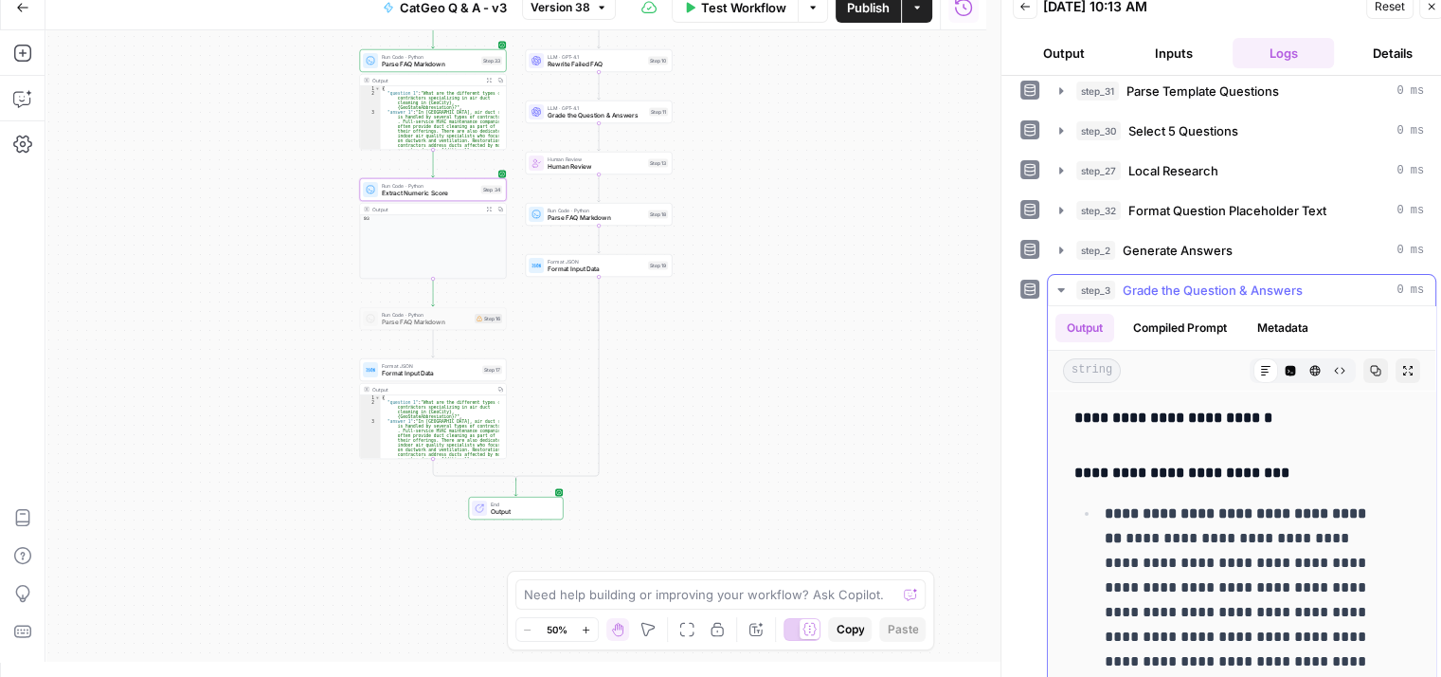
click at [1063, 283] on icon "button" at bounding box center [1061, 289] width 15 height 15
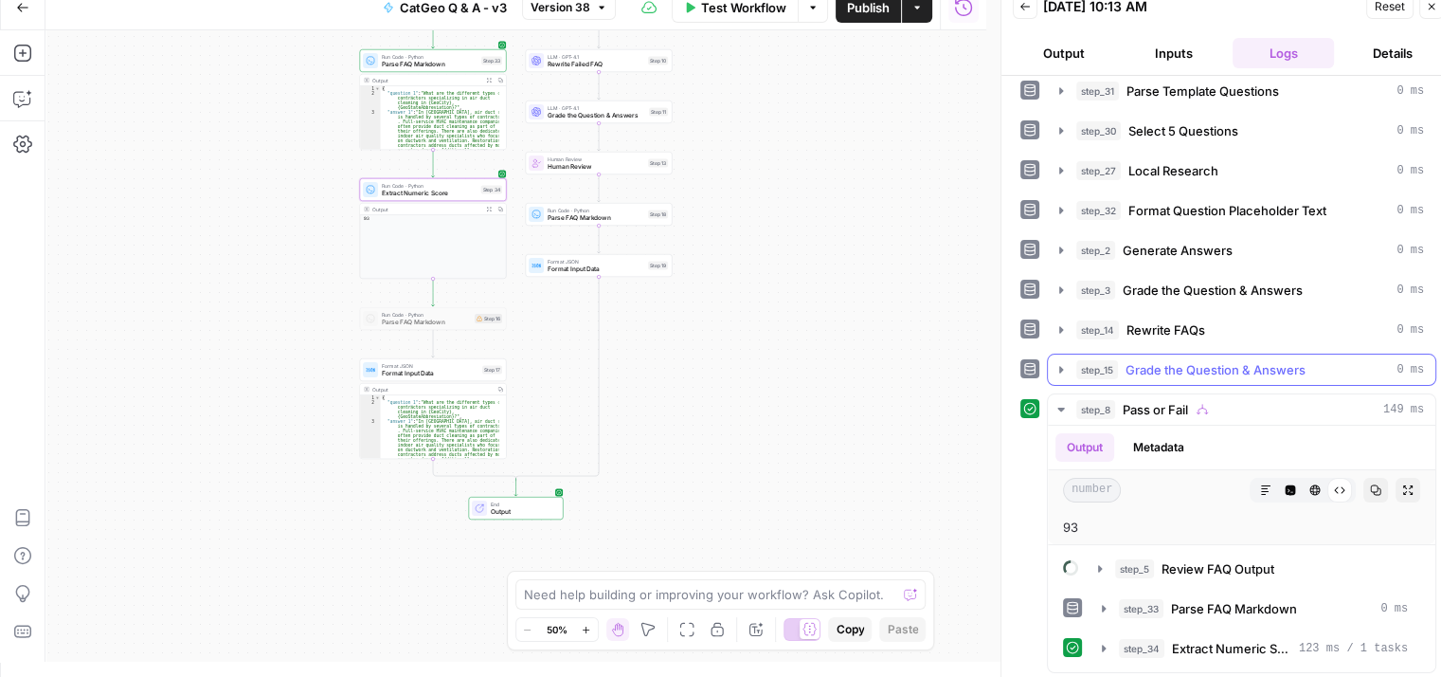
click at [1055, 362] on icon "button" at bounding box center [1061, 369] width 15 height 15
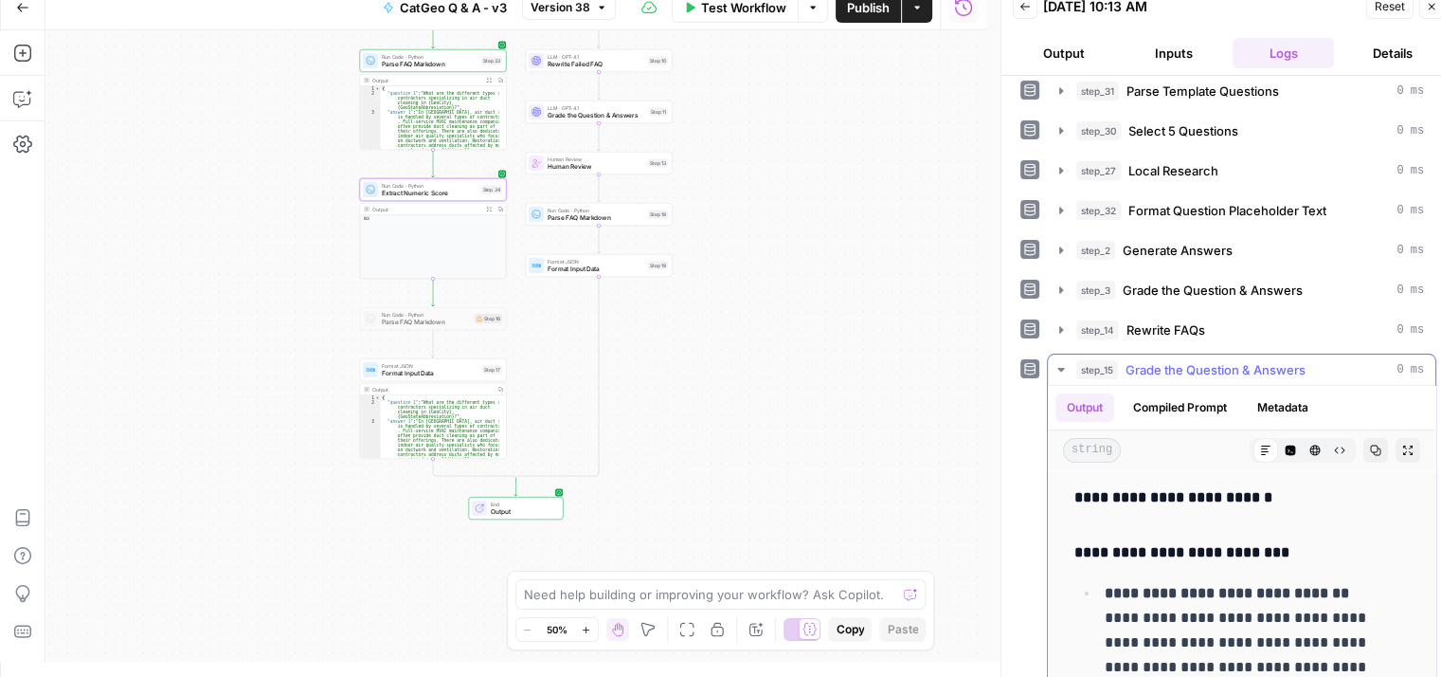
click at [1055, 362] on icon "button" at bounding box center [1061, 369] width 15 height 15
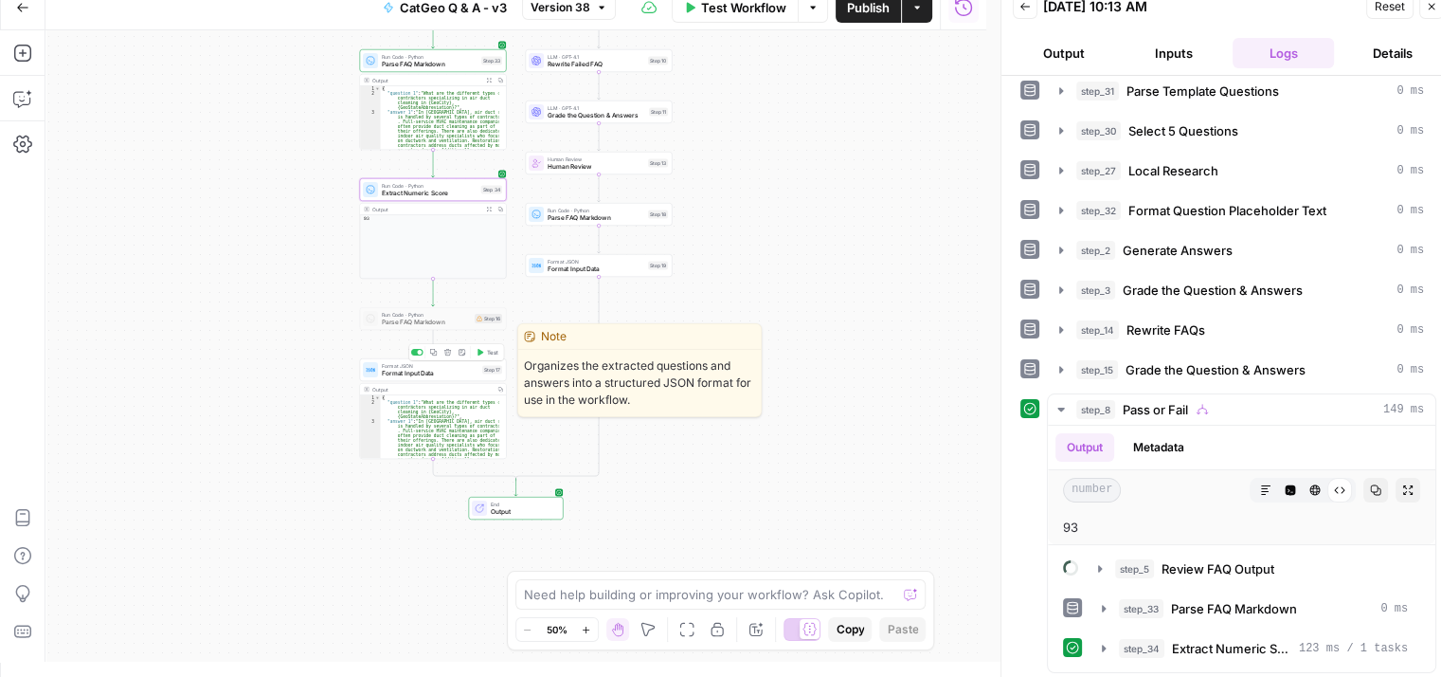
click at [462, 367] on span "Format JSON" at bounding box center [430, 366] width 97 height 8
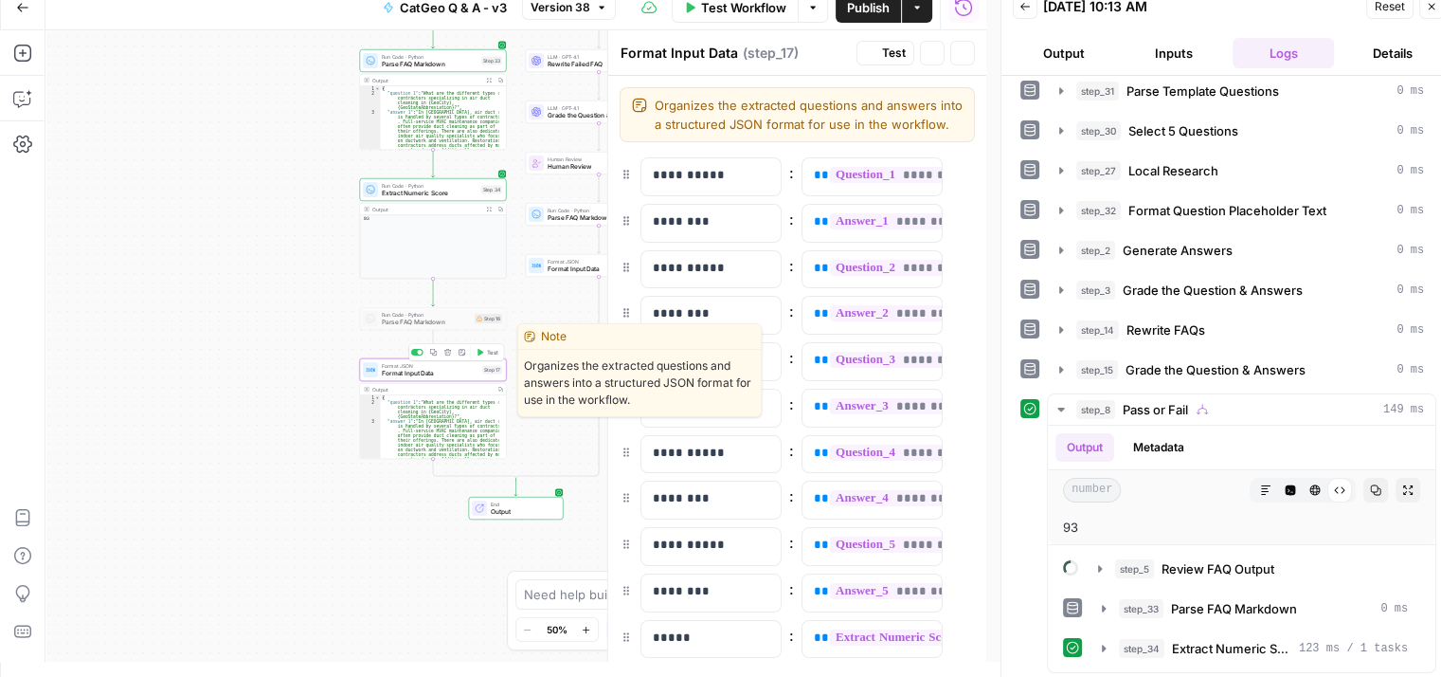
click at [484, 355] on button "Test" at bounding box center [487, 352] width 29 height 12
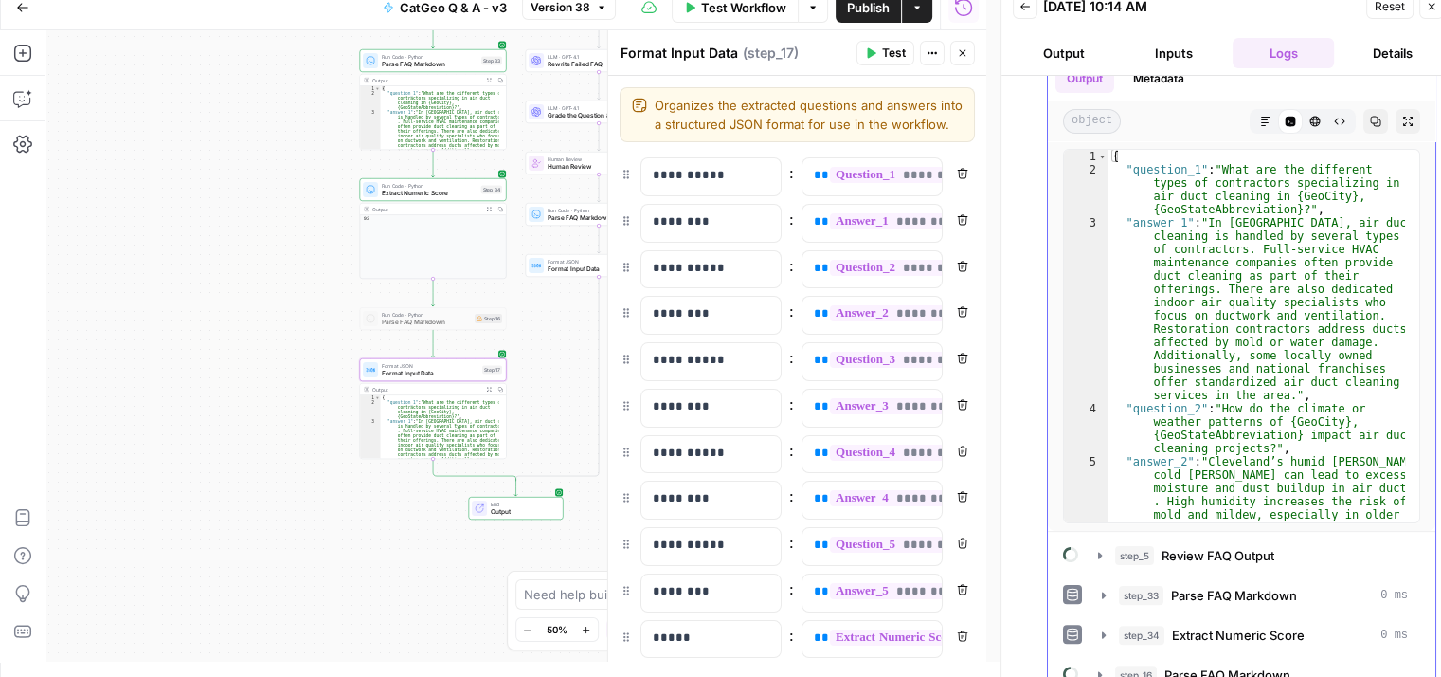
scroll to position [443, 0]
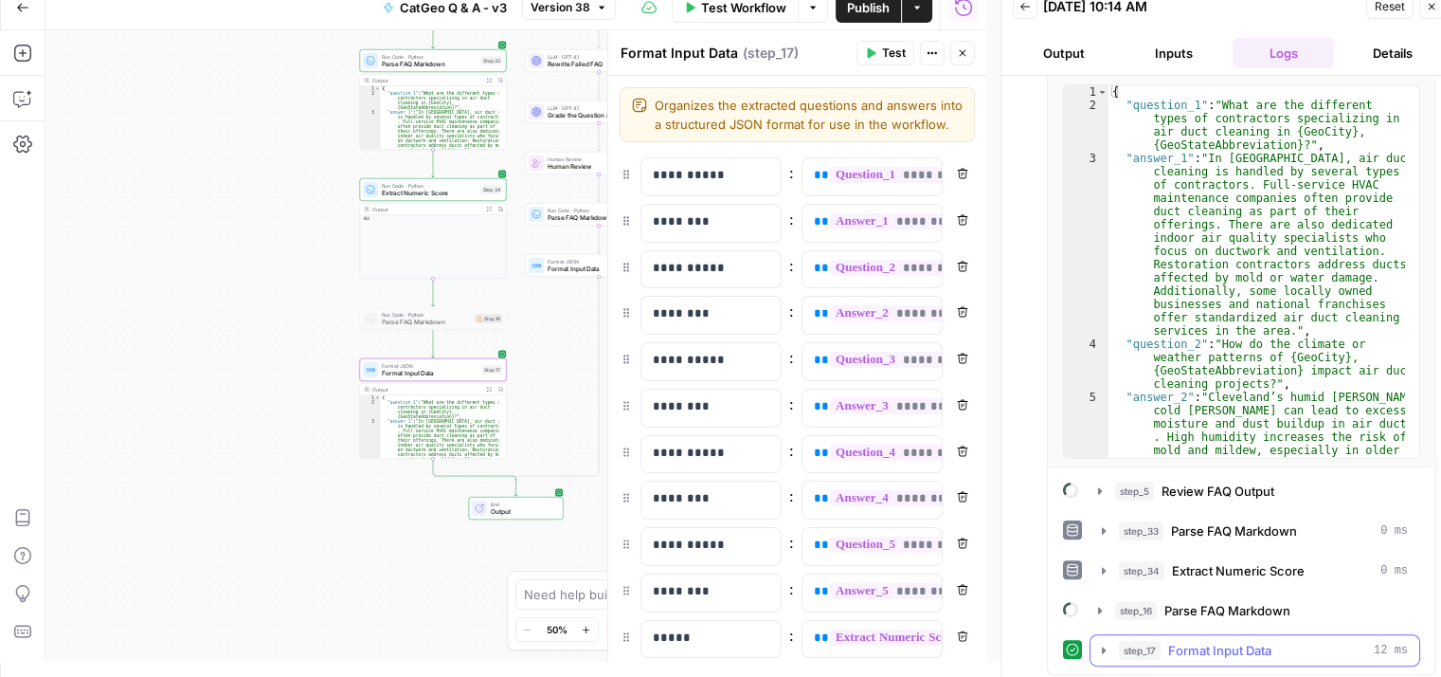
click at [1110, 642] on icon "button" at bounding box center [1103, 649] width 15 height 15
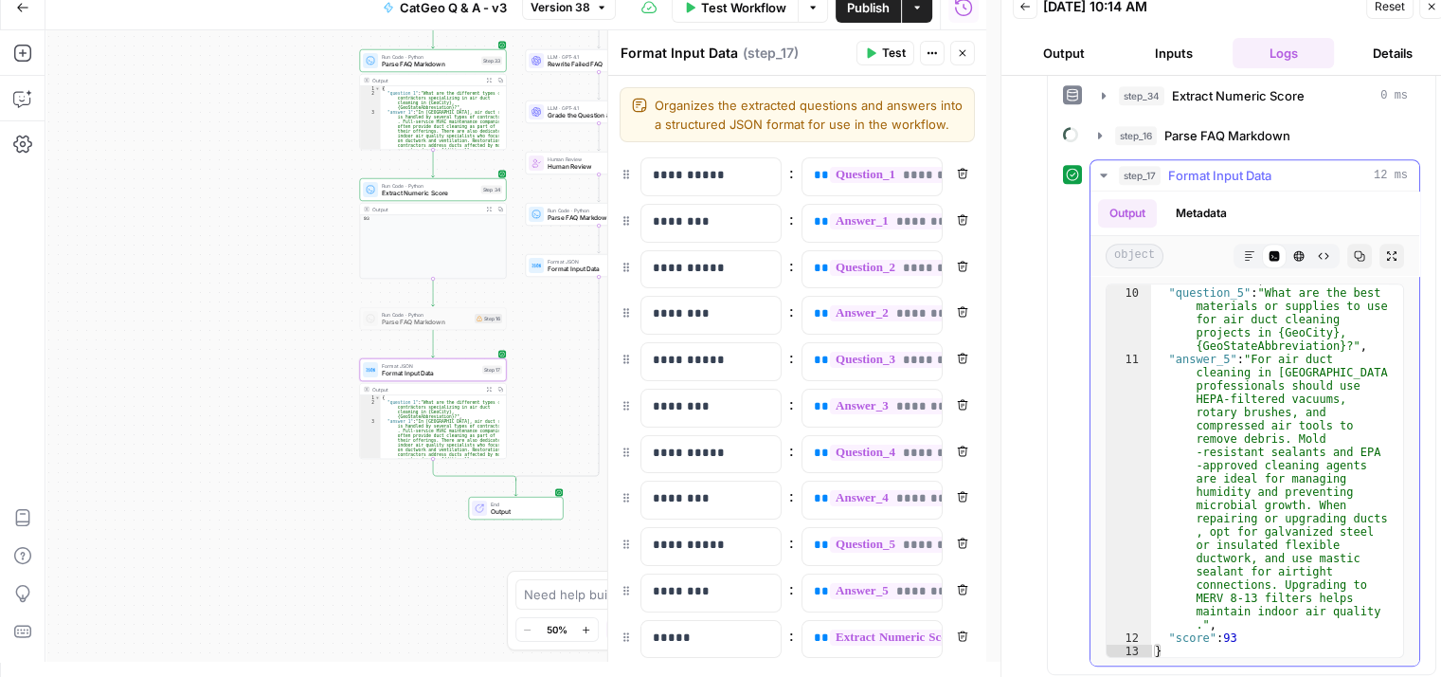
scroll to position [1258, 0]
click at [1429, 8] on icon "button" at bounding box center [1431, 6] width 11 height 11
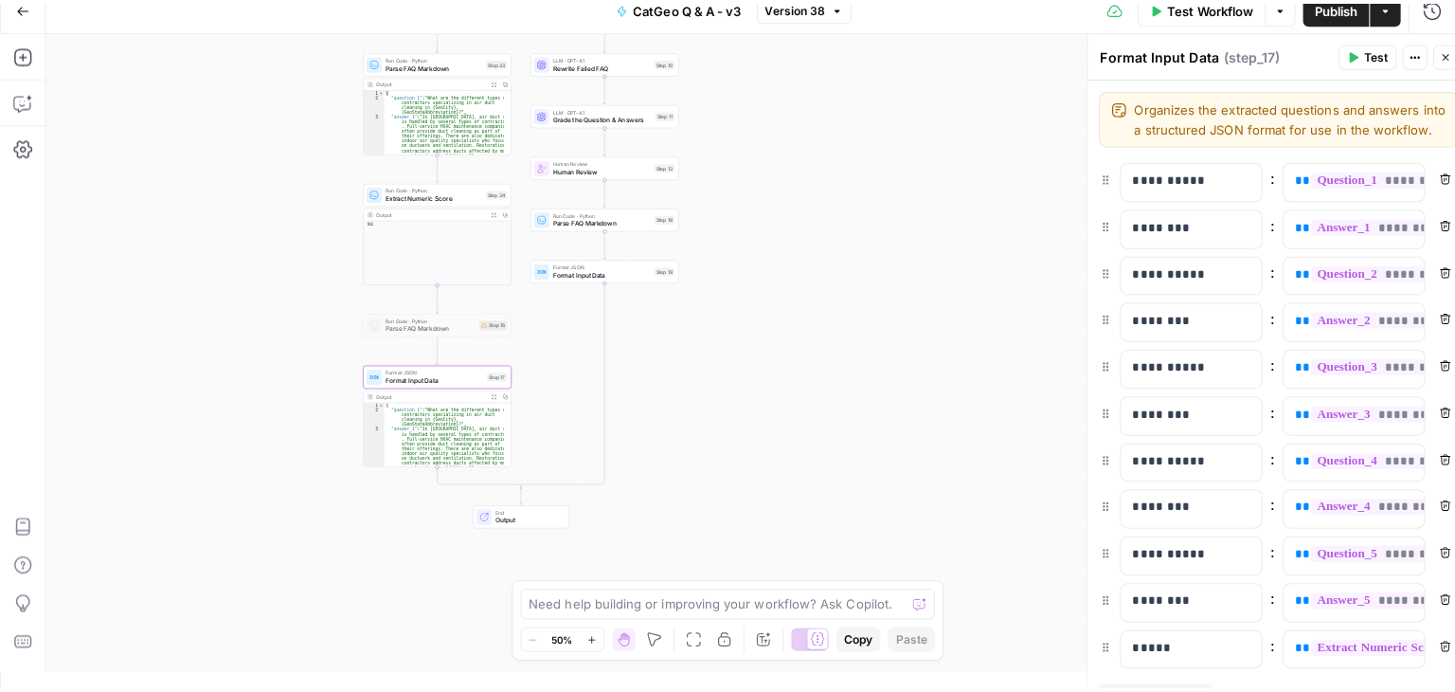
scroll to position [0, 0]
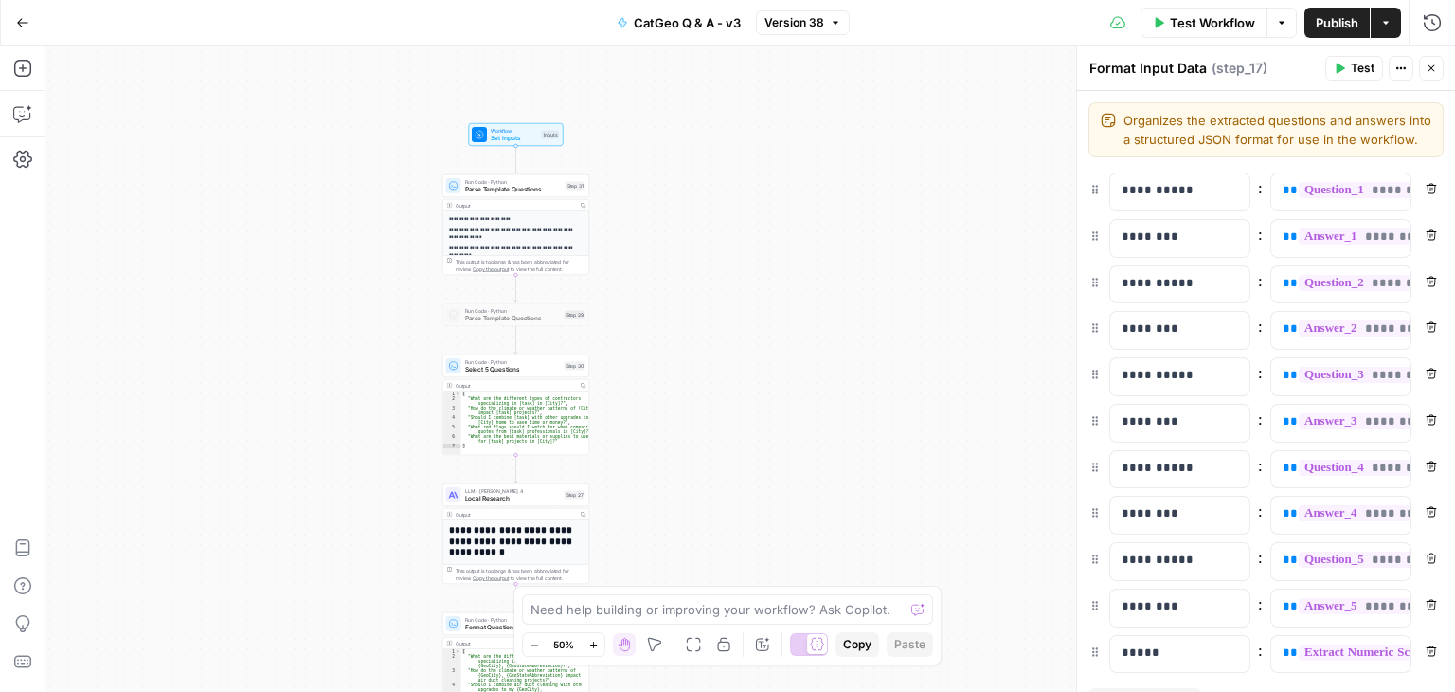
click at [1438, 67] on button "Close" at bounding box center [1431, 68] width 25 height 25
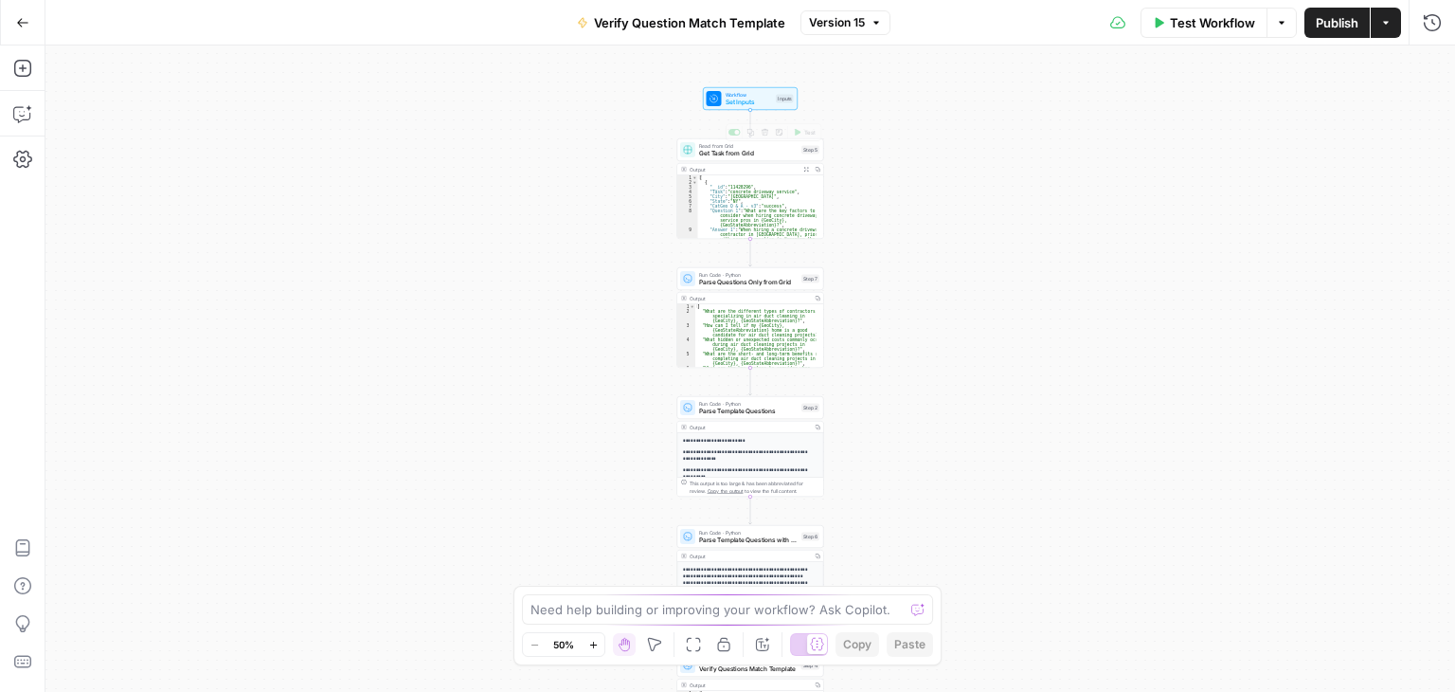
click at [766, 146] on span "Read from Grid" at bounding box center [748, 146] width 99 height 8
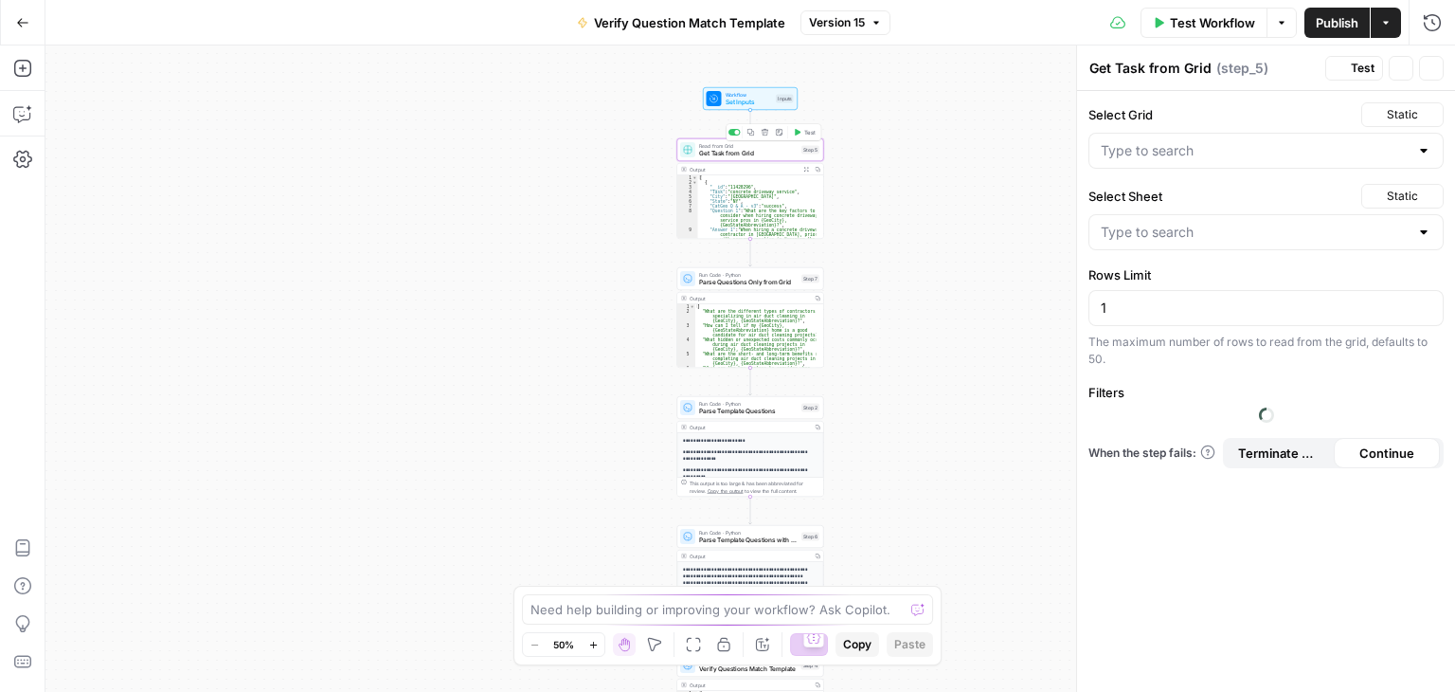
type input "CatGeo Q & A - v3 Grid"
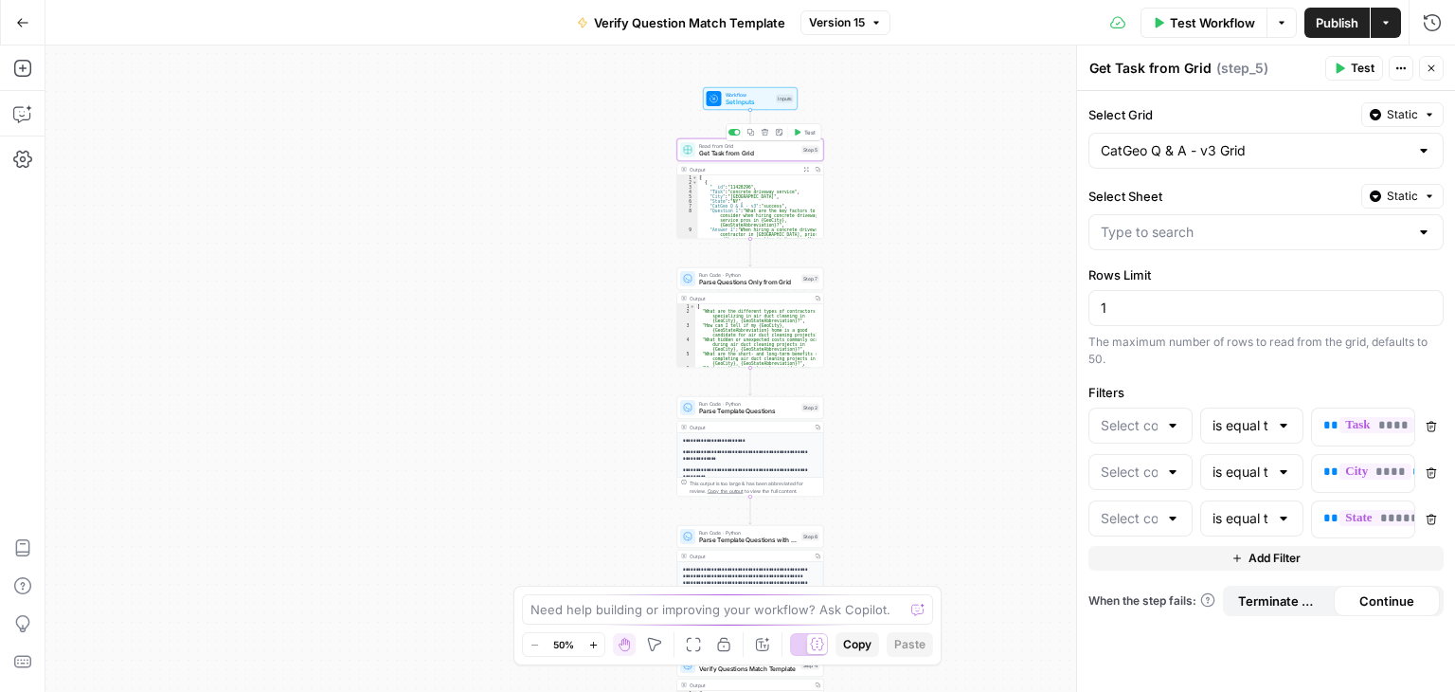
type input "Test"
type input "Task"
type input "City"
type input "State"
click at [1419, 233] on div at bounding box center [1424, 232] width 15 height 19
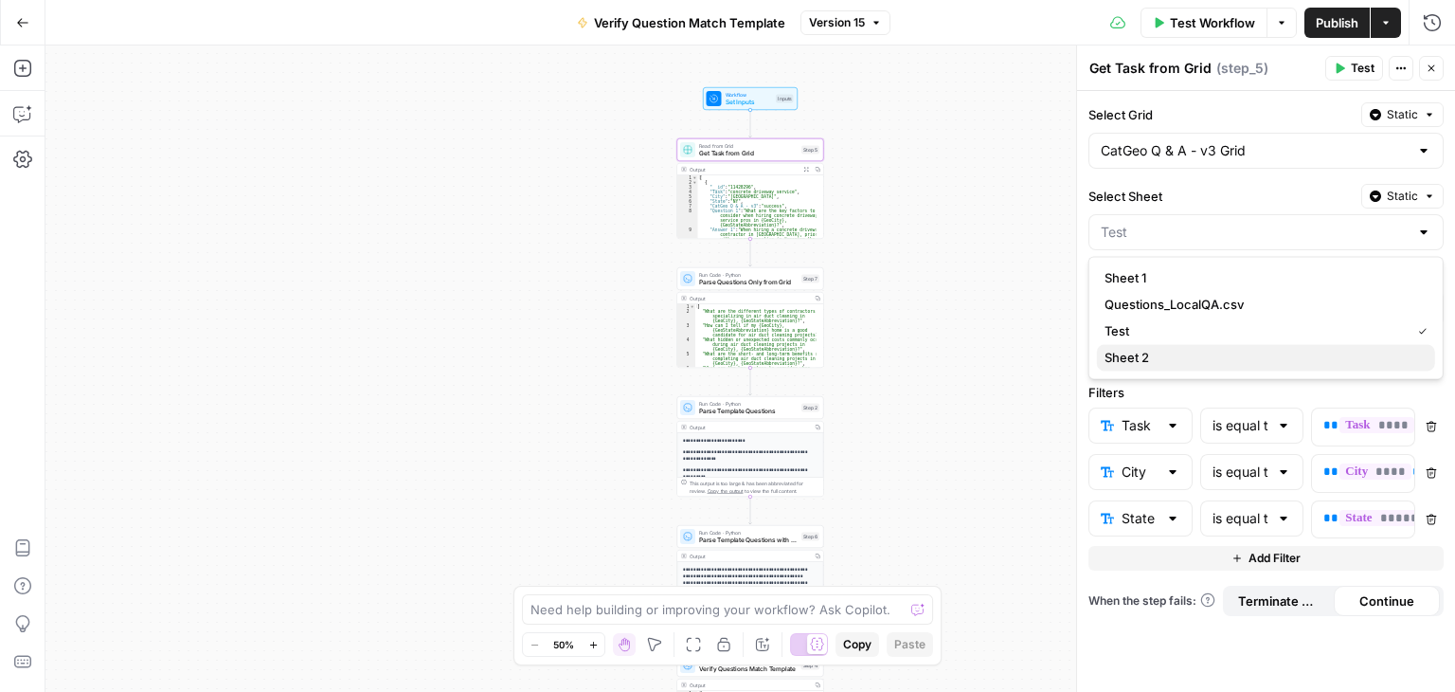
click at [1178, 357] on span "Sheet 2" at bounding box center [1263, 357] width 316 height 19
type input "Sheet 2"
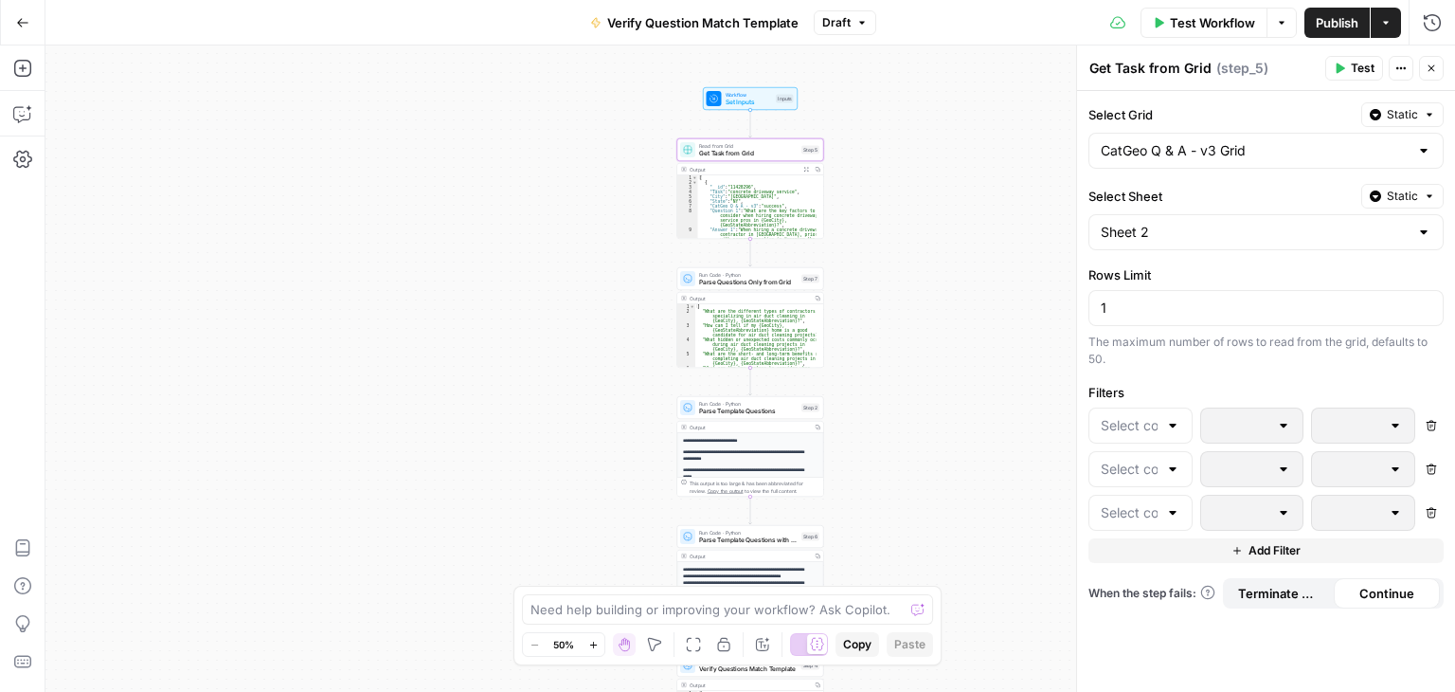
click at [1418, 226] on div at bounding box center [1424, 232] width 15 height 19
click at [1241, 331] on span "Test" at bounding box center [1263, 330] width 316 height 19
type input "Test"
type input "Task"
type input "City"
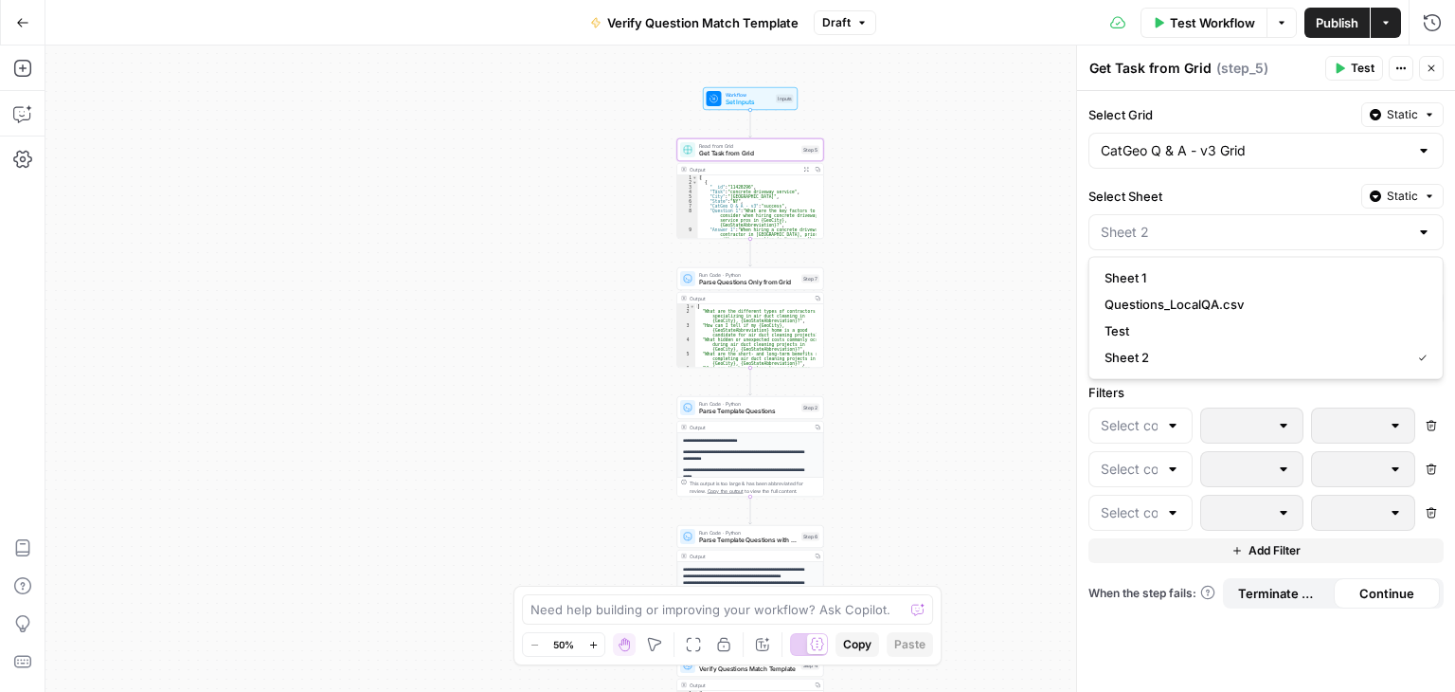
type input "State"
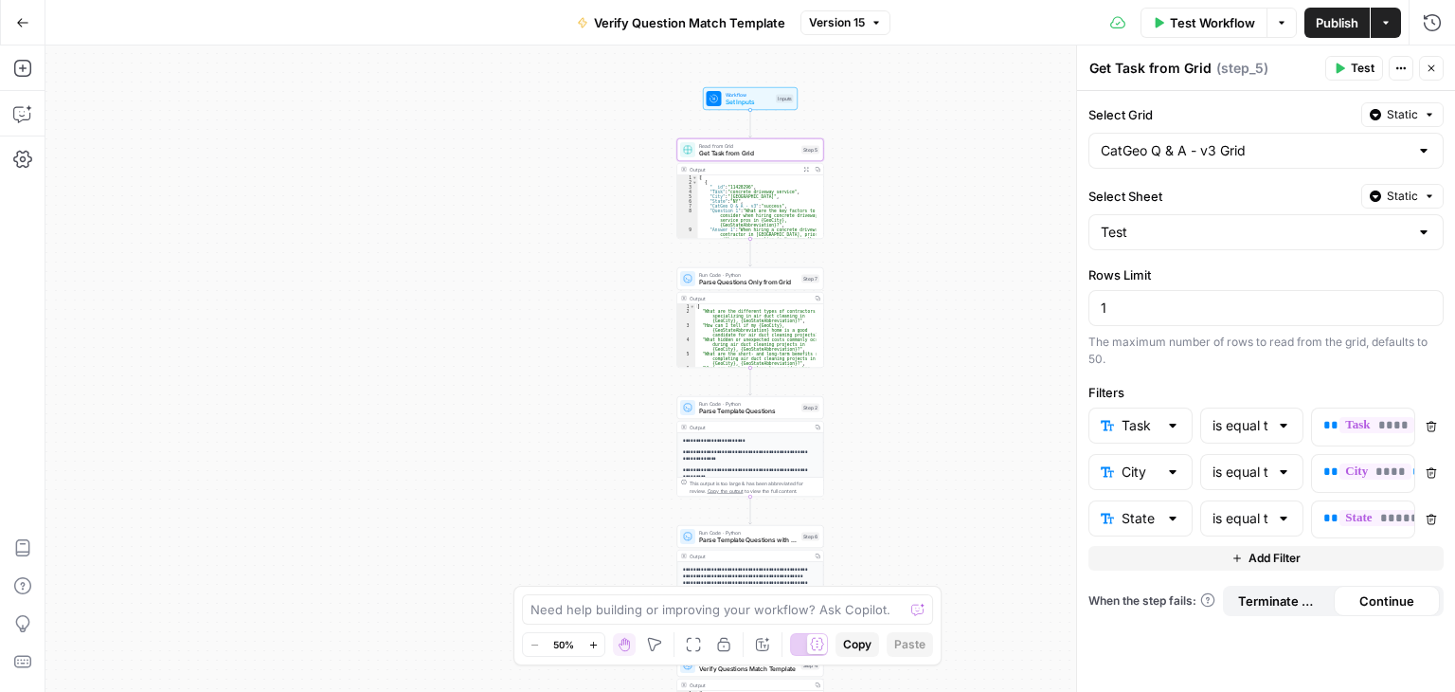
click at [1425, 239] on div at bounding box center [1424, 232] width 15 height 19
click at [1284, 350] on span "Sheet 2" at bounding box center [1263, 357] width 316 height 19
type input "Sheet 2"
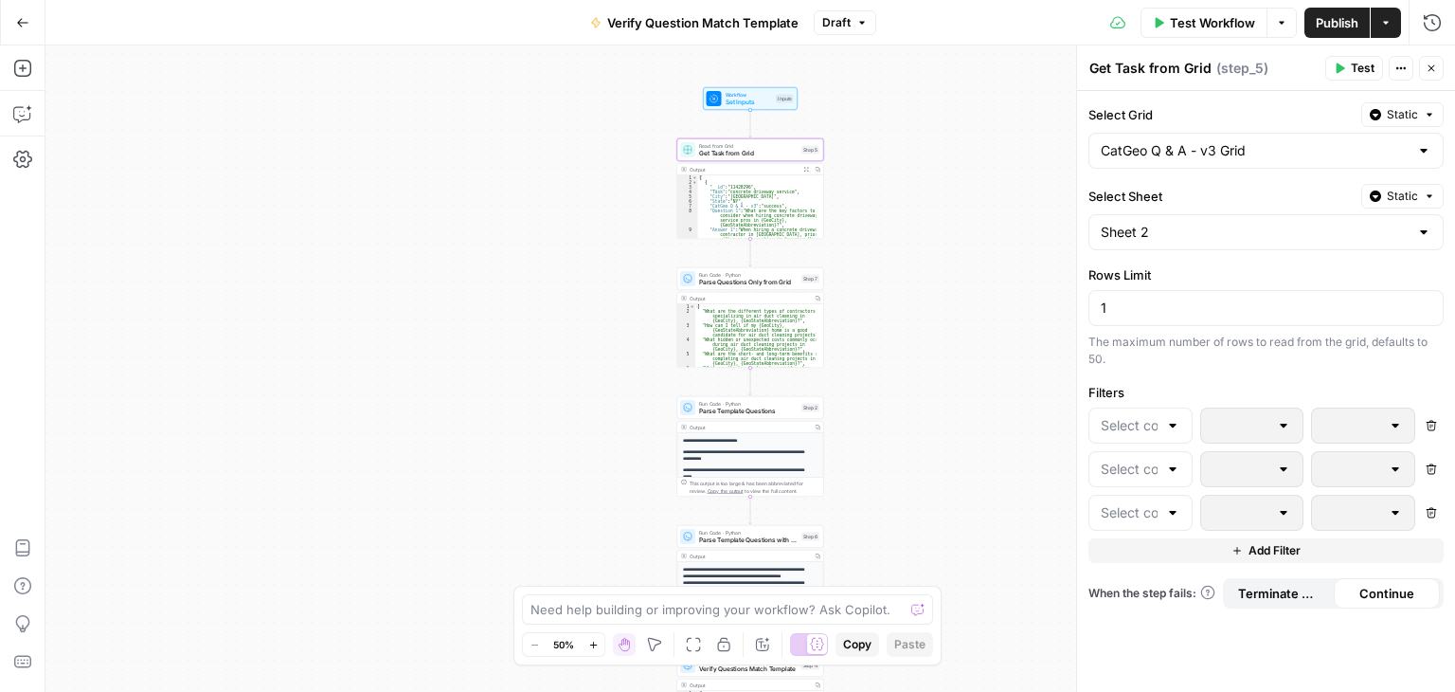
click at [1169, 416] on div at bounding box center [1172, 425] width 15 height 19
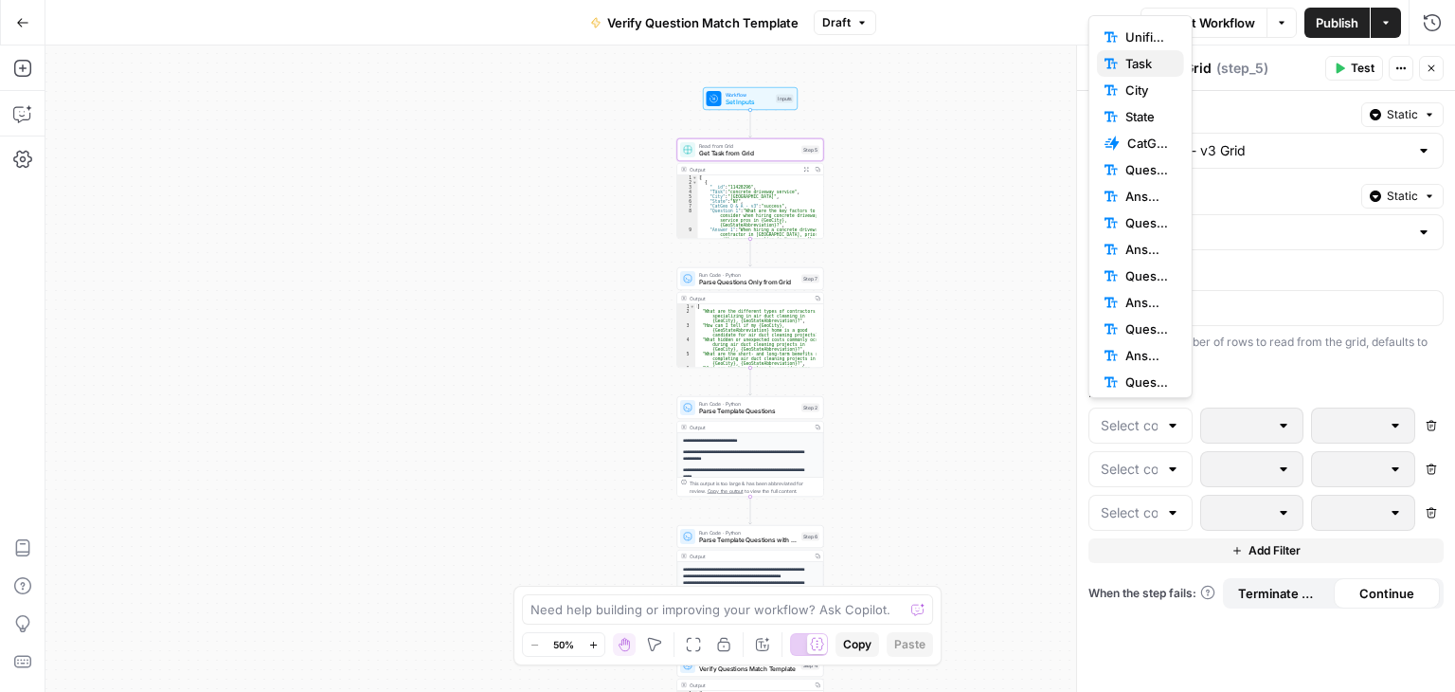
click at [1122, 58] on div "Task" at bounding box center [1141, 63] width 72 height 19
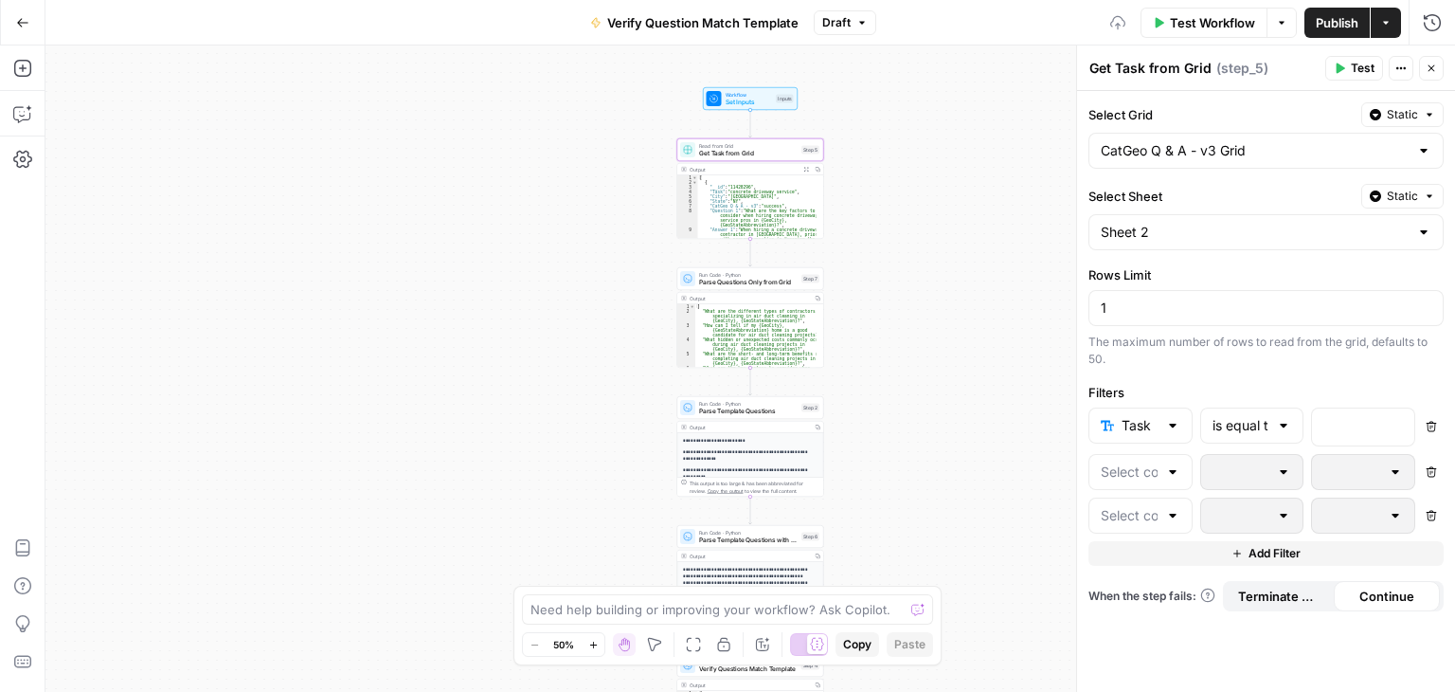
click at [1167, 478] on div at bounding box center [1172, 471] width 15 height 19
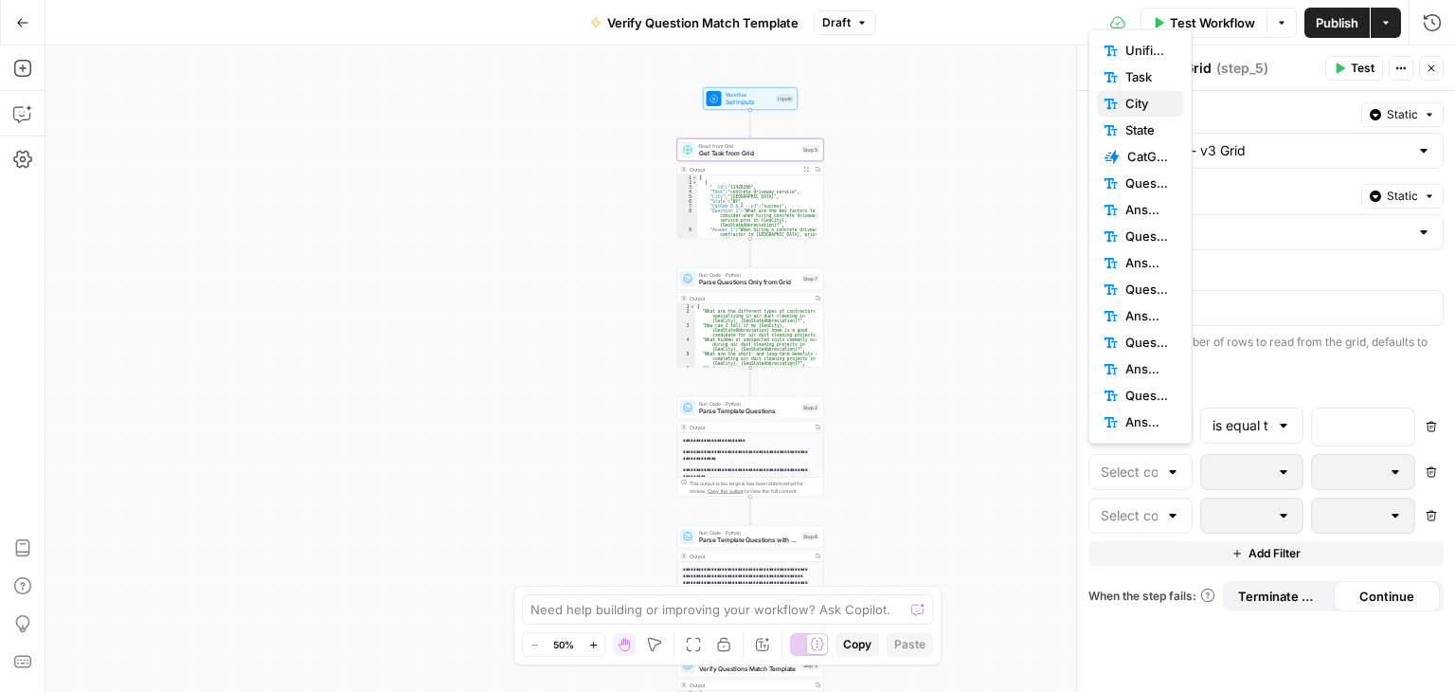
click at [1136, 99] on span "City" at bounding box center [1148, 103] width 44 height 19
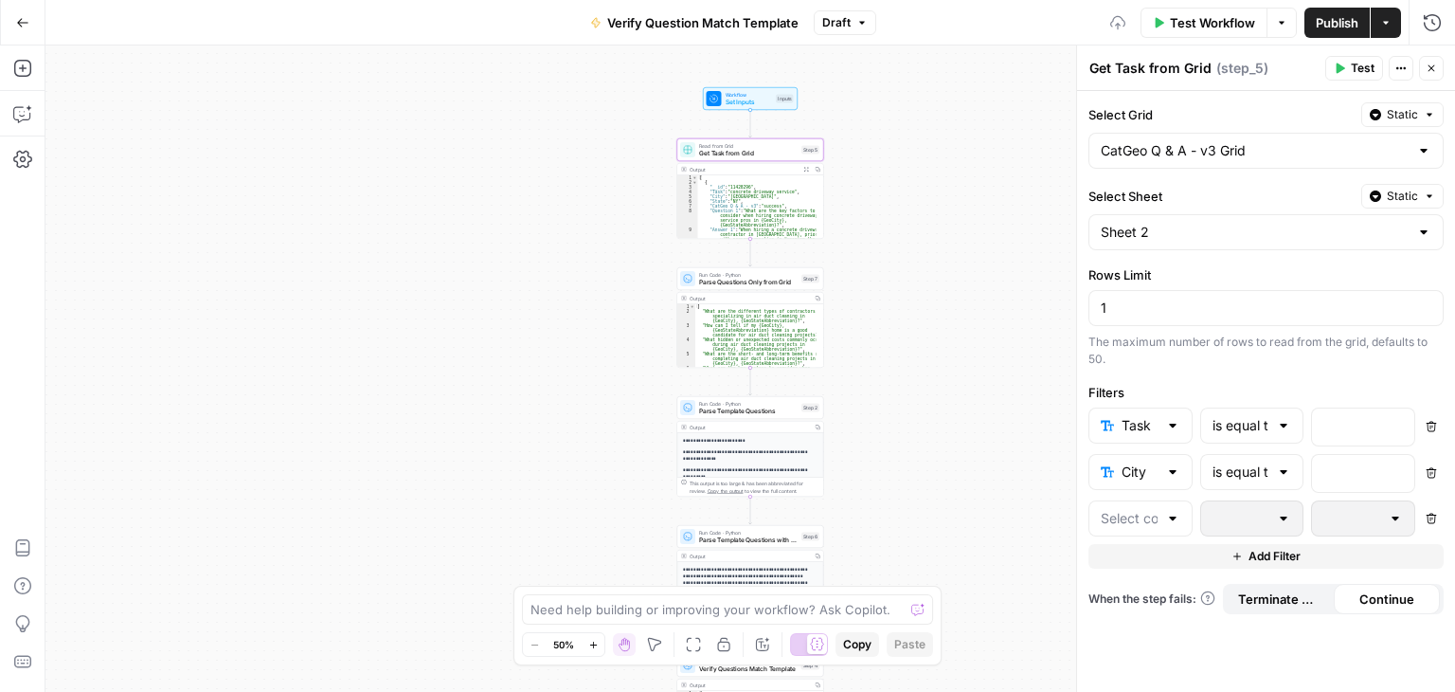
click at [1149, 501] on div at bounding box center [1141, 518] width 104 height 36
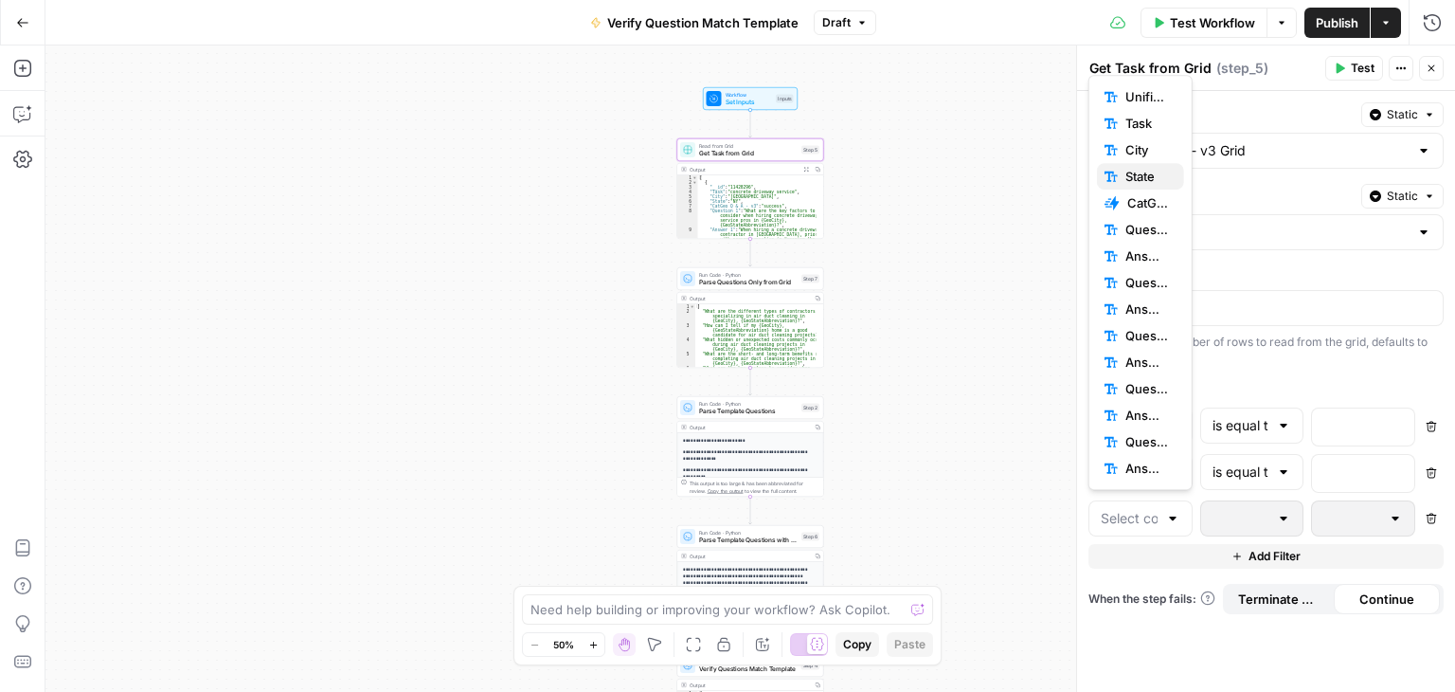
click at [1135, 168] on span "State" at bounding box center [1148, 176] width 44 height 19
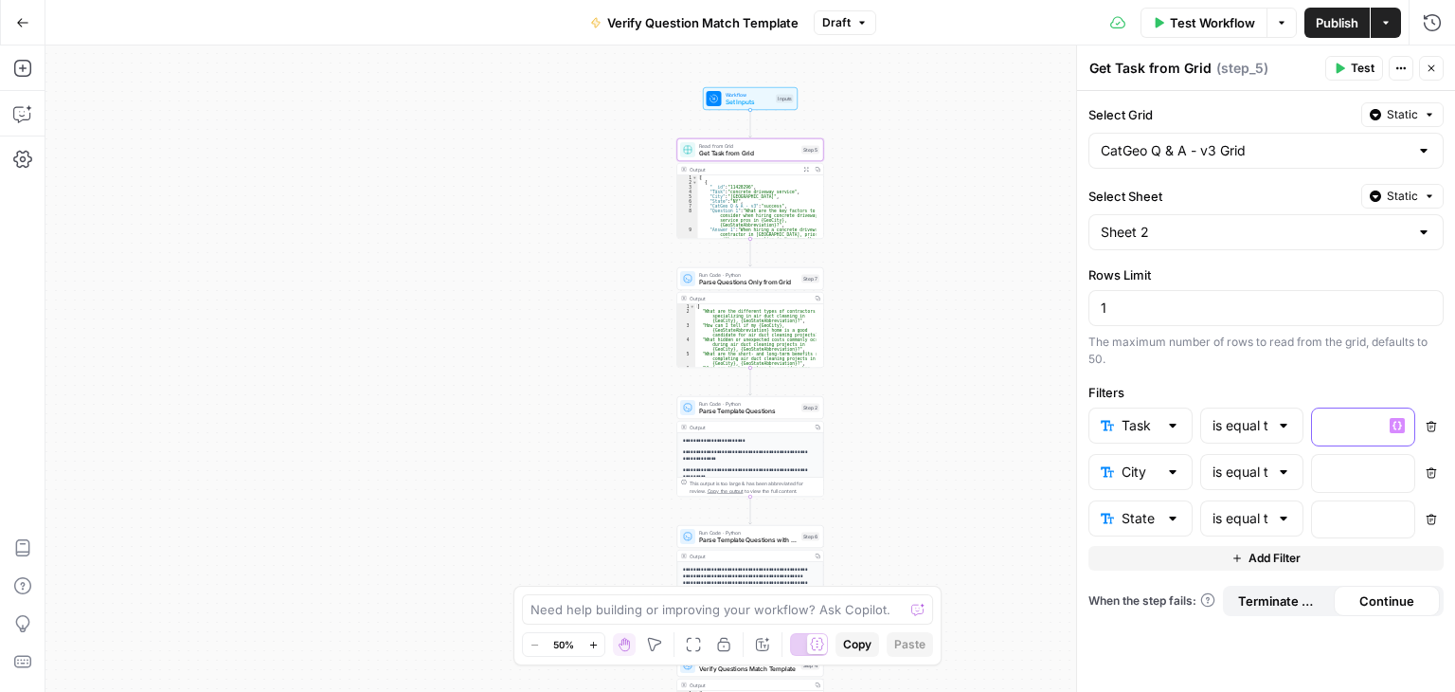
click at [1352, 420] on p at bounding box center [1348, 425] width 49 height 19
click at [1395, 422] on icon "button" at bounding box center [1397, 426] width 9 height 9
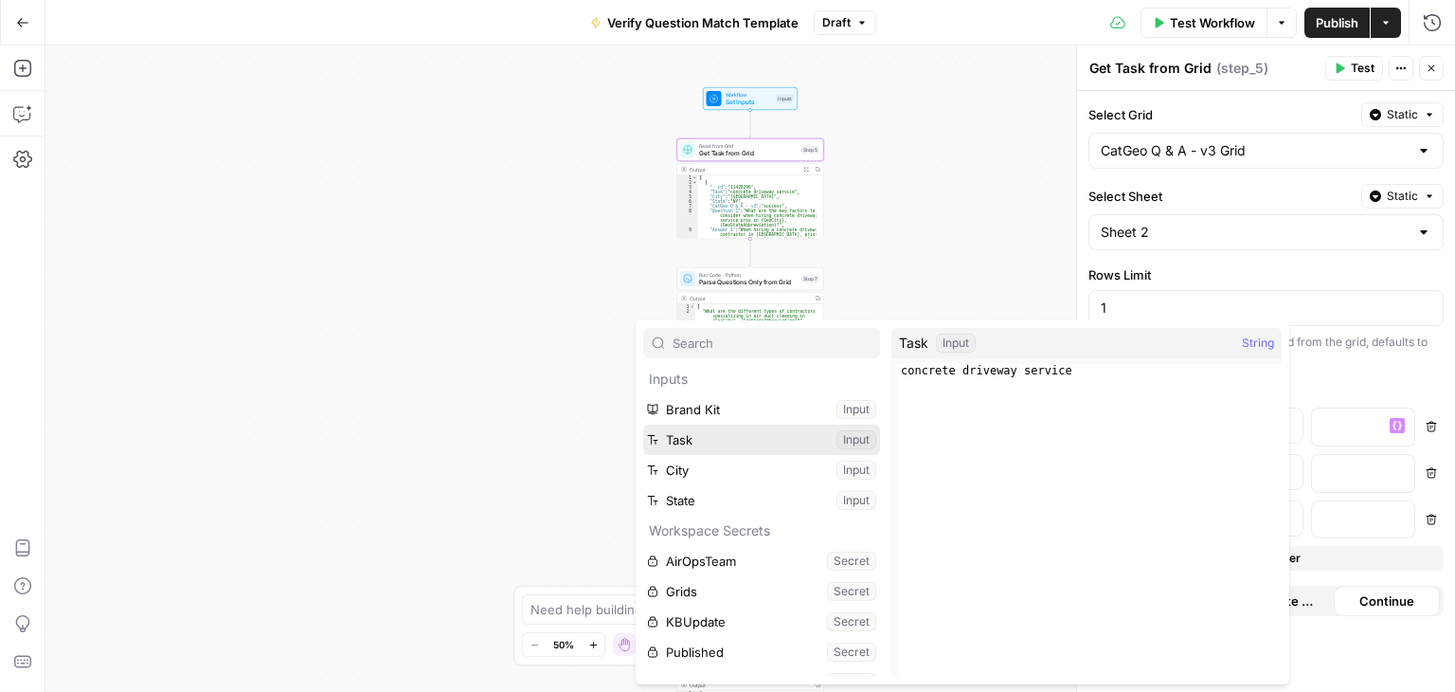
click at [720, 441] on button "Select variable Task" at bounding box center [761, 440] width 237 height 30
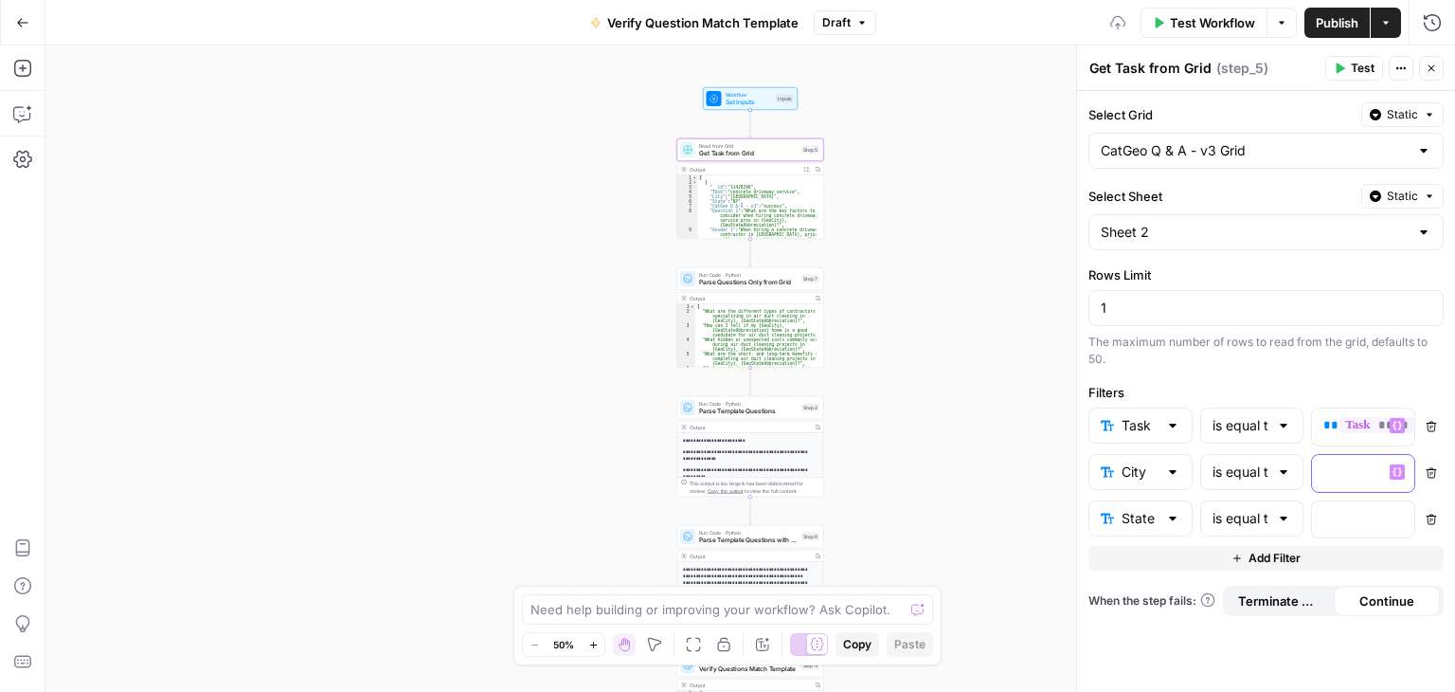
click at [1372, 478] on p at bounding box center [1348, 471] width 49 height 19
click at [1399, 468] on icon "button" at bounding box center [1397, 471] width 9 height 9
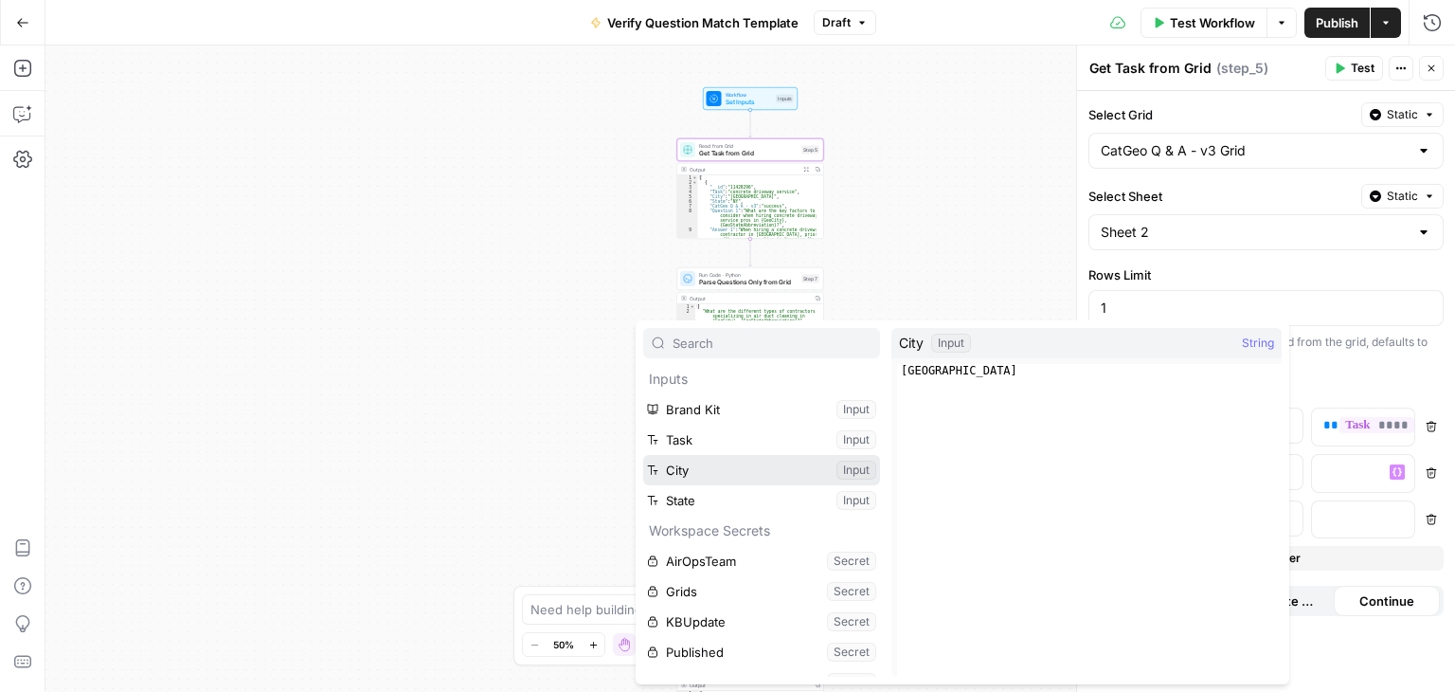
click at [725, 461] on button "Select variable City" at bounding box center [761, 470] width 237 height 30
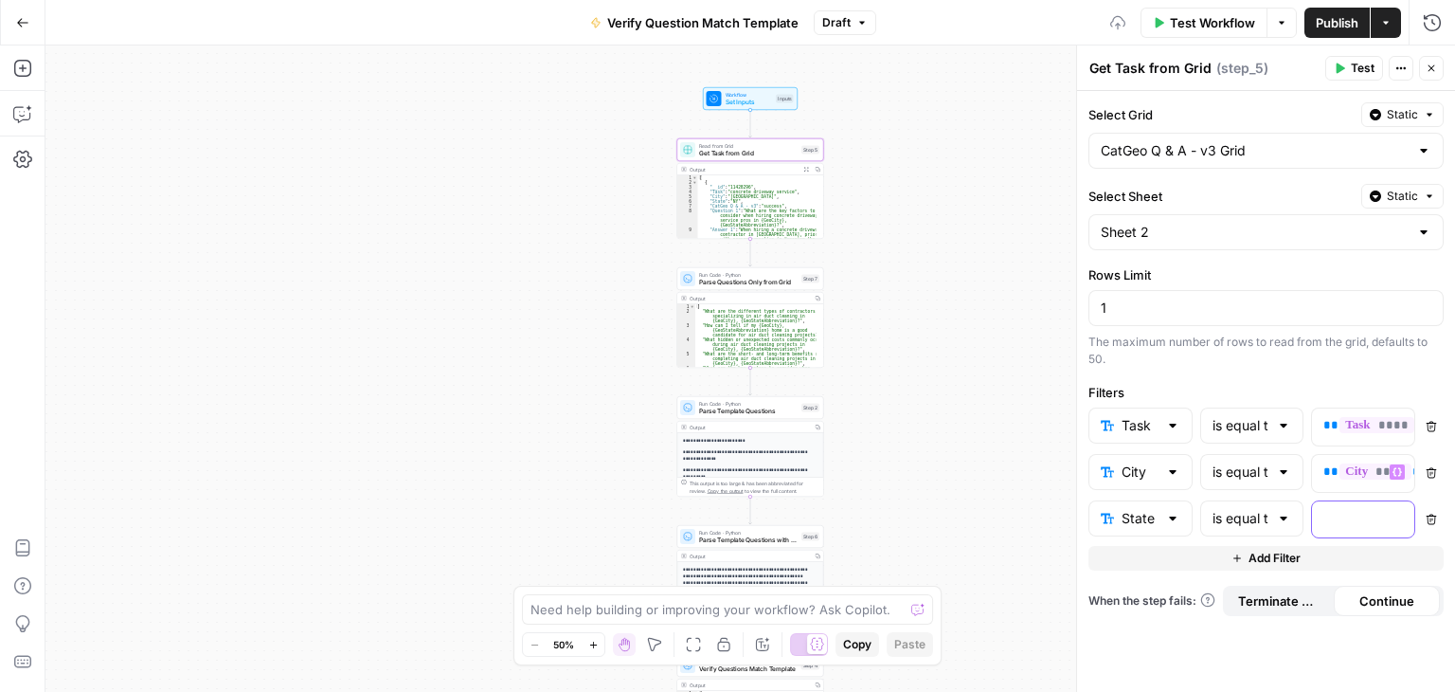
drag, startPoint x: 1353, startPoint y: 531, endPoint x: 1364, endPoint y: 529, distance: 11.5
click at [1354, 531] on div at bounding box center [1348, 519] width 72 height 37
click at [1402, 511] on button "Variables Menu" at bounding box center [1397, 518] width 15 height 15
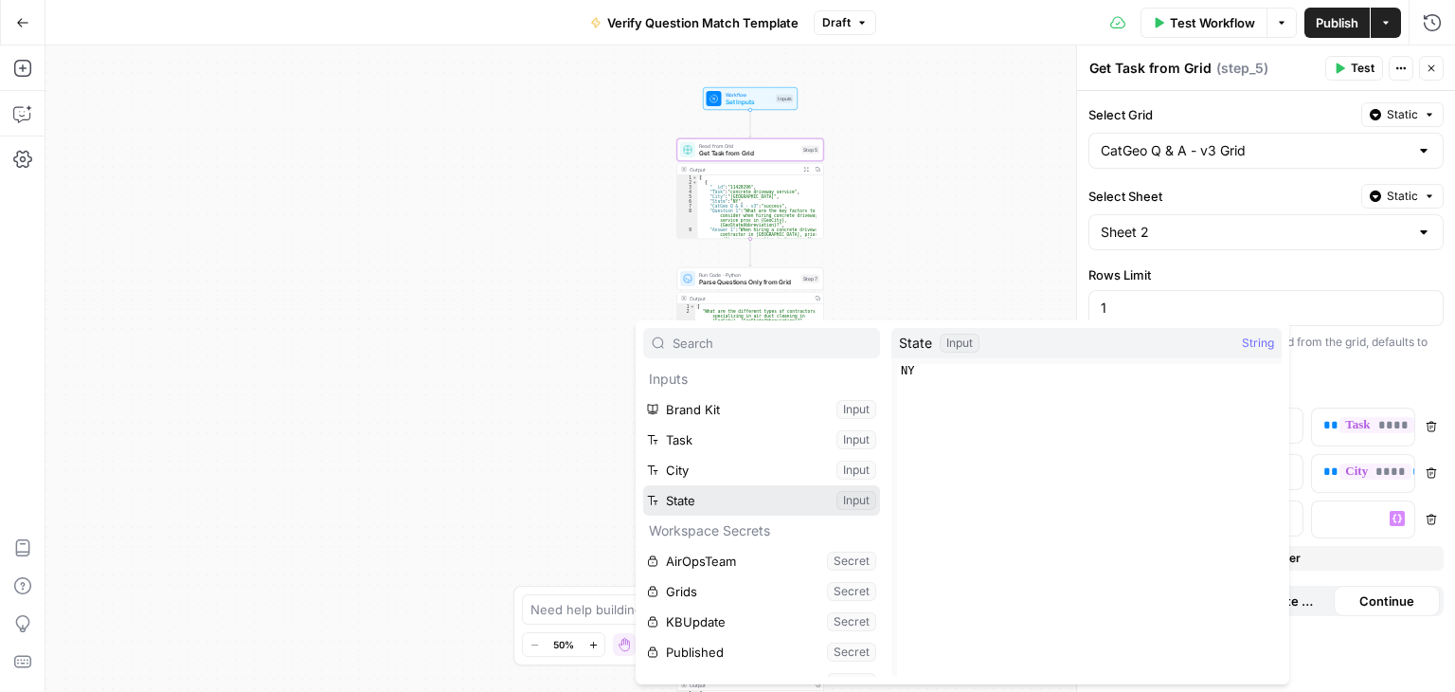
click at [736, 504] on button "Select variable State" at bounding box center [761, 500] width 237 height 30
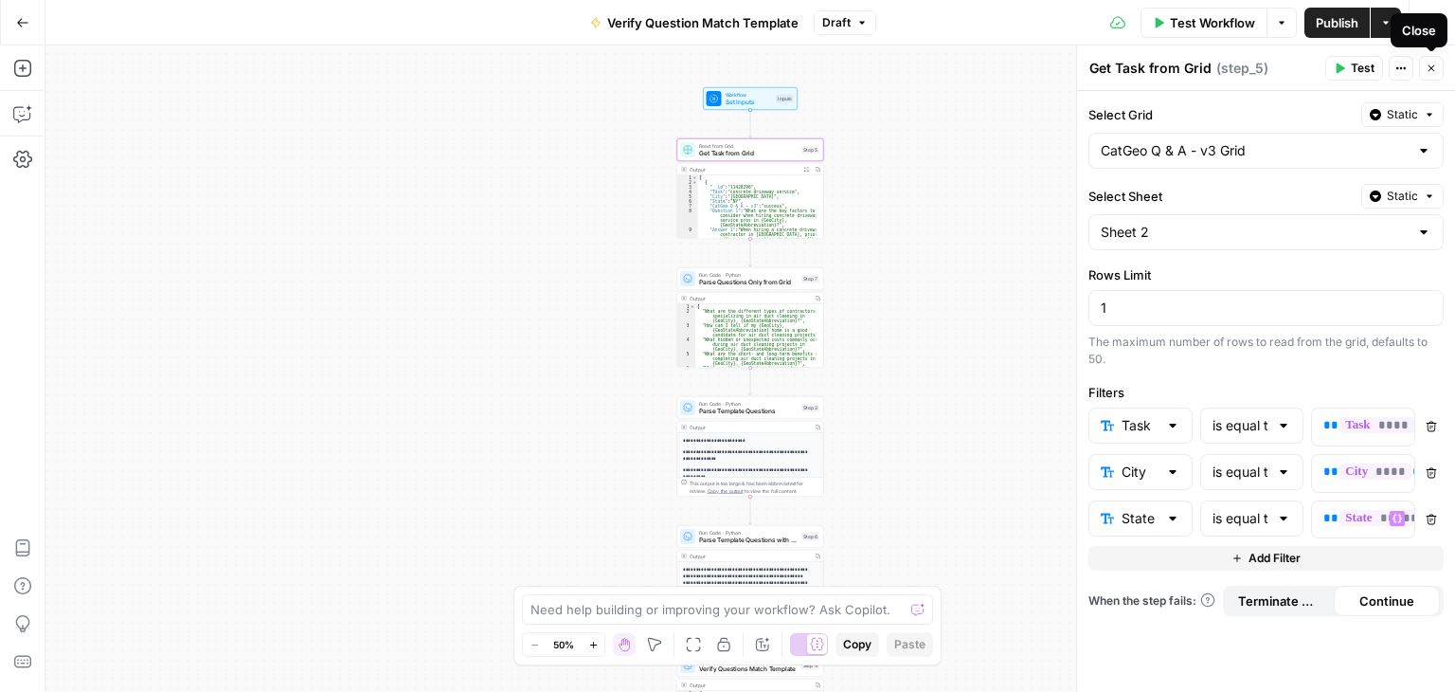
click at [1436, 69] on icon "button" at bounding box center [1431, 68] width 11 height 11
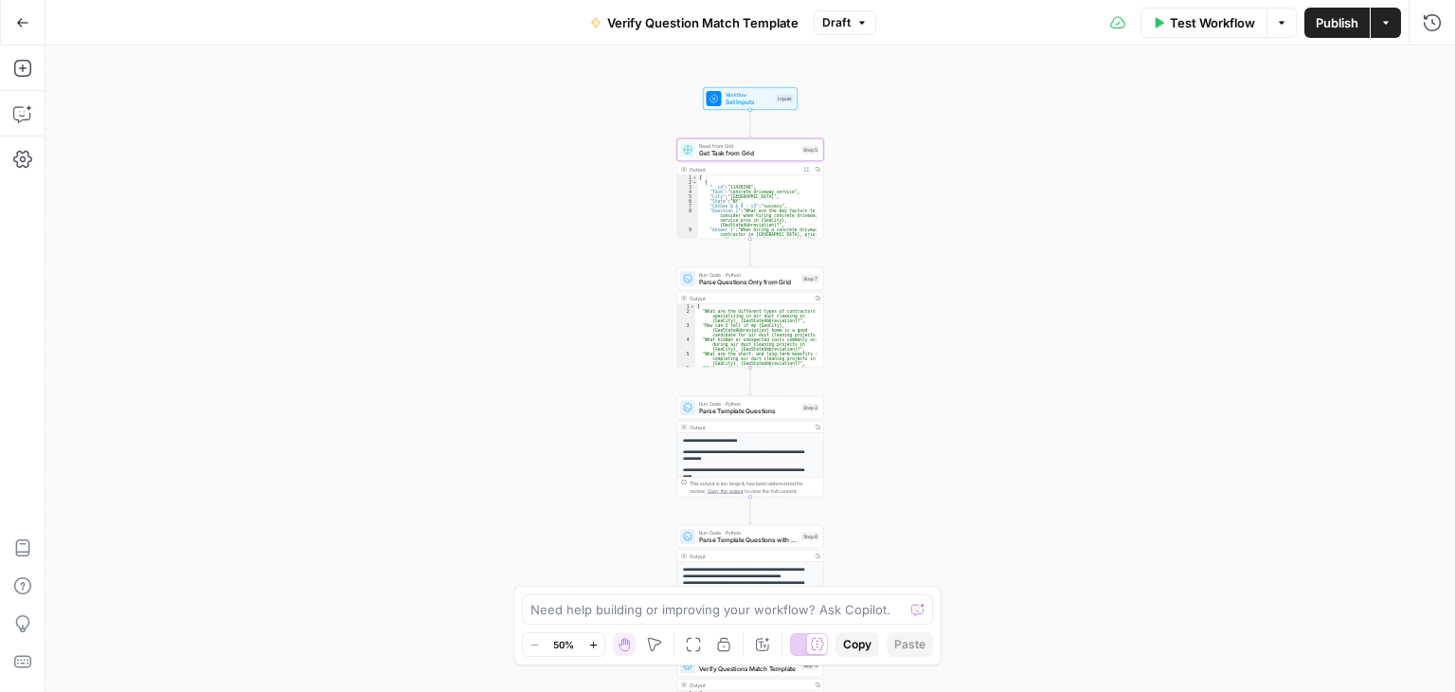
click at [1323, 29] on span "Publish" at bounding box center [1337, 22] width 43 height 19
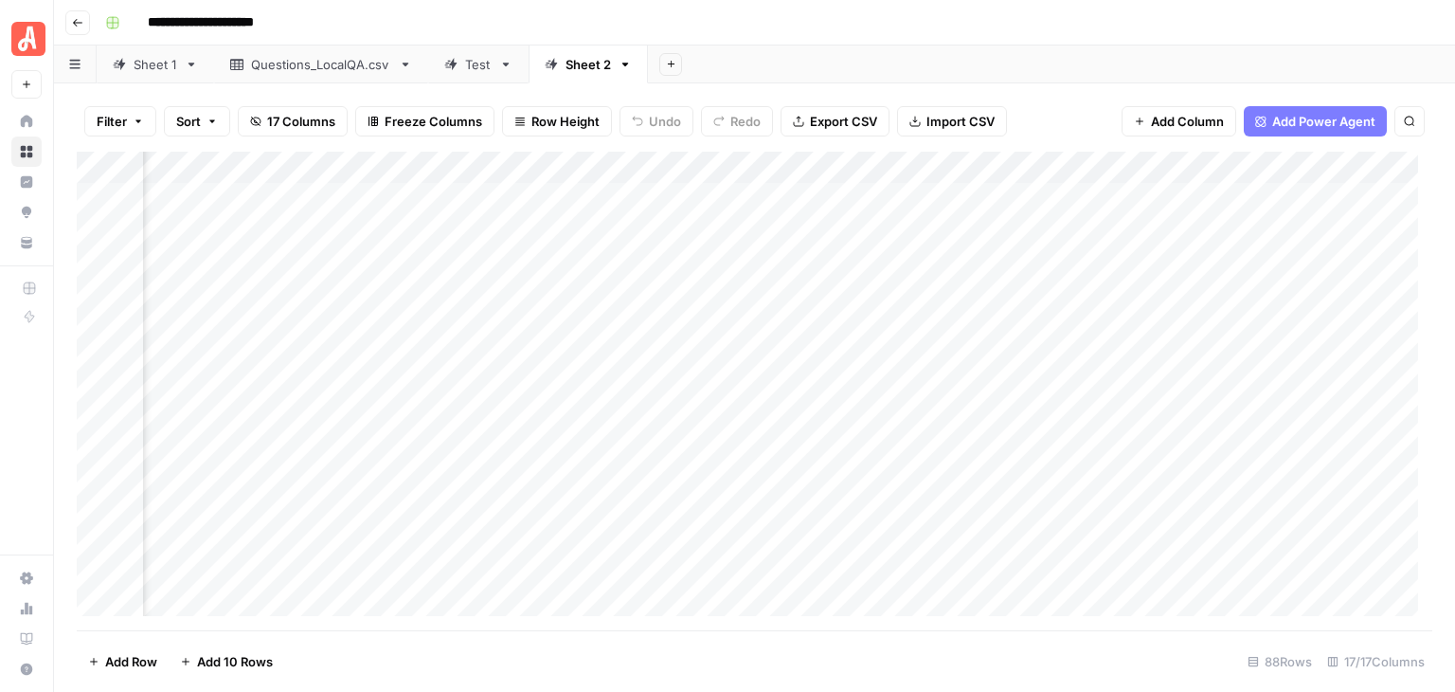
scroll to position [0, 1681]
click at [1284, 163] on div "Add Column" at bounding box center [755, 391] width 1356 height 479
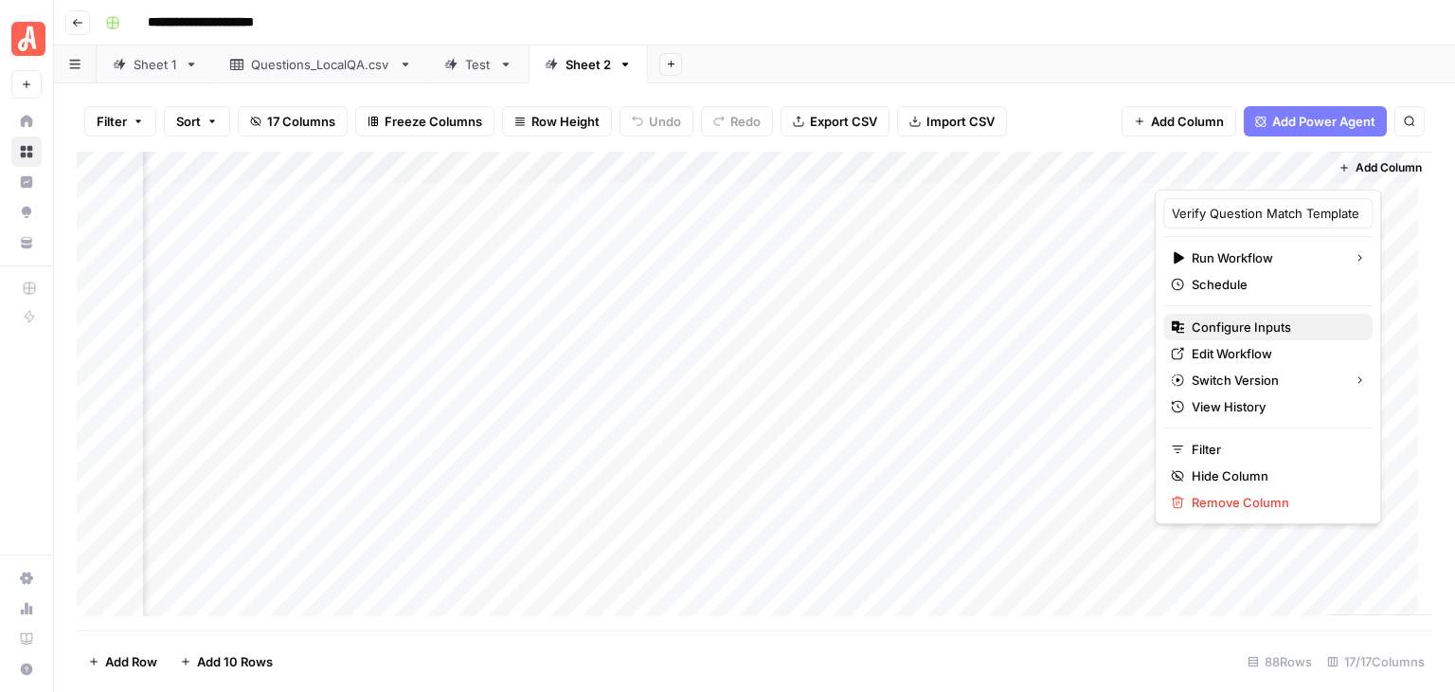
click at [1241, 321] on span "Configure Inputs" at bounding box center [1275, 326] width 166 height 19
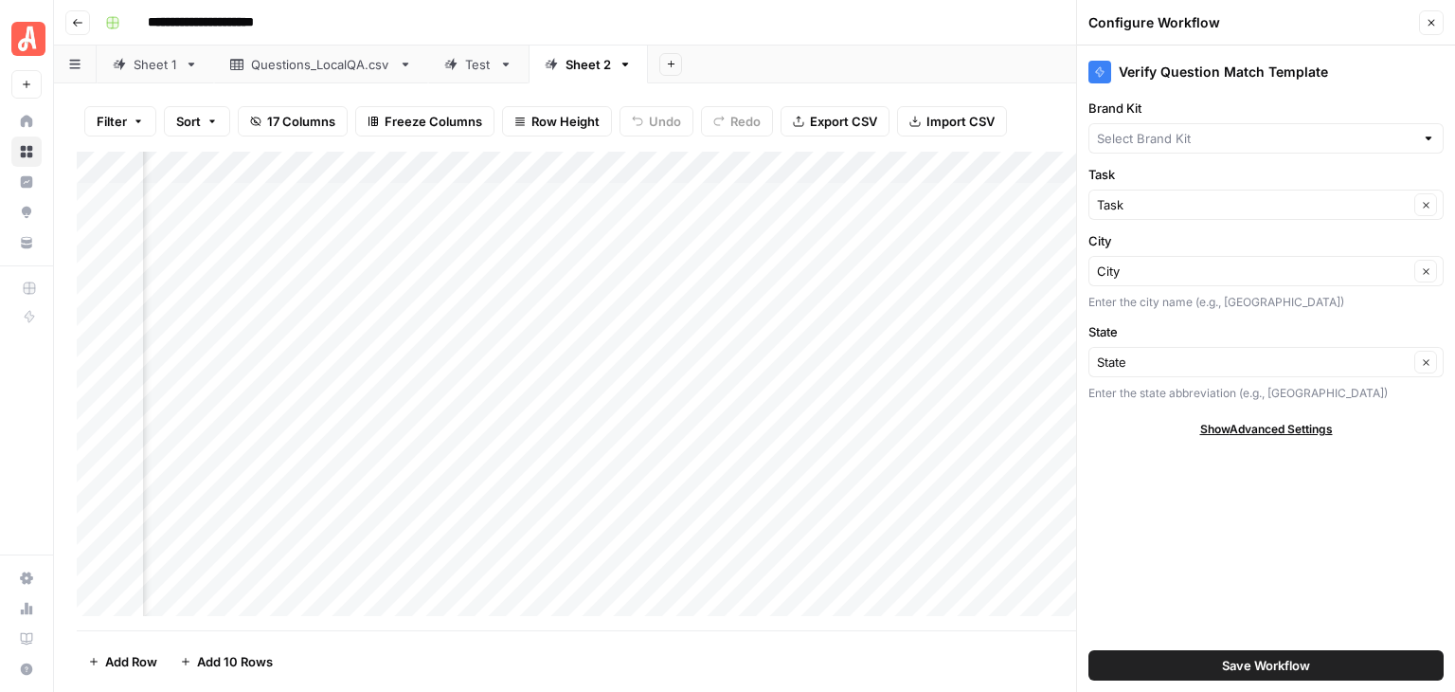
type input "[PERSON_NAME] - FAQs"
click at [1298, 425] on span "Show Advanced Settings" at bounding box center [1267, 429] width 133 height 17
click at [1300, 425] on span "Hide Advanced Settings" at bounding box center [1266, 429] width 128 height 17
click at [1287, 663] on span "Save Workflow" at bounding box center [1266, 665] width 88 height 19
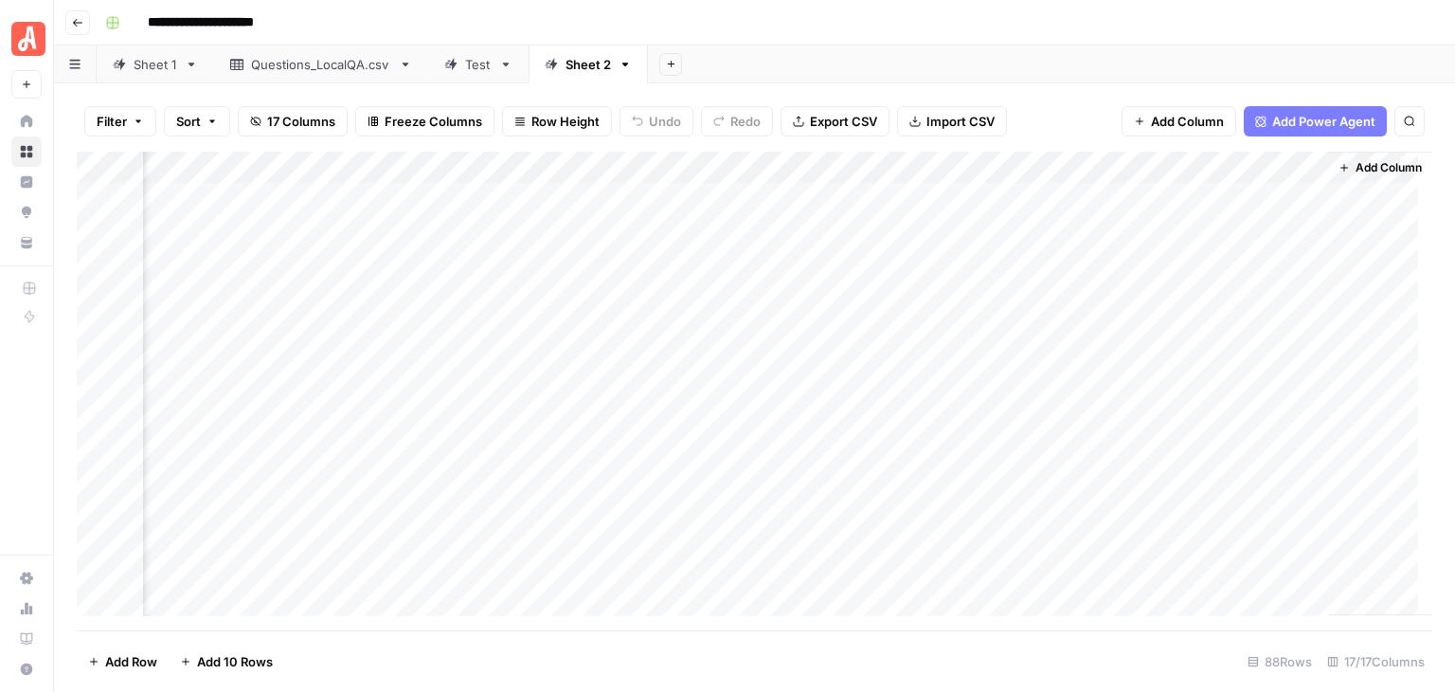
click at [1236, 199] on div "Add Column" at bounding box center [755, 391] width 1356 height 479
click at [811, 198] on div "Add Column" at bounding box center [755, 391] width 1356 height 479
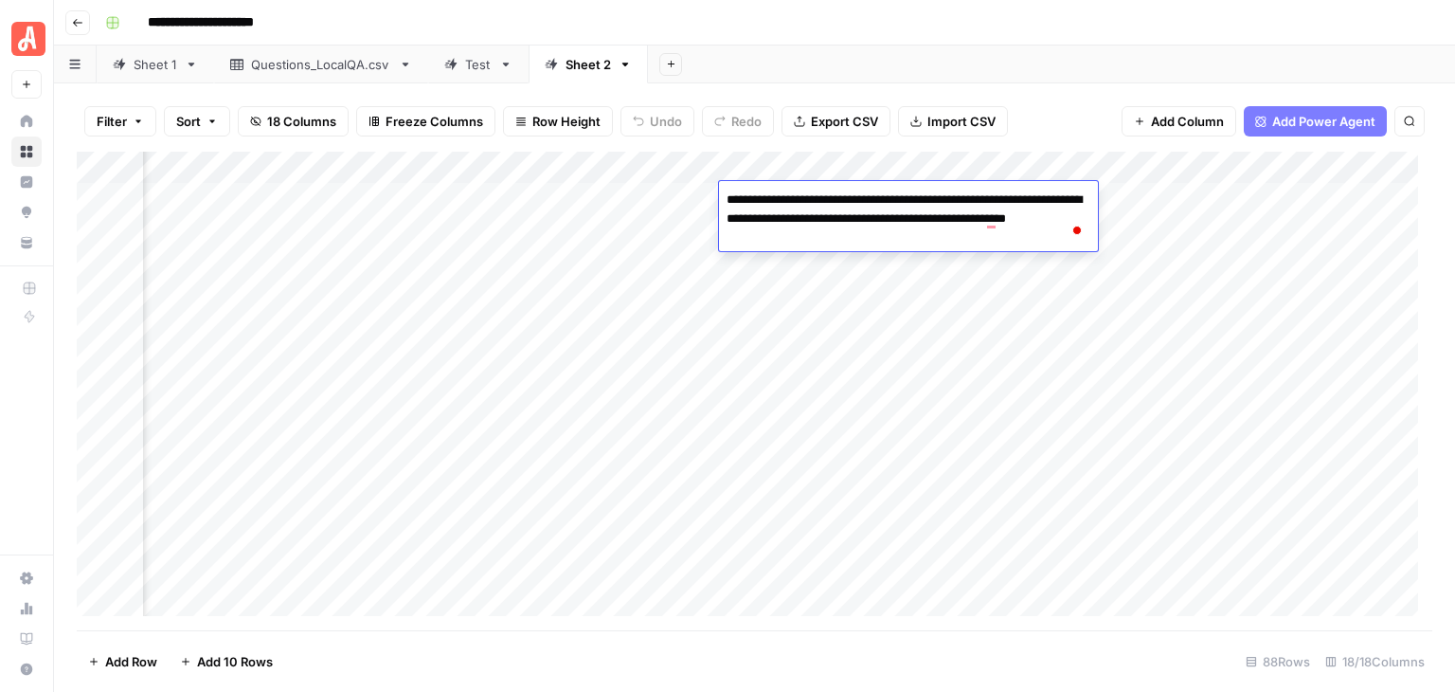
click at [638, 187] on div "Add Column" at bounding box center [755, 391] width 1356 height 479
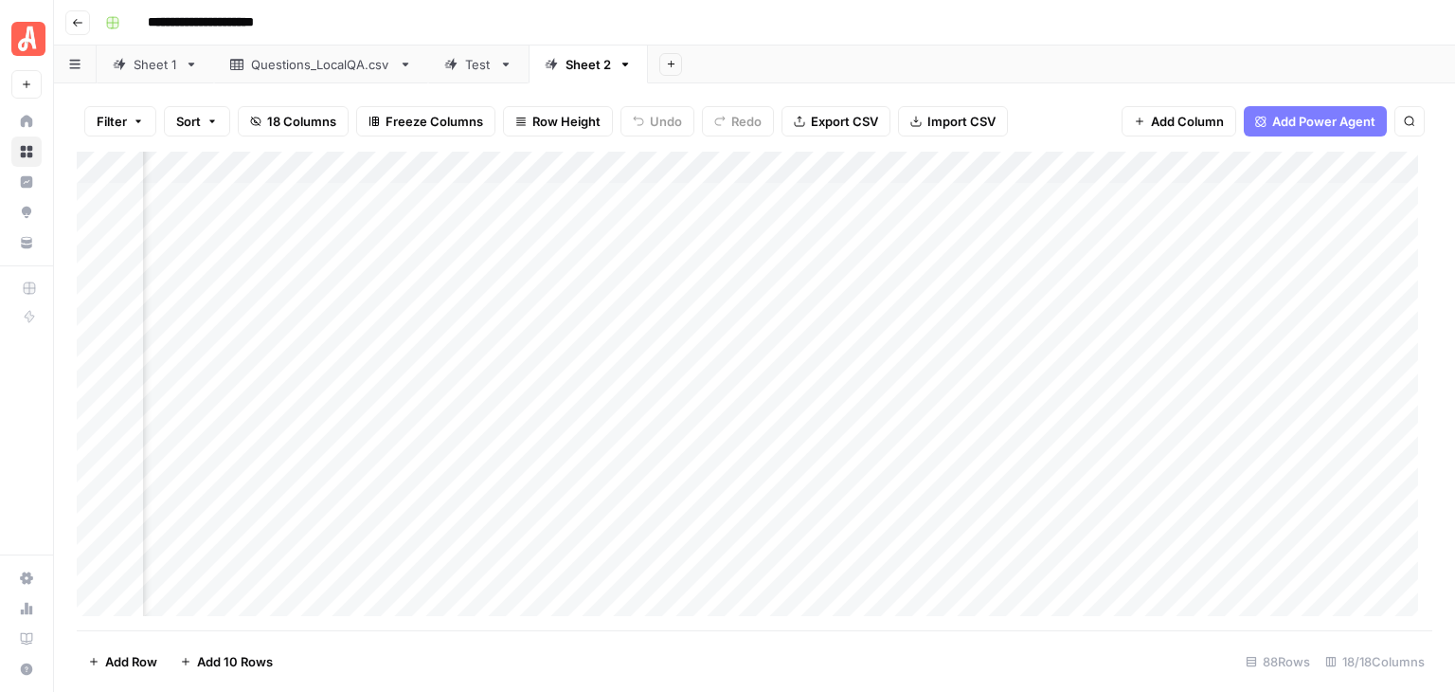
click at [638, 187] on div "Add Column" at bounding box center [755, 391] width 1356 height 479
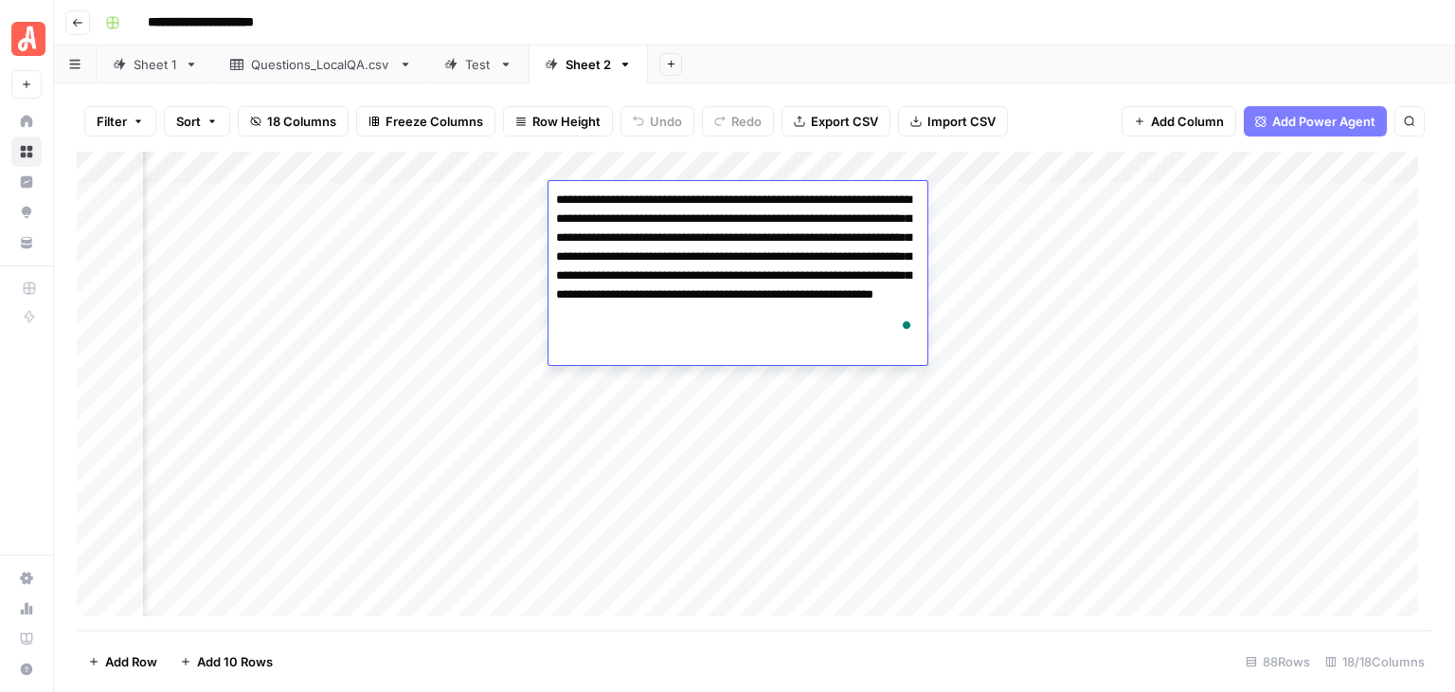
click at [1050, 35] on div "**********" at bounding box center [767, 23] width 1339 height 30
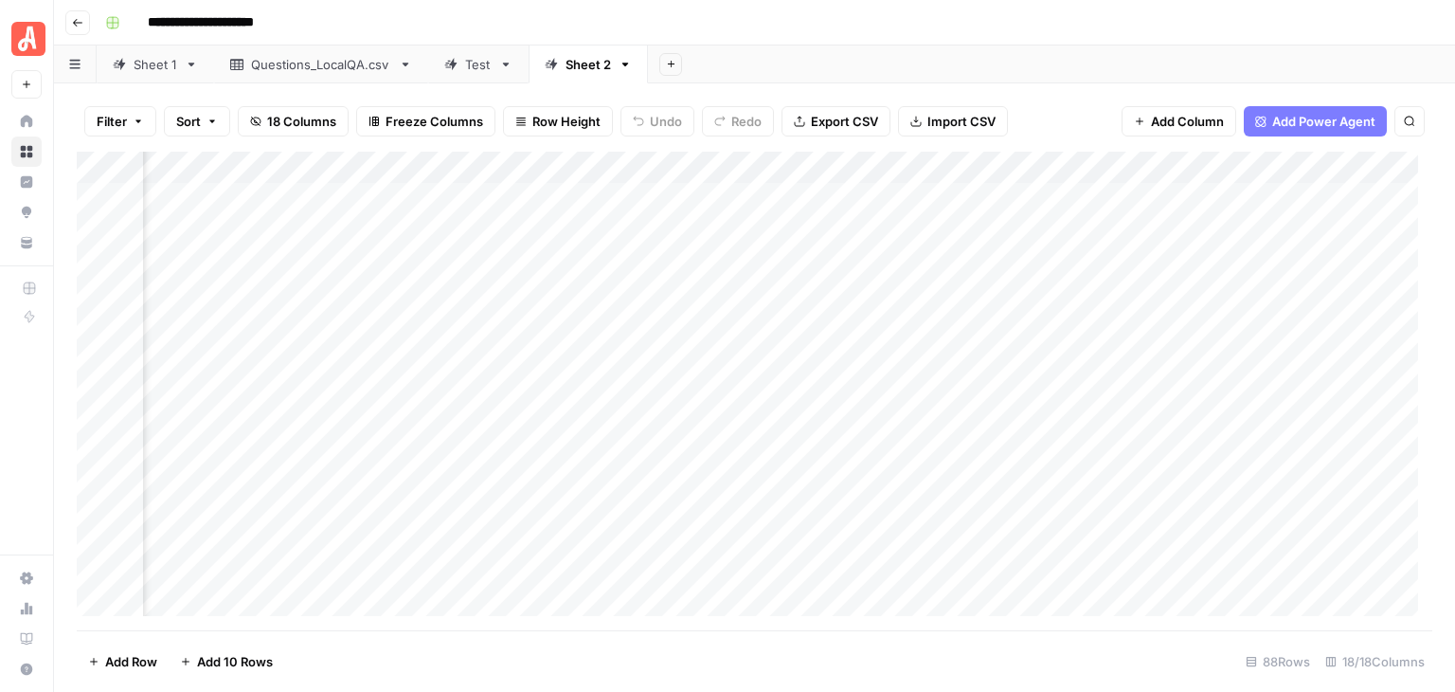
click at [994, 209] on div "Add Column" at bounding box center [755, 391] width 1356 height 479
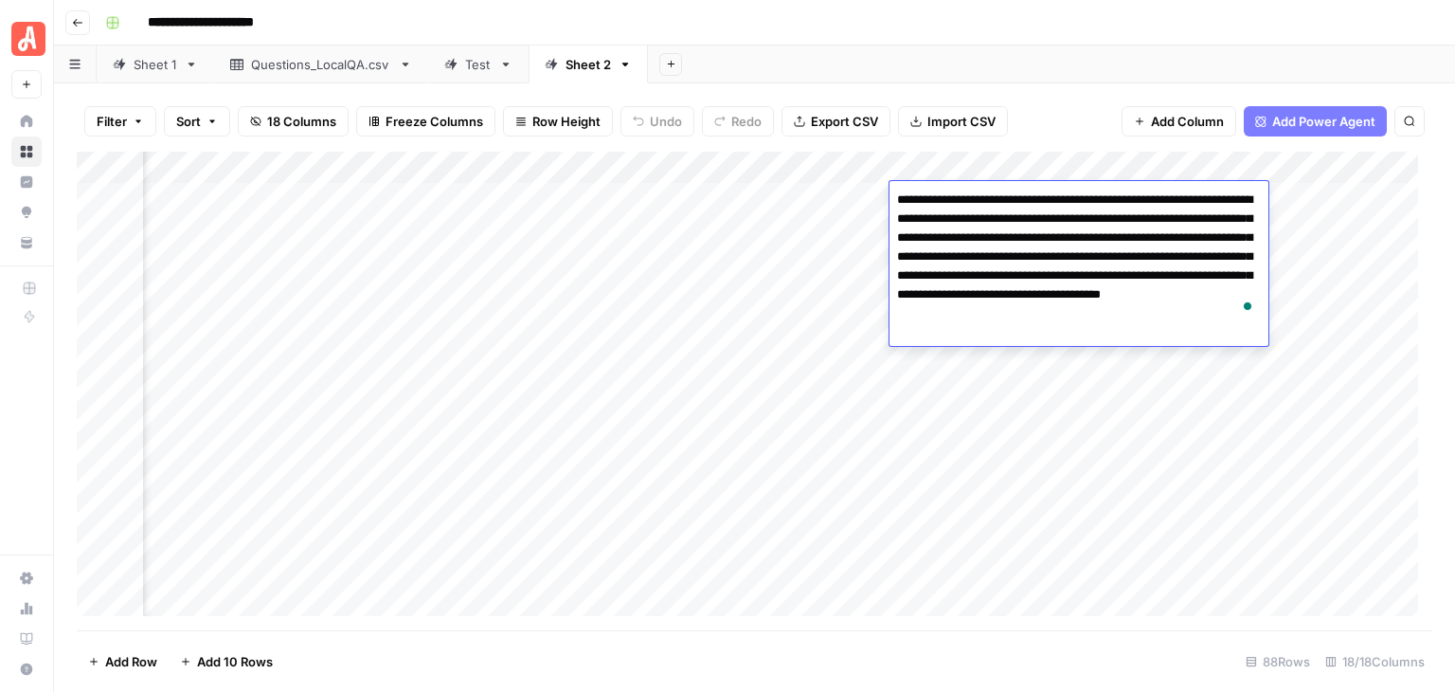
click at [879, 22] on div "**********" at bounding box center [767, 23] width 1339 height 30
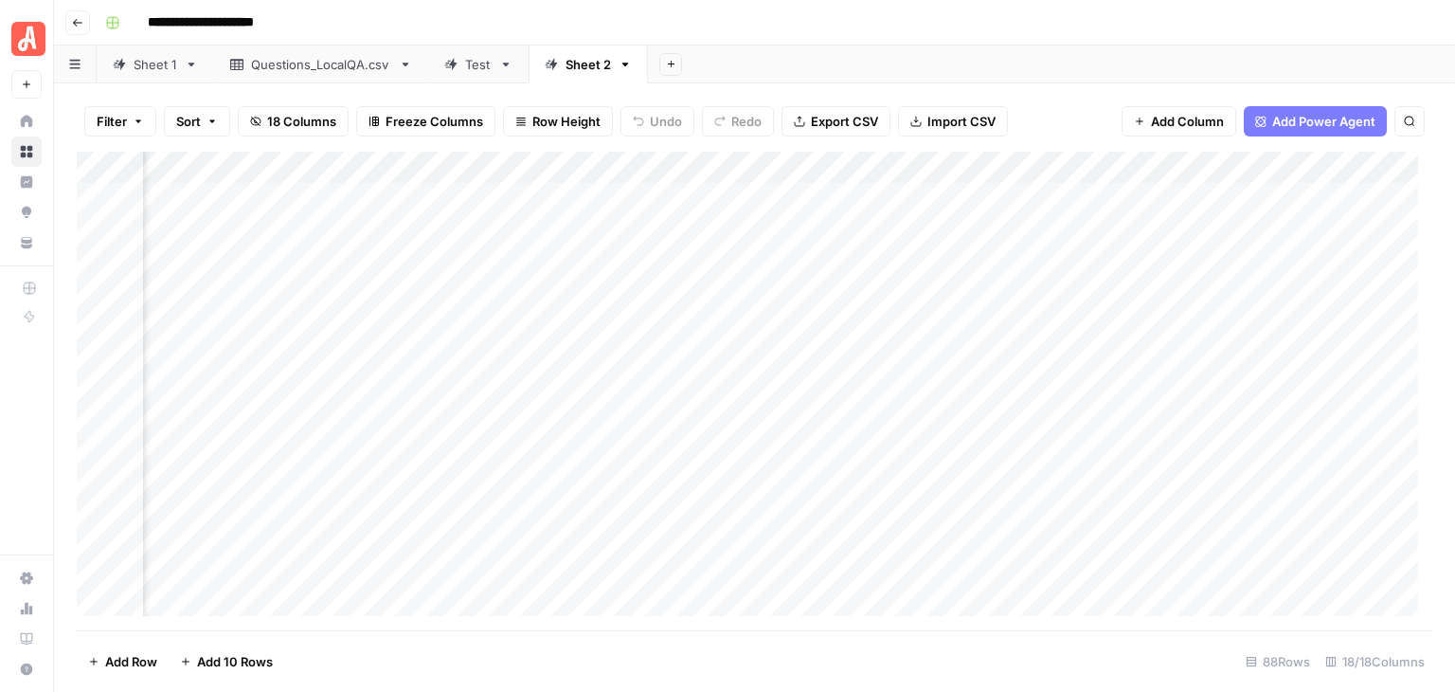
scroll to position [0, 633]
click at [522, 190] on div "Add Column" at bounding box center [755, 391] width 1356 height 479
click at [761, 35] on div "**********" at bounding box center [767, 23] width 1339 height 30
click at [656, 190] on div "Add Column" at bounding box center [755, 391] width 1356 height 479
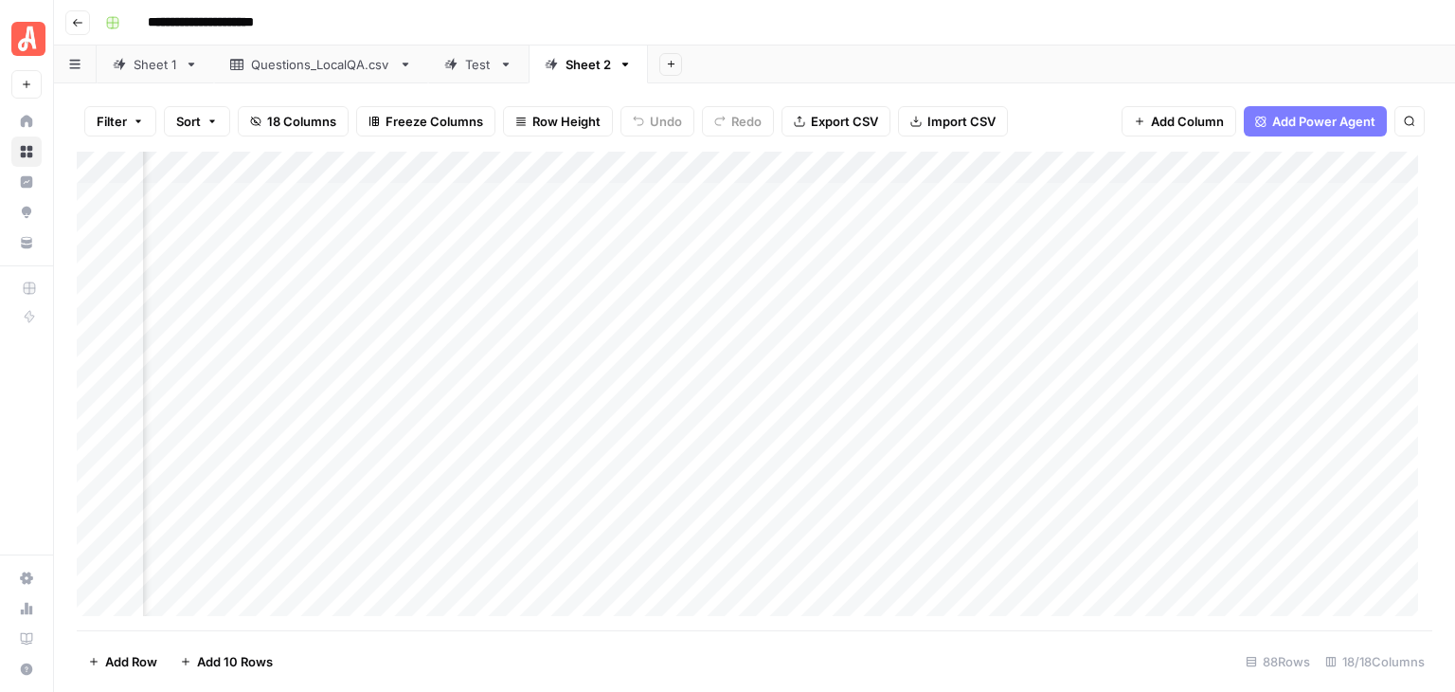
click at [656, 190] on div "Add Column" at bounding box center [755, 391] width 1356 height 479
click at [882, 15] on div "**********" at bounding box center [767, 23] width 1339 height 30
click at [95, 232] on div "Add Column" at bounding box center [755, 391] width 1356 height 479
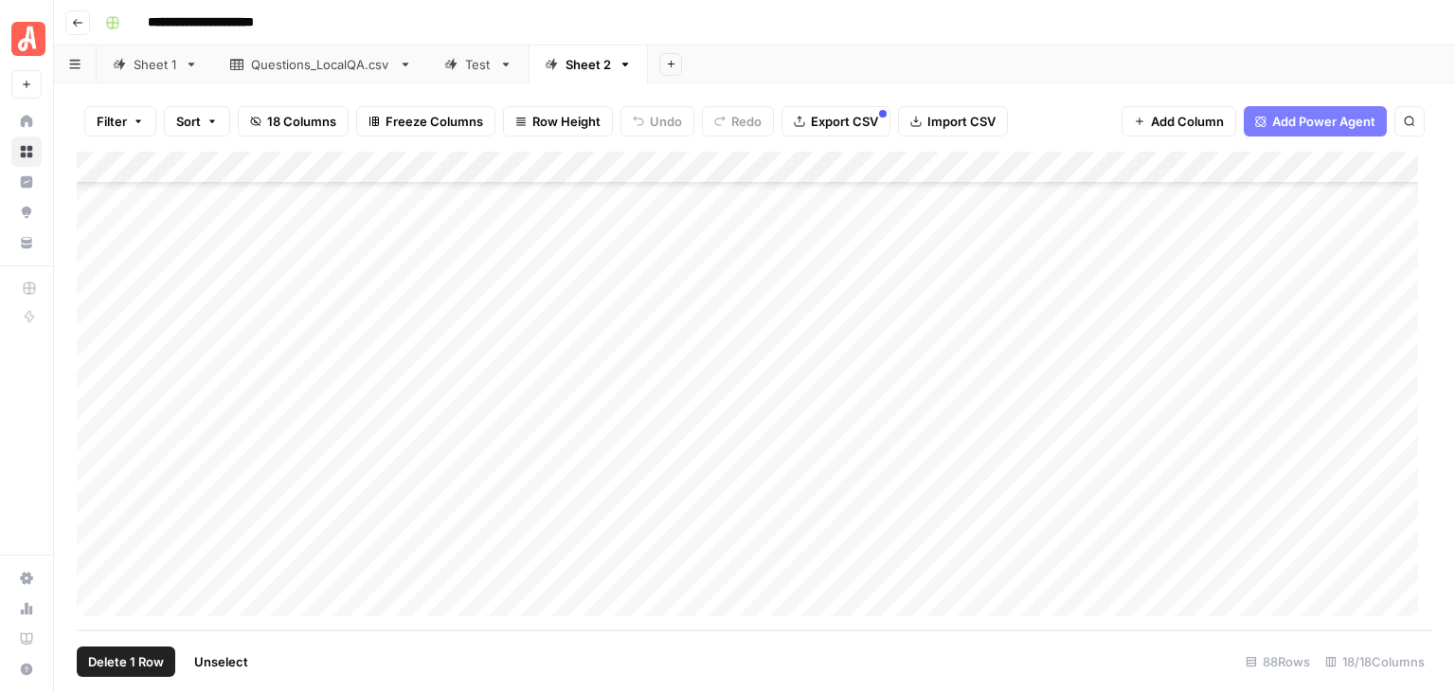
click at [99, 562] on div "Add Column" at bounding box center [755, 391] width 1356 height 479
click at [997, 169] on div "Add Column" at bounding box center [755, 391] width 1356 height 479
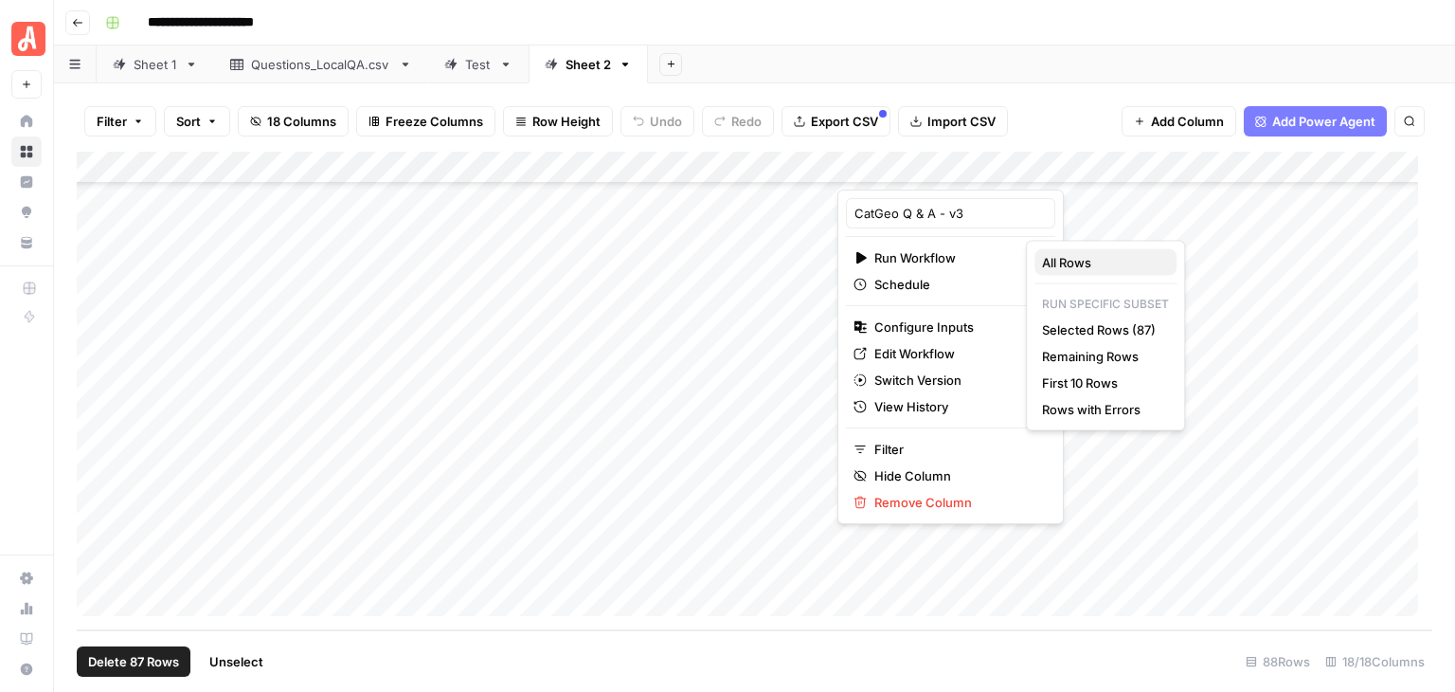
click at [1068, 254] on span "All Rows" at bounding box center [1101, 262] width 119 height 19
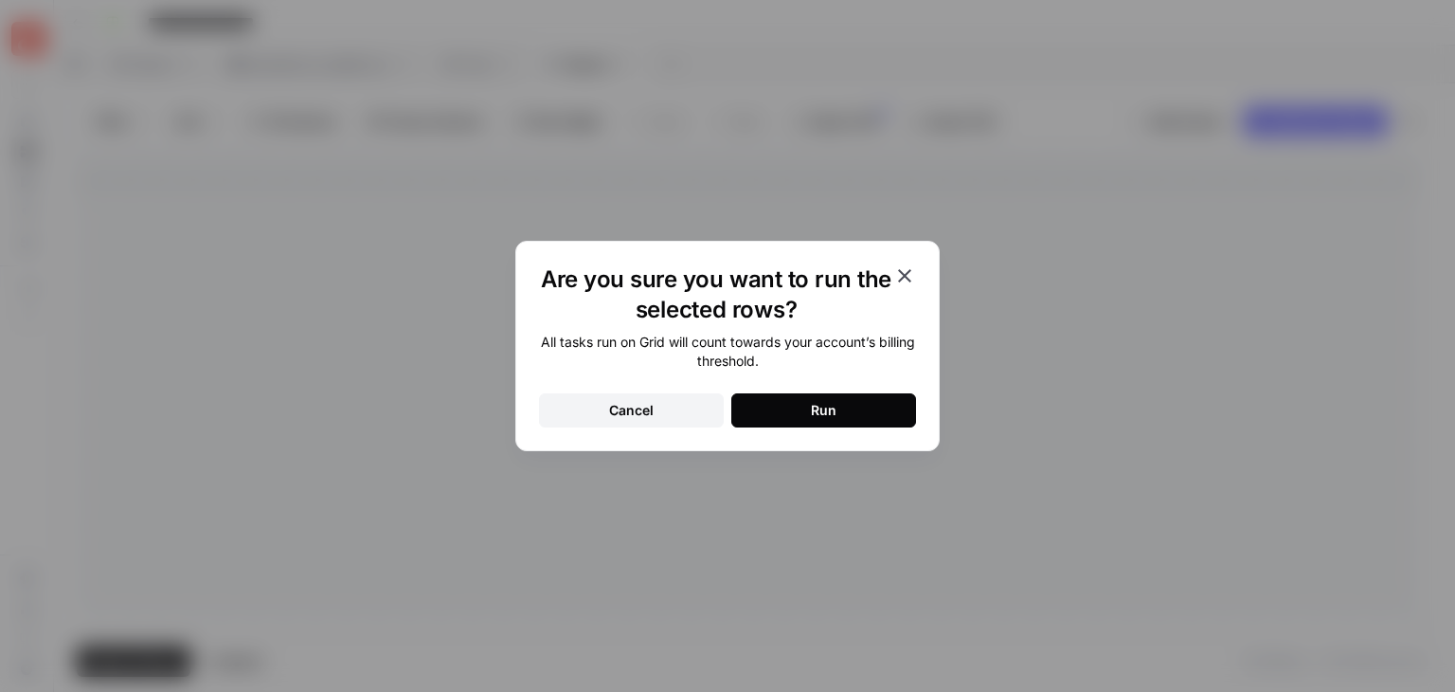
click at [883, 403] on button "Run" at bounding box center [824, 410] width 185 height 34
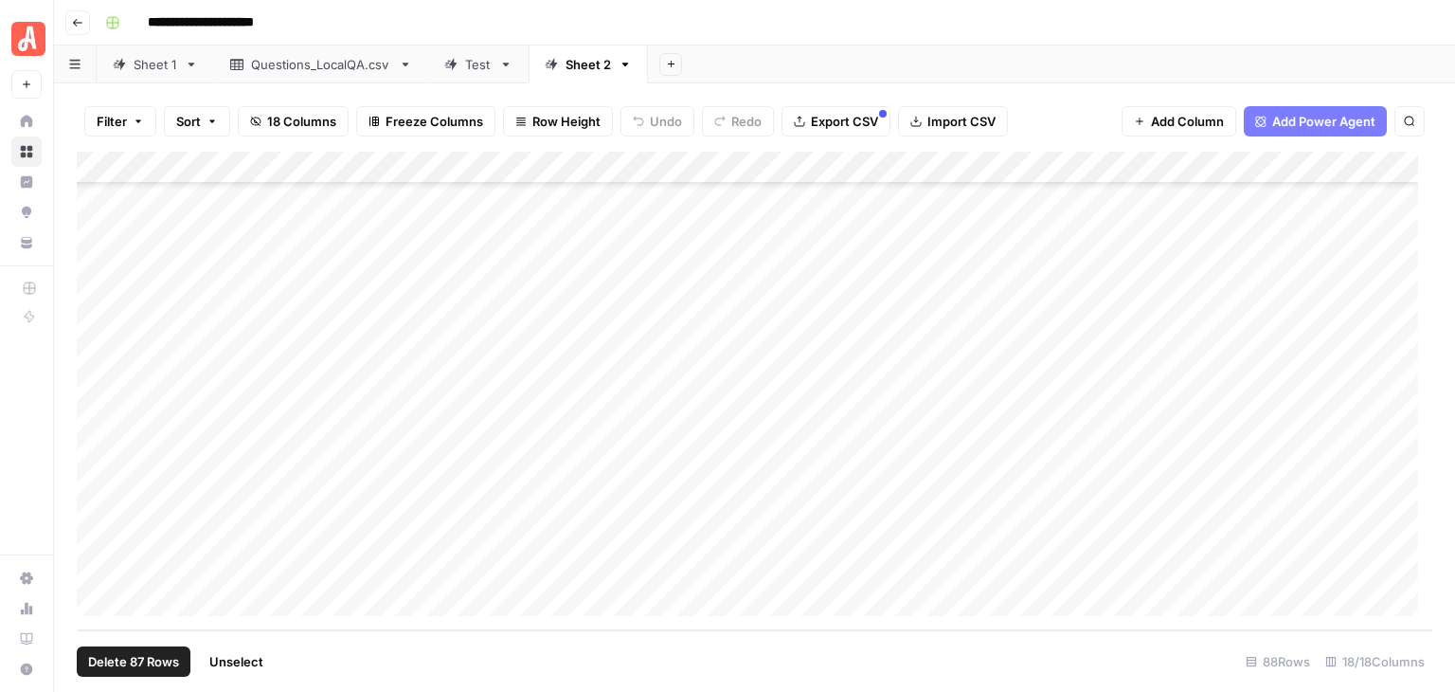
click at [235, 666] on span "Unselect" at bounding box center [236, 661] width 54 height 19
click at [99, 226] on div "Add Column" at bounding box center [755, 391] width 1356 height 479
click at [97, 569] on div "Add Column" at bounding box center [755, 391] width 1356 height 479
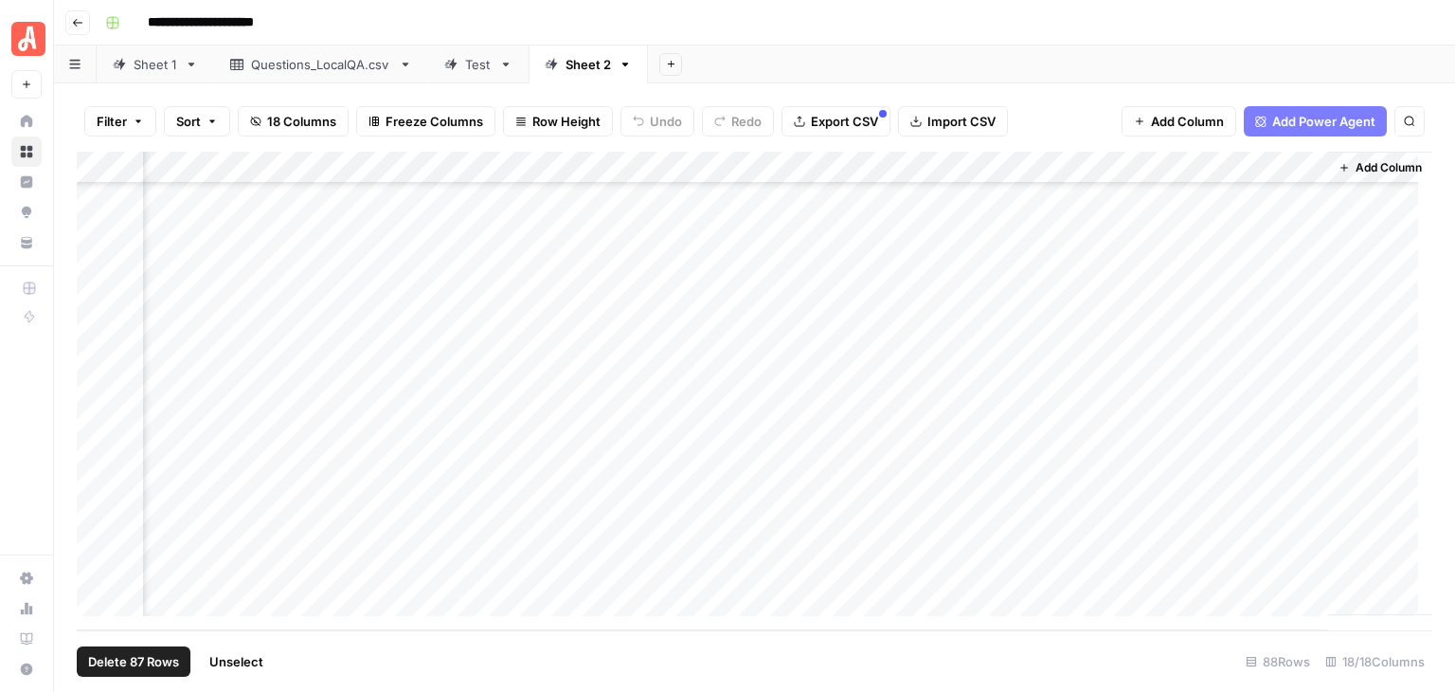
click at [1095, 171] on div "Add Column" at bounding box center [755, 391] width 1356 height 479
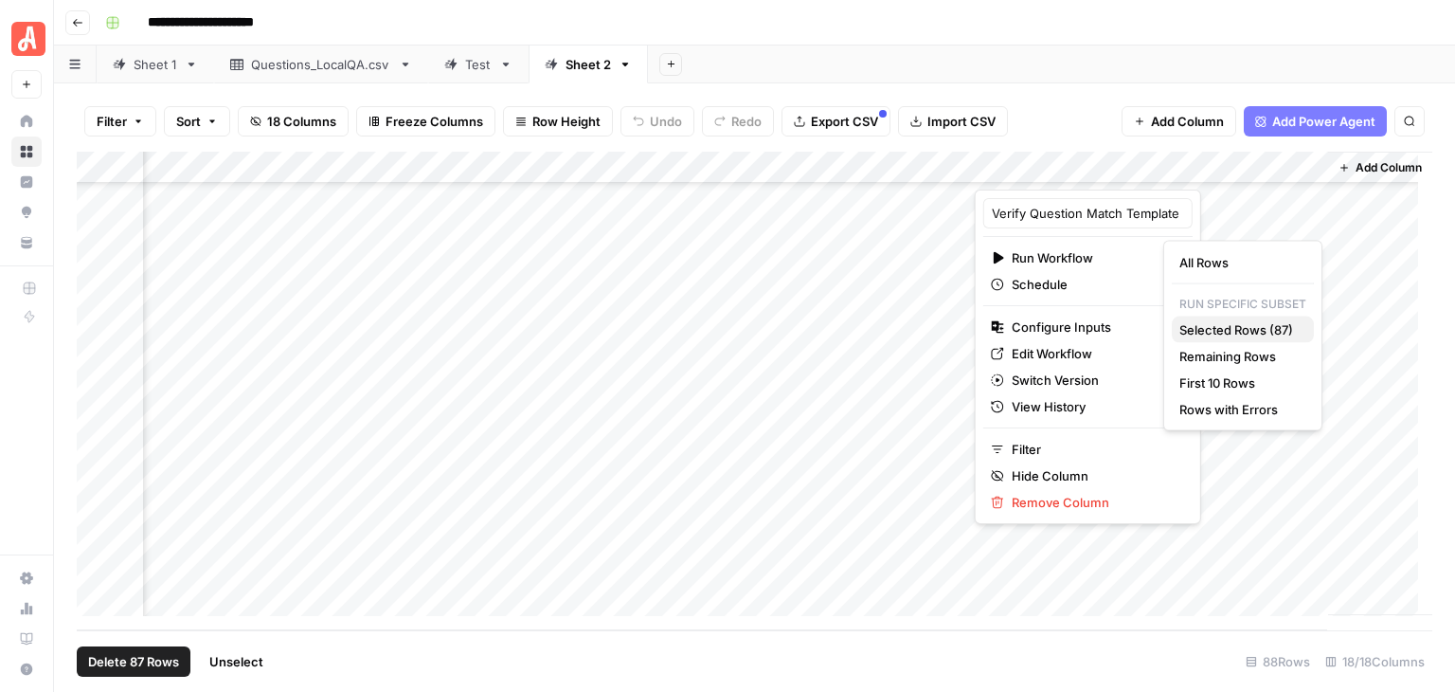
click at [1238, 320] on span "Selected Rows (87)" at bounding box center [1239, 329] width 119 height 19
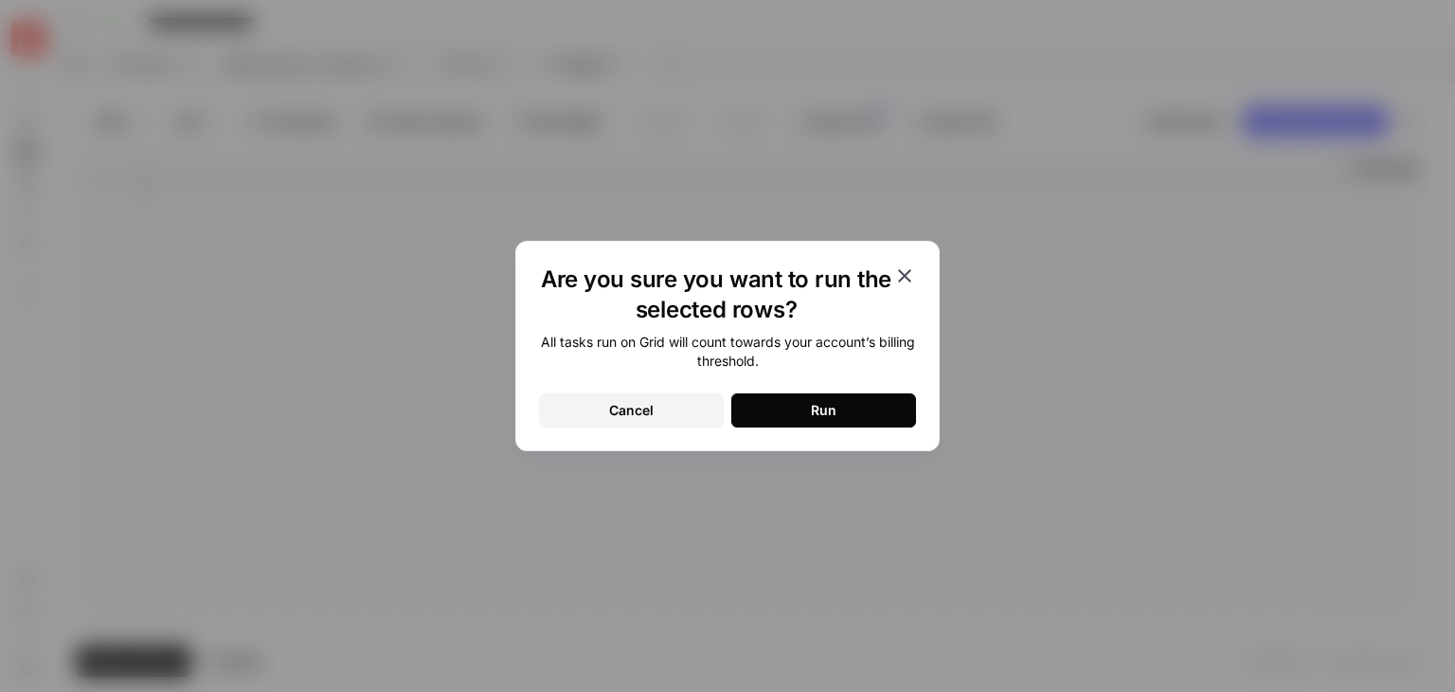
click at [911, 402] on button "Run" at bounding box center [824, 410] width 185 height 34
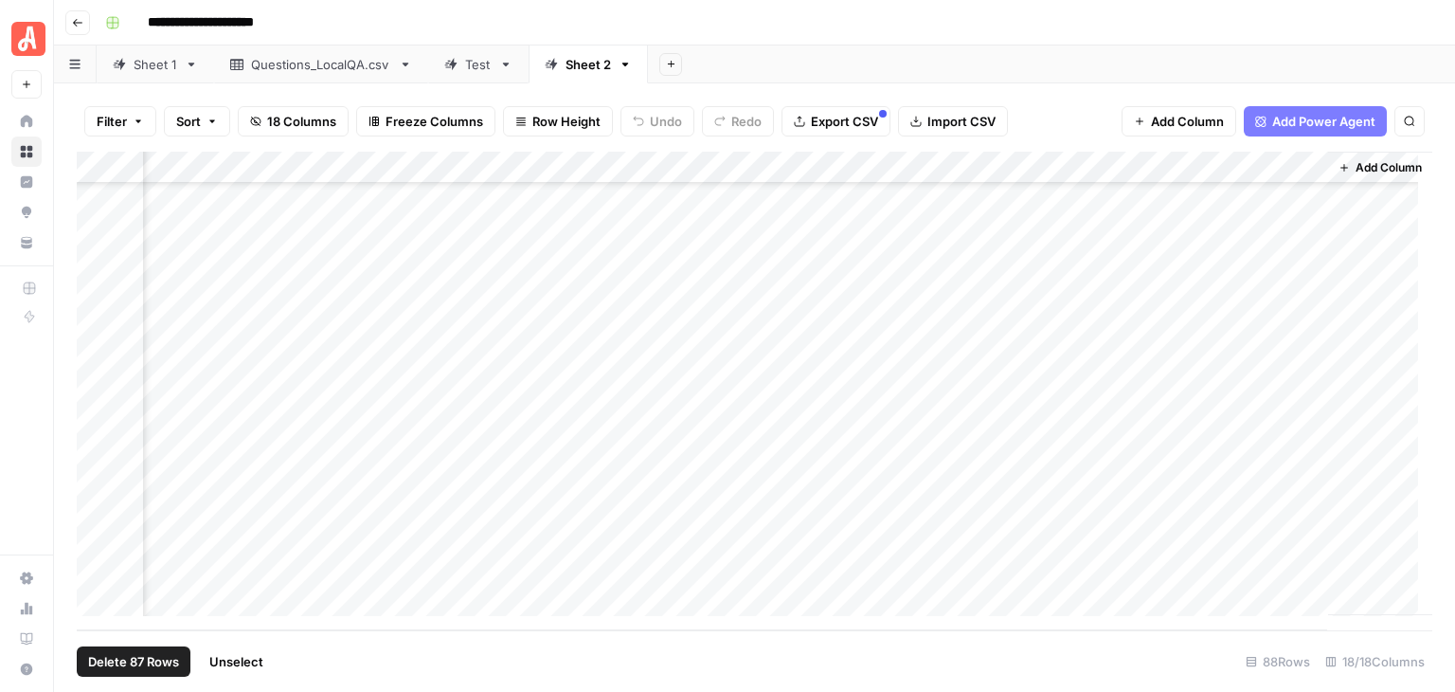
click at [258, 650] on button "Unselect" at bounding box center [236, 661] width 77 height 30
click at [187, 203] on div "Add Column" at bounding box center [755, 391] width 1356 height 479
click at [243, 672] on button "Add 10 Rows" at bounding box center [227, 661] width 116 height 30
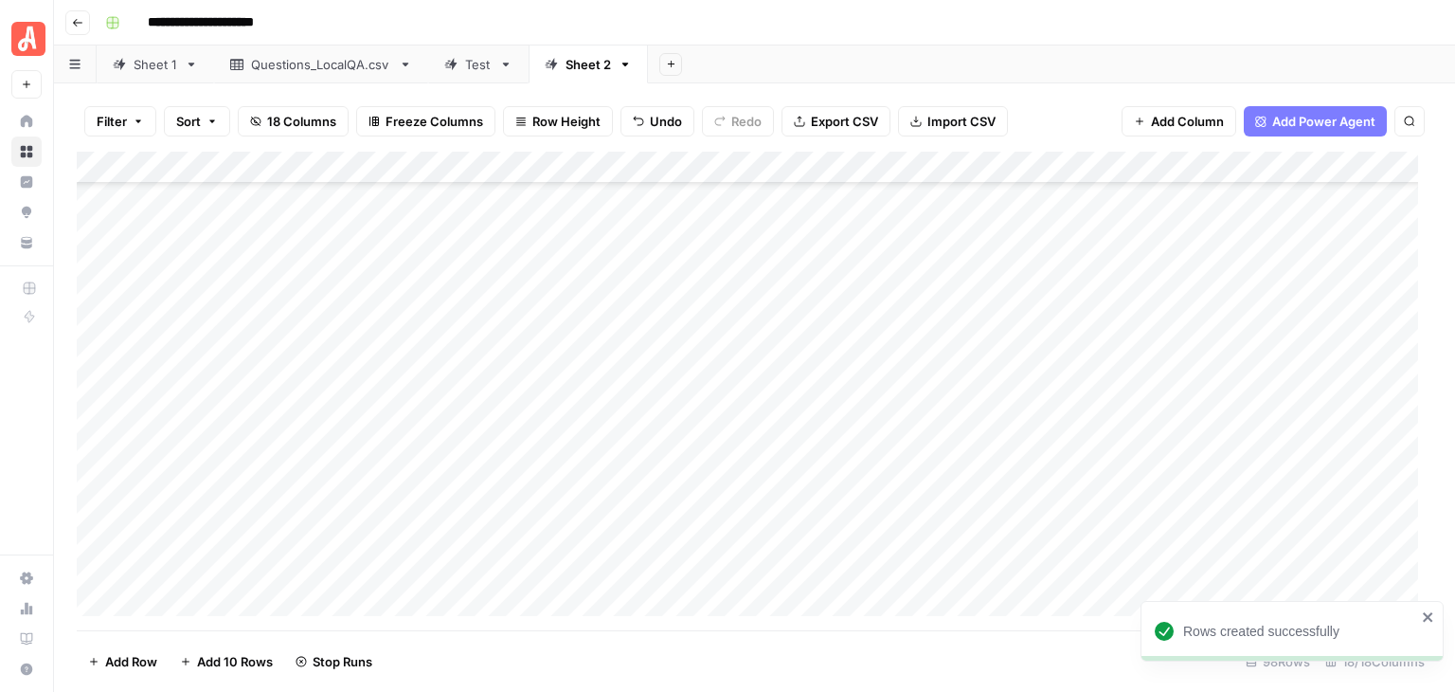
scroll to position [2755, 0]
click at [360, 282] on div "Add Column" at bounding box center [755, 391] width 1356 height 479
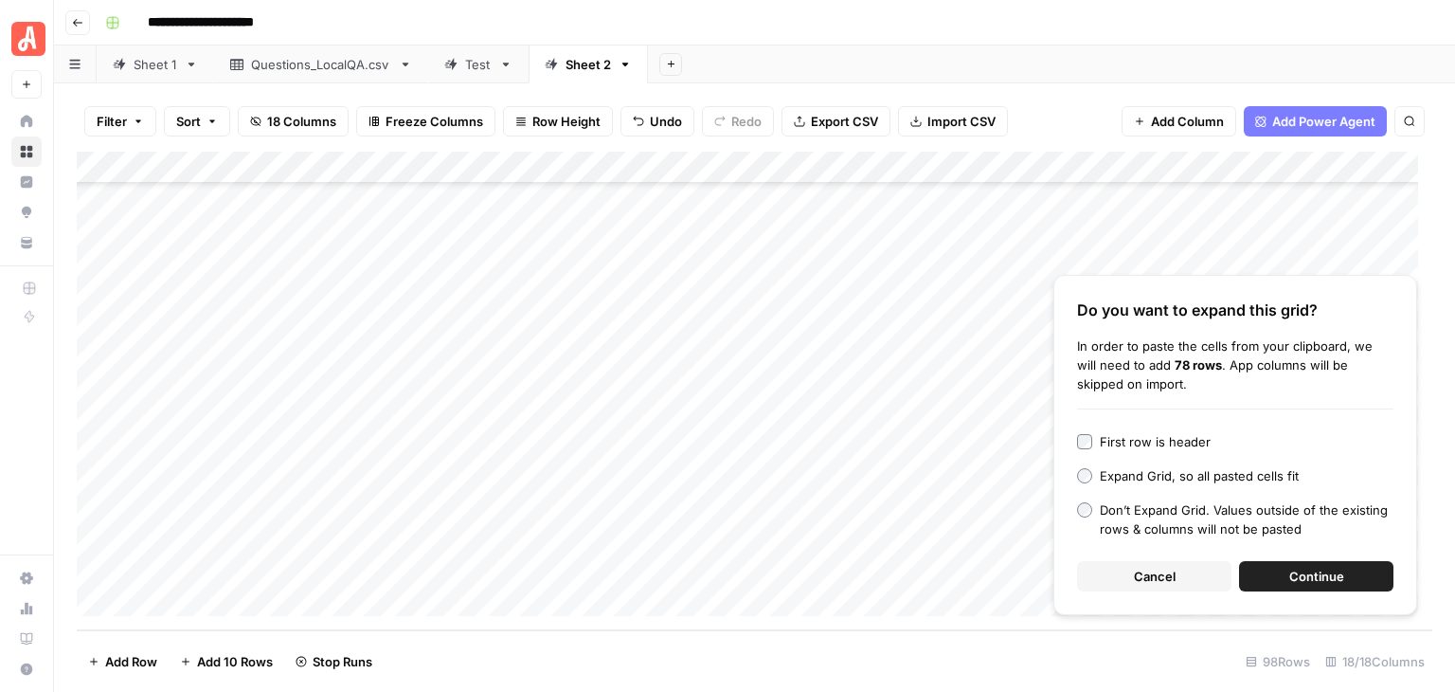
click at [1311, 568] on span "Continue" at bounding box center [1317, 576] width 55 height 19
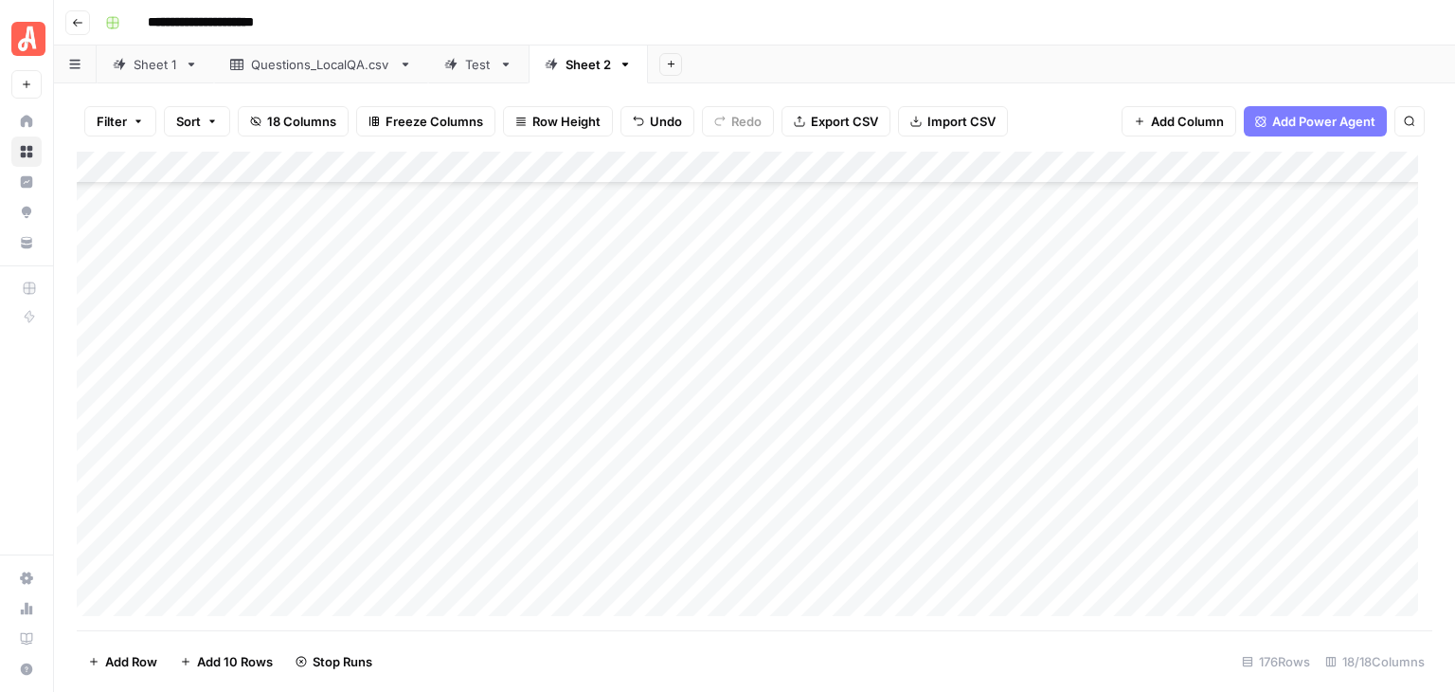
scroll to position [5268, 0]
click at [254, 655] on span "Add 10 Rows" at bounding box center [235, 661] width 76 height 19
click at [262, 270] on div "Add Column" at bounding box center [755, 391] width 1356 height 479
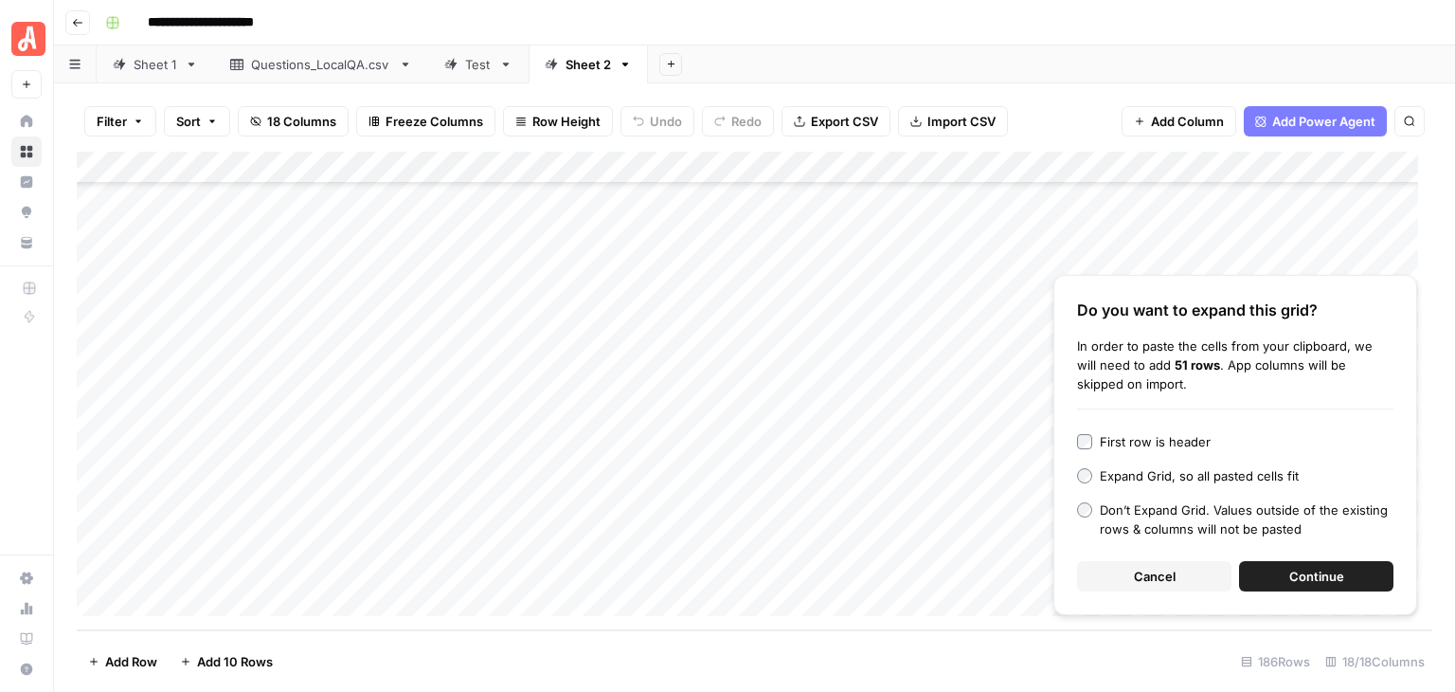
click at [1341, 572] on span "Continue" at bounding box center [1317, 576] width 55 height 19
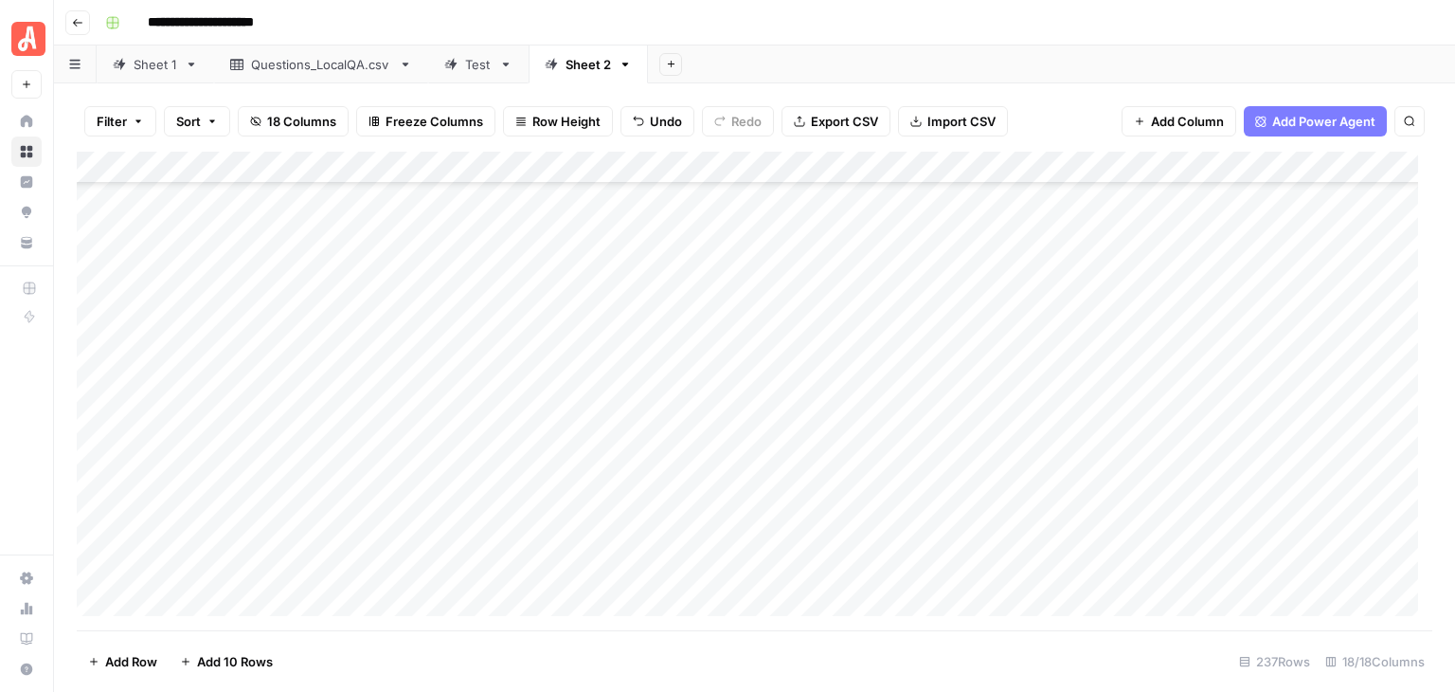
scroll to position [7234, 0]
click at [300, 585] on div "Add Column" at bounding box center [755, 391] width 1356 height 479
click at [215, 656] on span "Add 10 Rows" at bounding box center [235, 661] width 76 height 19
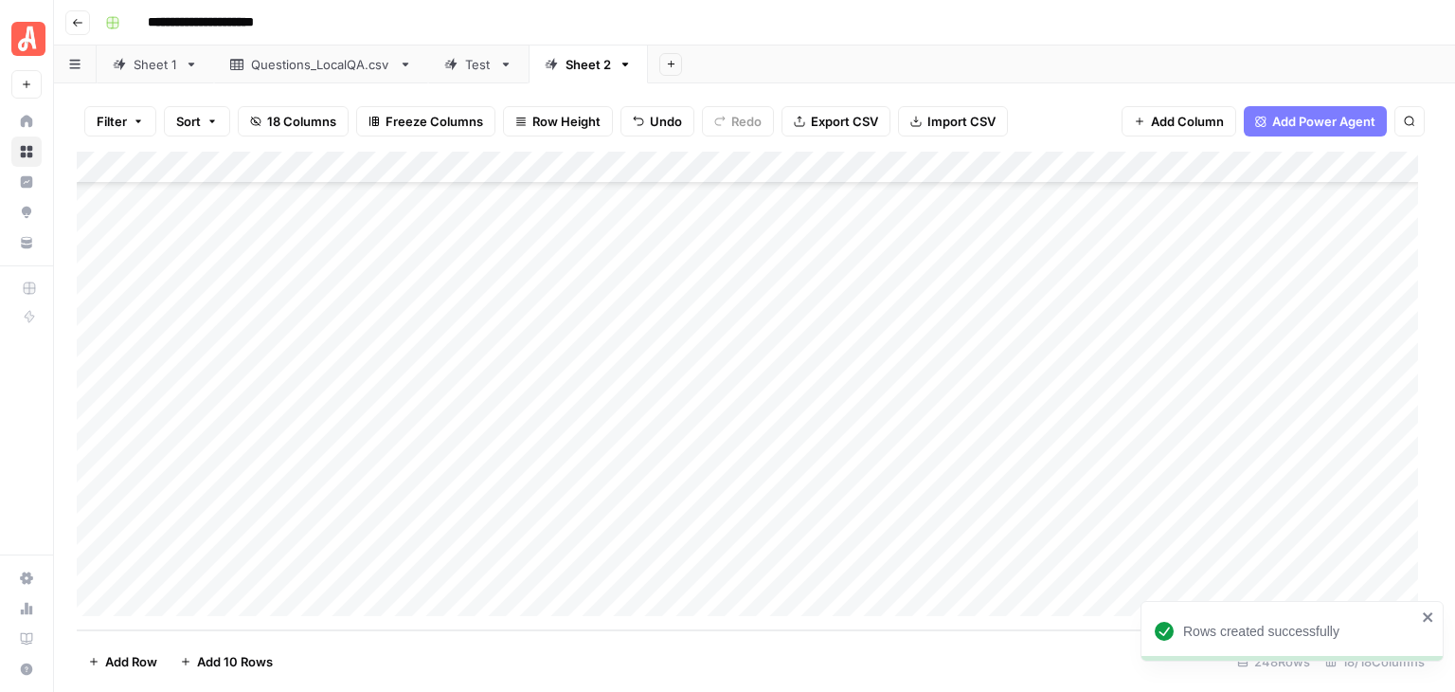
click at [280, 281] on div "Add Column" at bounding box center [755, 391] width 1356 height 479
click at [297, 238] on div "Add Column" at bounding box center [755, 391] width 1356 height 479
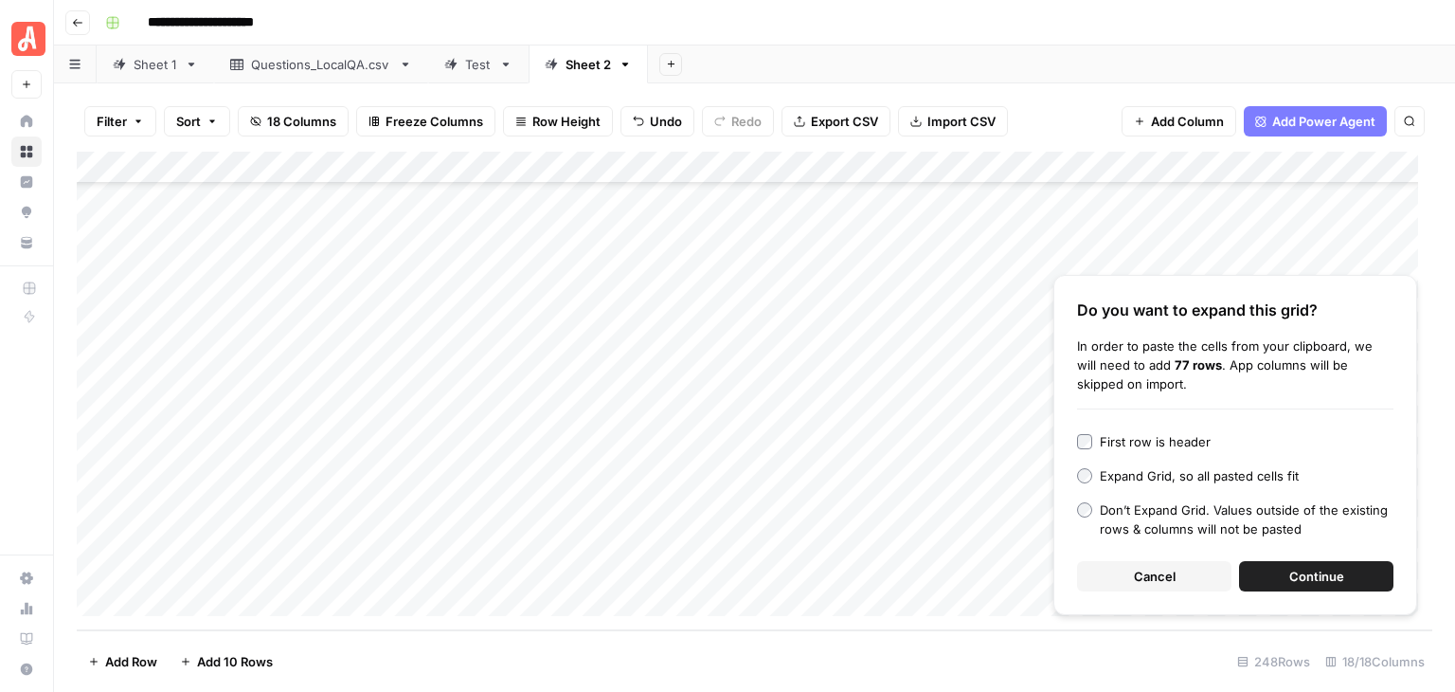
click at [1306, 572] on span "Continue" at bounding box center [1317, 576] width 55 height 19
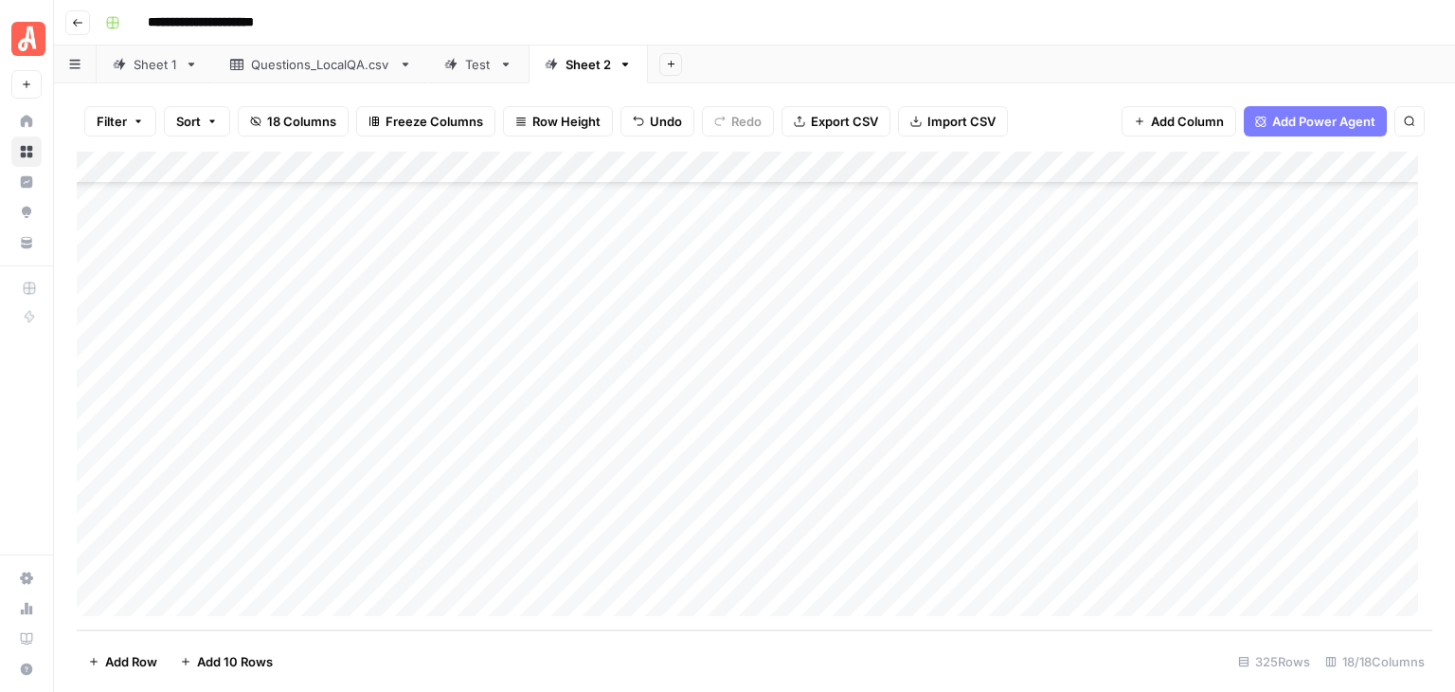
click at [318, 604] on div "Add Column" at bounding box center [755, 391] width 1356 height 479
click at [249, 665] on span "Add 10 Rows" at bounding box center [235, 661] width 76 height 19
click at [272, 244] on div "Add Column" at bounding box center [755, 391] width 1356 height 479
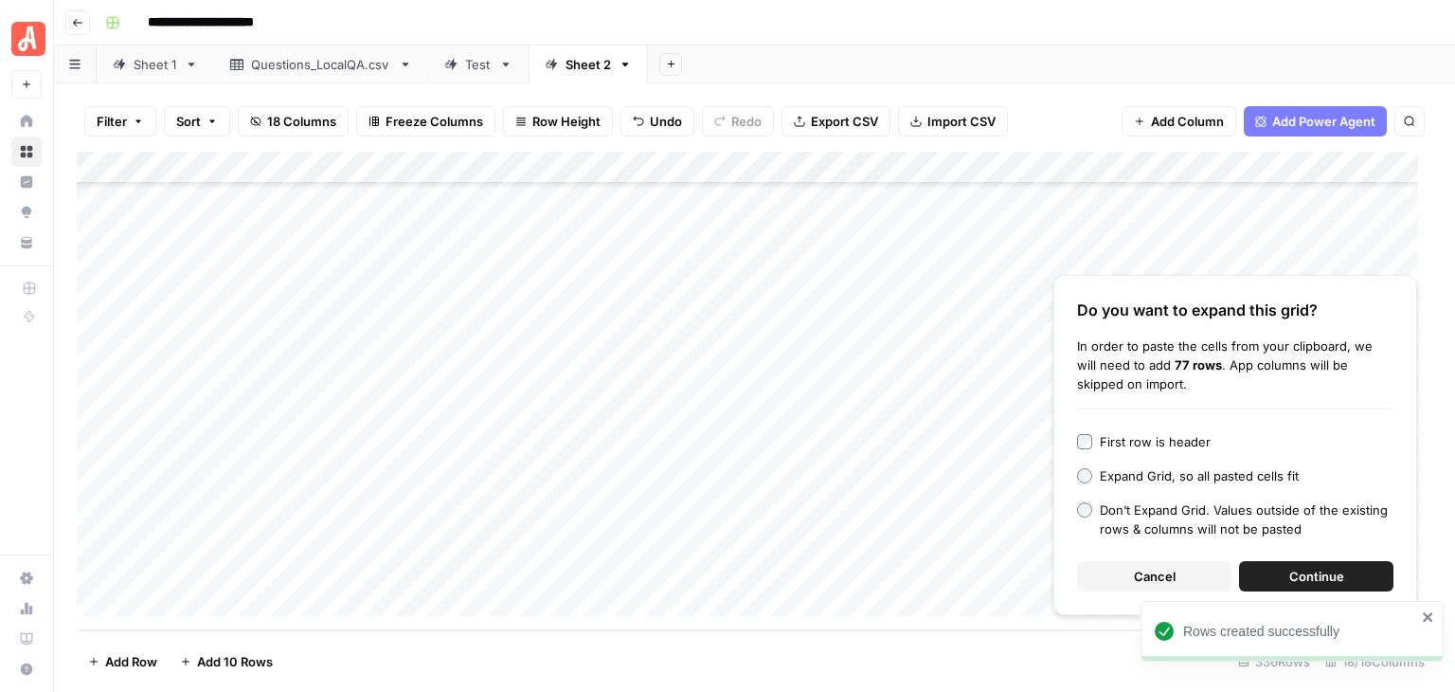
click at [1302, 569] on span "Continue" at bounding box center [1317, 576] width 55 height 19
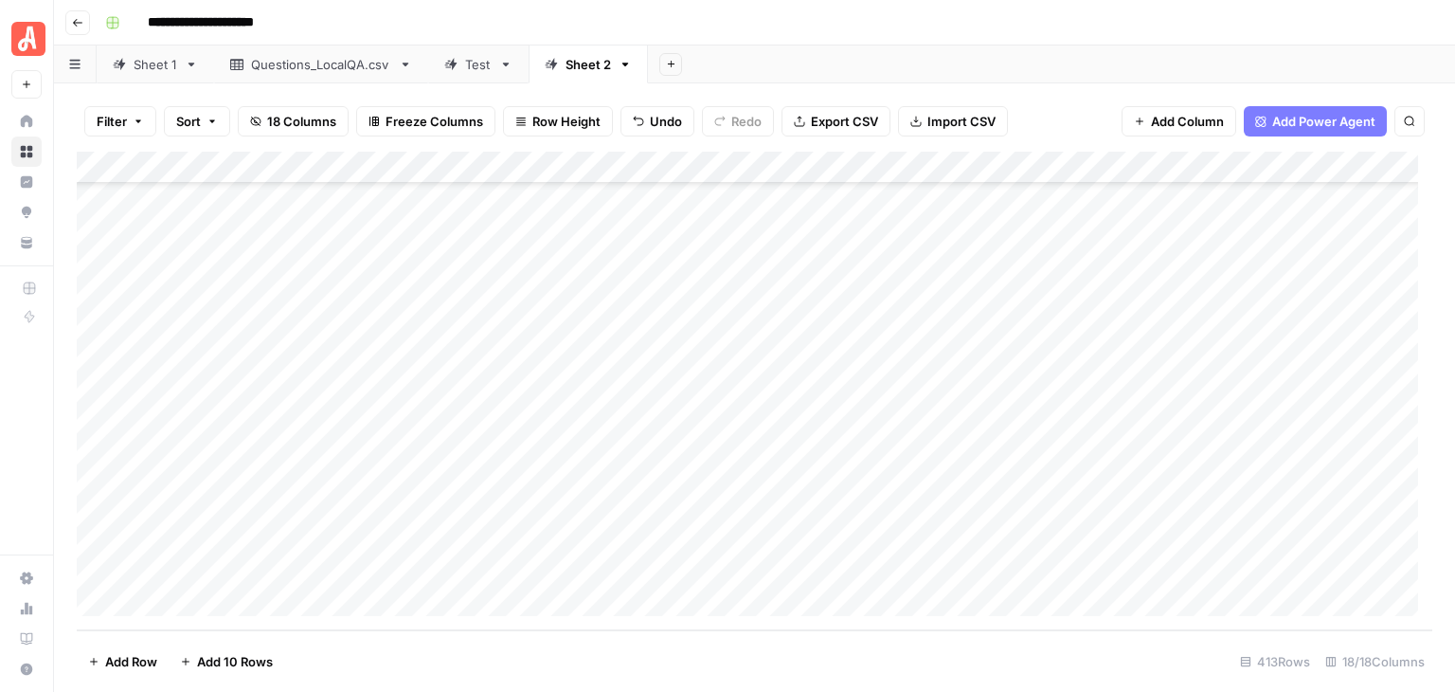
click at [356, 602] on div "Add Column" at bounding box center [755, 391] width 1356 height 479
click at [251, 656] on span "Add 10 Rows" at bounding box center [235, 661] width 76 height 19
click at [321, 244] on div "Add Column" at bounding box center [755, 391] width 1356 height 479
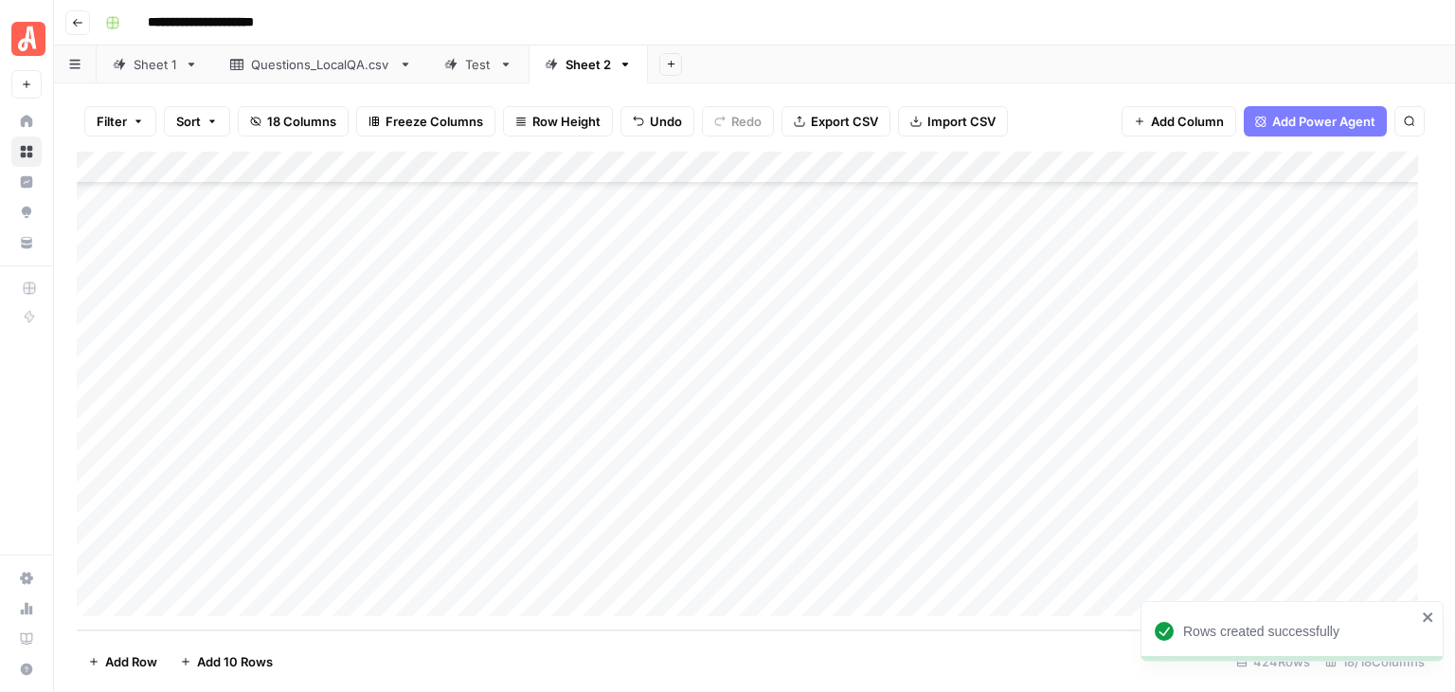
click at [321, 290] on div "Add Column" at bounding box center [755, 391] width 1356 height 479
click at [318, 247] on div "Add Column" at bounding box center [755, 391] width 1356 height 479
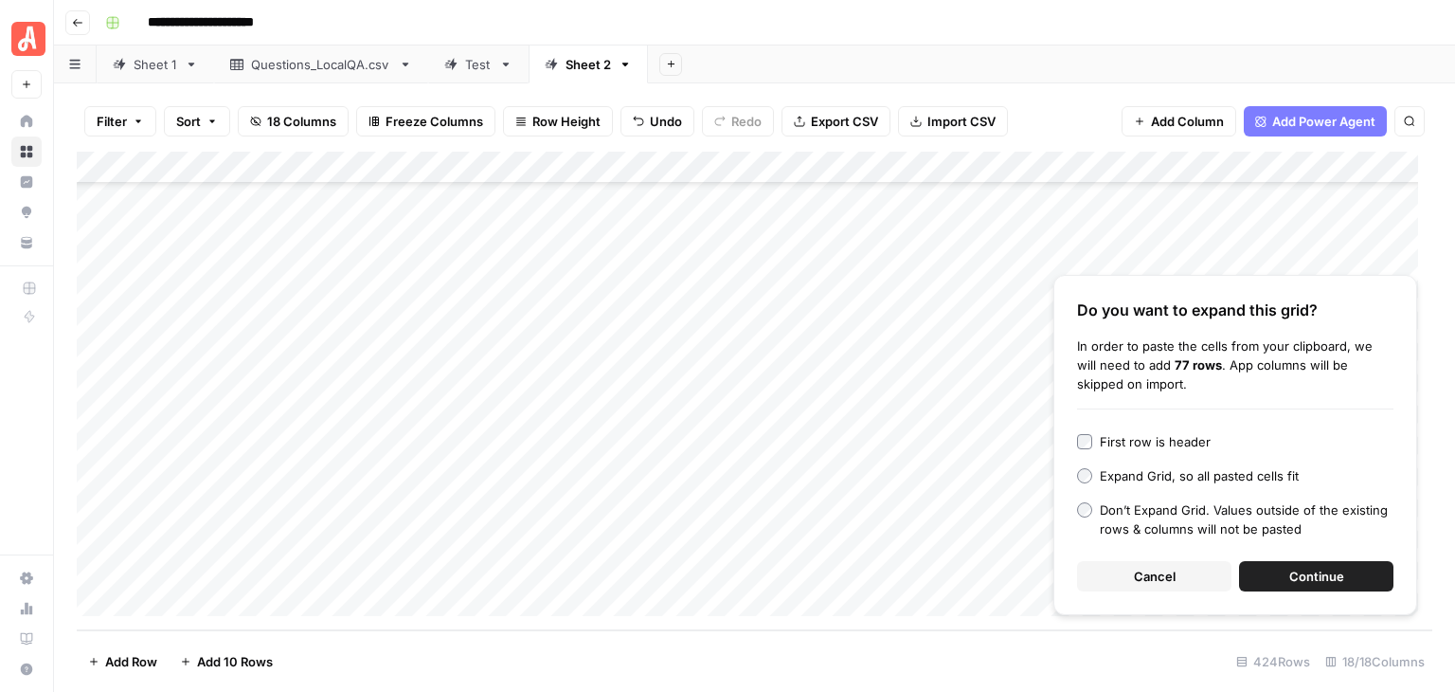
click at [1295, 576] on span "Continue" at bounding box center [1317, 576] width 55 height 19
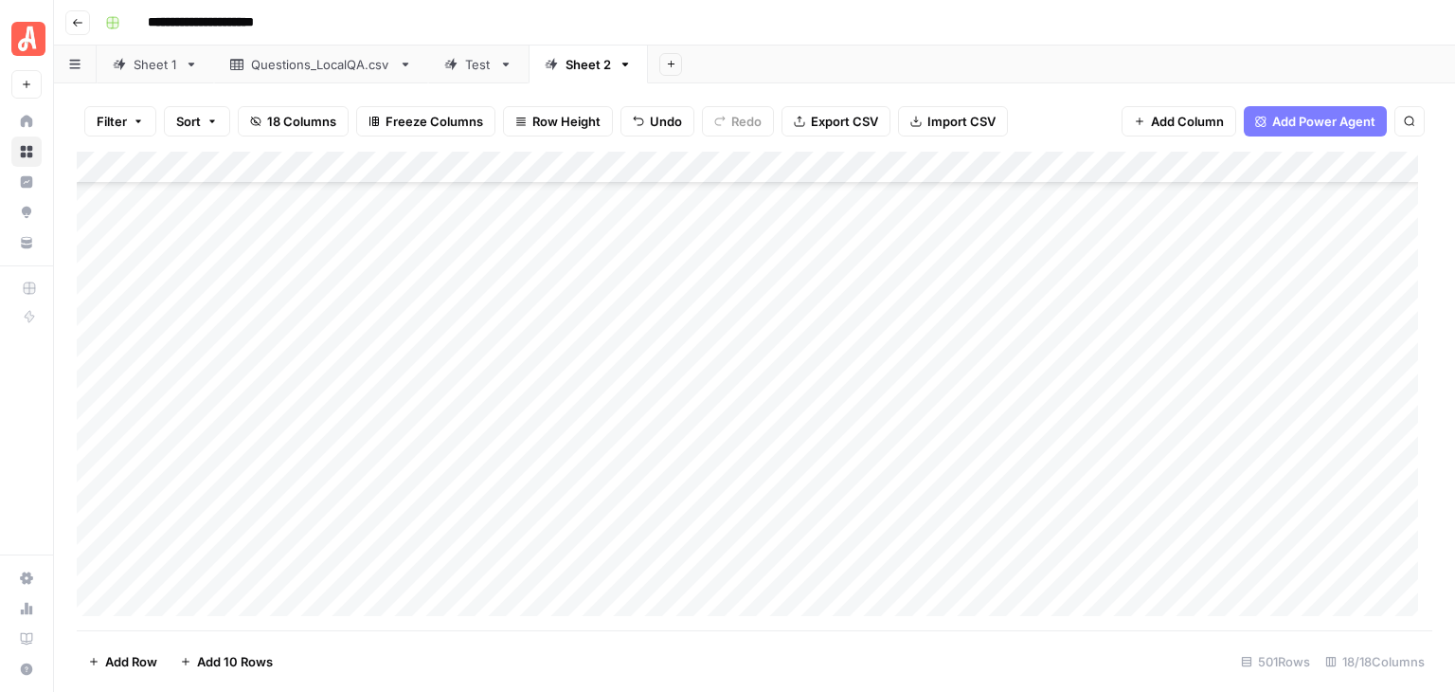
scroll to position [15739, 0]
click at [244, 666] on span "Add 10 Rows" at bounding box center [235, 661] width 76 height 19
click at [257, 281] on div "Add Column" at bounding box center [755, 391] width 1356 height 479
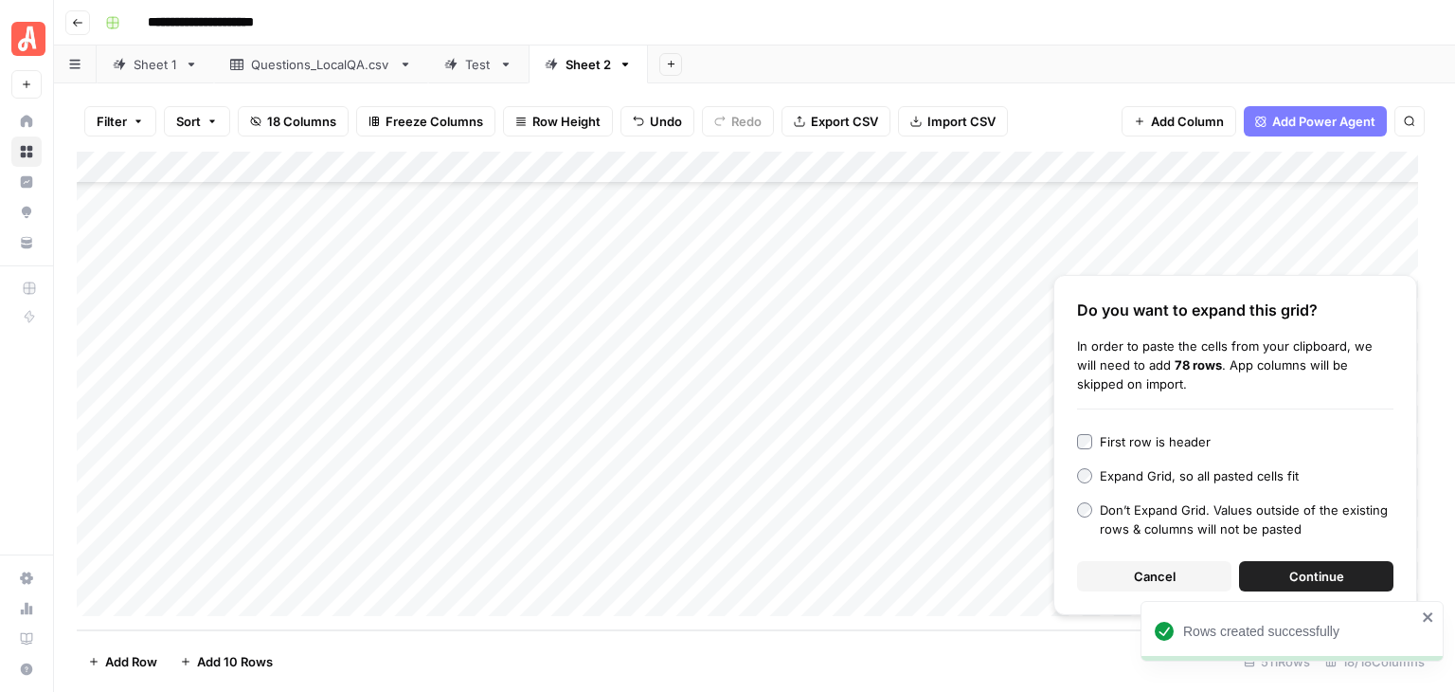
click at [1296, 572] on span "Continue" at bounding box center [1317, 576] width 55 height 19
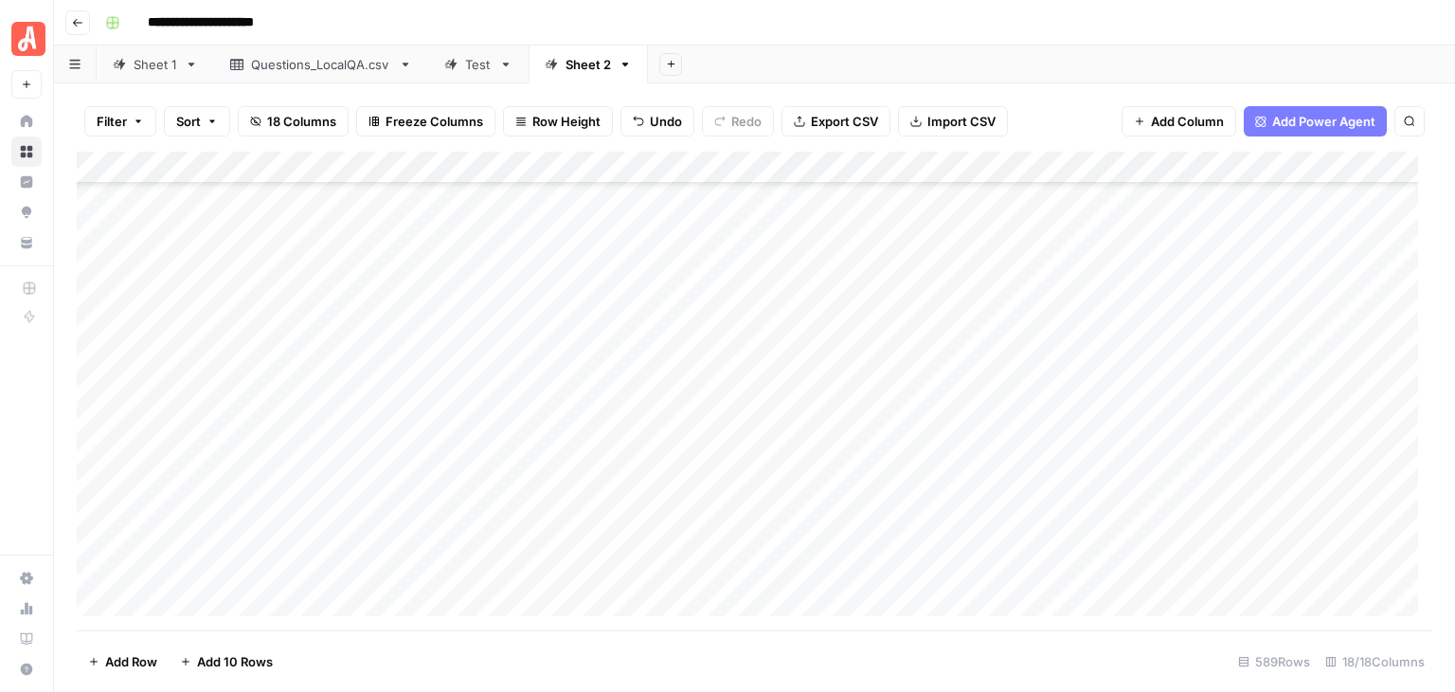
scroll to position [2653, 0]
click at [95, 379] on div "Add Column" at bounding box center [755, 391] width 1356 height 479
click at [95, 503] on div "Add Column" at bounding box center [755, 391] width 1356 height 479
click at [993, 166] on div "Add Column" at bounding box center [755, 391] width 1356 height 479
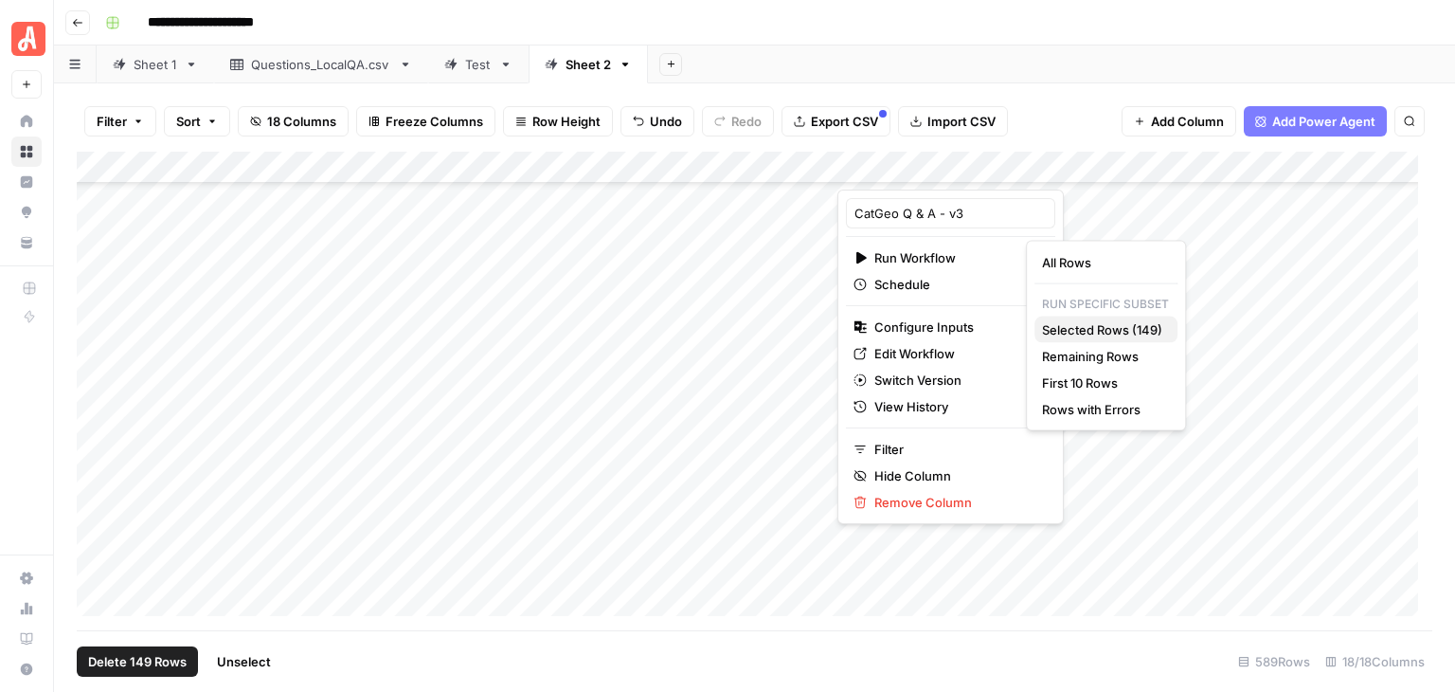
click at [1101, 331] on span "Selected Rows (149)" at bounding box center [1102, 329] width 120 height 19
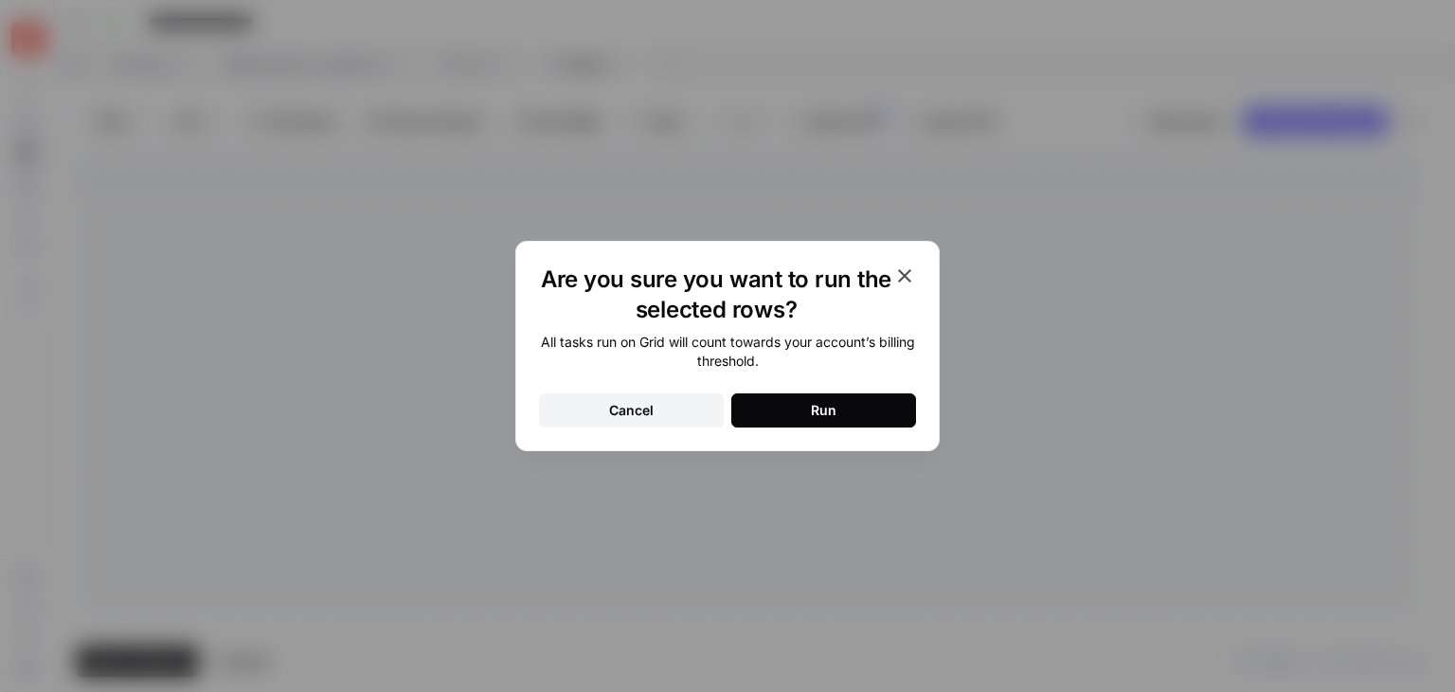
click at [885, 406] on button "Run" at bounding box center [824, 410] width 185 height 34
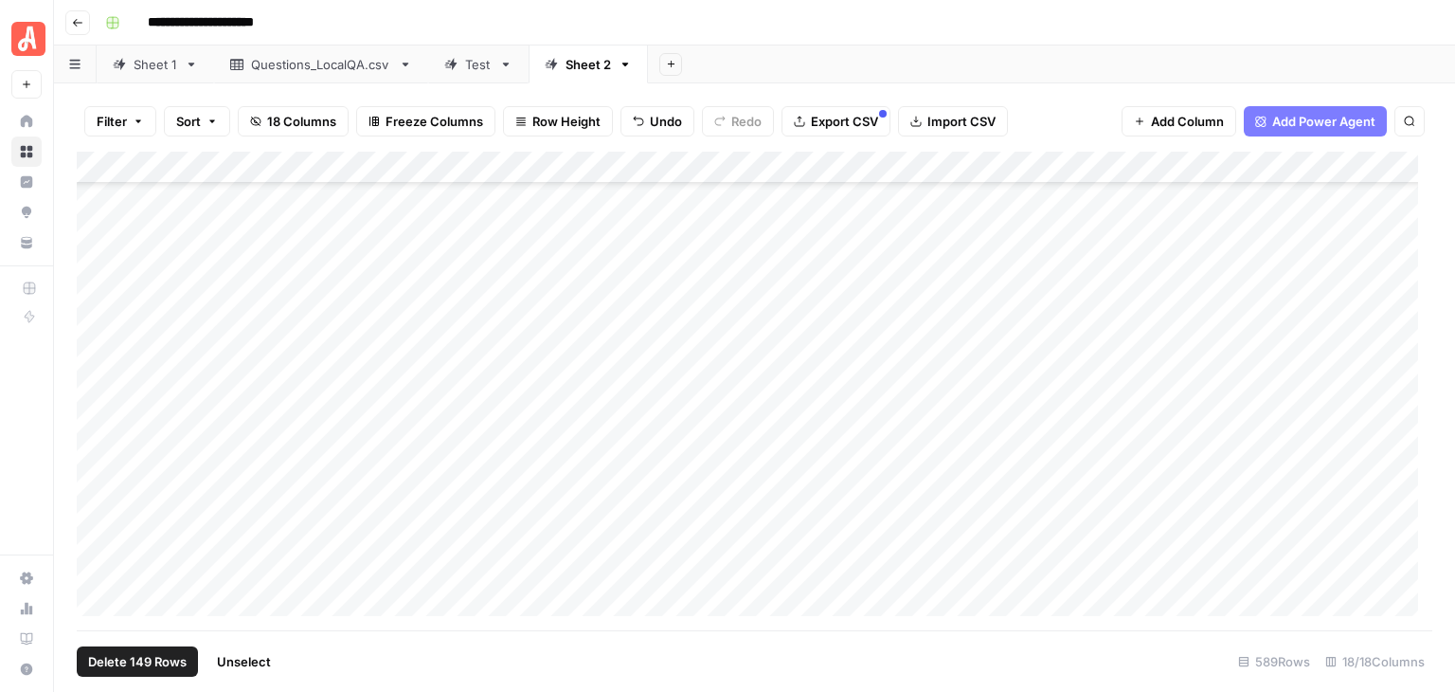
click at [254, 668] on span "Unselect" at bounding box center [244, 661] width 54 height 19
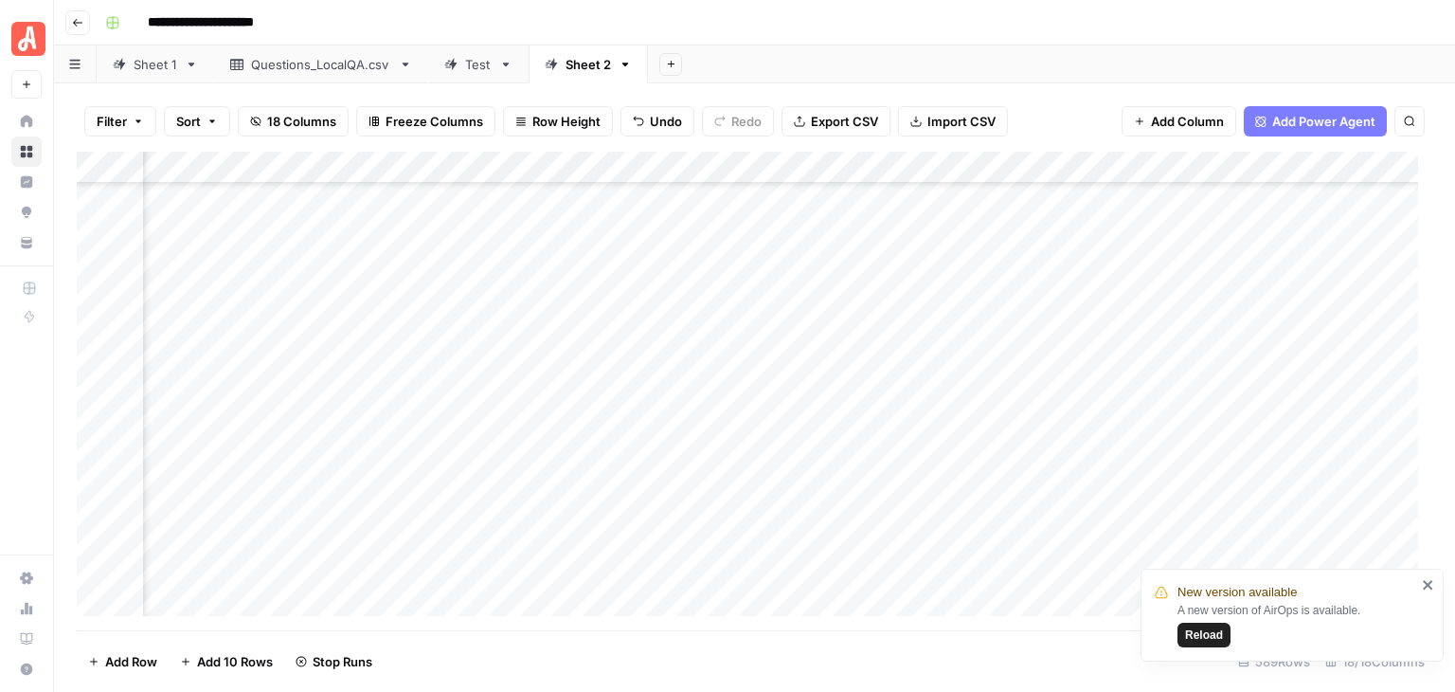
scroll to position [5685, 1682]
click at [1429, 585] on icon "close" at bounding box center [1427, 584] width 9 height 9
click at [231, 672] on button "Add 10 Rows" at bounding box center [227, 661] width 116 height 30
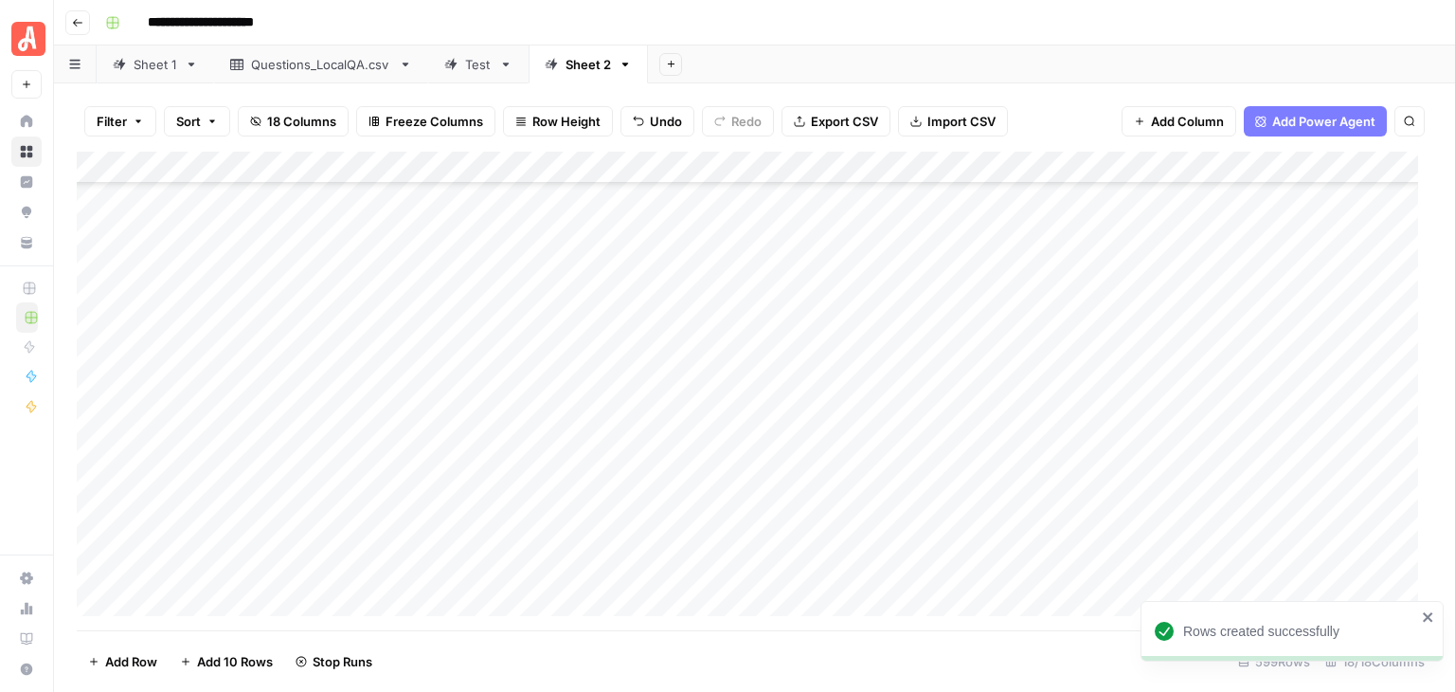
scroll to position [18896, 0]
click at [306, 276] on div "Add Column" at bounding box center [755, 391] width 1356 height 479
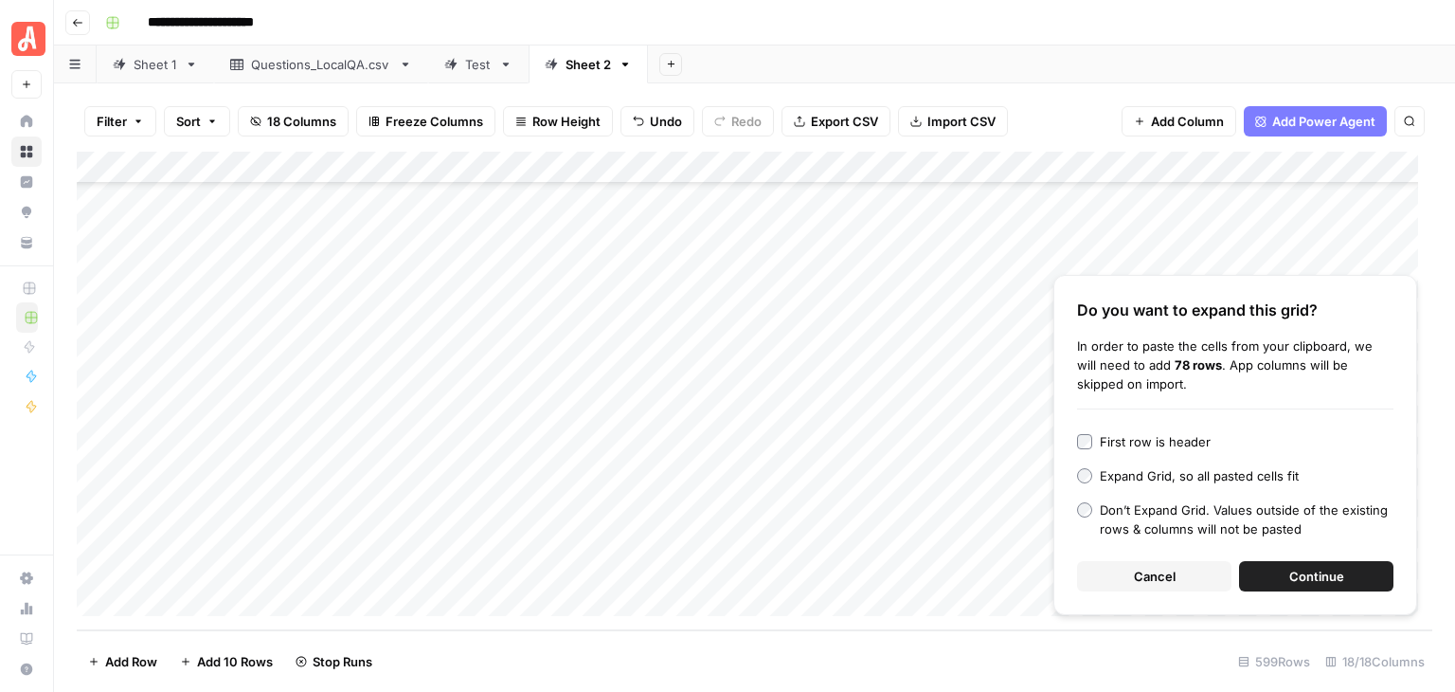
click at [1333, 577] on span "Continue" at bounding box center [1317, 576] width 55 height 19
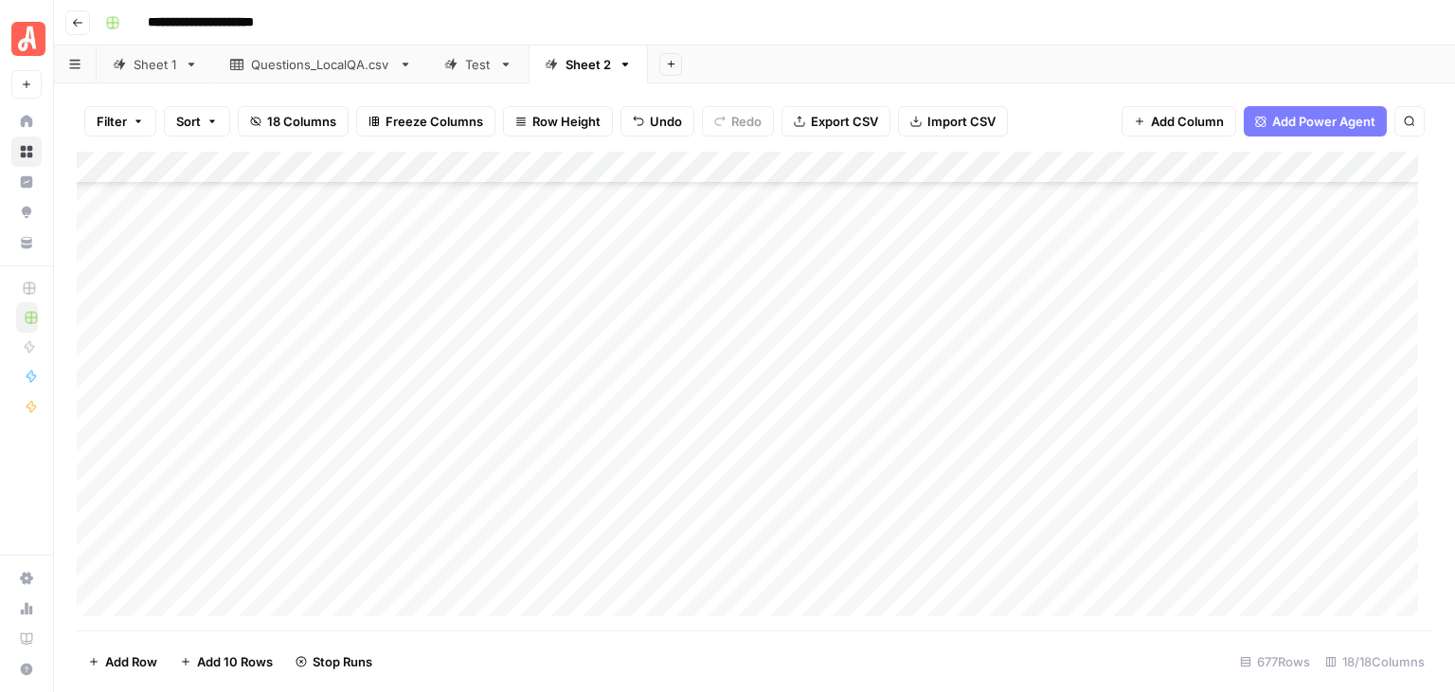
scroll to position [18945, 0]
click at [317, 259] on div "Add Column" at bounding box center [755, 391] width 1356 height 479
click at [317, 228] on div "Add Column" at bounding box center [755, 391] width 1356 height 479
click at [1104, 510] on div "Add Column" at bounding box center [755, 391] width 1356 height 479
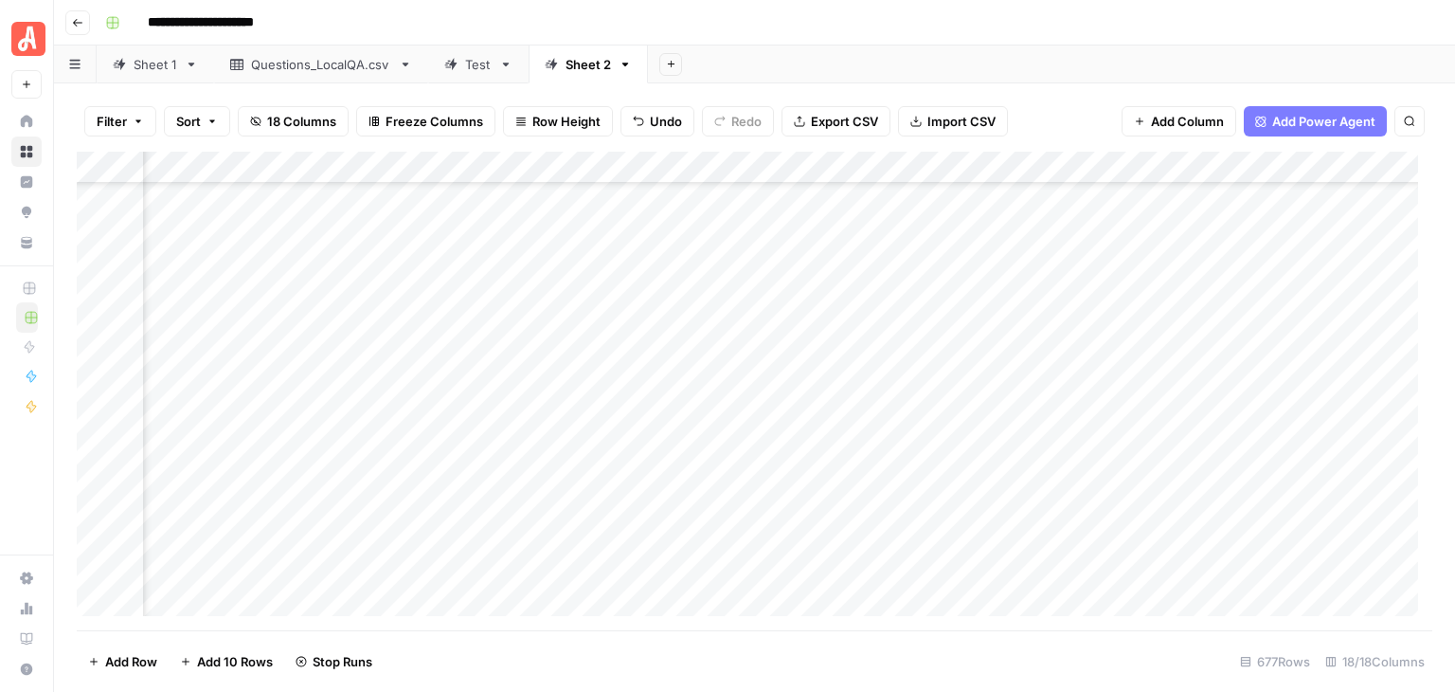
scroll to position [6343, 1050]
click at [609, 529] on div "Add Column" at bounding box center [755, 391] width 1356 height 479
click at [687, 19] on div "**********" at bounding box center [767, 23] width 1339 height 30
click at [804, 516] on div "Add Column" at bounding box center [755, 391] width 1356 height 479
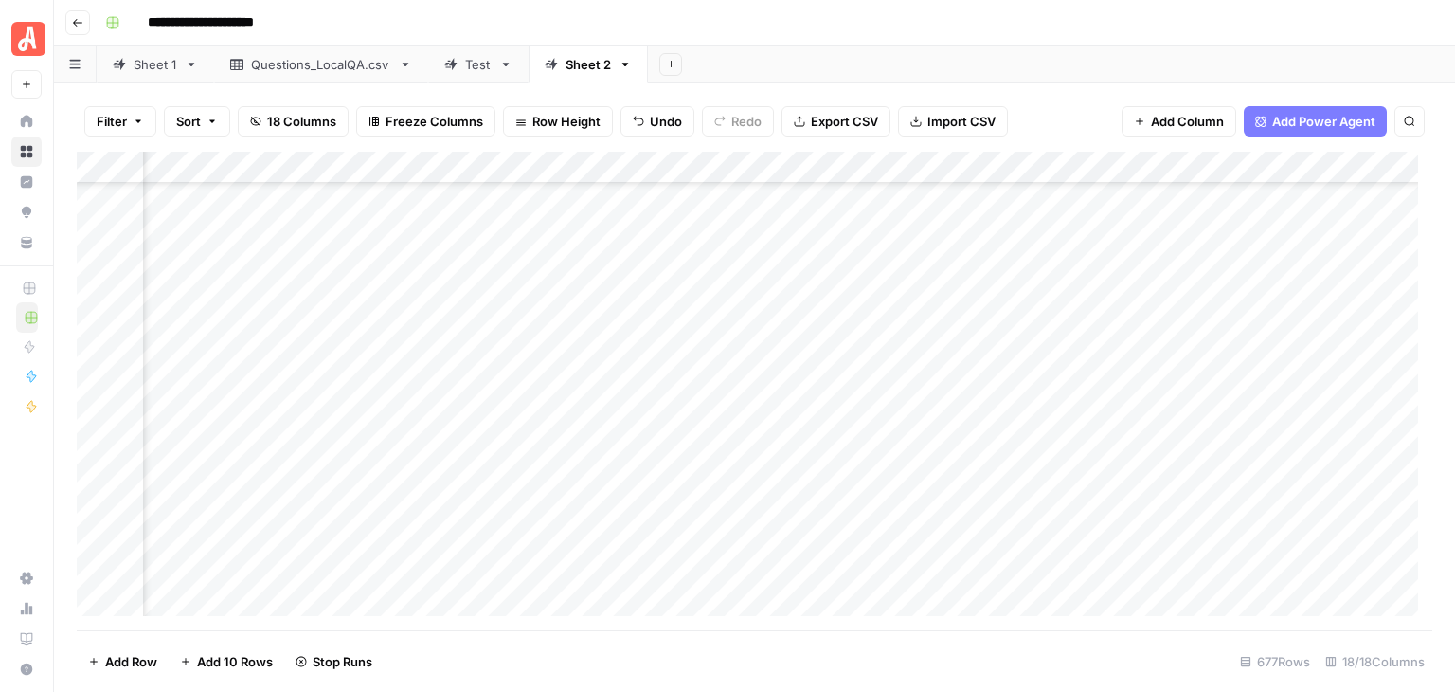
click at [804, 516] on div "Add Column" at bounding box center [755, 391] width 1356 height 479
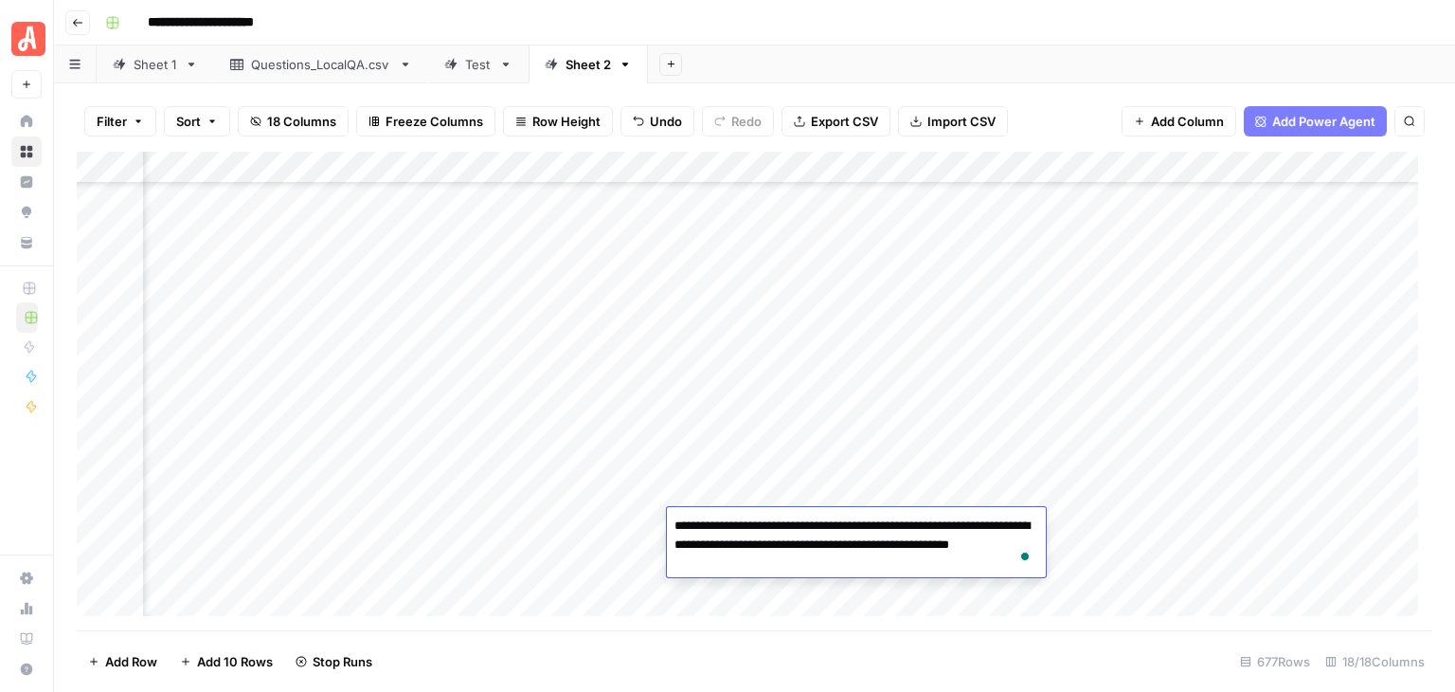
click at [822, 16] on div "**********" at bounding box center [767, 23] width 1339 height 30
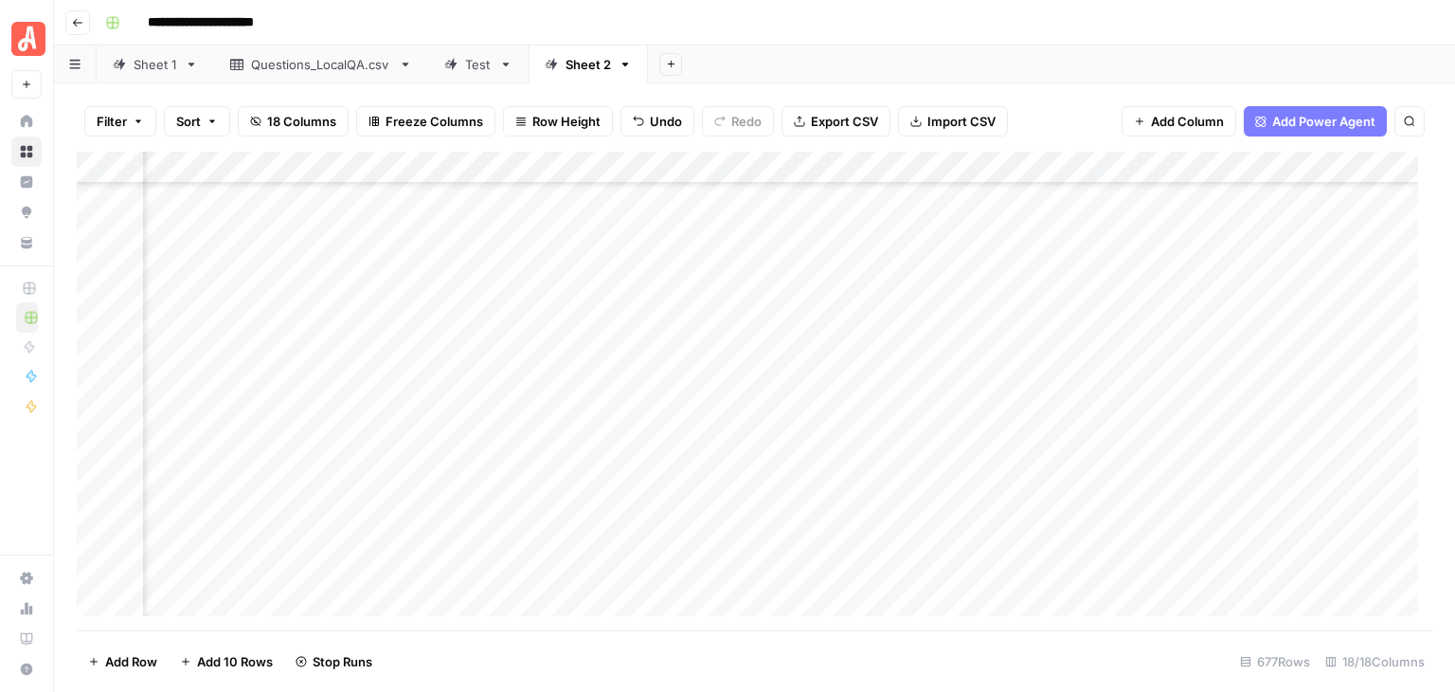
click at [937, 522] on div "Add Column" at bounding box center [755, 391] width 1356 height 479
click at [852, 24] on div "**********" at bounding box center [767, 23] width 1339 height 30
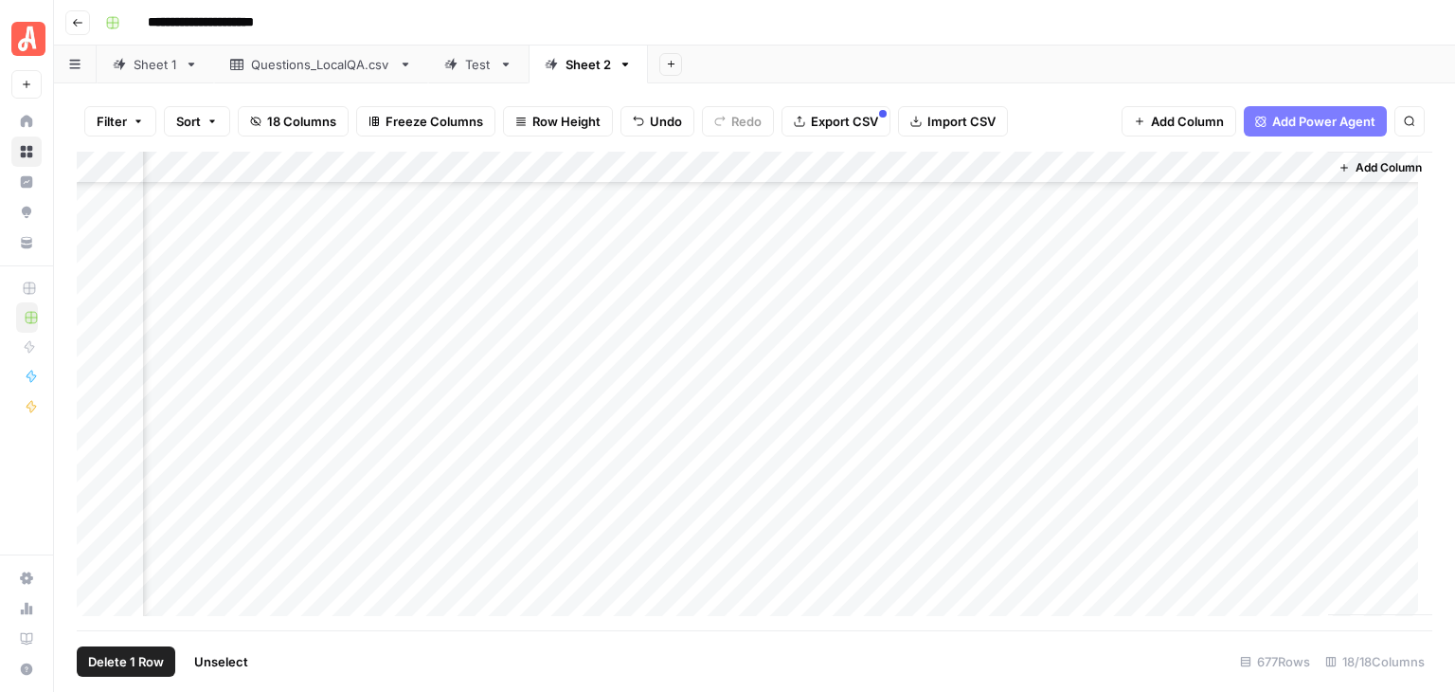
click at [99, 289] on div "Add Column" at bounding box center [755, 391] width 1356 height 479
click at [97, 515] on div "Add Column" at bounding box center [755, 391] width 1356 height 479
click at [1100, 160] on div "Add Column" at bounding box center [755, 391] width 1356 height 479
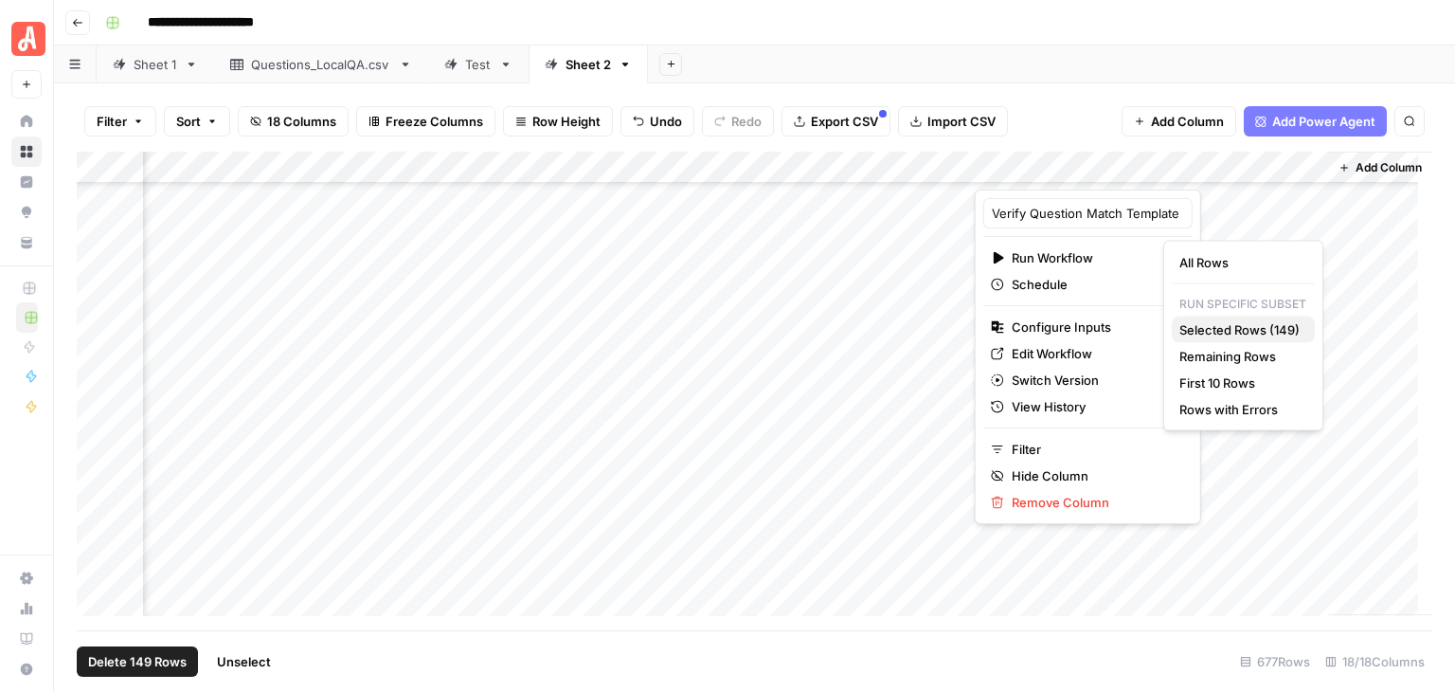
click at [1253, 328] on span "Selected Rows (149)" at bounding box center [1240, 329] width 120 height 19
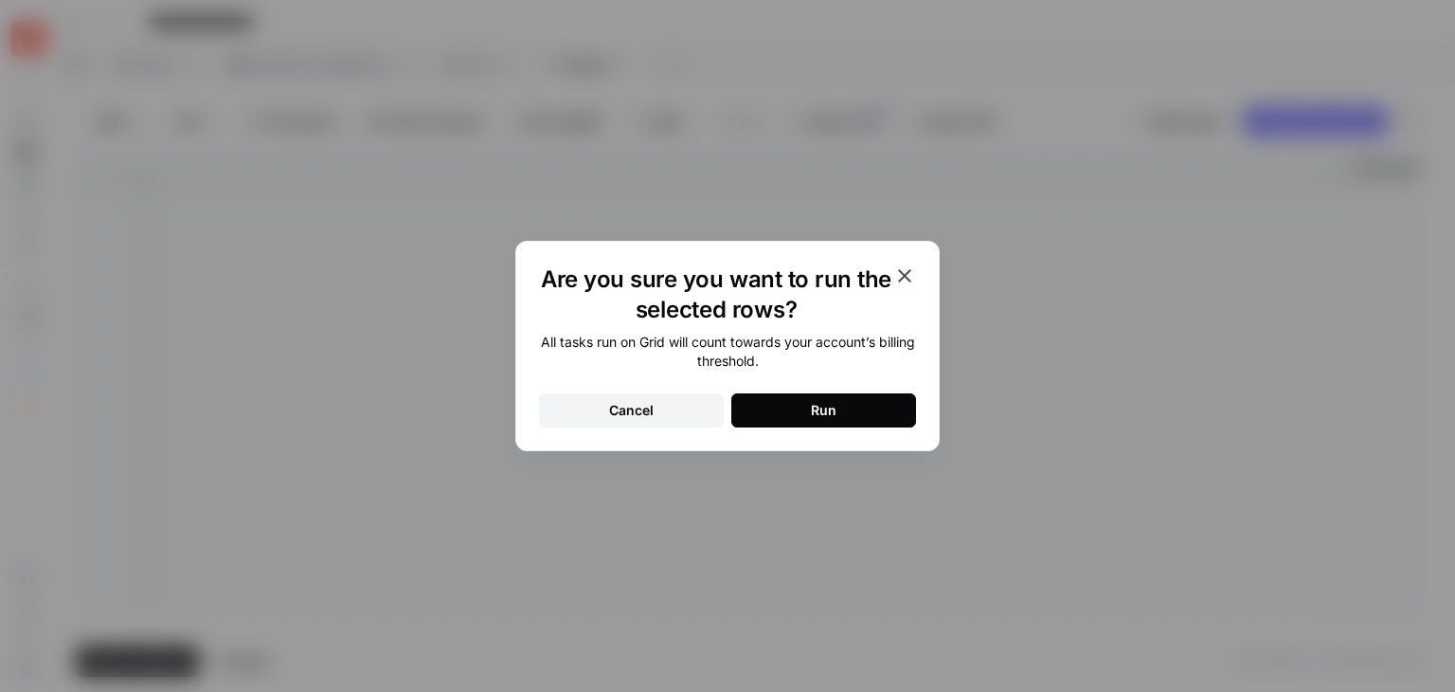
click at [889, 404] on button "Run" at bounding box center [824, 410] width 185 height 34
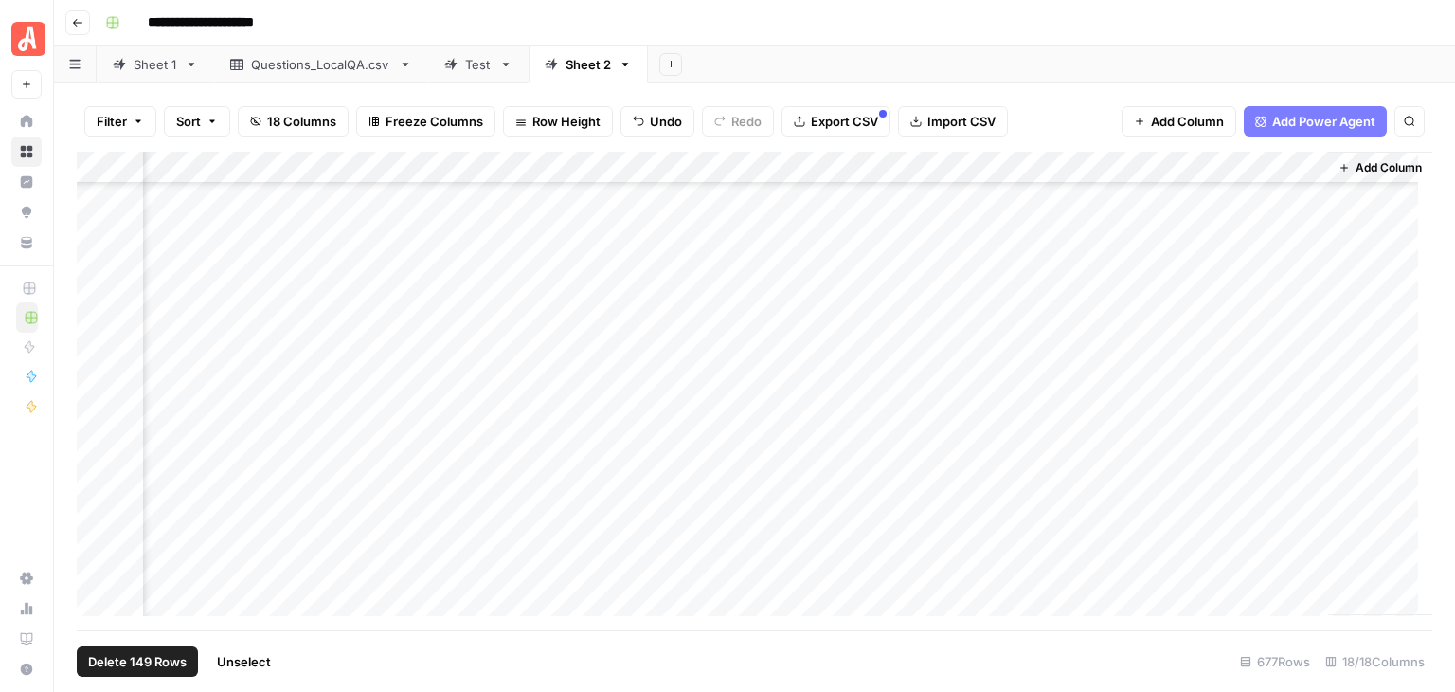
click at [255, 656] on span "Unselect" at bounding box center [244, 661] width 54 height 19
click at [913, 291] on div "Add Column" at bounding box center [755, 391] width 1356 height 479
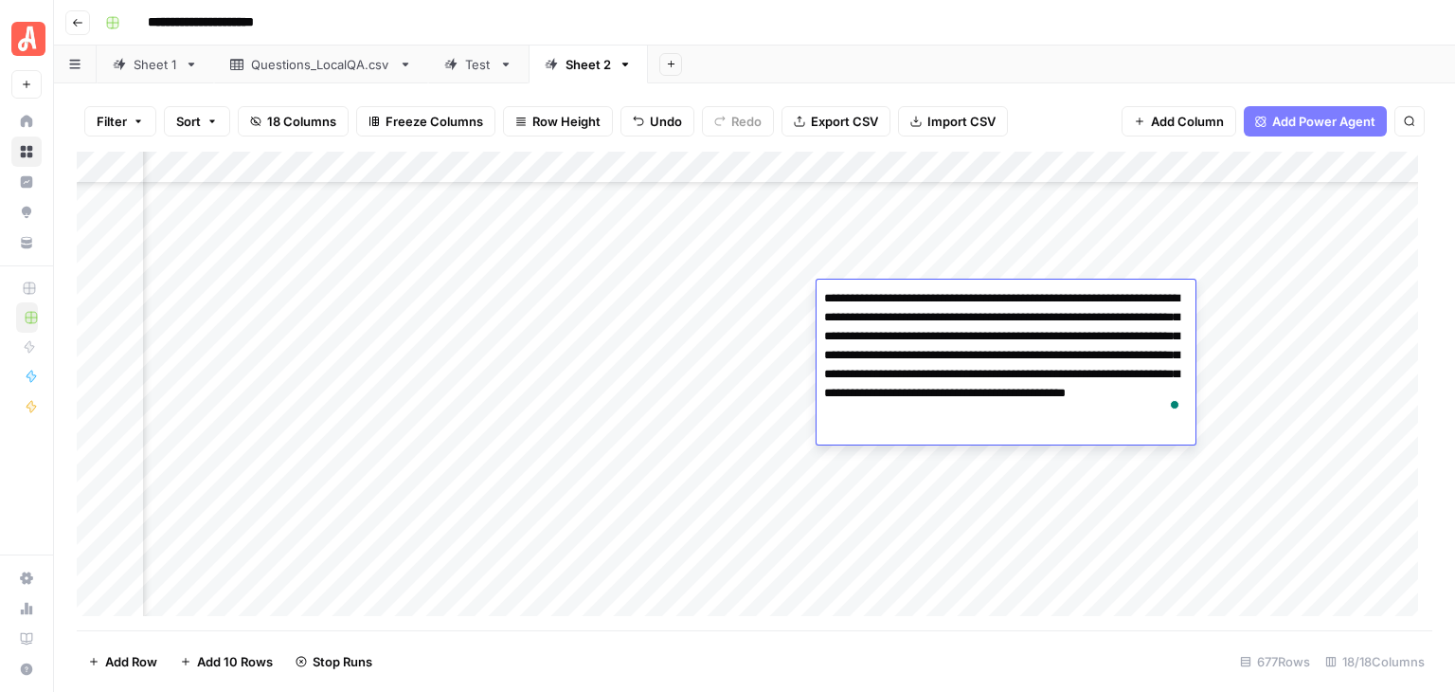
click at [909, 34] on div "**********" at bounding box center [767, 23] width 1339 height 30
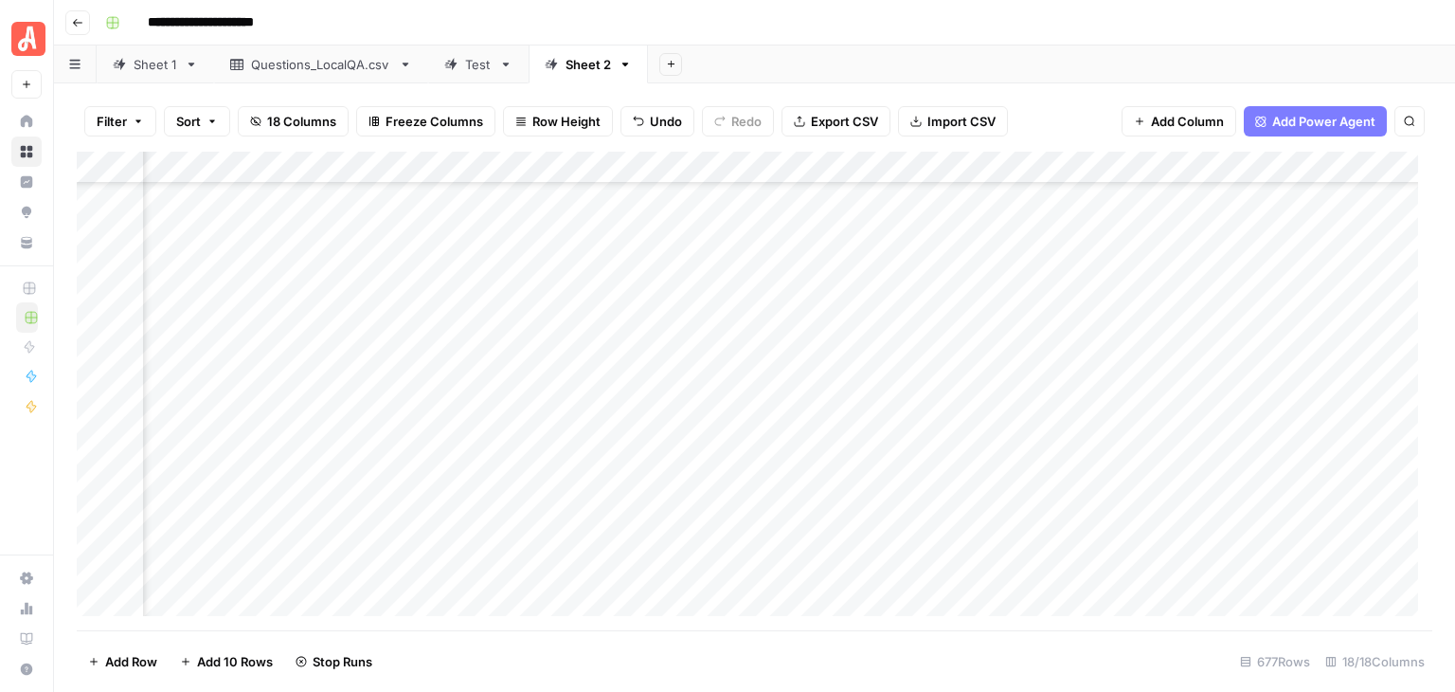
click at [925, 320] on div "Add Column" at bounding box center [755, 391] width 1356 height 479
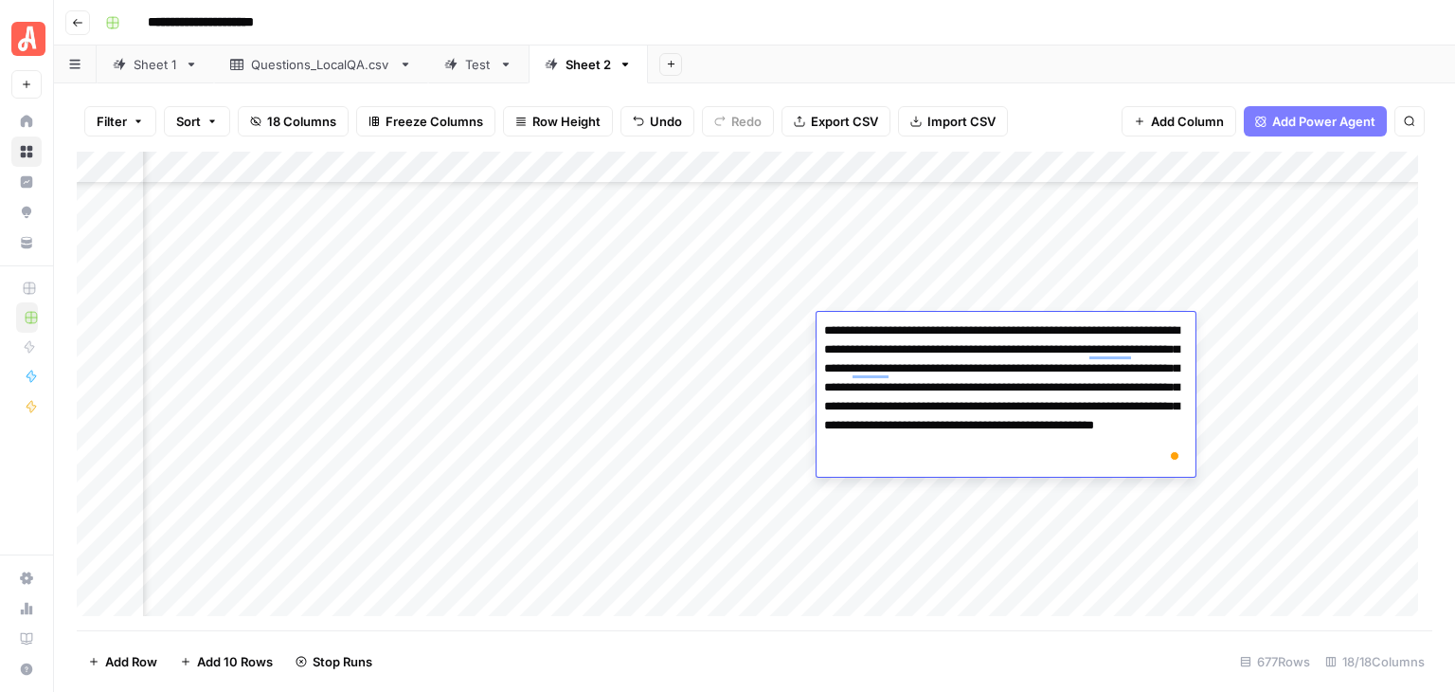
click at [879, 28] on div "**********" at bounding box center [767, 23] width 1339 height 30
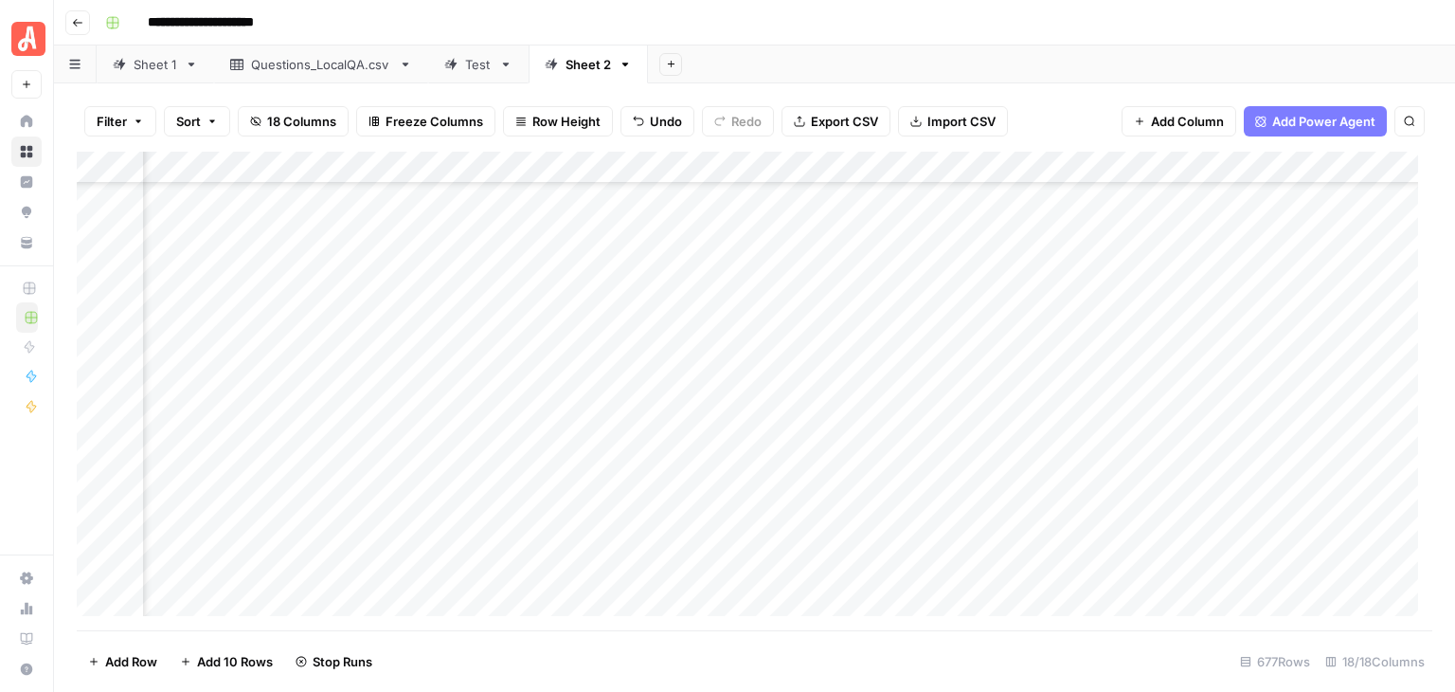
click at [916, 365] on div "Add Column" at bounding box center [755, 391] width 1356 height 479
click at [905, 44] on header "**********" at bounding box center [754, 22] width 1401 height 45
click at [921, 490] on div "Add Column" at bounding box center [755, 391] width 1356 height 479
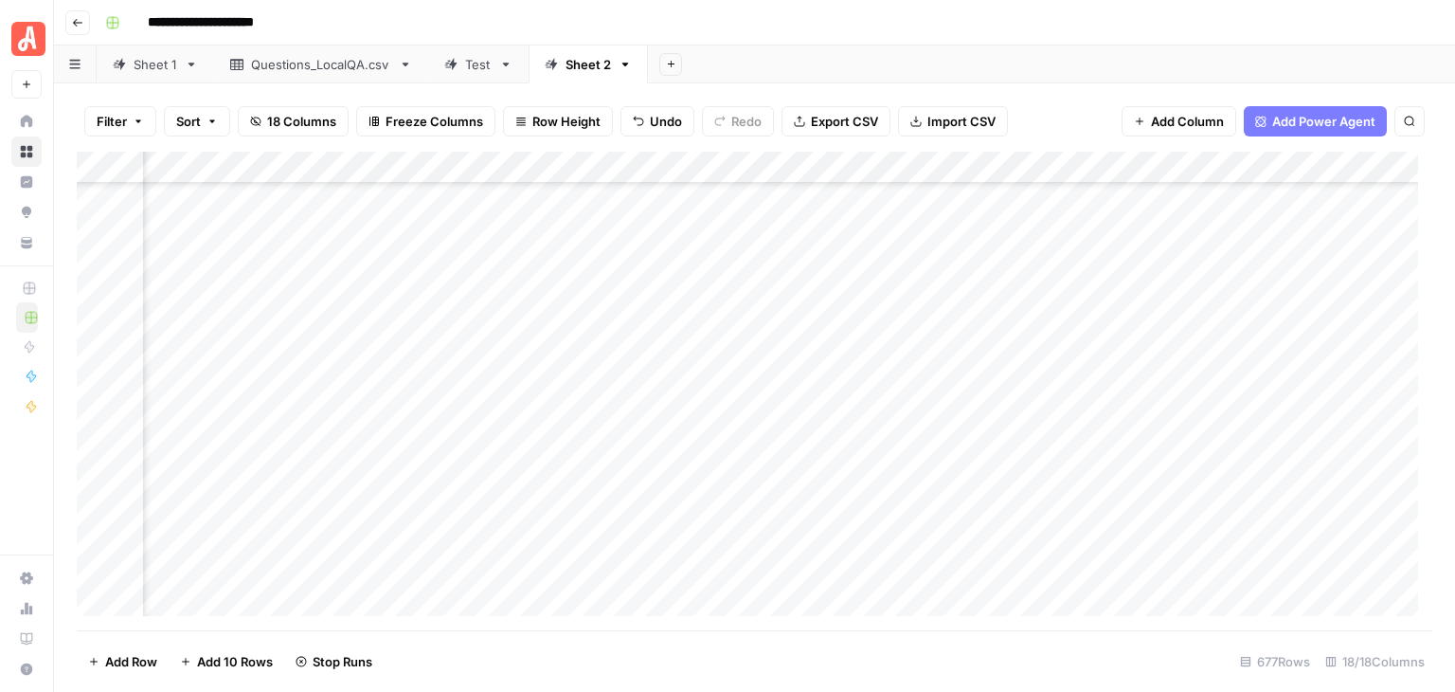
click at [921, 490] on div "Add Column" at bounding box center [755, 391] width 1356 height 479
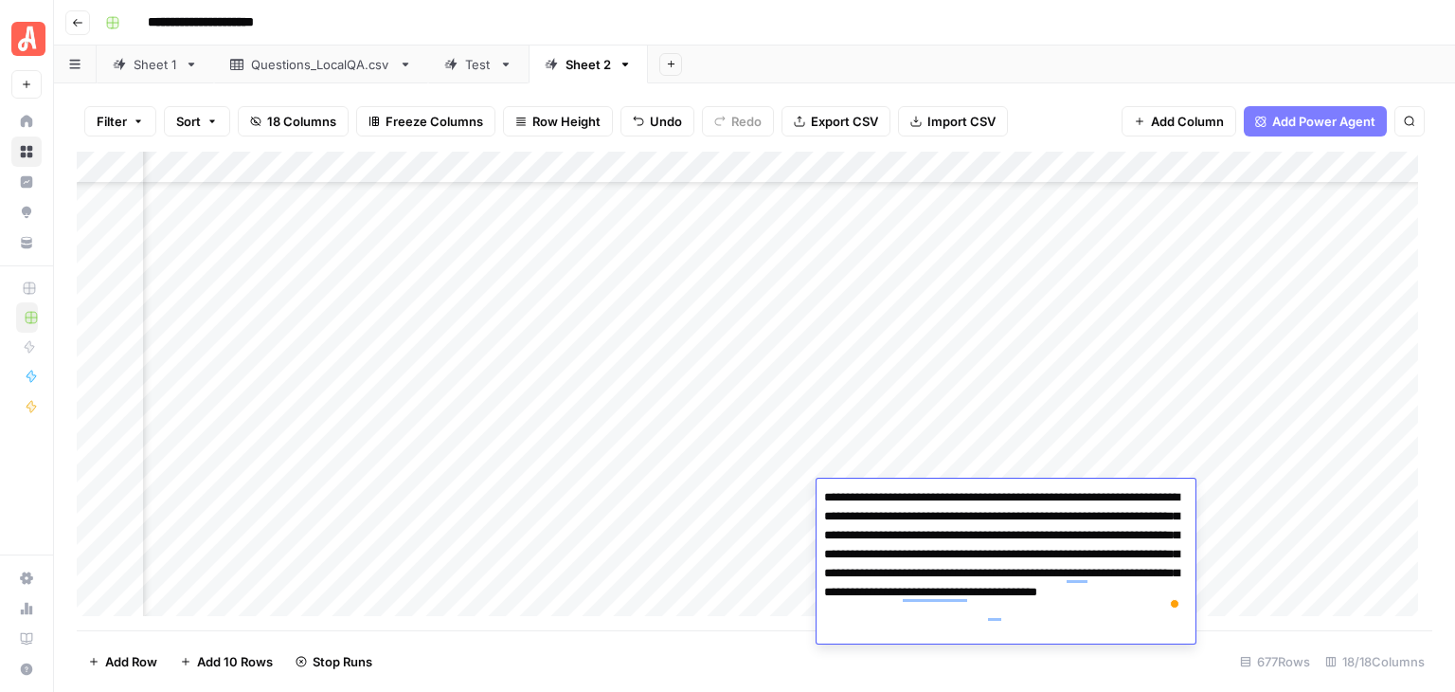
click at [966, 12] on div "**********" at bounding box center [767, 23] width 1339 height 30
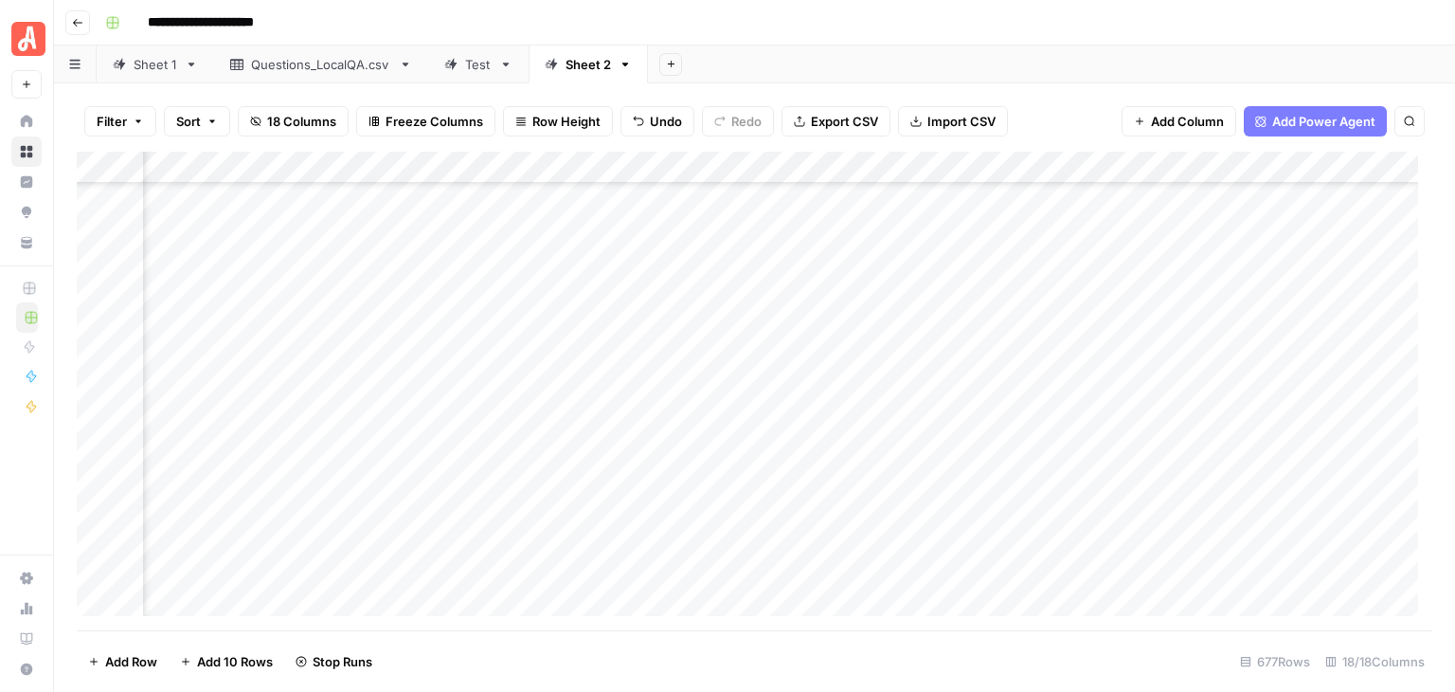
scroll to position [346, 844]
click at [1122, 500] on div "Add Column" at bounding box center [755, 391] width 1356 height 479
click at [1046, 16] on div "**********" at bounding box center [767, 23] width 1339 height 30
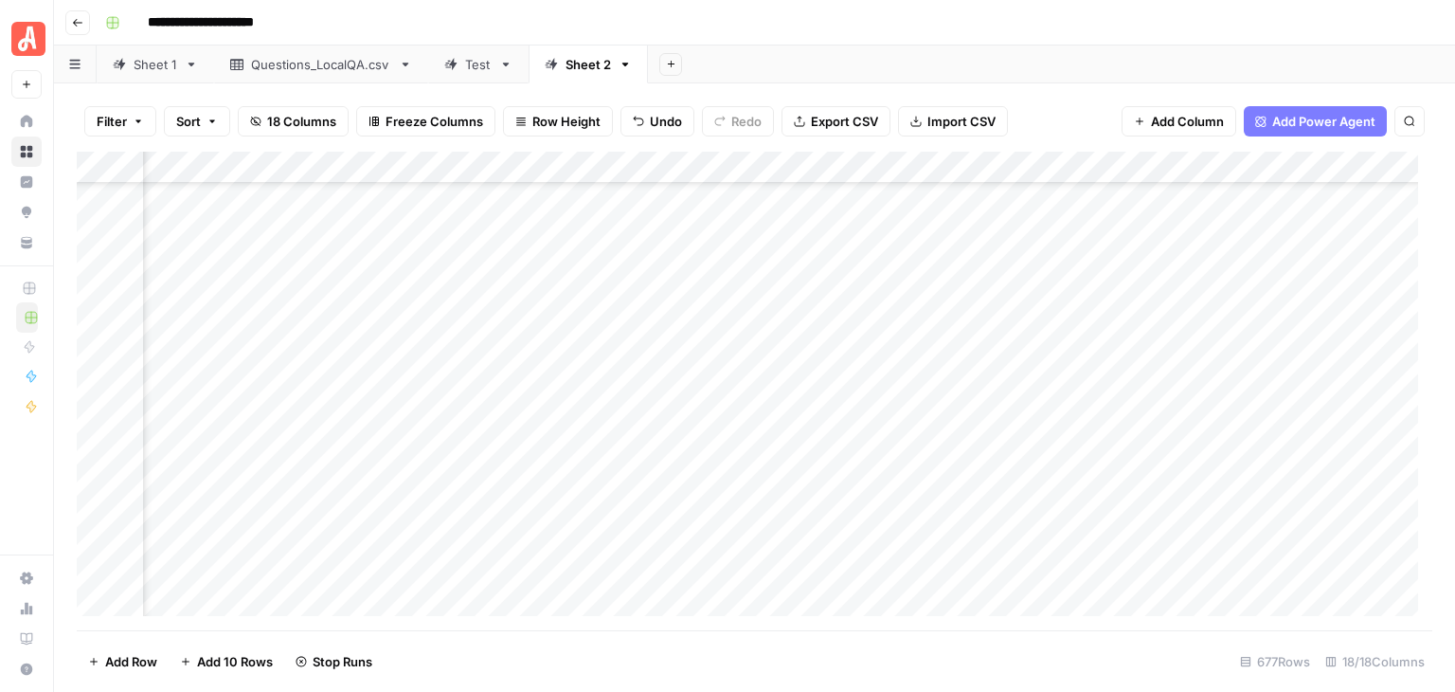
click at [912, 499] on div "Add Column" at bounding box center [755, 391] width 1356 height 479
click at [912, 498] on div "Add Column" at bounding box center [755, 391] width 1356 height 479
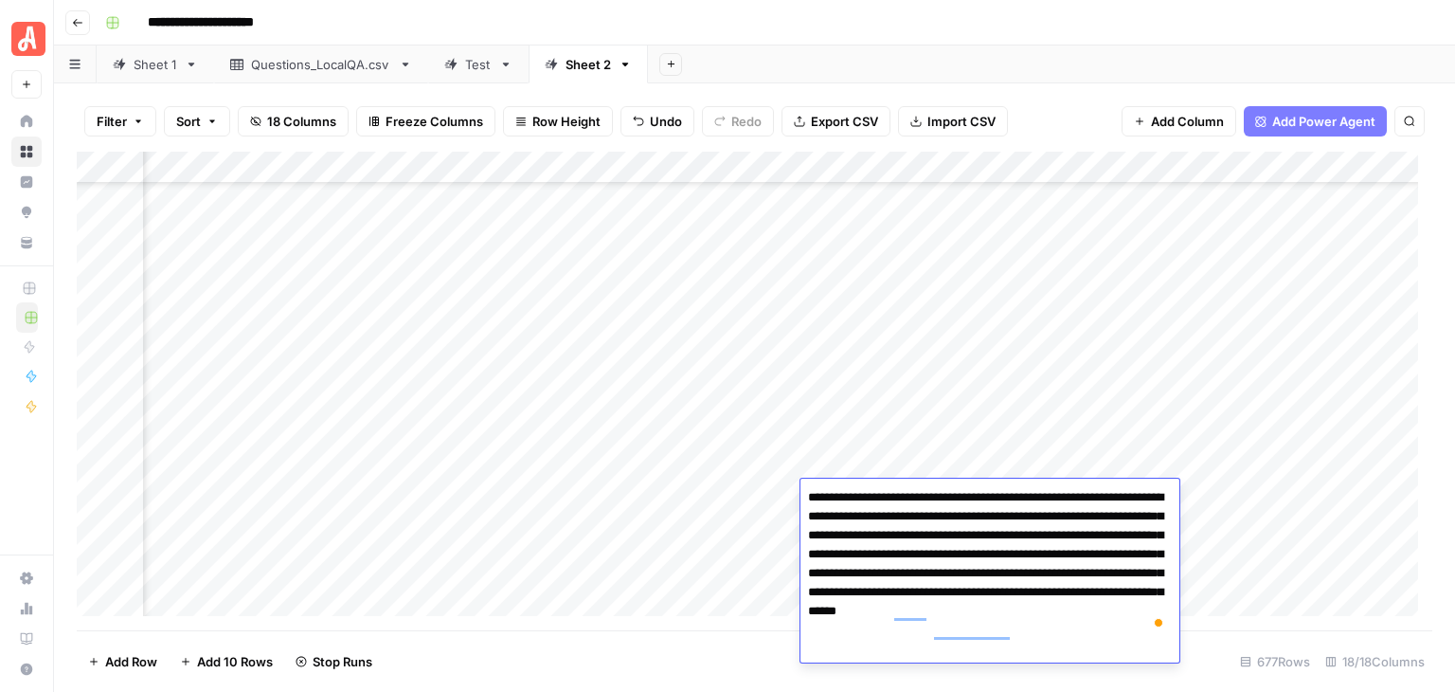
click at [1023, 44] on header "**********" at bounding box center [754, 22] width 1401 height 45
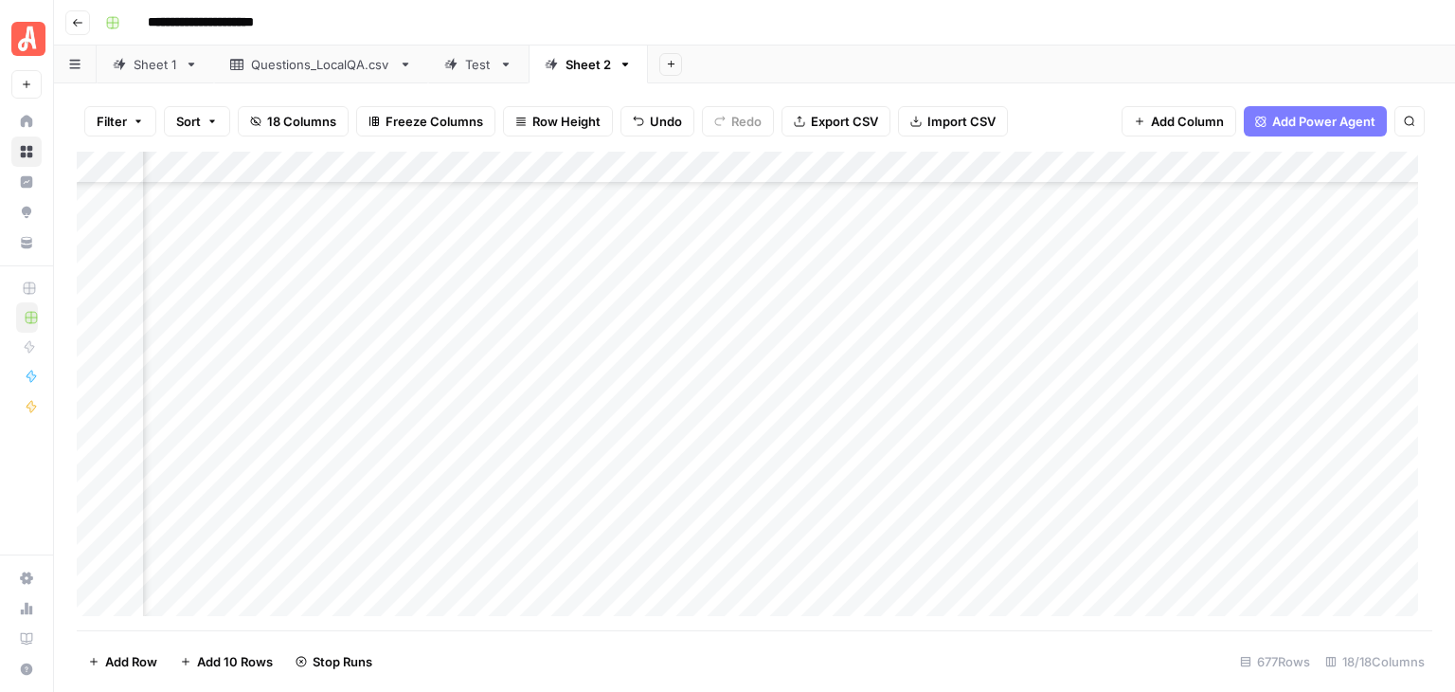
click at [1203, 497] on div "Add Column" at bounding box center [755, 391] width 1356 height 479
click at [1204, 497] on div "Add Column" at bounding box center [755, 391] width 1356 height 479
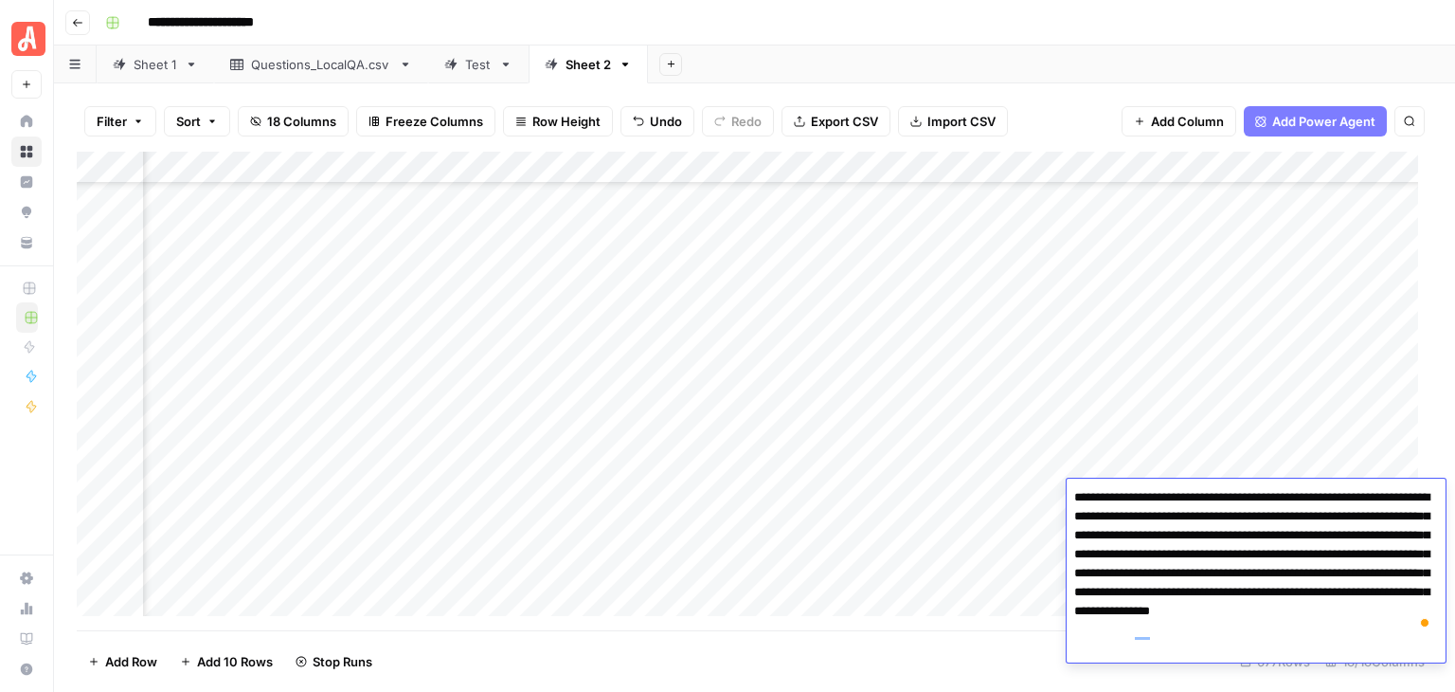
click at [1051, 50] on div "Add Sheet" at bounding box center [1051, 64] width 807 height 38
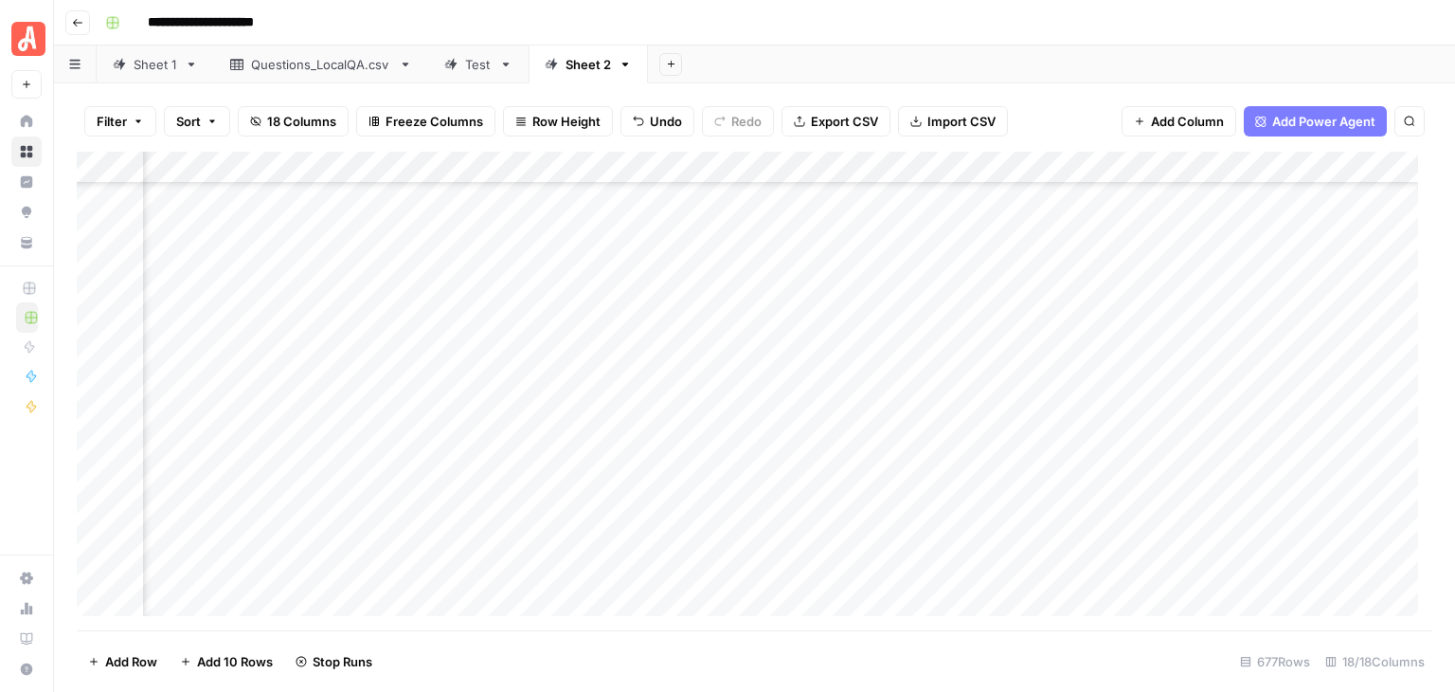
scroll to position [6221, 509]
click at [804, 575] on div "Add Column" at bounding box center [755, 391] width 1356 height 479
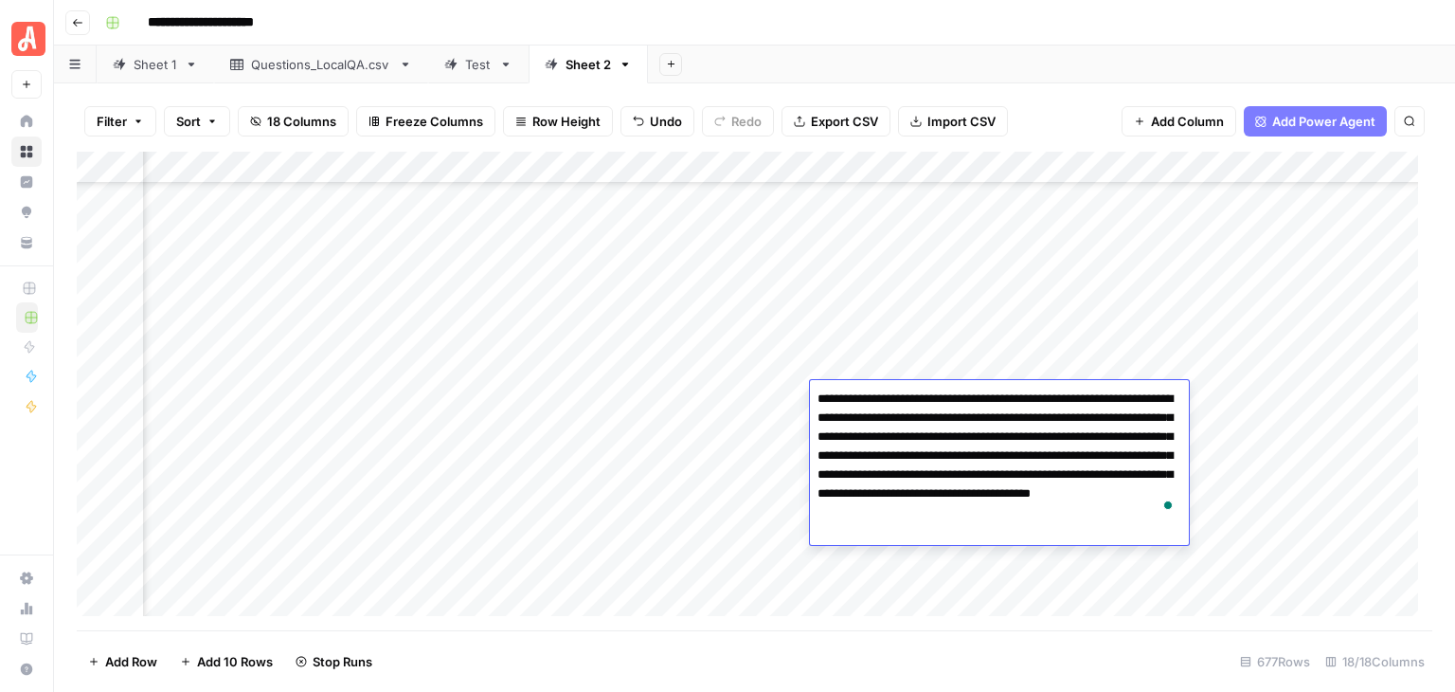
scroll to position [251, 396]
click at [888, 45] on div "Add Sheet" at bounding box center [1051, 64] width 807 height 38
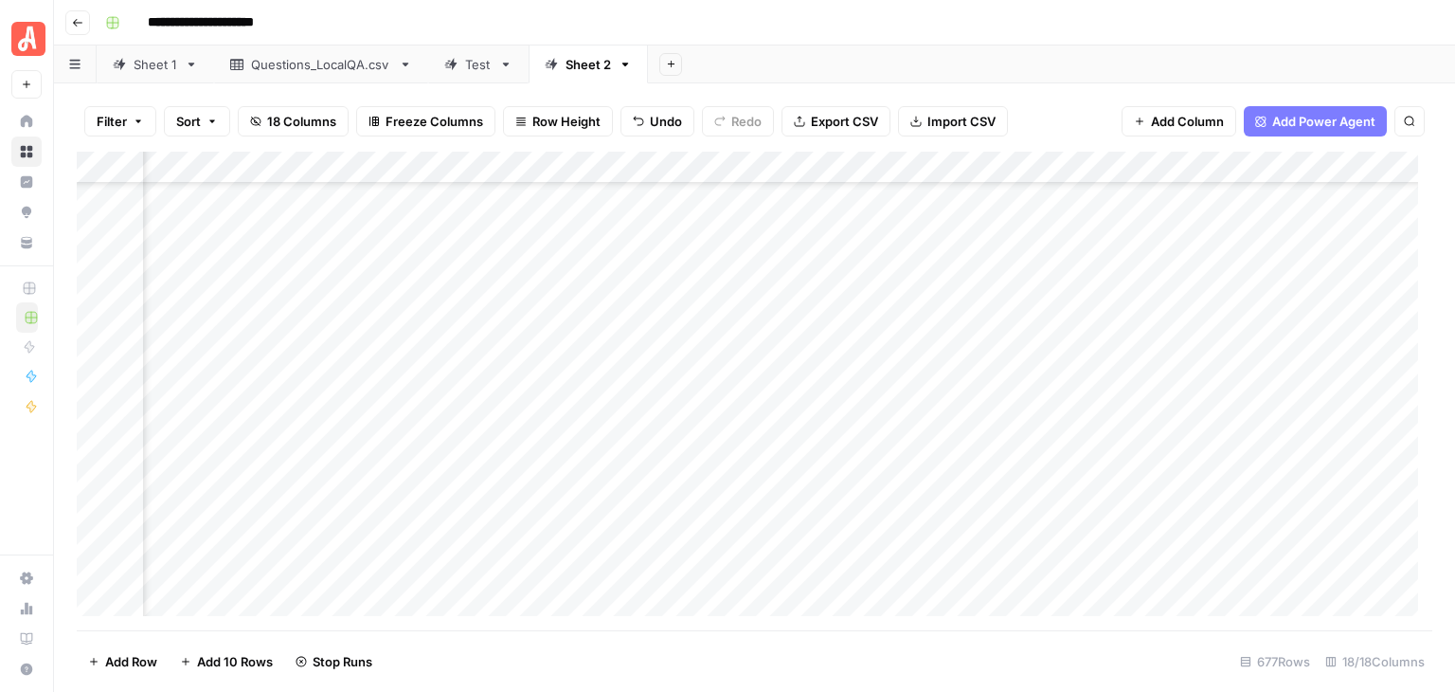
click at [908, 434] on div "Add Column" at bounding box center [755, 391] width 1356 height 479
click at [910, 433] on div "Add Column" at bounding box center [755, 391] width 1356 height 479
click at [984, 14] on div "**********" at bounding box center [767, 23] width 1339 height 30
click at [976, 429] on div "Add Column" at bounding box center [755, 391] width 1356 height 479
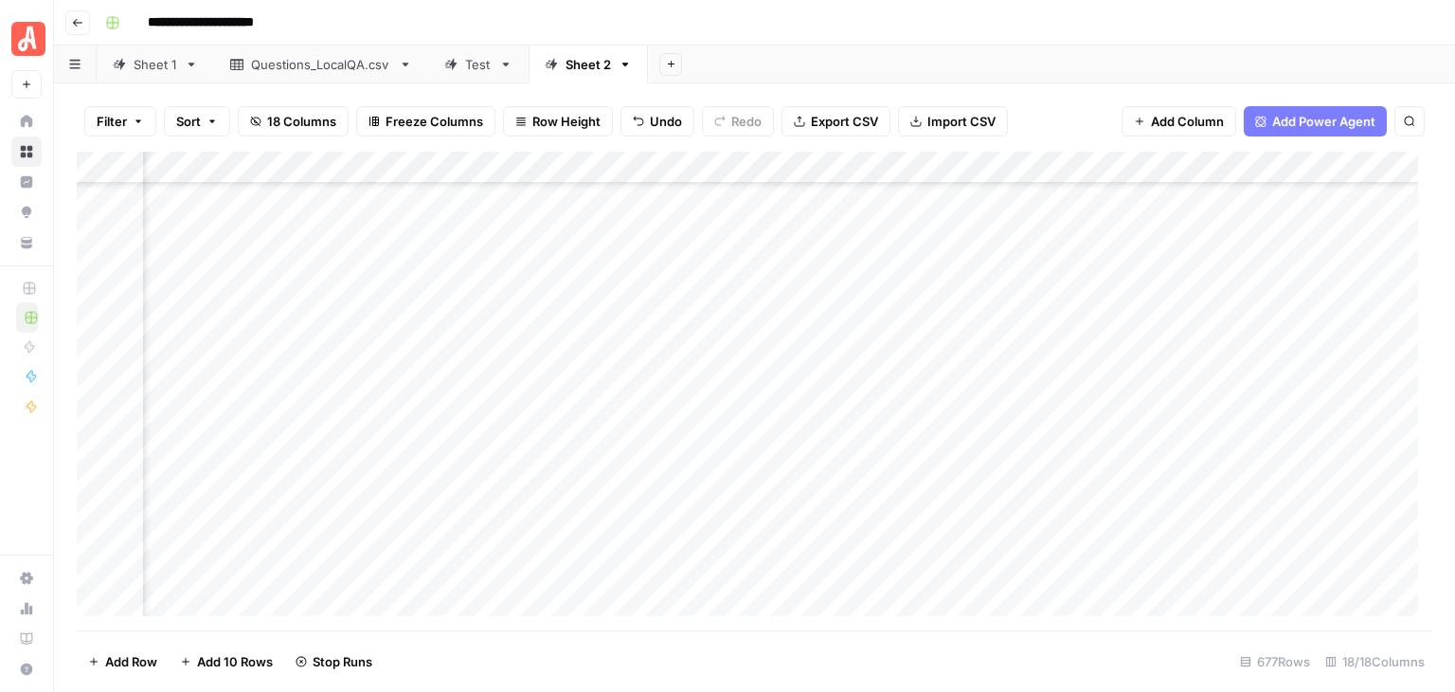
click at [976, 429] on div "Add Column" at bounding box center [755, 391] width 1356 height 479
click at [891, 52] on div "Add Sheet" at bounding box center [1051, 64] width 807 height 38
click at [751, 428] on div "Add Column" at bounding box center [755, 391] width 1356 height 479
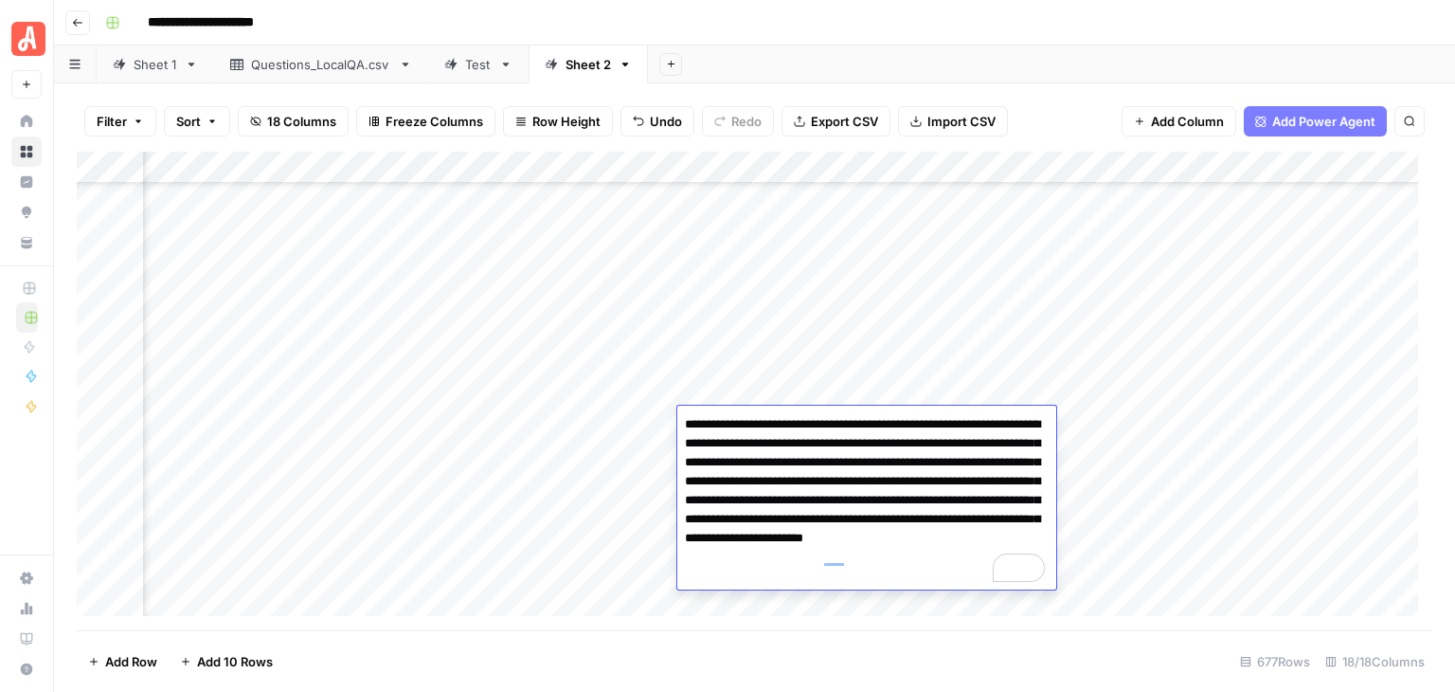
click at [725, 25] on div "**********" at bounding box center [767, 23] width 1339 height 30
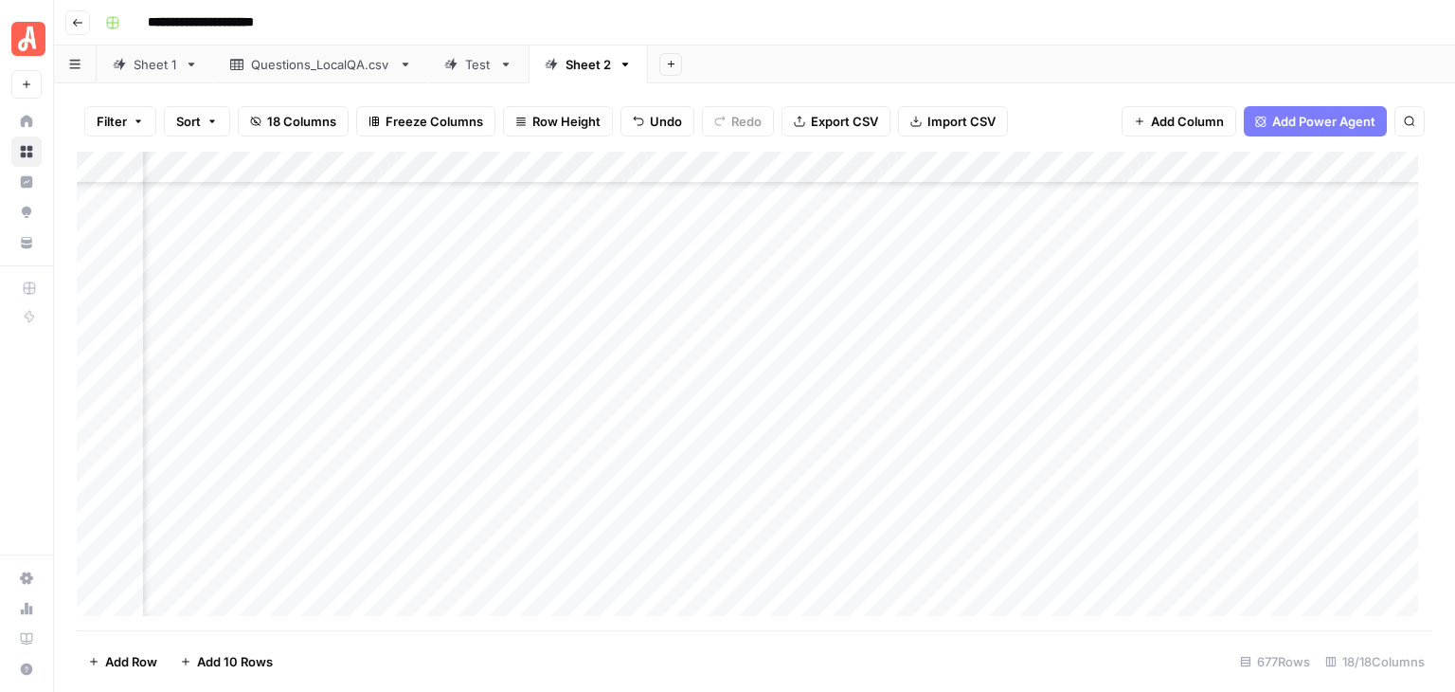
click at [163, 66] on div "Sheet 1" at bounding box center [156, 64] width 44 height 19
click at [1039, 551] on div "Add Column" at bounding box center [755, 391] width 1356 height 479
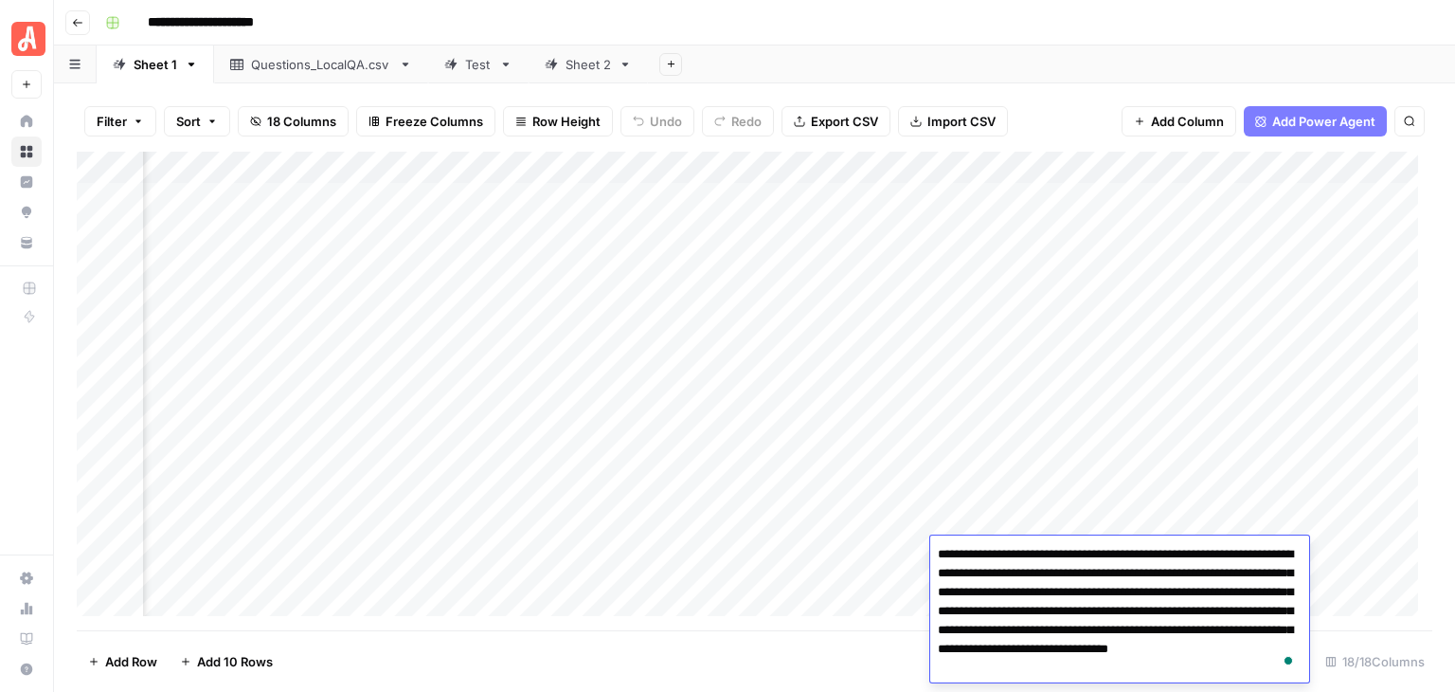
click at [938, 27] on div "**********" at bounding box center [767, 23] width 1339 height 30
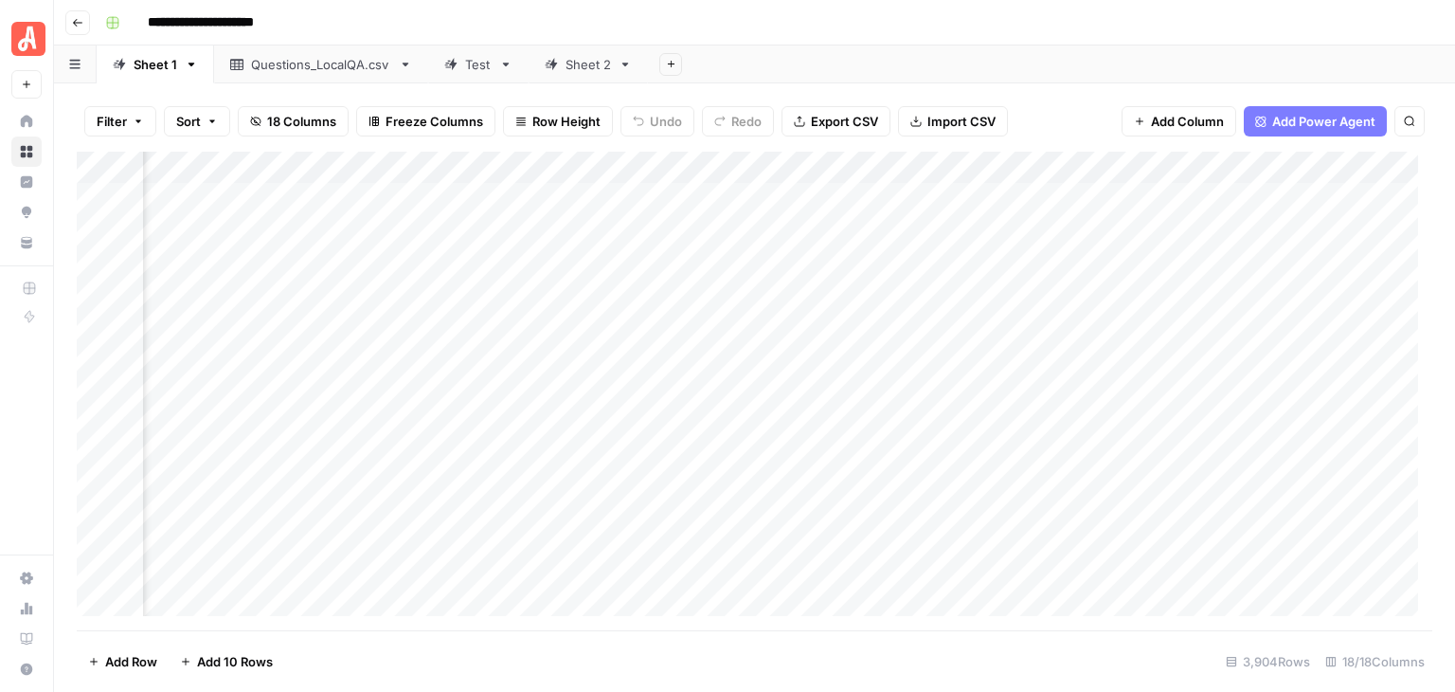
click at [585, 55] on div "Sheet 2" at bounding box center [588, 64] width 45 height 19
click at [1054, 60] on div "Add Sheet" at bounding box center [1051, 64] width 807 height 38
click at [770, 662] on footer "Add Row Add 10 Rows 677 Rows 18/18 Columns" at bounding box center [755, 661] width 1356 height 62
click at [738, 677] on footer "Add Row Add 10 Rows 677 Rows 18/18 Columns" at bounding box center [755, 661] width 1356 height 62
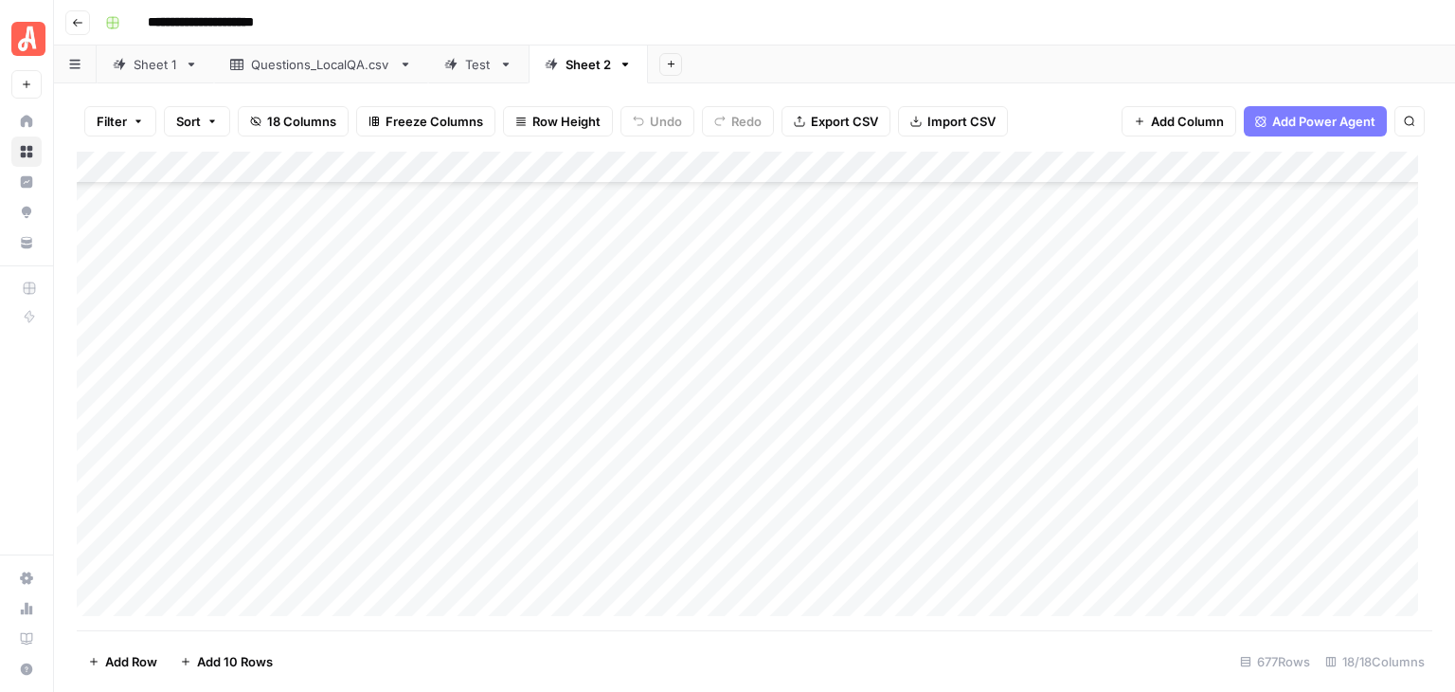
scroll to position [284, 0]
click at [845, 675] on footer "Add Row Add 10 Rows 677 Rows 18/18 Columns" at bounding box center [755, 661] width 1356 height 62
click at [875, 660] on footer "Add Row Add 10 Rows 677 Rows 18/18 Columns" at bounding box center [755, 661] width 1356 height 62
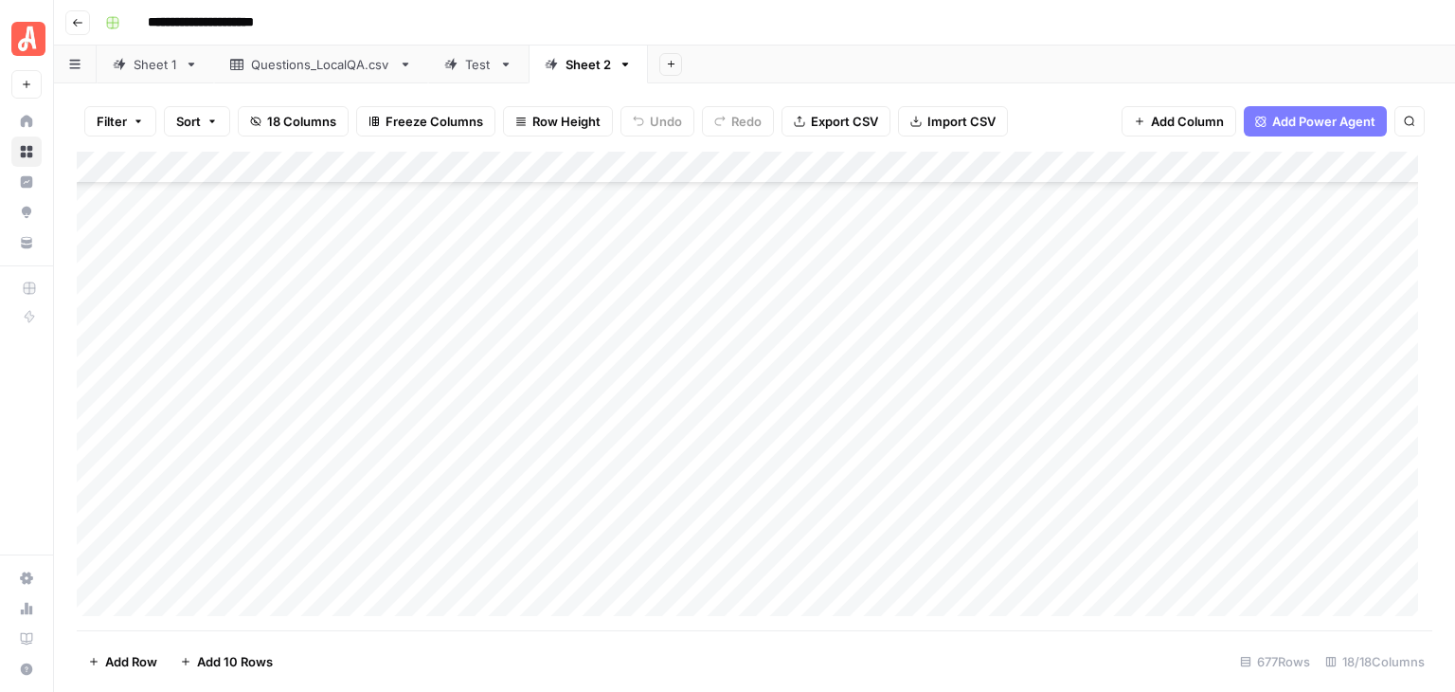
click at [822, 664] on footer "Add Row Add 10 Rows 677 Rows 18/18 Columns" at bounding box center [755, 661] width 1356 height 62
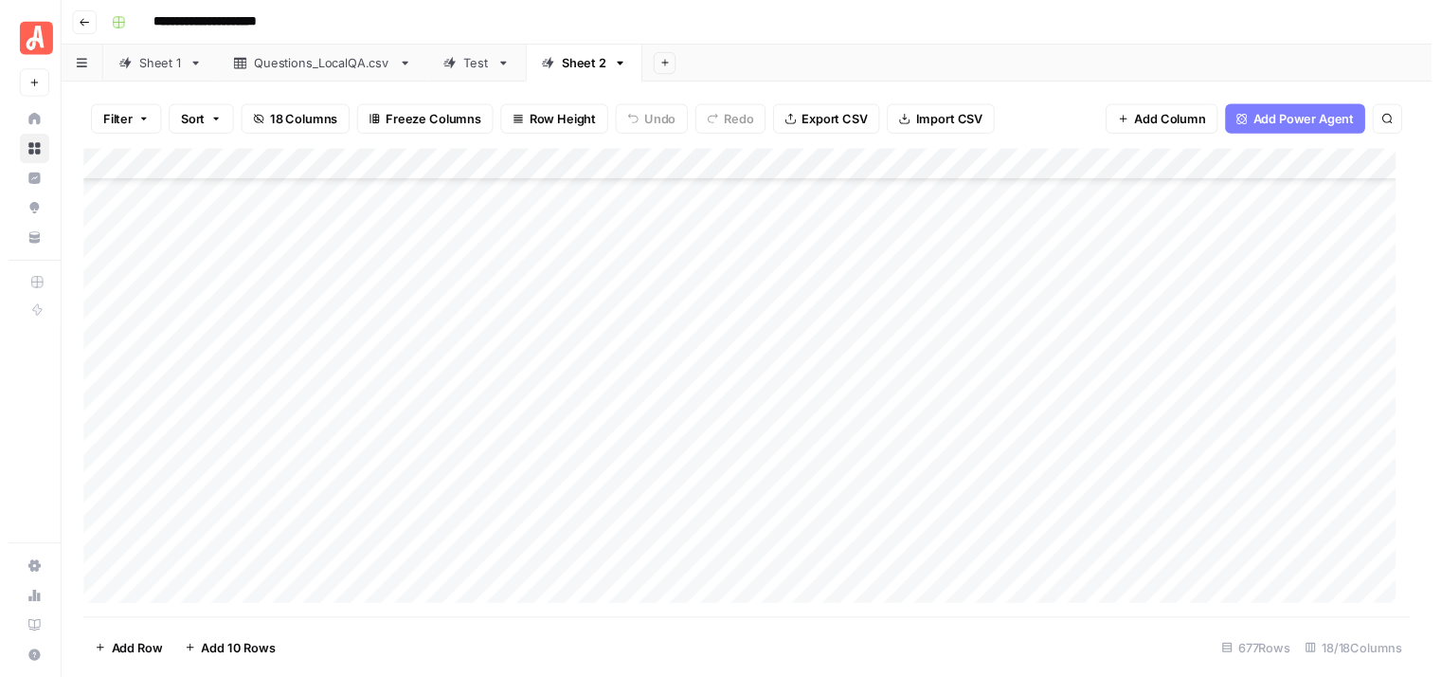
scroll to position [284, 0]
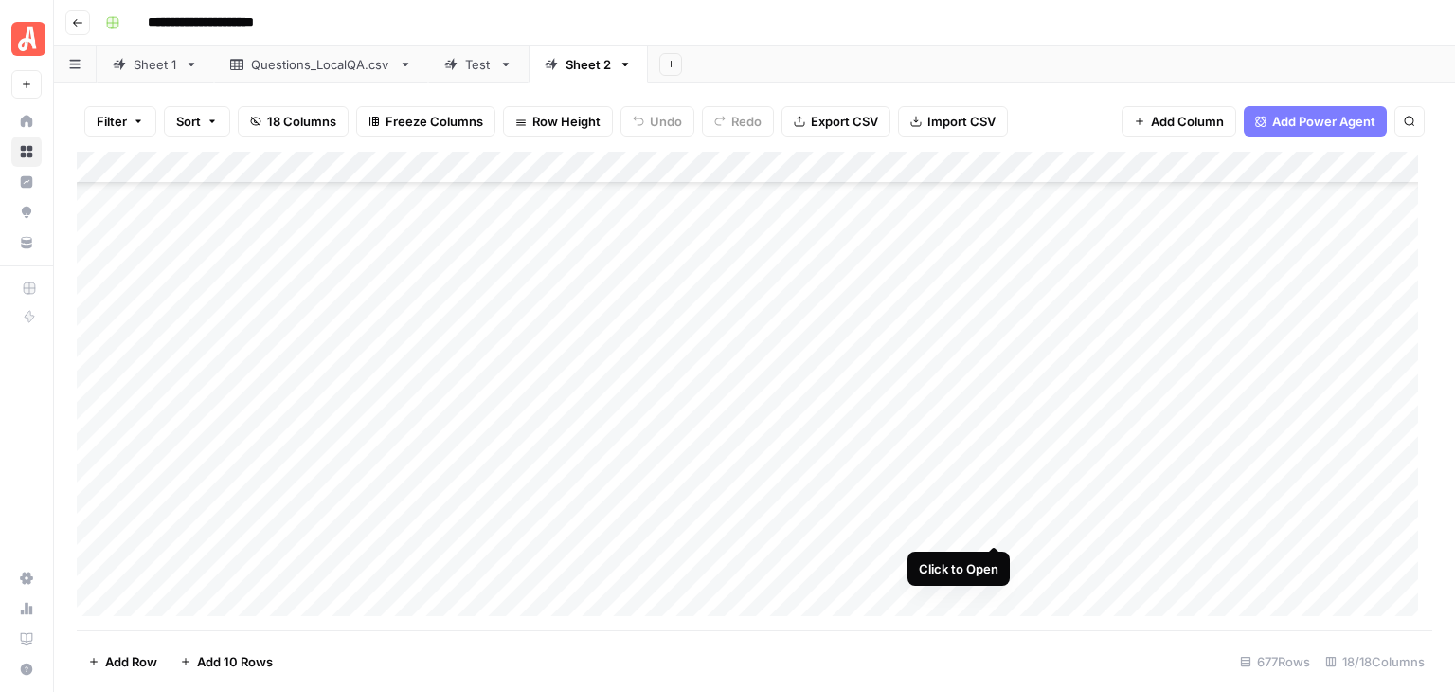
click at [989, 528] on div "Add Column" at bounding box center [755, 391] width 1356 height 479
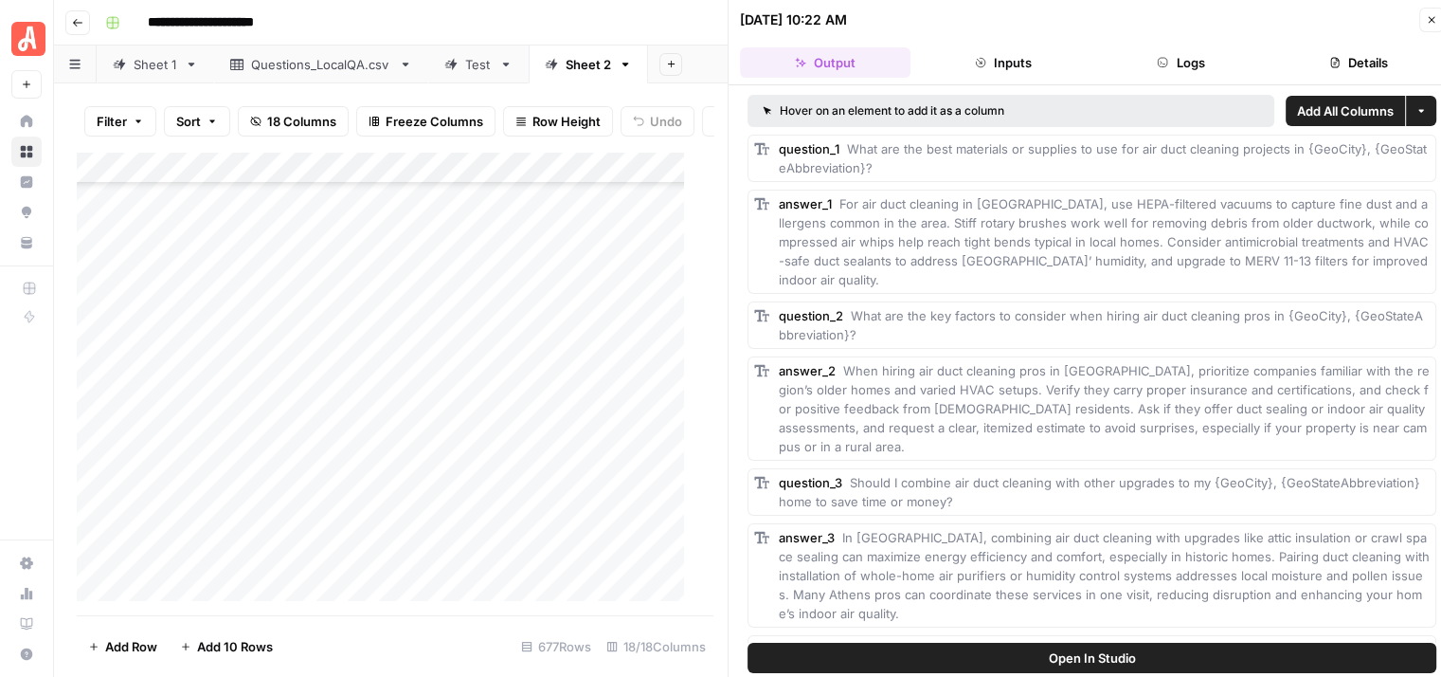
click at [1190, 59] on button "Logs" at bounding box center [1181, 62] width 171 height 30
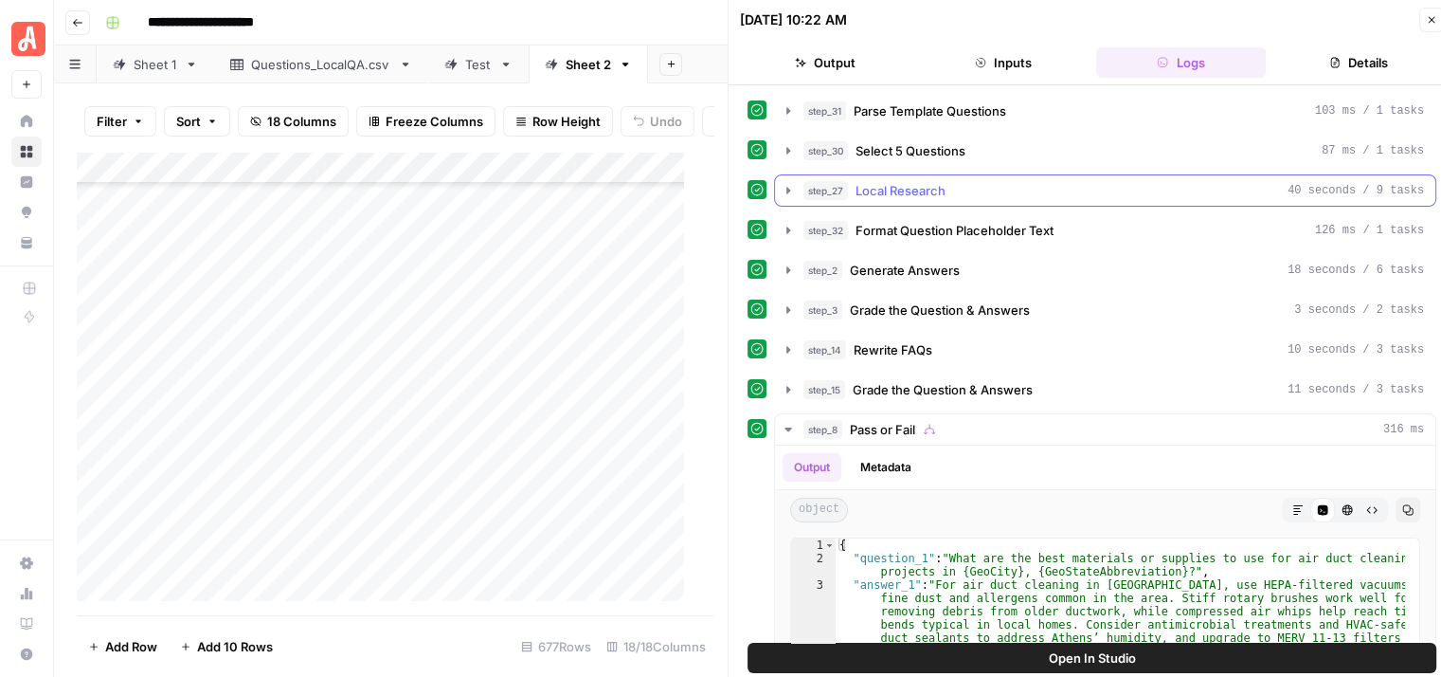
click at [789, 177] on button "step_27 Local Research 40 seconds / 9 tasks" at bounding box center [1105, 190] width 660 height 30
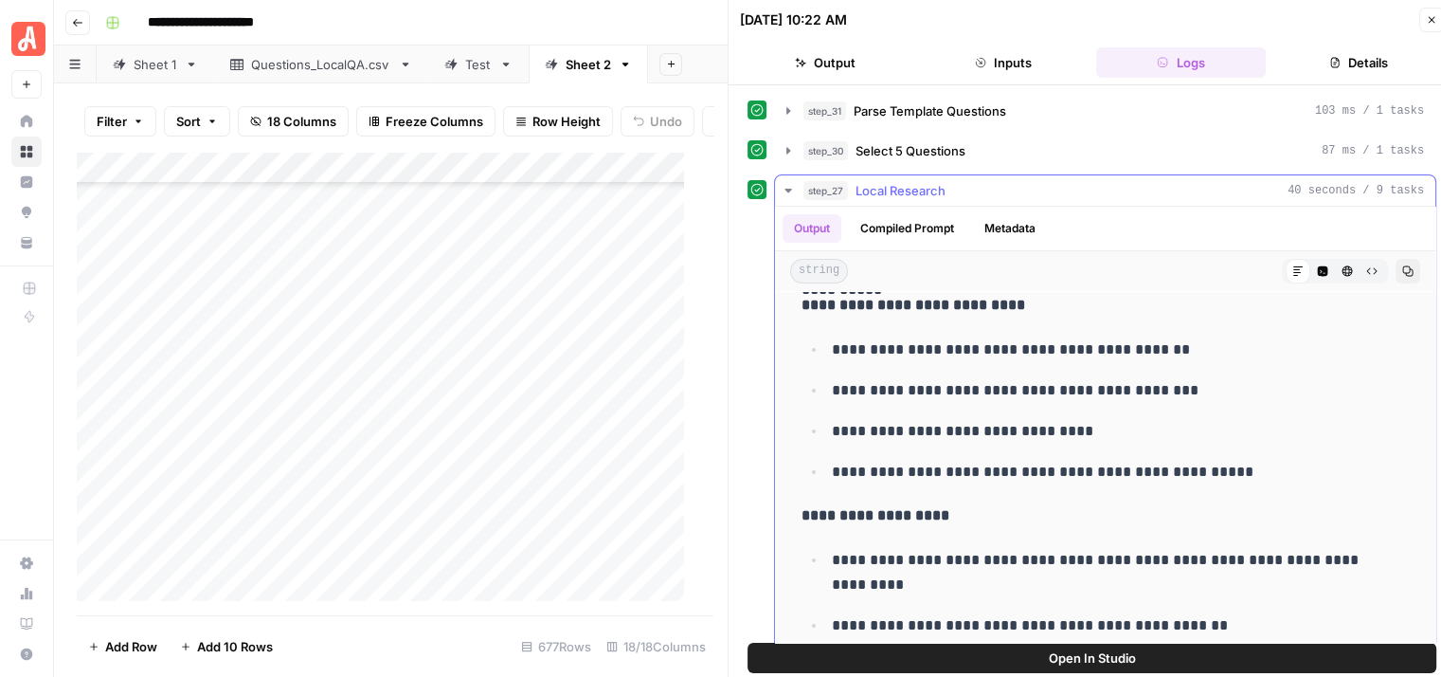
scroll to position [284, 0]
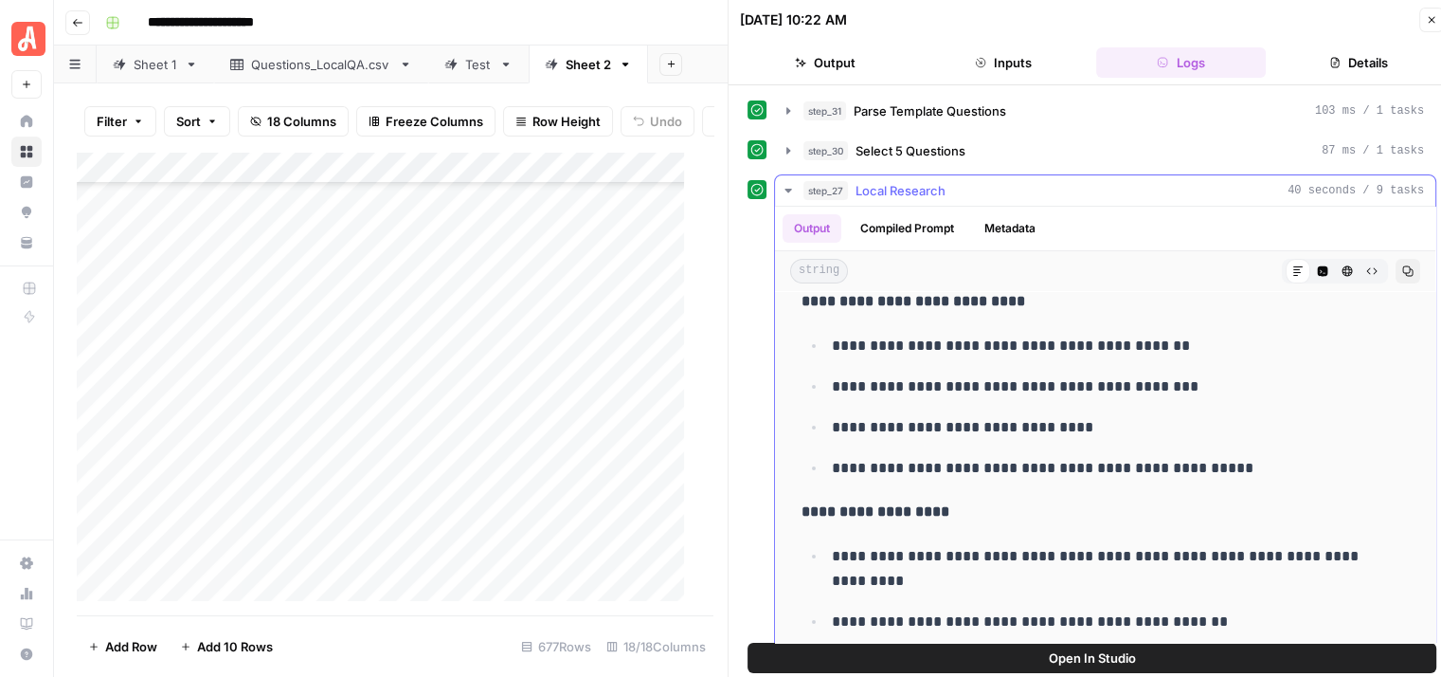
click at [784, 177] on button "step_27 Local Research 40 seconds / 9 tasks" at bounding box center [1105, 190] width 660 height 30
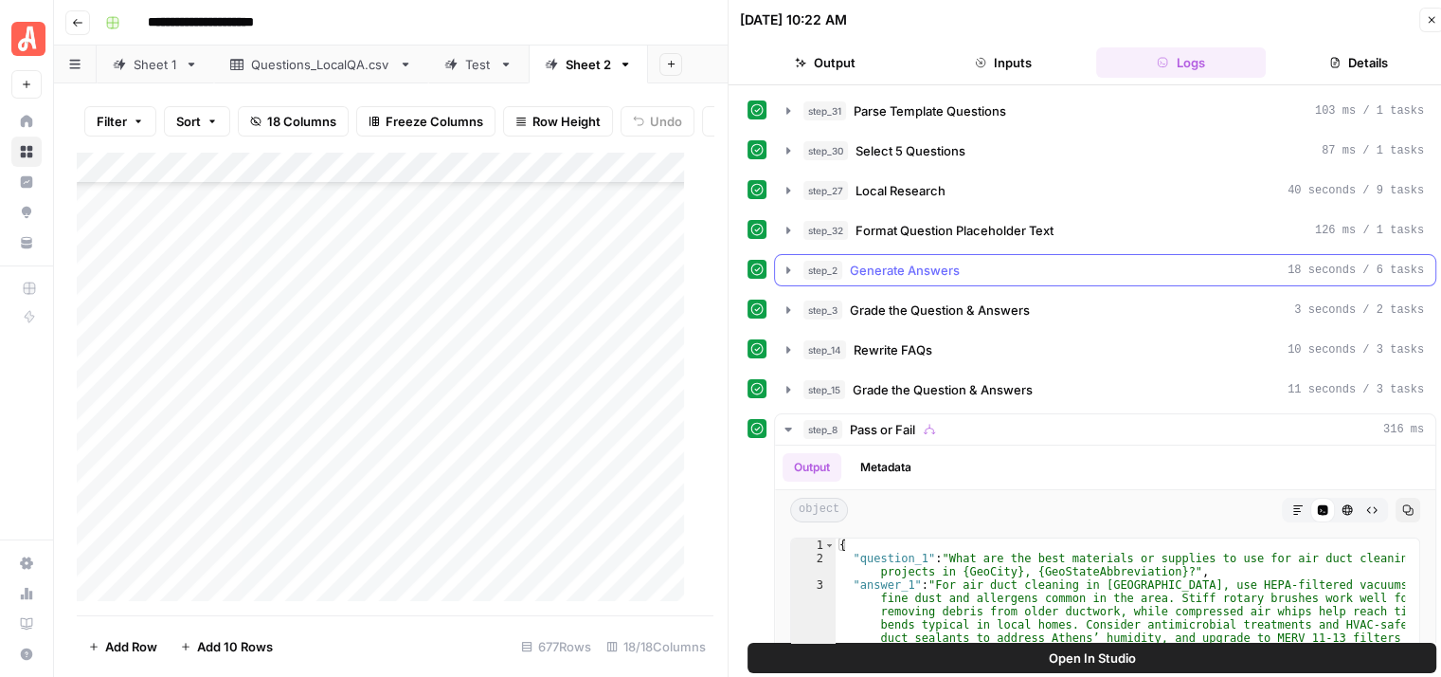
click at [791, 267] on icon "button" at bounding box center [788, 269] width 15 height 15
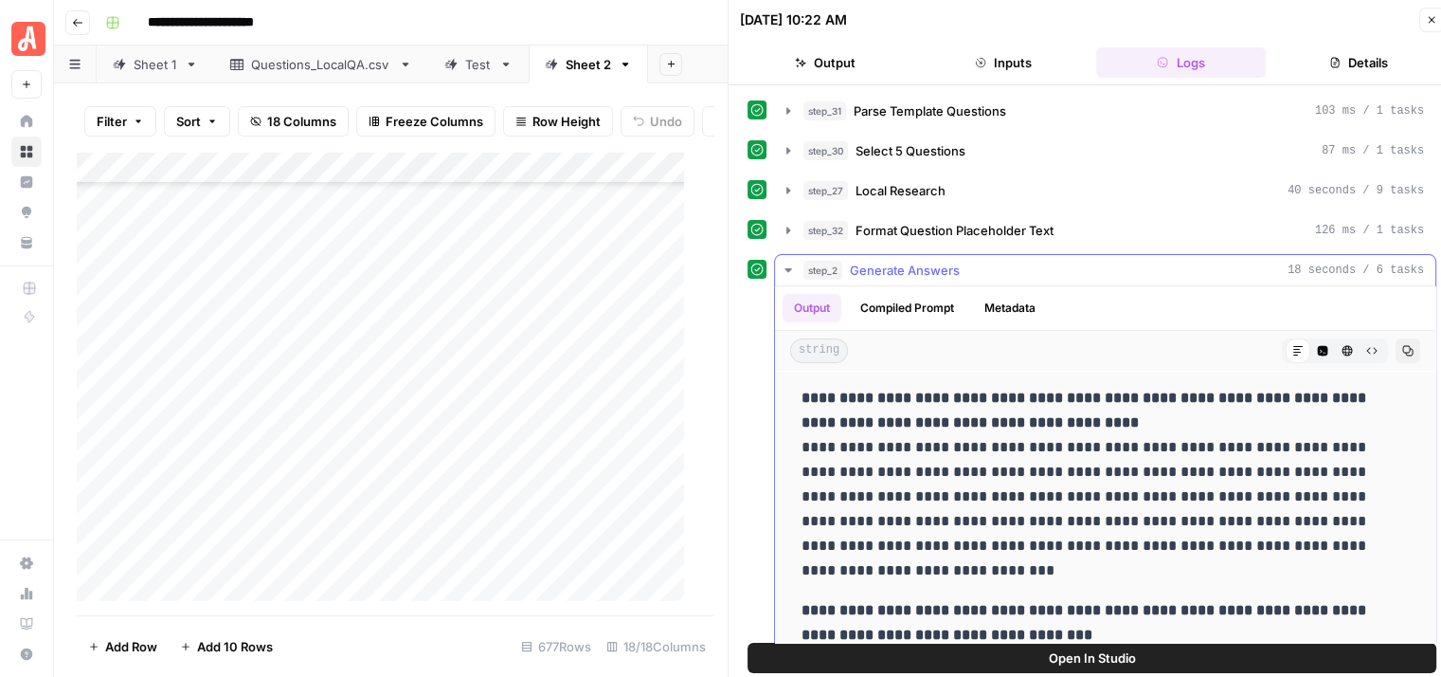
click at [788, 257] on button "step_2 Generate Answers 18 seconds / 6 tasks" at bounding box center [1105, 270] width 660 height 30
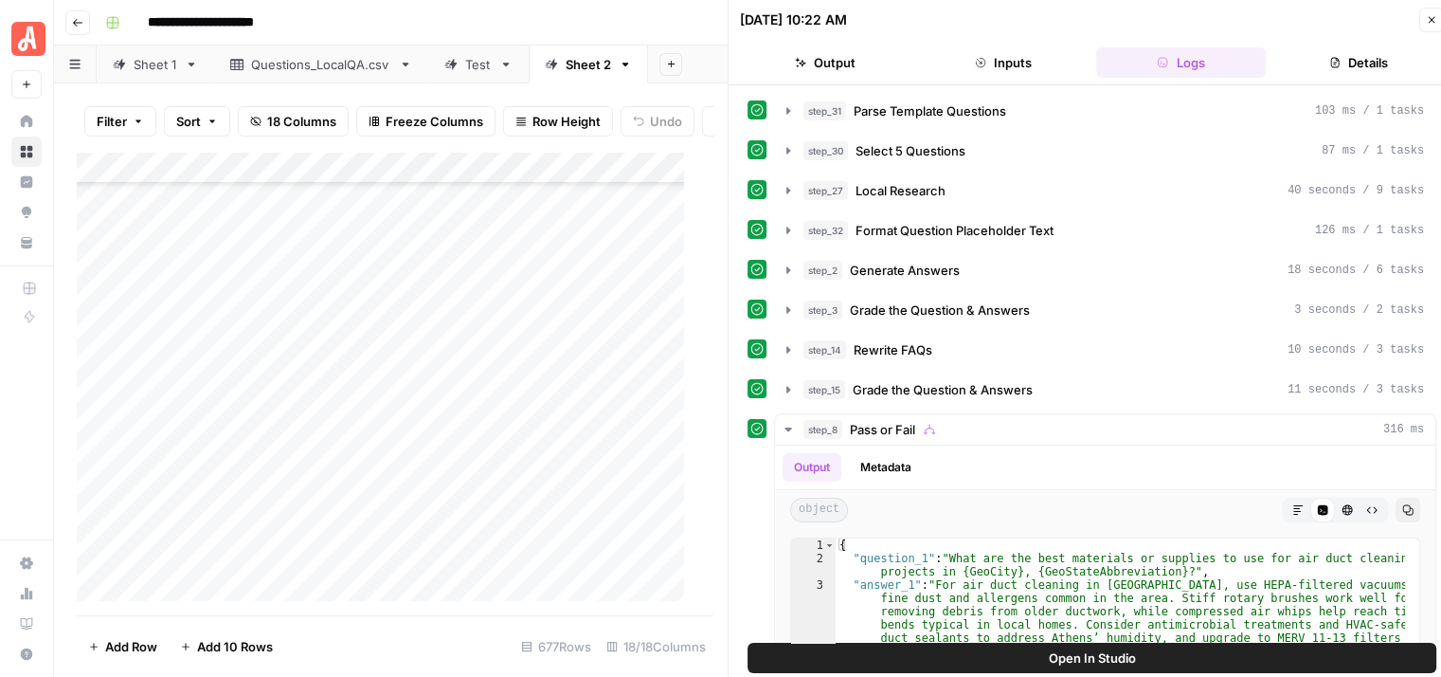
scroll to position [95, 0]
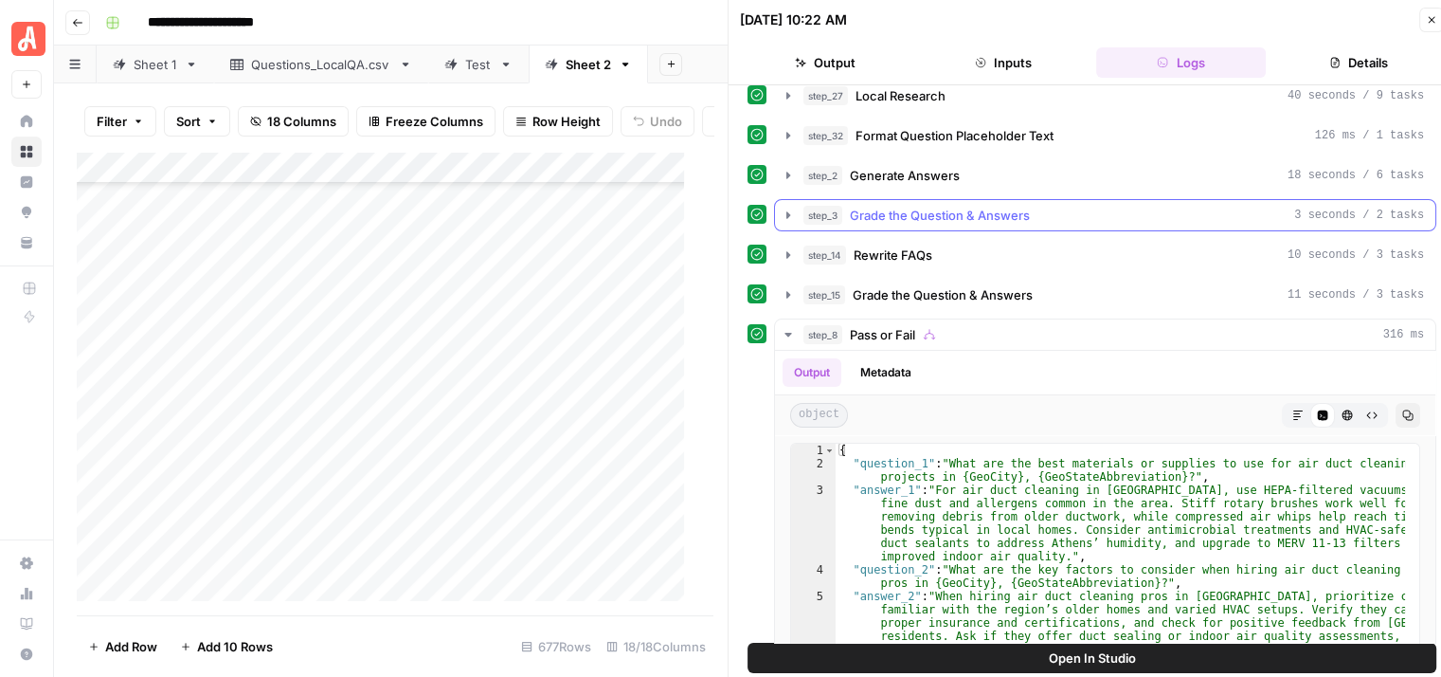
click at [788, 212] on icon "button" at bounding box center [788, 214] width 4 height 7
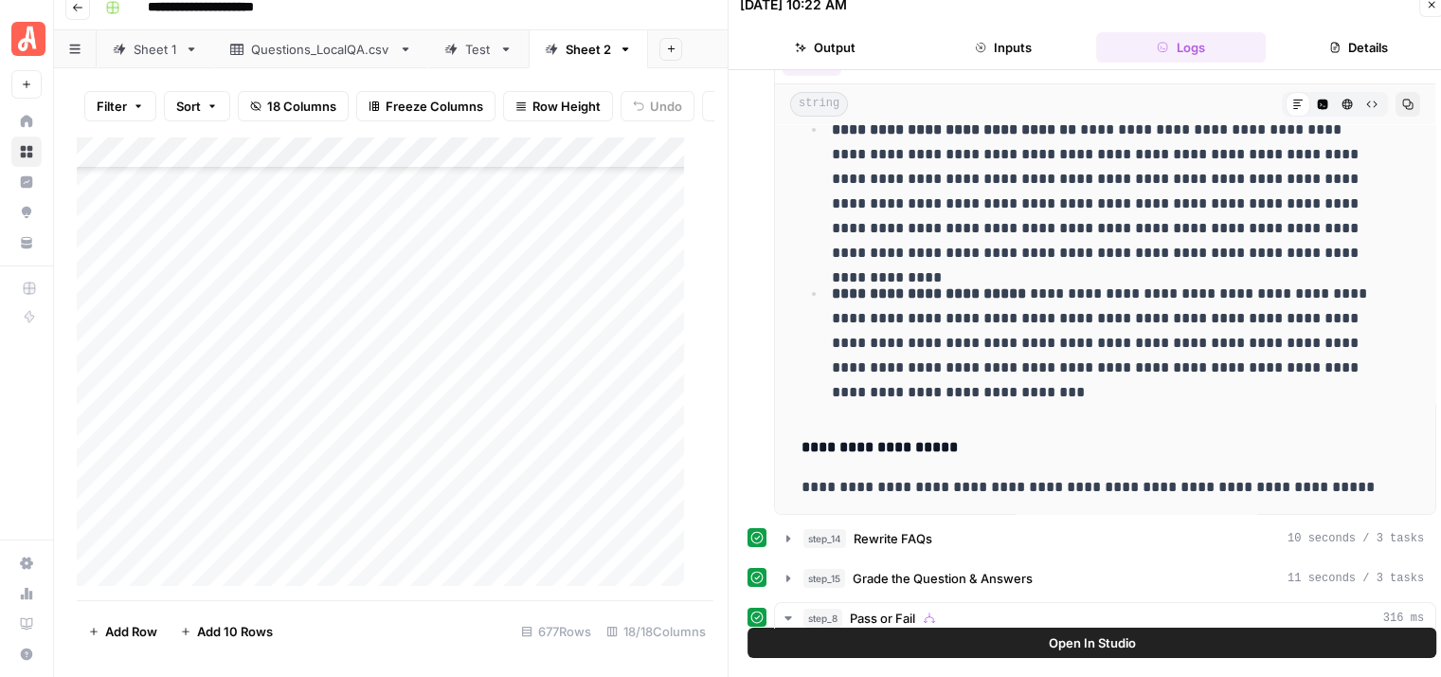
scroll to position [474, 0]
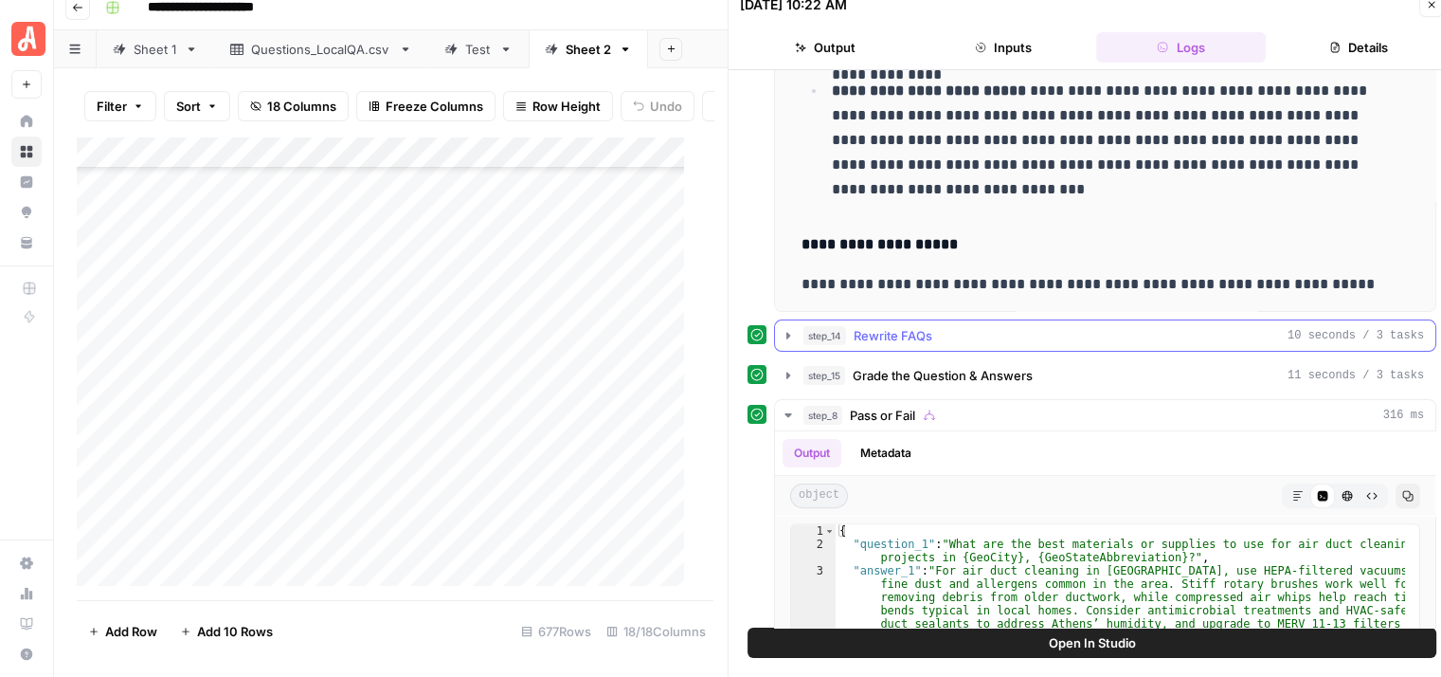
click at [785, 328] on icon "button" at bounding box center [788, 335] width 15 height 15
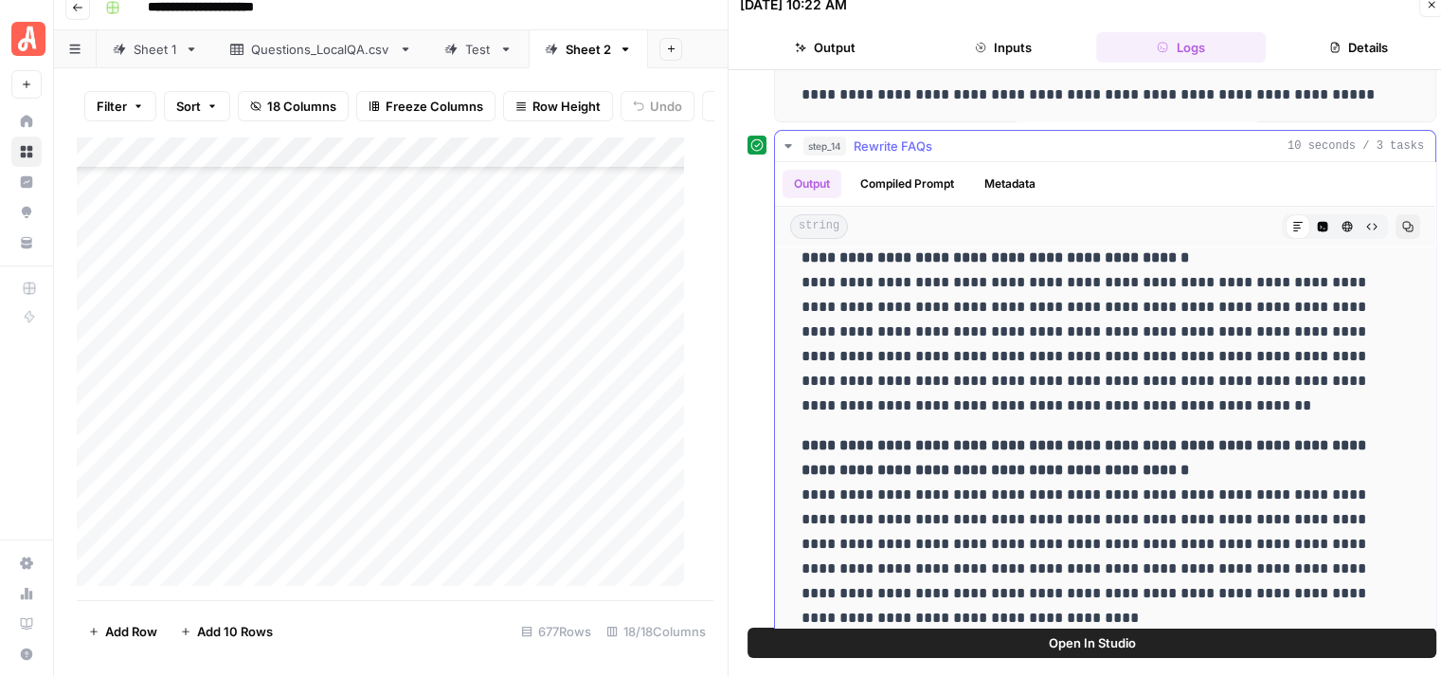
scroll to position [663, 0]
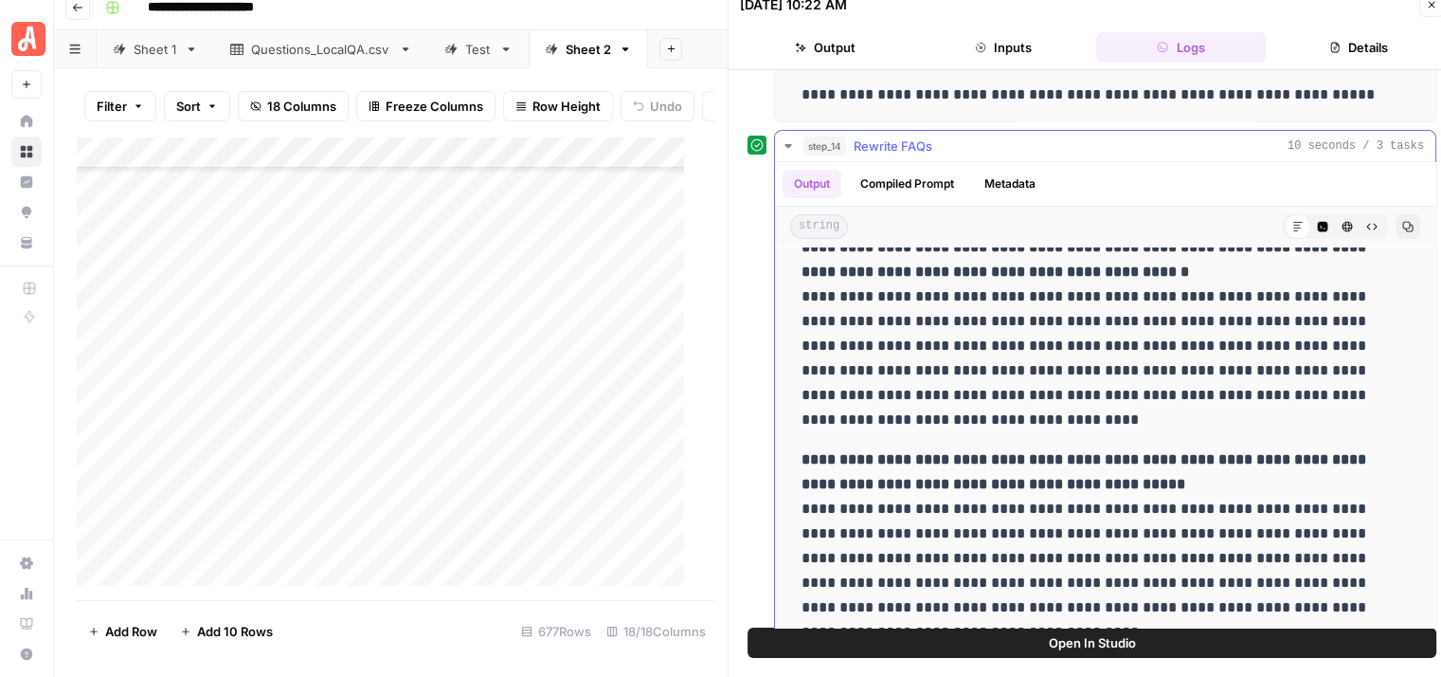
click at [787, 147] on icon "button" at bounding box center [788, 145] width 15 height 15
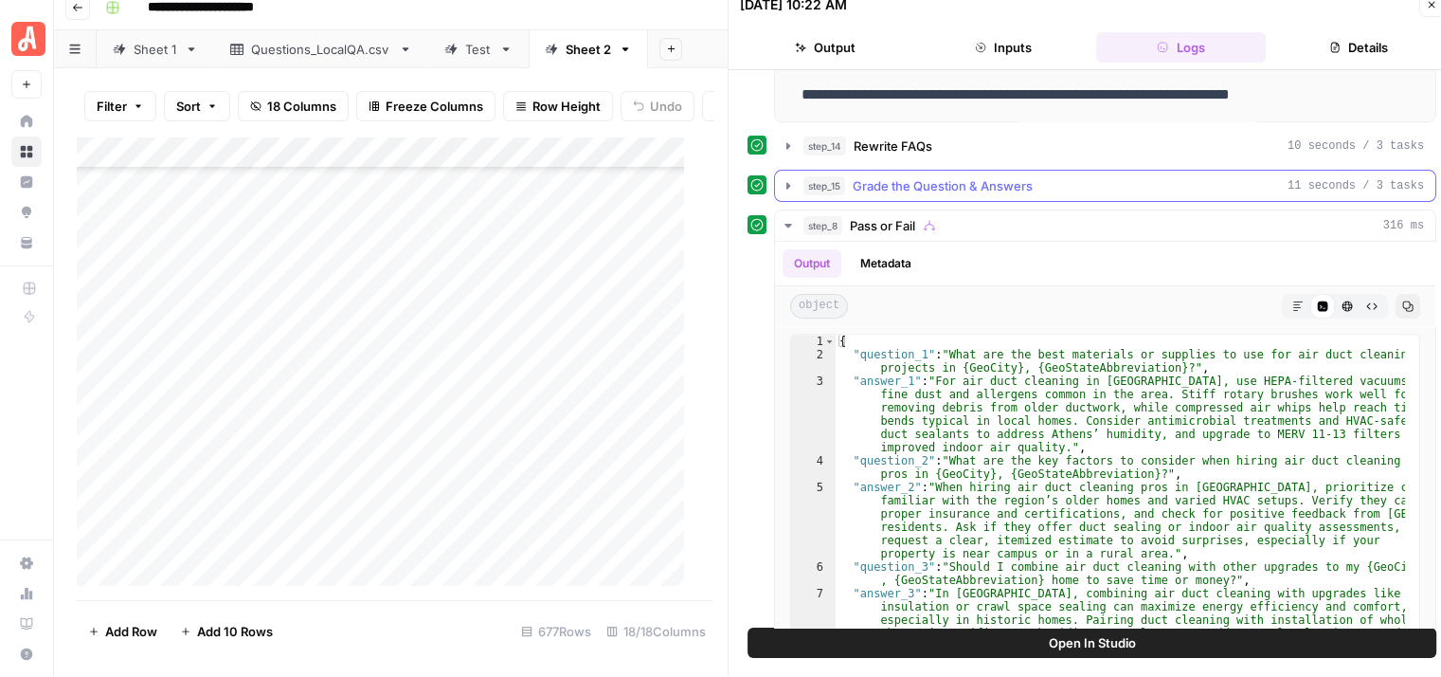
click at [785, 189] on icon "button" at bounding box center [788, 185] width 15 height 15
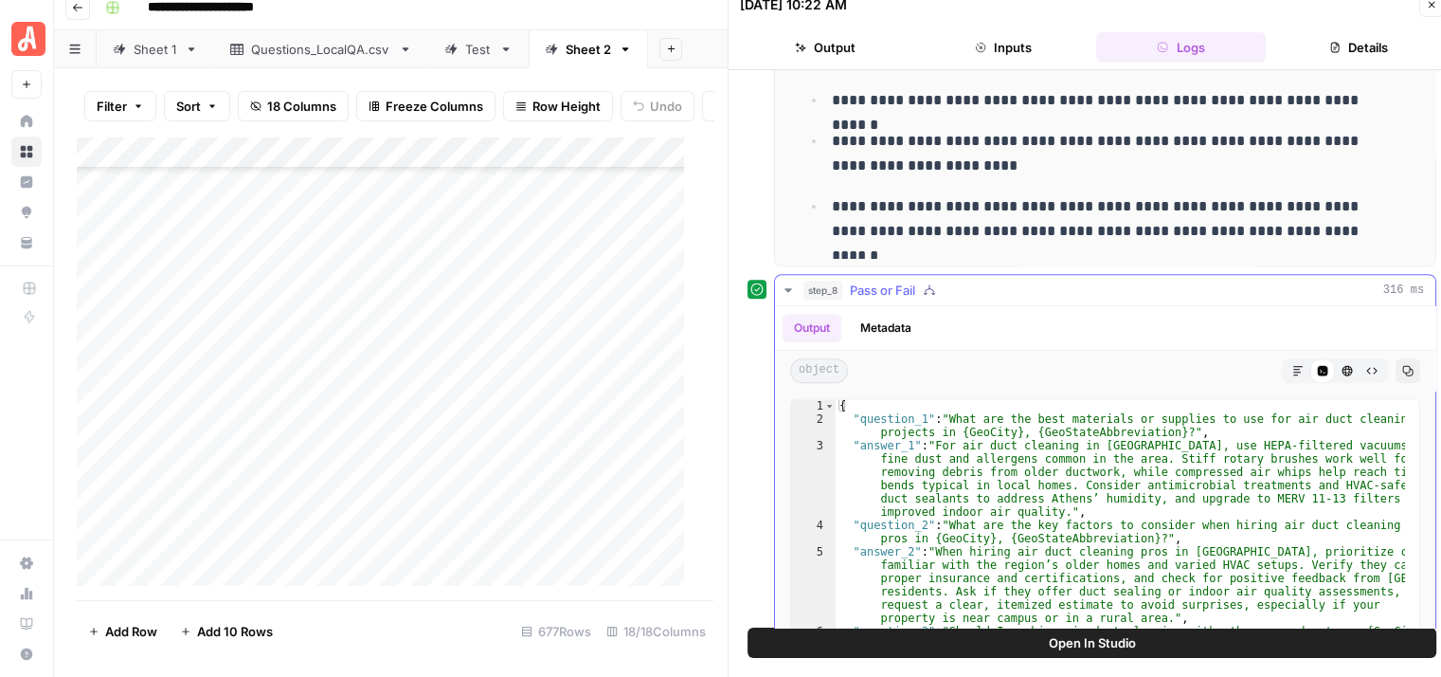
scroll to position [1042, 0]
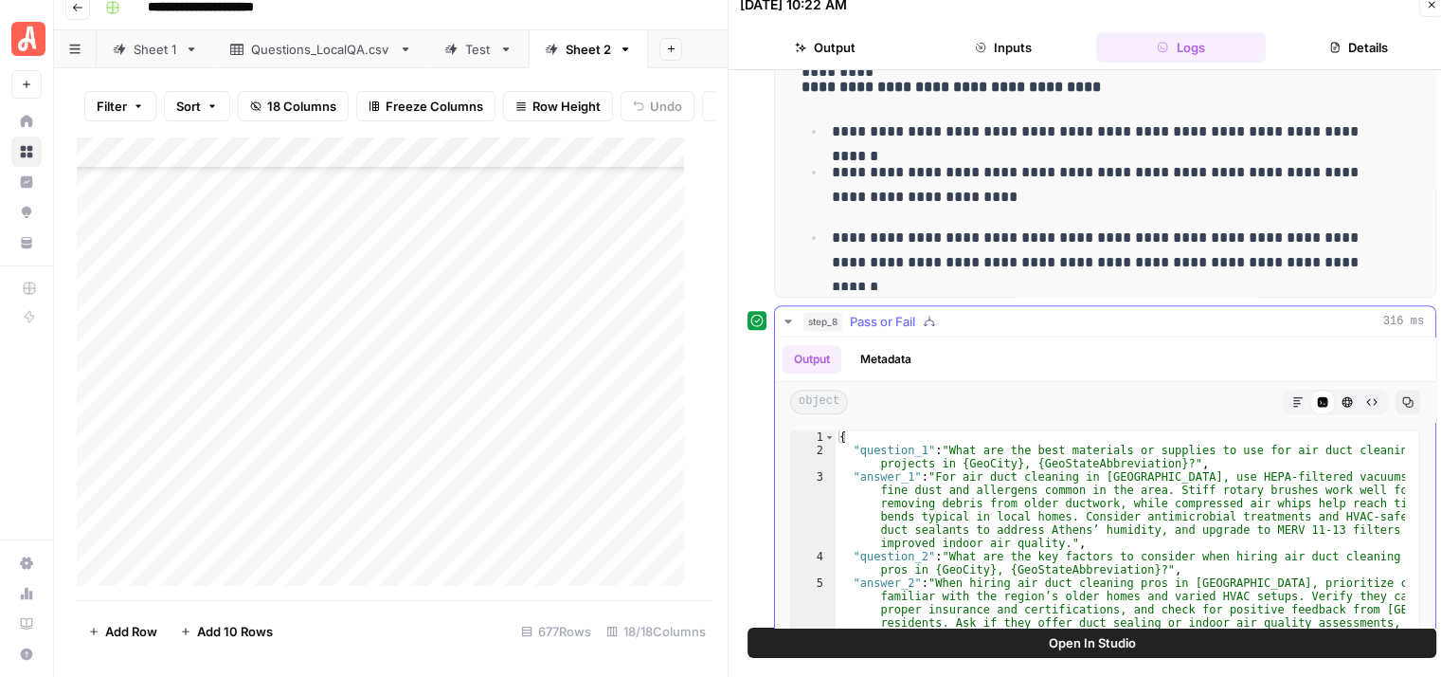
click at [780, 311] on button "step_8 Pass or Fail 316 ms" at bounding box center [1105, 321] width 660 height 30
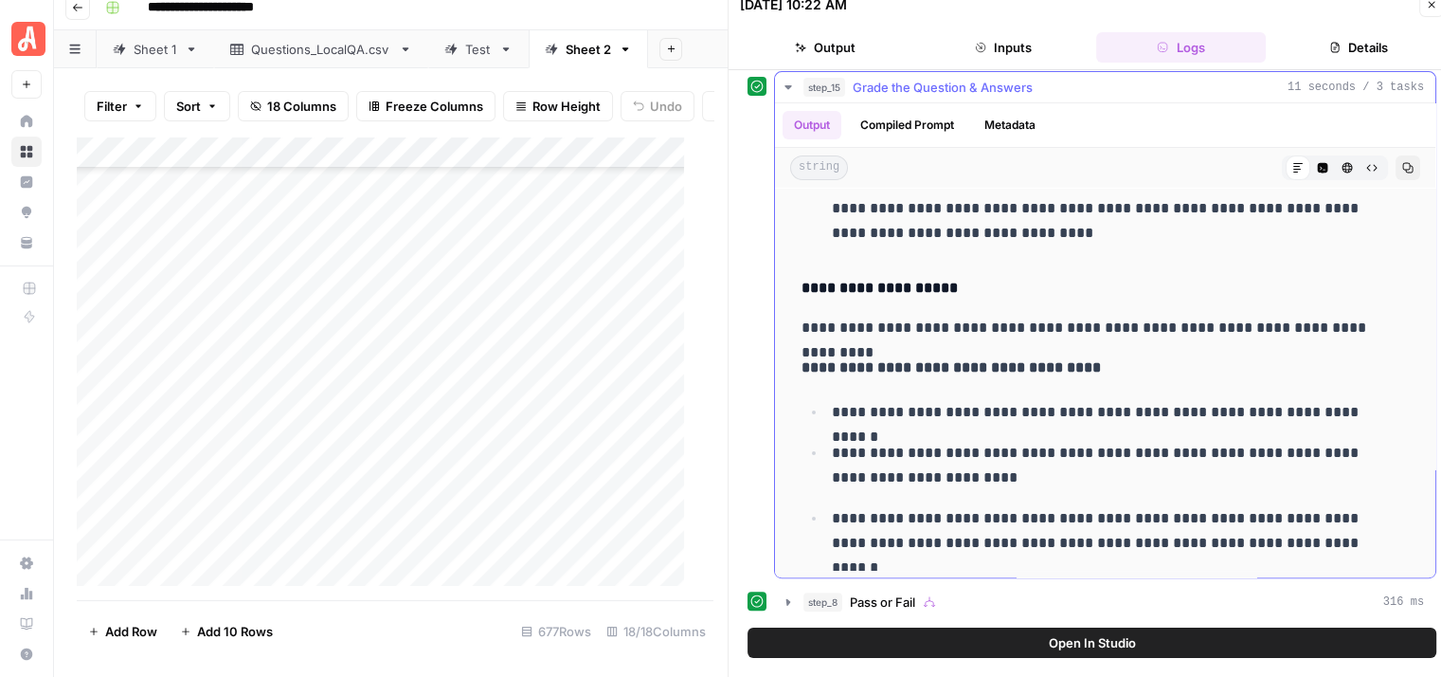
scroll to position [757, 0]
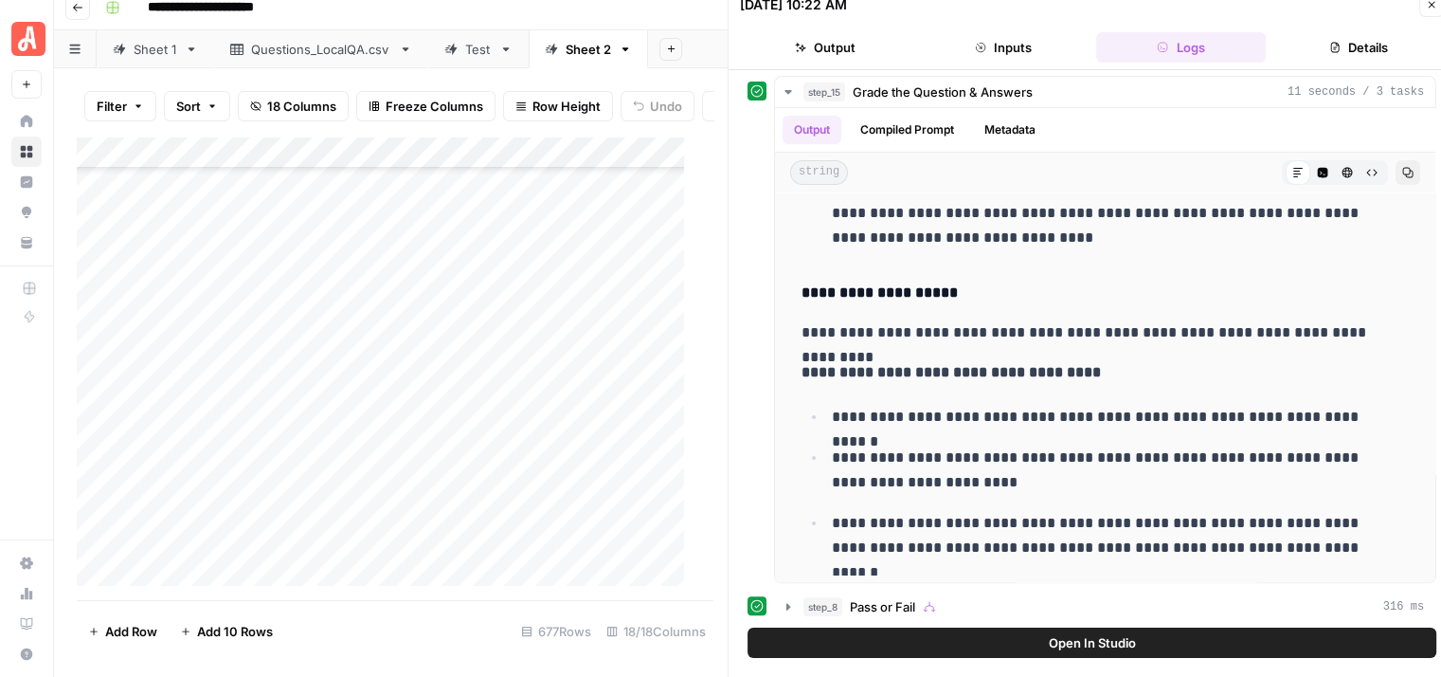
click at [1433, 5] on icon "button" at bounding box center [1431, 4] width 11 height 11
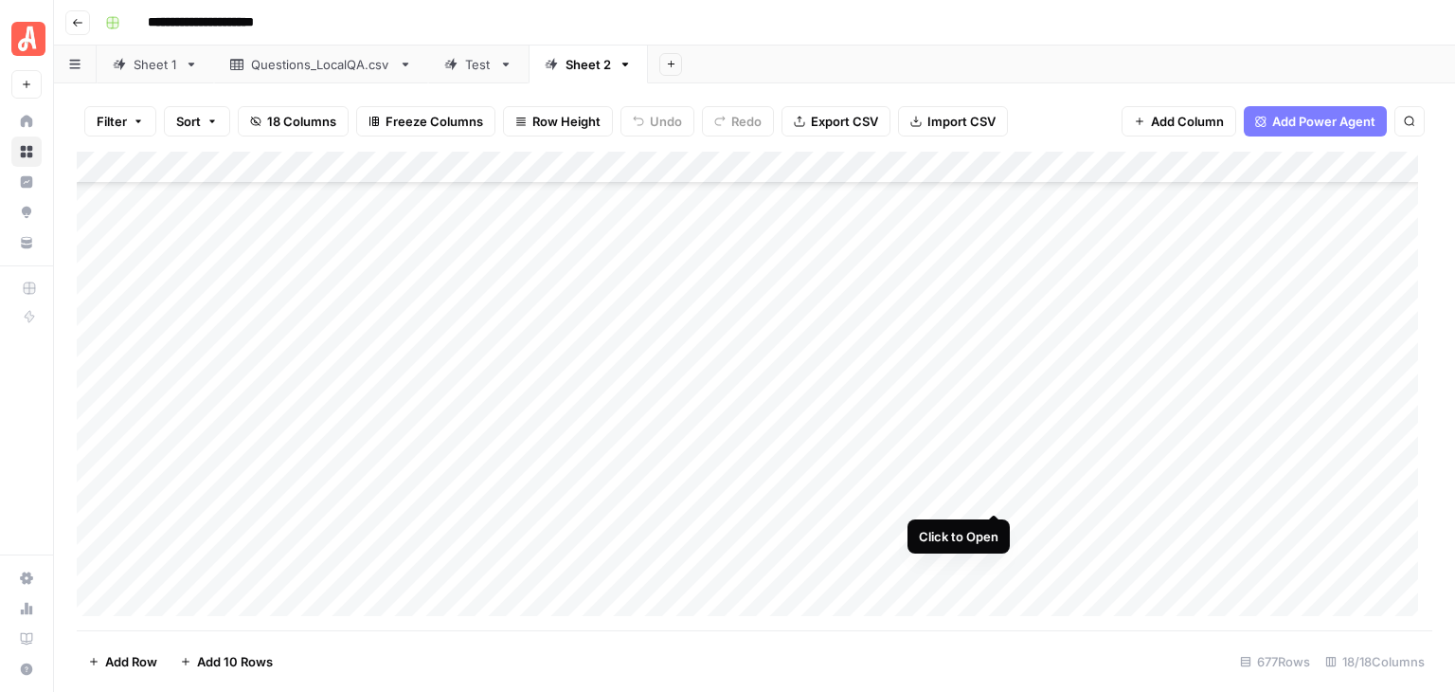
click at [988, 495] on div "Add Column" at bounding box center [755, 391] width 1356 height 479
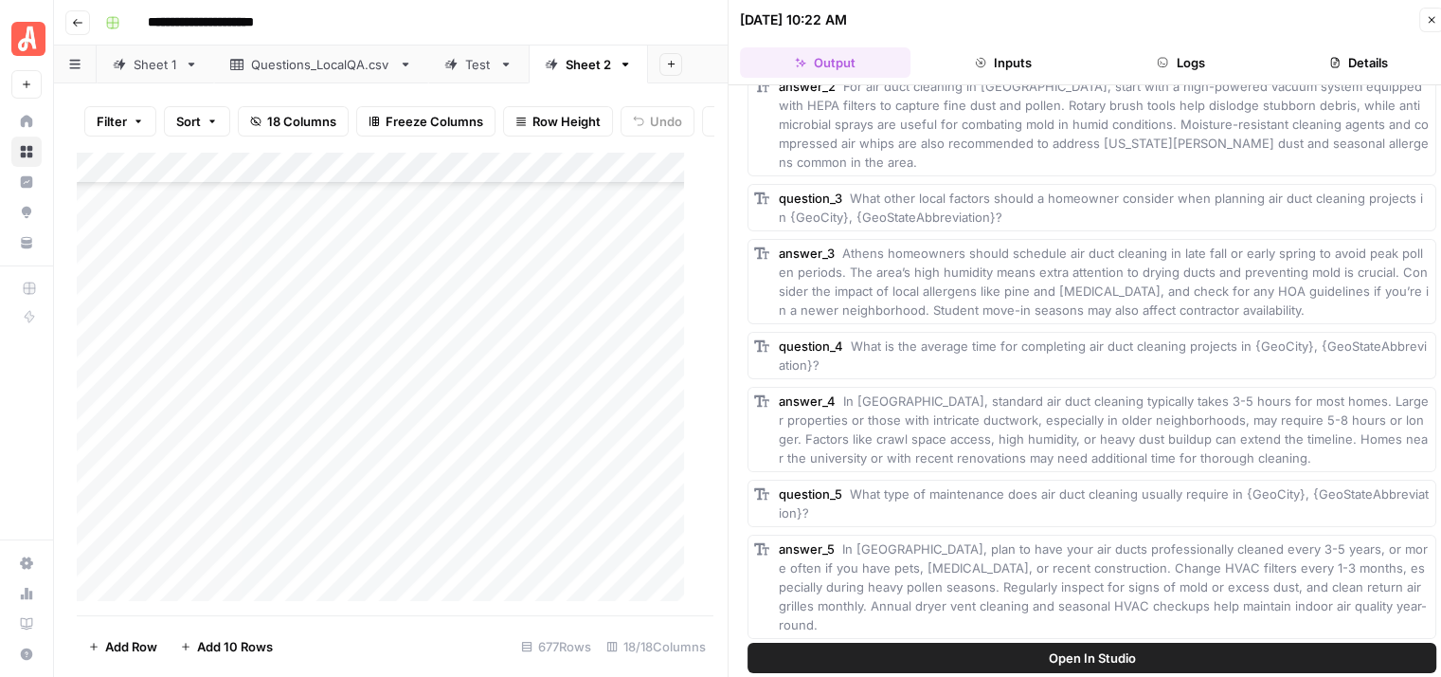
scroll to position [95, 0]
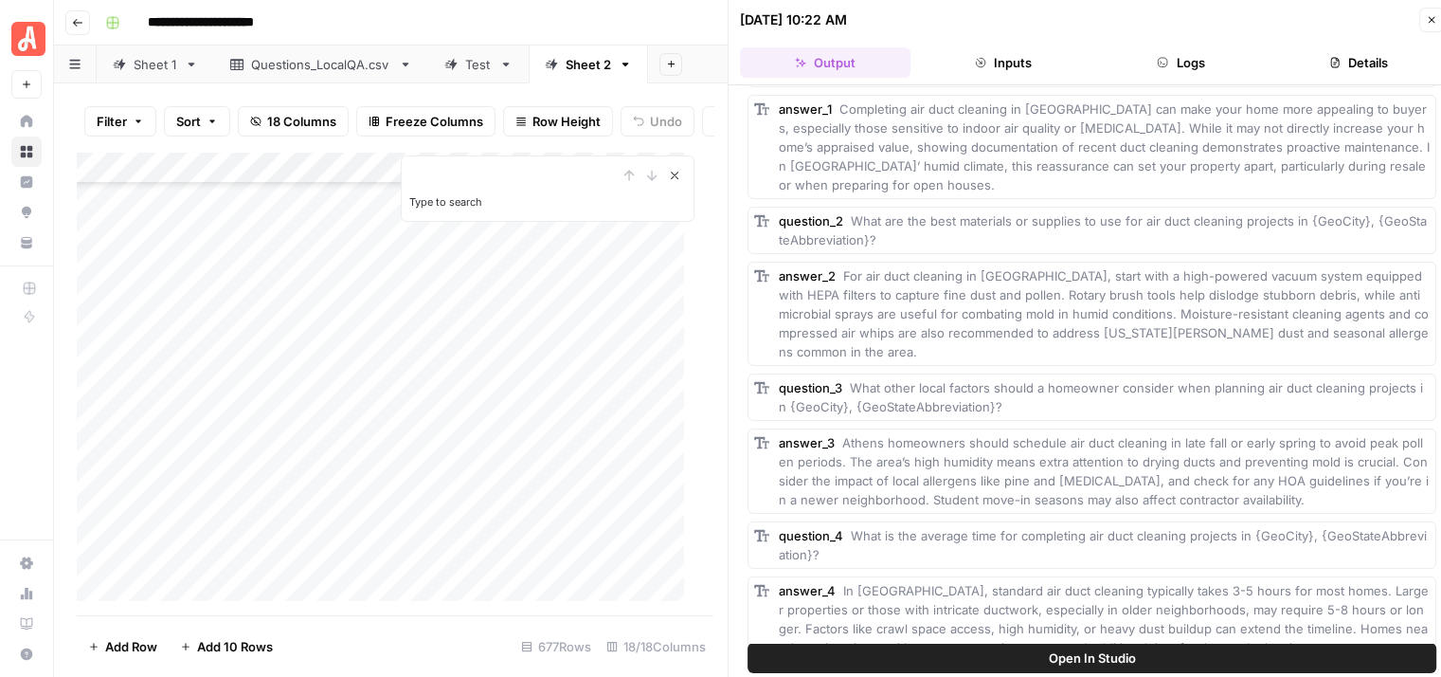
click at [667, 182] on icon "Close Search" at bounding box center [674, 175] width 15 height 15
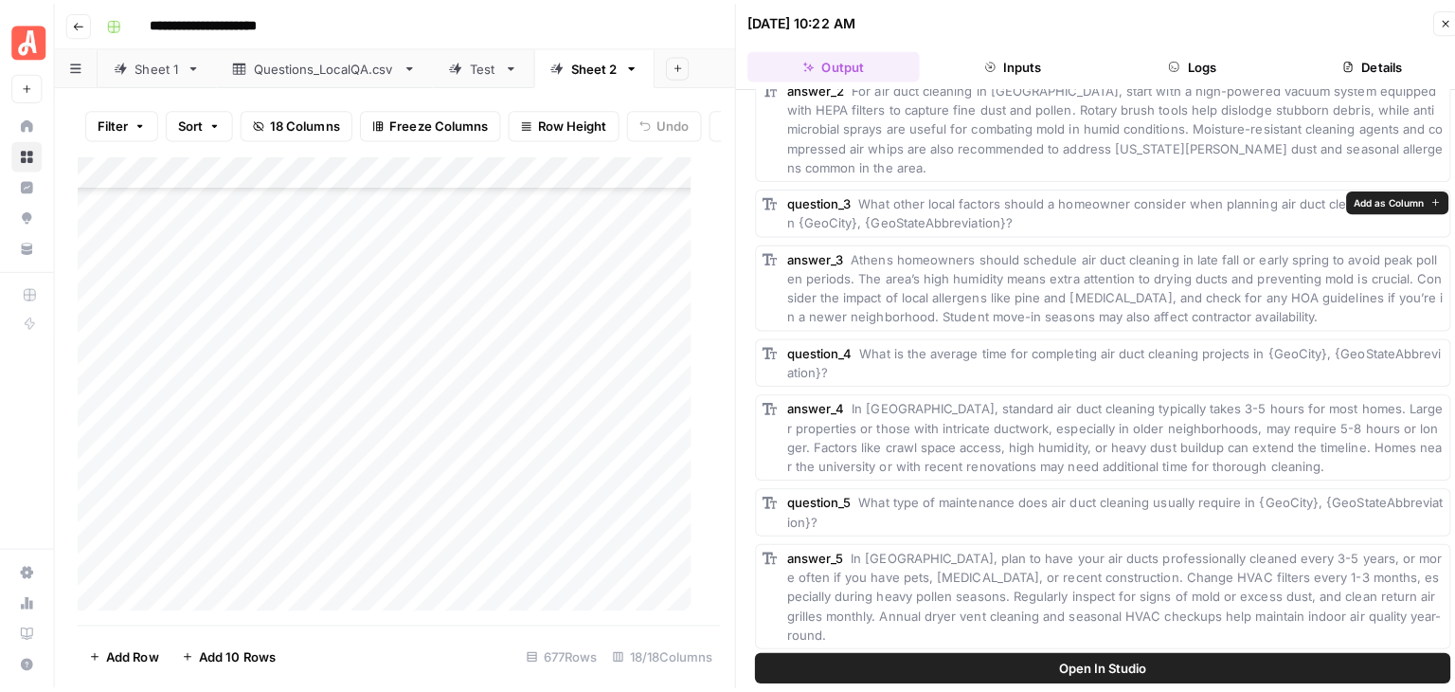
scroll to position [284, 0]
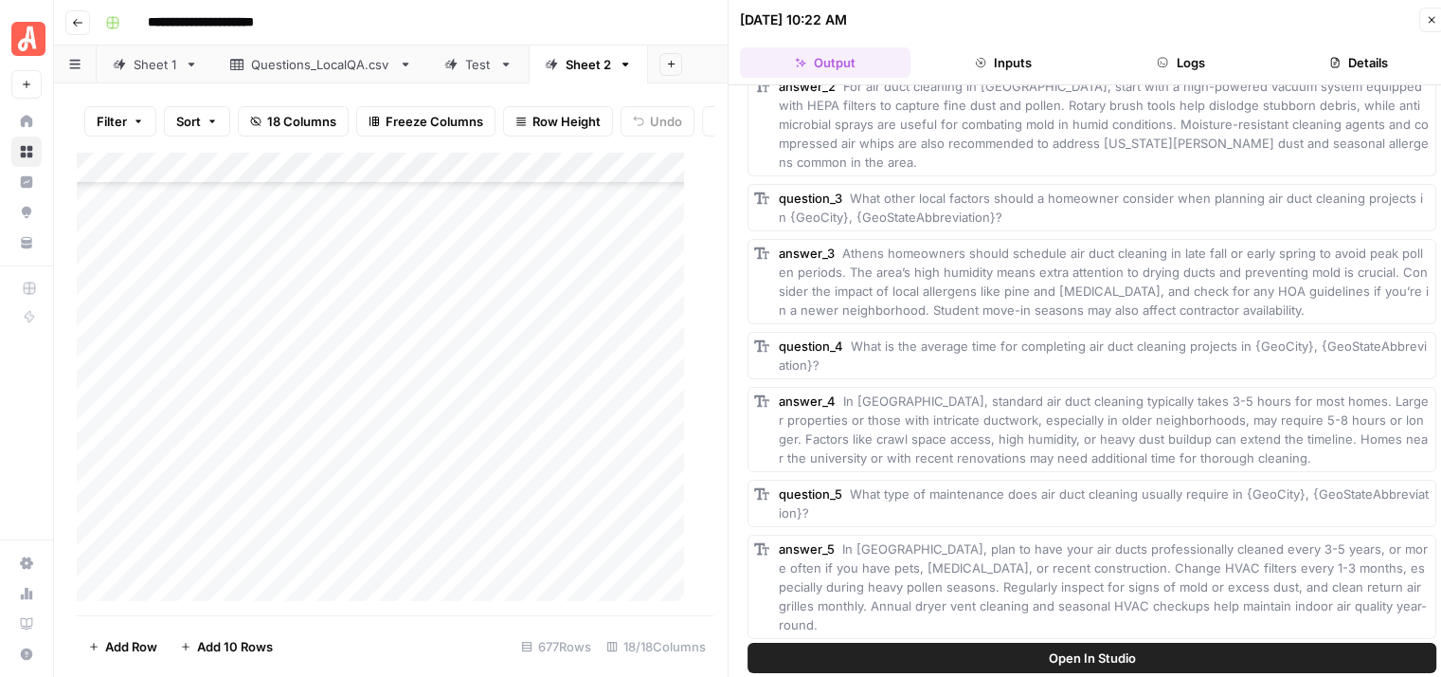
click at [1429, 19] on icon "button" at bounding box center [1431, 19] width 11 height 11
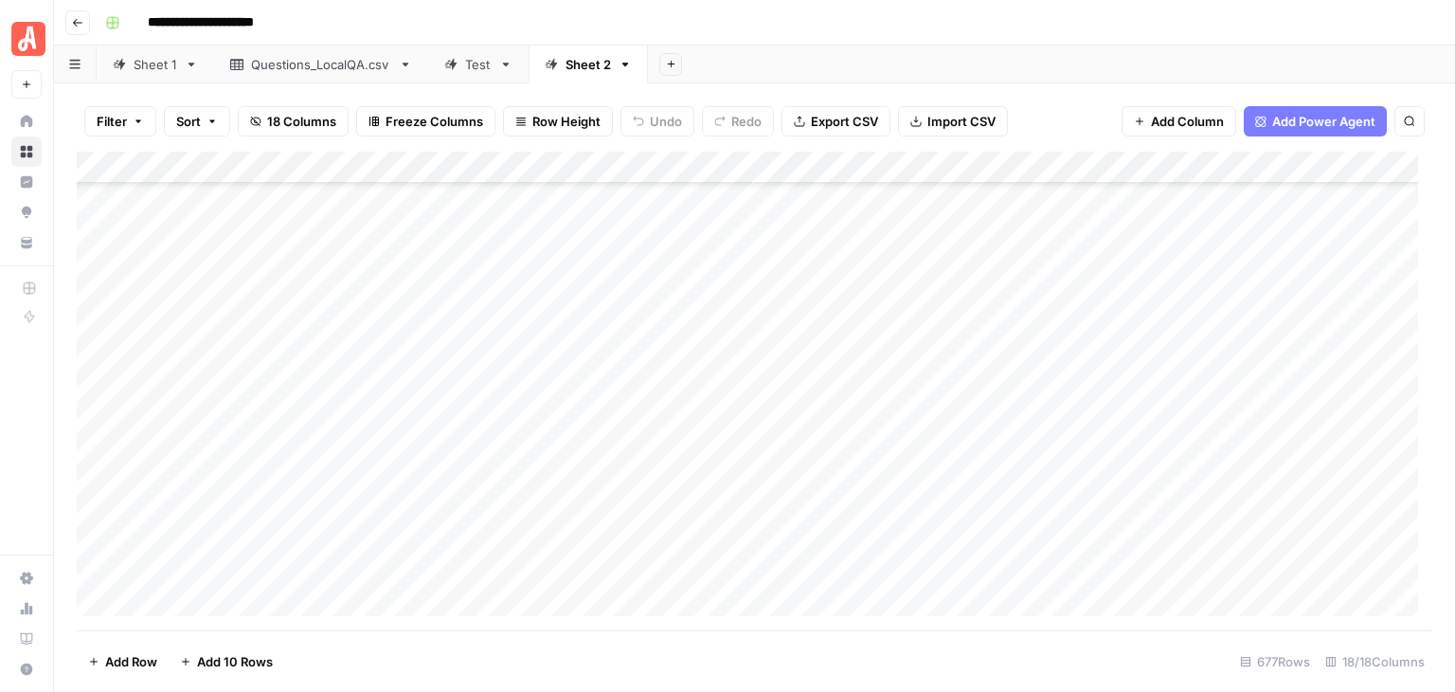
click at [924, 640] on footer "Add Row Add 10 Rows 677 Rows 18/18 Columns" at bounding box center [755, 661] width 1356 height 62
click at [886, 655] on footer "Add Row Add 10 Rows 677 Rows 18/18 Columns" at bounding box center [755, 661] width 1356 height 62
